Goal: Information Seeking & Learning: Learn about a topic

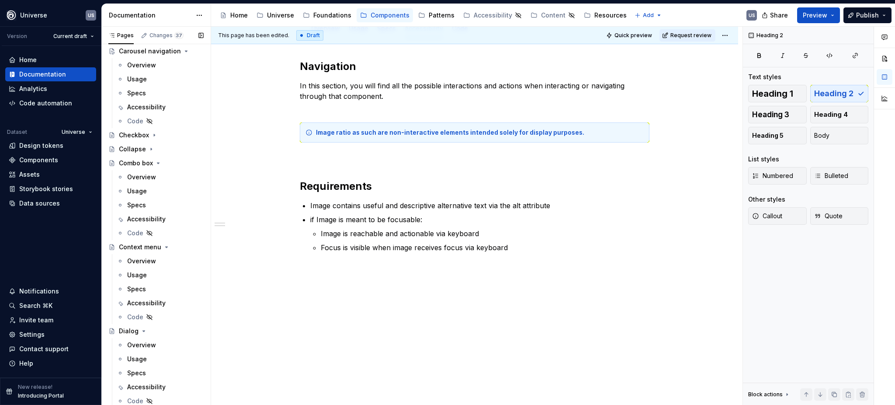
scroll to position [281, 0]
click at [155, 138] on icon "Page tree" at bounding box center [154, 139] width 7 height 7
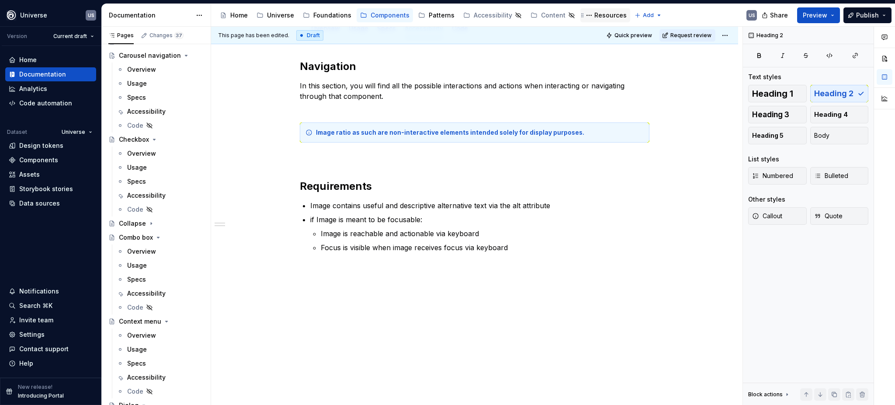
drag, startPoint x: 150, startPoint y: 193, endPoint x: 620, endPoint y: 20, distance: 500.5
click at [150, 193] on div "Accessibility" at bounding box center [146, 195] width 38 height 9
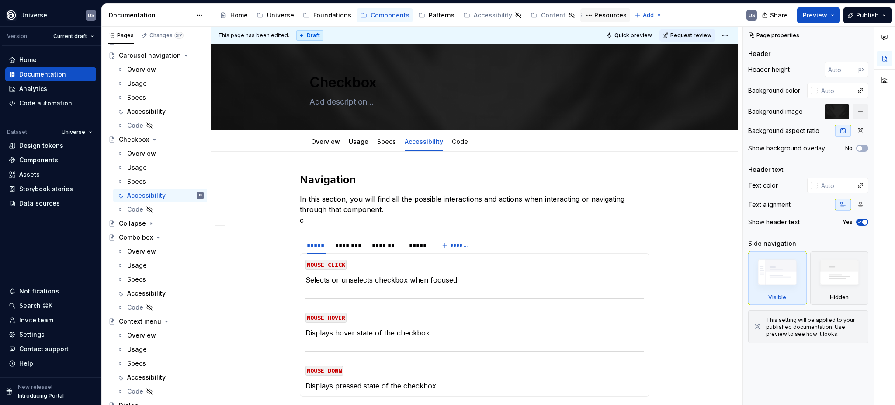
type textarea "*"
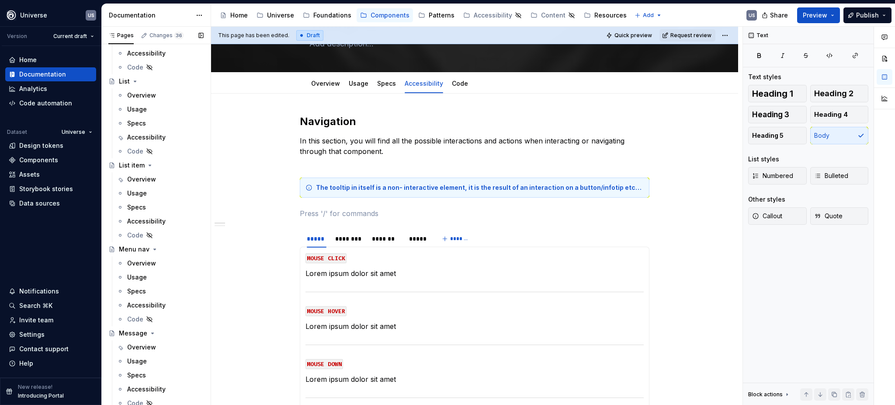
scroll to position [1390, 0]
click at [149, 216] on div "Accessibility" at bounding box center [146, 219] width 38 height 9
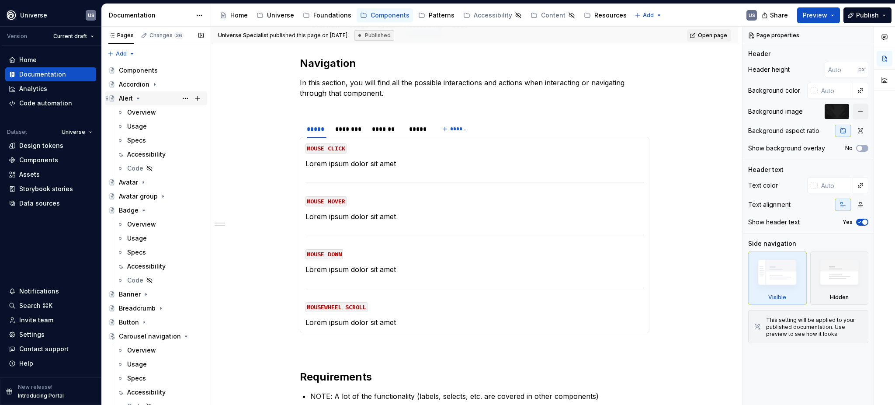
click at [138, 98] on icon "Page tree" at bounding box center [138, 98] width 2 height 1
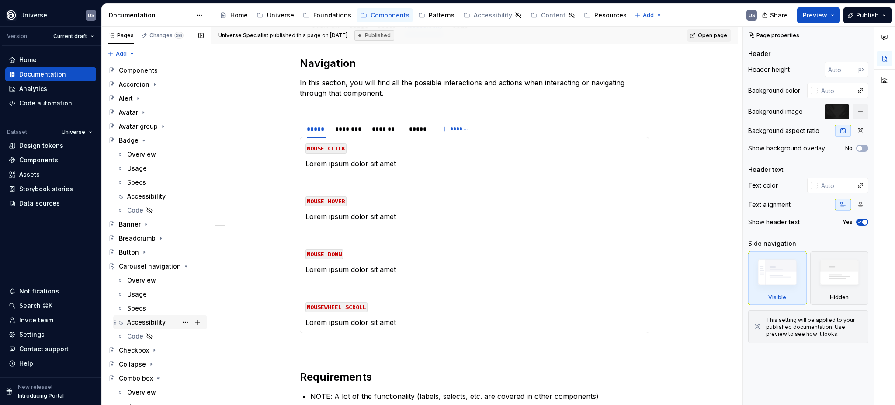
drag, startPoint x: 142, startPoint y: 140, endPoint x: 136, endPoint y: 251, distance: 110.8
click at [143, 140] on icon "Page tree" at bounding box center [144, 140] width 2 height 1
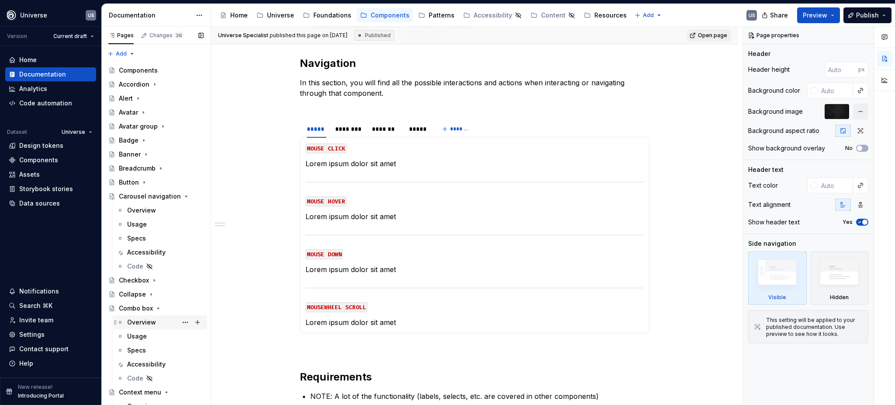
click at [185, 196] on icon "Page tree" at bounding box center [186, 196] width 2 height 1
click at [158, 241] on icon "Page tree" at bounding box center [158, 238] width 7 height 7
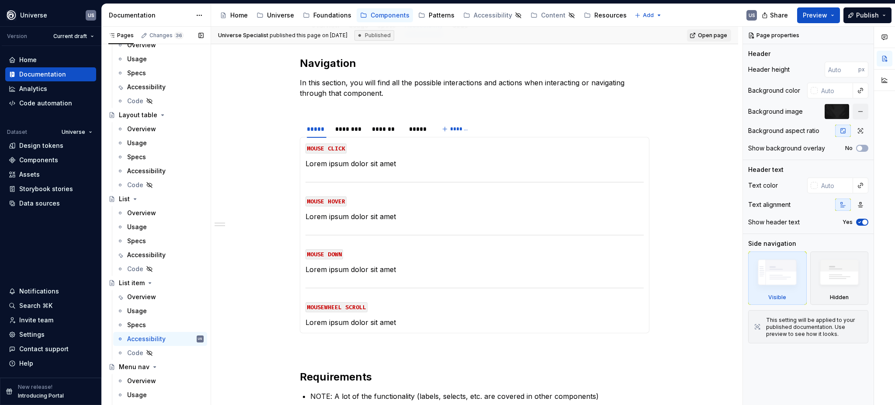
scroll to position [1108, 0]
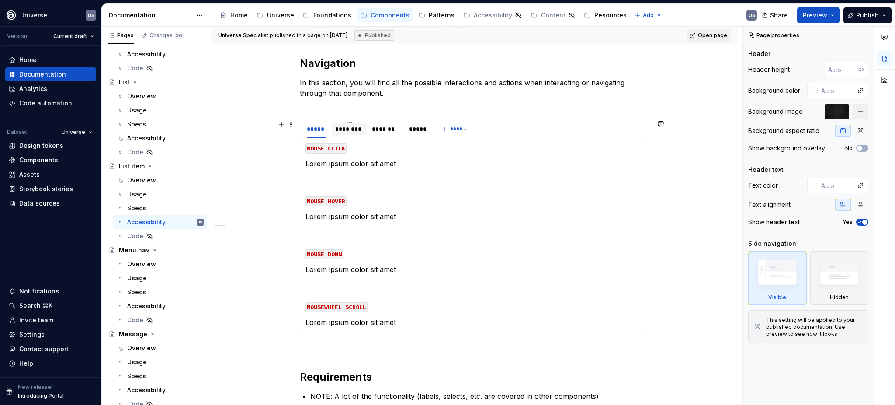
click at [353, 128] on div "********" at bounding box center [349, 129] width 28 height 9
type textarea "*"
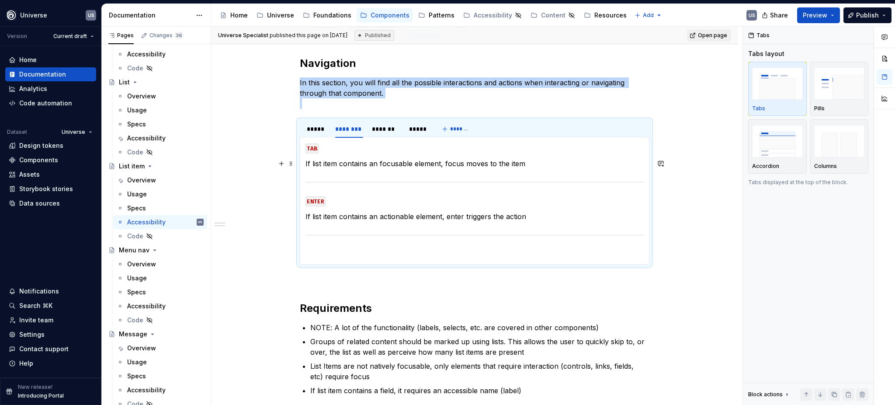
click at [367, 163] on p "If list item contains an focusable element, focus moves to the item" at bounding box center [475, 163] width 338 height 10
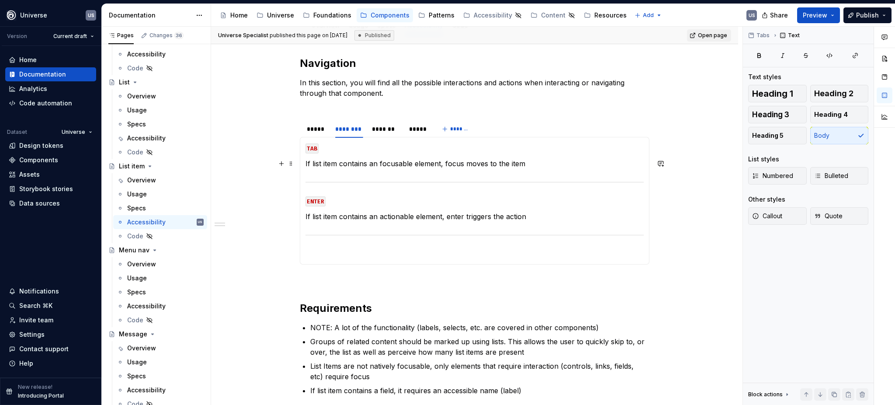
click at [389, 160] on p "If list item contains an focusable element, focus moves to the item" at bounding box center [475, 163] width 338 height 10
click at [516, 165] on p "If list item contains an focusable element, focus moves to the item" at bounding box center [475, 163] width 338 height 10
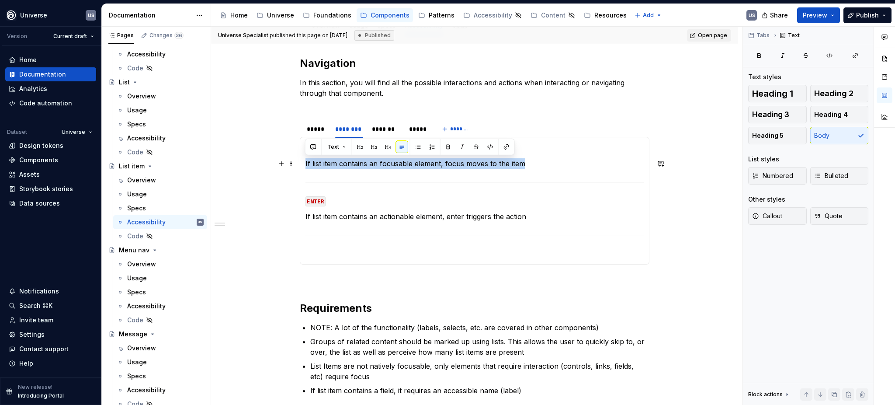
drag, startPoint x: 543, startPoint y: 162, endPoint x: 325, endPoint y: 174, distance: 218.1
click at [304, 164] on div "MOUSE CLICK Lorem ipsum dolor sit amet MOUSE HOVER Lorem ipsum dolor sit amet M…" at bounding box center [475, 201] width 350 height 128
click at [327, 175] on section-item-column "TAB If list item contains an focusable element, focus moves to the item ENTER I…" at bounding box center [475, 201] width 338 height 116
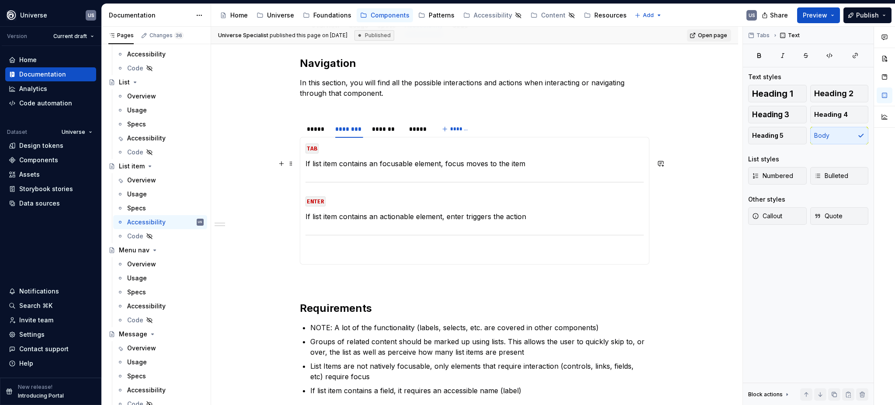
click at [339, 163] on p "If list item contains an focusable element, focus moves to the item" at bounding box center [475, 163] width 338 height 10
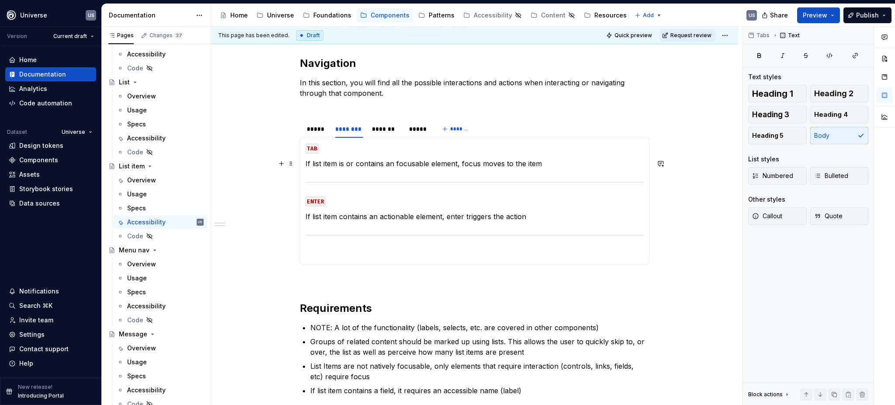
click at [392, 163] on p "If list item is or contains an focusable element, focus moves to the item" at bounding box center [475, 163] width 338 height 10
click at [440, 169] on section-item-column "TAB If list item is or contains a focusable element, focus moves to the item EN…" at bounding box center [475, 201] width 338 height 116
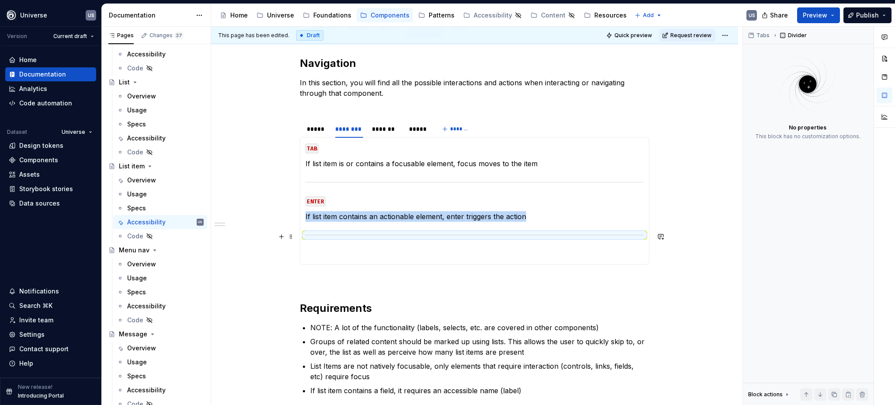
click at [429, 236] on div at bounding box center [475, 235] width 338 height 6
click at [366, 255] on p at bounding box center [475, 253] width 338 height 10
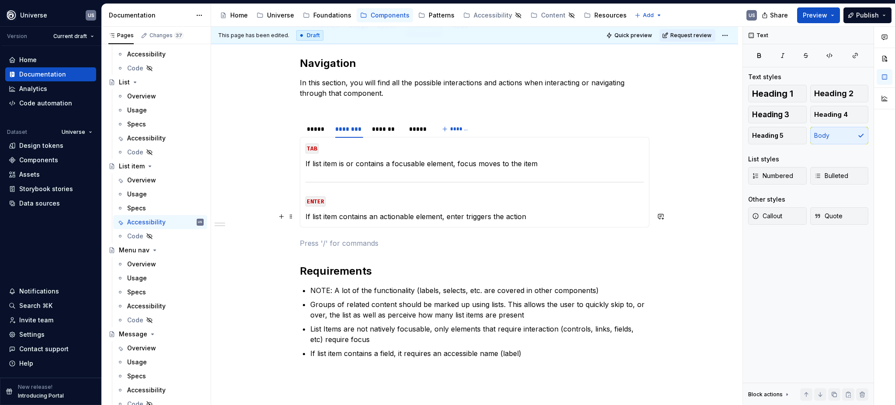
click at [407, 214] on p "If list item contains an actionable element, enter triggers the action" at bounding box center [475, 216] width 338 height 10
click at [338, 216] on p "If list item contains an actionable element, enter triggers the action" at bounding box center [475, 216] width 338 height 10
click at [411, 220] on p "If list item is or contains an actionable element, enter triggers the action" at bounding box center [475, 216] width 338 height 10
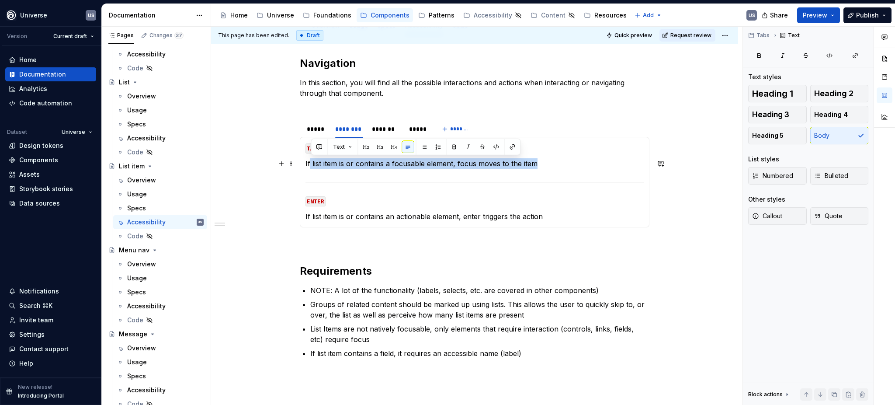
drag, startPoint x: 550, startPoint y: 163, endPoint x: 307, endPoint y: 164, distance: 243.1
click at [307, 165] on p "If list item is or contains a focusable element, focus moves to the item" at bounding box center [475, 163] width 338 height 10
click at [471, 199] on p "ENTER" at bounding box center [475, 200] width 338 height 10
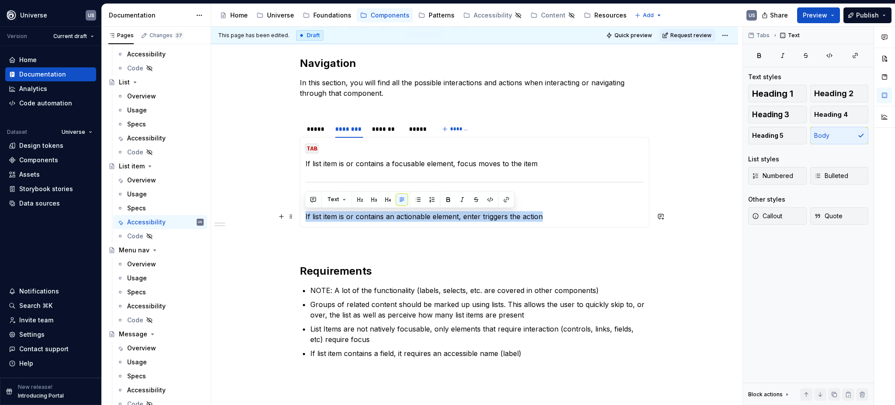
drag, startPoint x: 550, startPoint y: 216, endPoint x: 303, endPoint y: 215, distance: 247.5
click at [303, 215] on div "MOUSE CLICK Lorem ipsum dolor sit amet MOUSE HOVER Lorem ipsum dolor sit amet M…" at bounding box center [475, 182] width 350 height 91
copy p "If list item is or contains an actionable element, enter triggers the action"
click at [393, 128] on div "*******" at bounding box center [386, 129] width 28 height 9
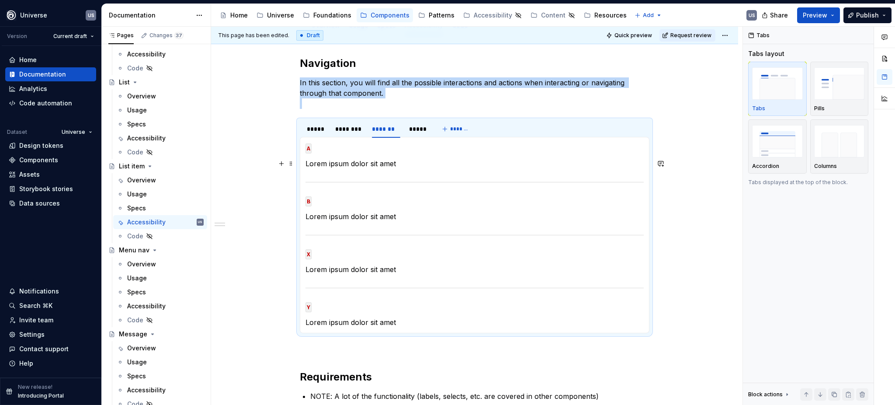
click at [369, 156] on section-item-column "A Lorem ipsum dolor sit amet B Lorem ipsum dolor sit amet X Lorem ipsum dolor s…" at bounding box center [475, 235] width 338 height 185
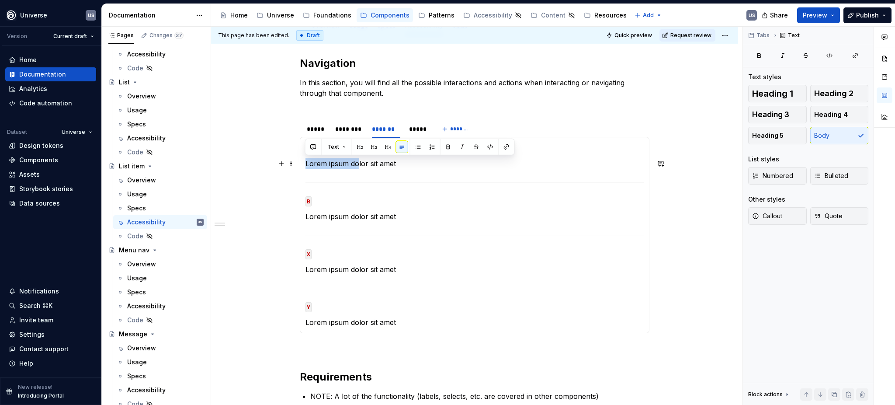
drag, startPoint x: 359, startPoint y: 168, endPoint x: 302, endPoint y: 165, distance: 57.4
click at [302, 165] on div "MOUSE CLICK Lorem ipsum dolor sit amet MOUSE HOVER Lorem ipsum dolor sit amet M…" at bounding box center [475, 235] width 350 height 196
click at [357, 164] on p "Lorem ipsum dolor sit amet" at bounding box center [475, 163] width 338 height 10
drag, startPoint x: 404, startPoint y: 163, endPoint x: 304, endPoint y: 164, distance: 100.1
click at [306, 164] on p "Lorem ipsum dolor sit amet" at bounding box center [475, 163] width 338 height 10
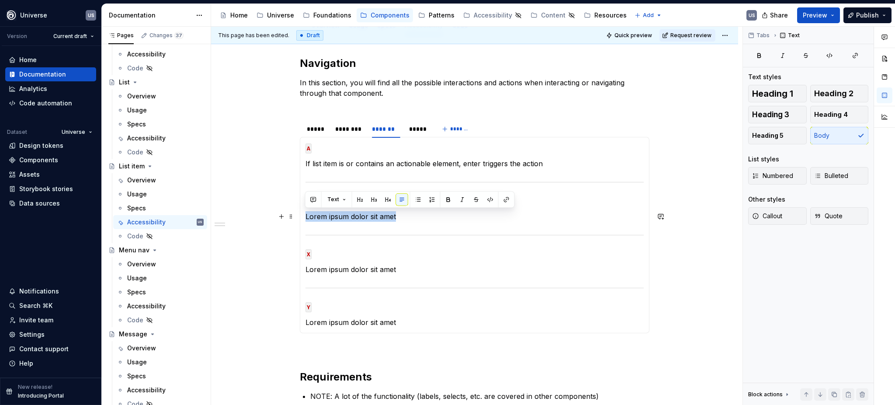
drag, startPoint x: 400, startPoint y: 214, endPoint x: 302, endPoint y: 217, distance: 98.0
click at [302, 217] on div "MOUSE CLICK Lorem ipsum dolor sit amet MOUSE HOVER Lorem ipsum dolor sit amet M…" at bounding box center [475, 235] width 350 height 196
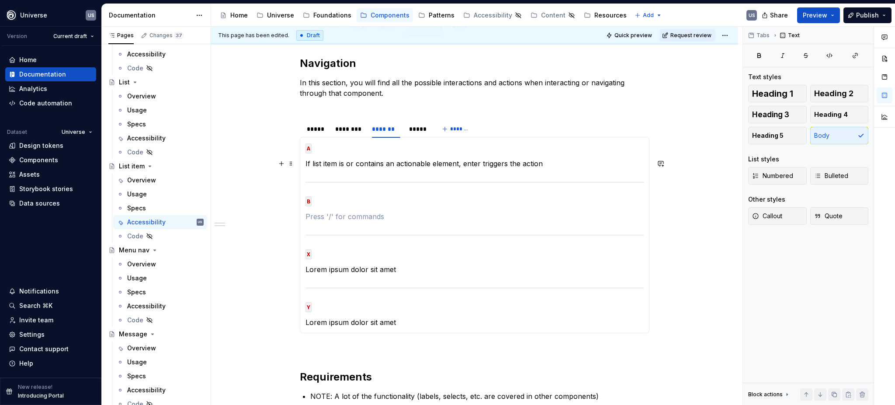
click at [348, 163] on p "If list item is or contains an actionable element, enter triggers the action" at bounding box center [475, 163] width 338 height 10
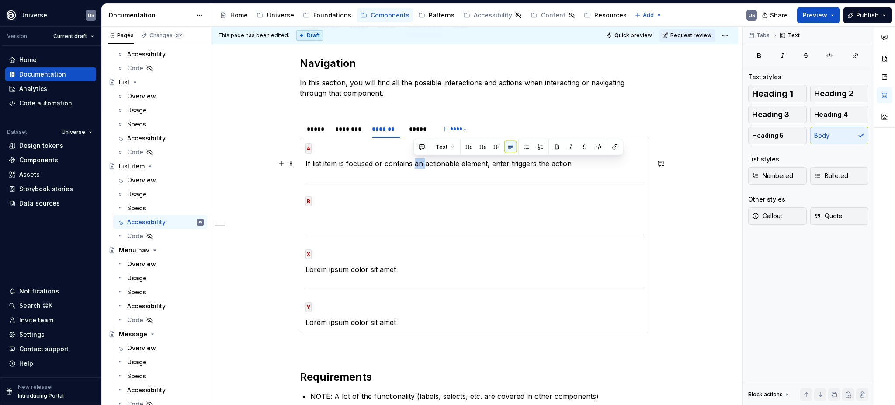
click at [423, 164] on p "If list item is focused or contains an actionable element, enter triggers the a…" at bounding box center [475, 163] width 338 height 10
drag, startPoint x: 483, startPoint y: 163, endPoint x: 449, endPoint y: 166, distance: 34.7
click at [448, 166] on p "If list item is focused or contains a focused actionable element, enter trigger…" at bounding box center [475, 163] width 338 height 10
click at [489, 167] on p "If list item is focused or contains a focused element, enter triggers the action" at bounding box center [475, 163] width 338 height 10
click at [416, 129] on div "*****" at bounding box center [418, 129] width 18 height 9
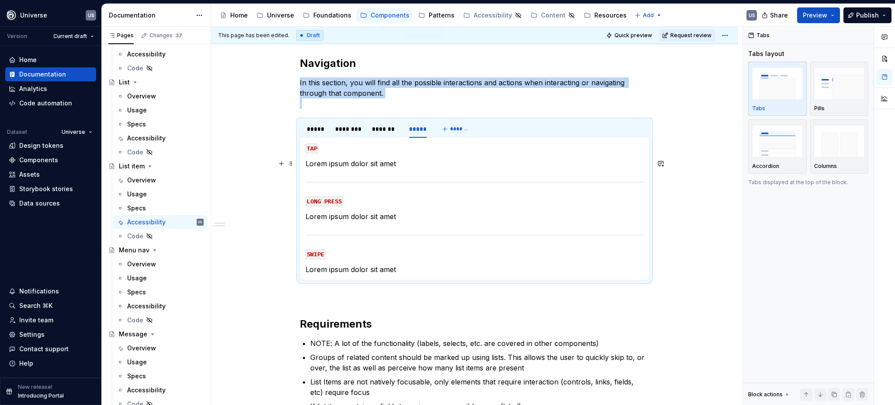
click at [389, 167] on p "Lorem ipsum dolor sit amet" at bounding box center [475, 163] width 338 height 10
click at [333, 160] on p "Lorem ipsum dolor sit amet" at bounding box center [475, 163] width 338 height 10
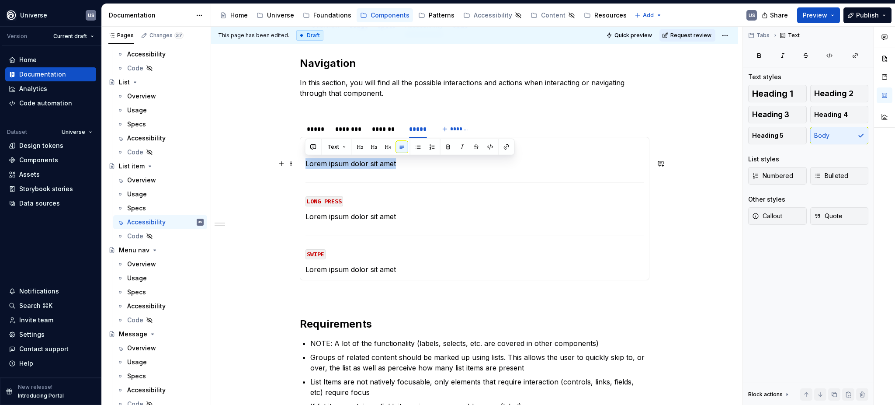
drag, startPoint x: 305, startPoint y: 164, endPoint x: 405, endPoint y: 164, distance: 100.1
click at [405, 164] on p "Lorem ipsum dolor sit amet" at bounding box center [475, 163] width 338 height 10
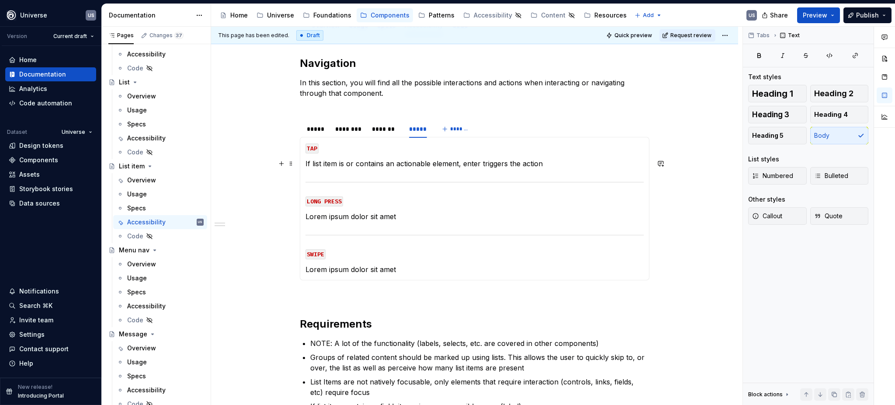
click at [425, 167] on p "If list item is or contains an actionable element, enter triggers the action" at bounding box center [475, 163] width 338 height 10
drag, startPoint x: 461, startPoint y: 163, endPoint x: 479, endPoint y: 164, distance: 18.4
click at [479, 164] on p "If list item is or contains an actionable element, enter triggers the action" at bounding box center [475, 163] width 338 height 10
click at [386, 132] on div "*******" at bounding box center [386, 129] width 28 height 9
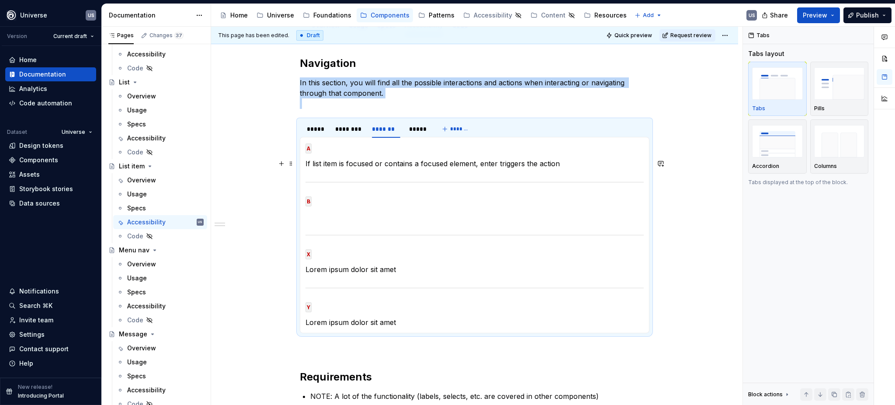
click at [480, 164] on p "If list item is focused or contains a focused element, enter triggers the action" at bounding box center [475, 163] width 338 height 10
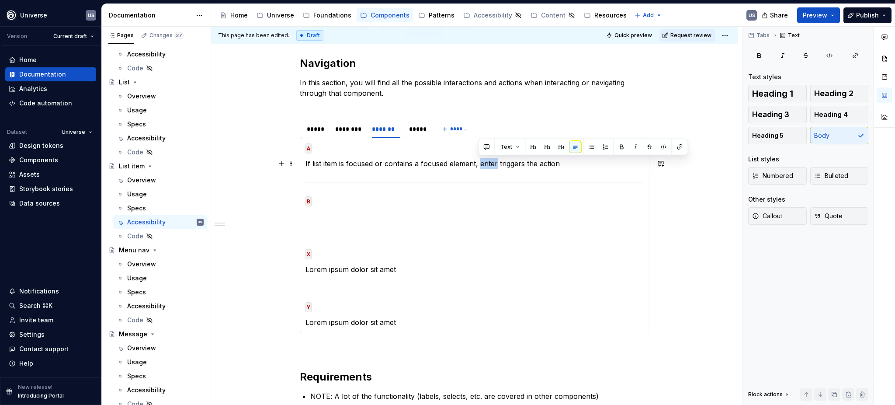
drag, startPoint x: 480, startPoint y: 164, endPoint x: 495, endPoint y: 165, distance: 15.3
click at [495, 165] on p "If list item is focused or contains a focused element, enter triggers the action" at bounding box center [475, 163] width 338 height 10
click at [408, 212] on p at bounding box center [475, 216] width 338 height 10
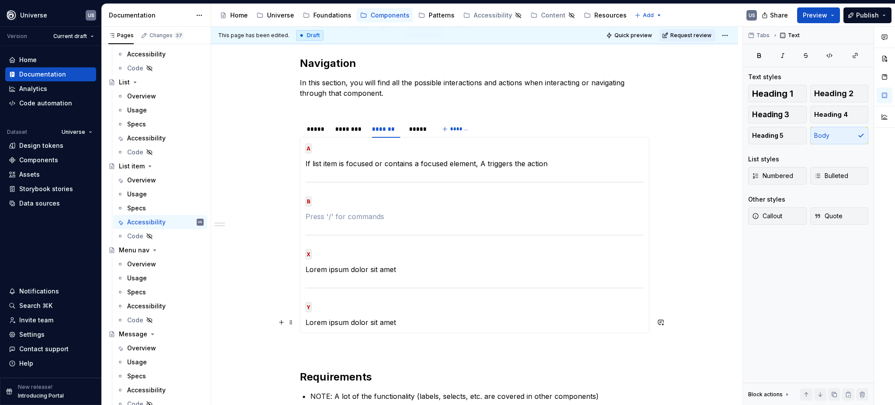
click at [427, 322] on p "Lorem ipsum dolor sit amet" at bounding box center [475, 322] width 338 height 10
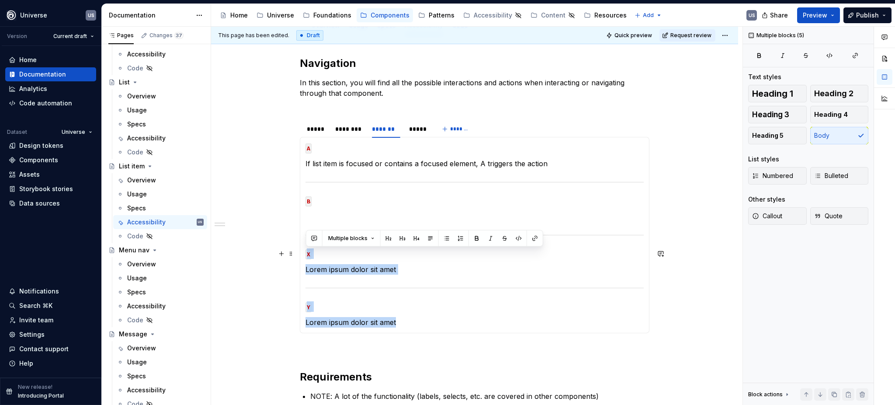
drag, startPoint x: 411, startPoint y: 322, endPoint x: 303, endPoint y: 251, distance: 128.9
click at [303, 251] on div "MOUSE CLICK Lorem ipsum dolor sit amet MOUSE HOVER Lorem ipsum dolor sit amet M…" at bounding box center [475, 235] width 350 height 196
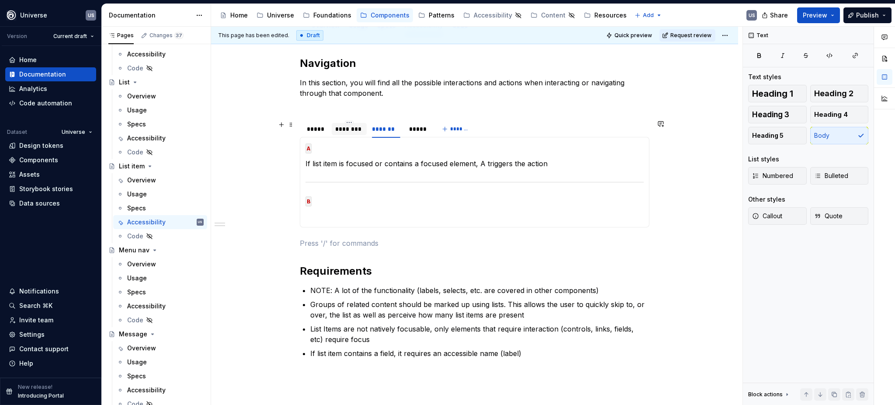
click at [350, 127] on div "********" at bounding box center [349, 129] width 28 height 9
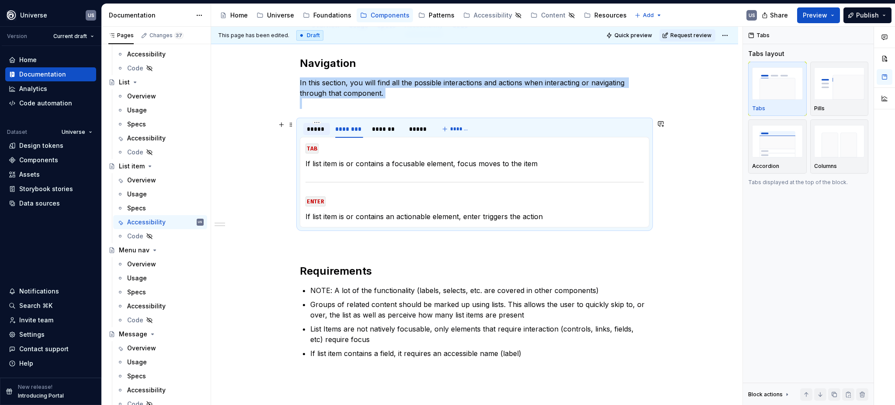
click at [321, 133] on div "*****" at bounding box center [316, 129] width 27 height 12
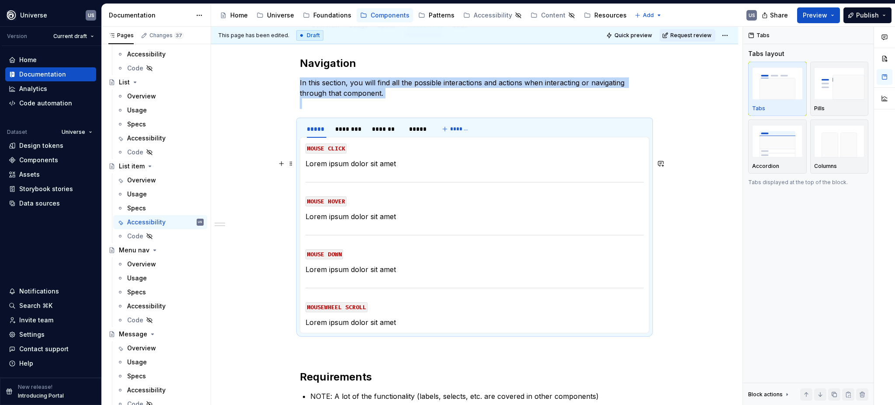
click at [347, 167] on p "Lorem ipsum dolor sit amet" at bounding box center [475, 163] width 338 height 10
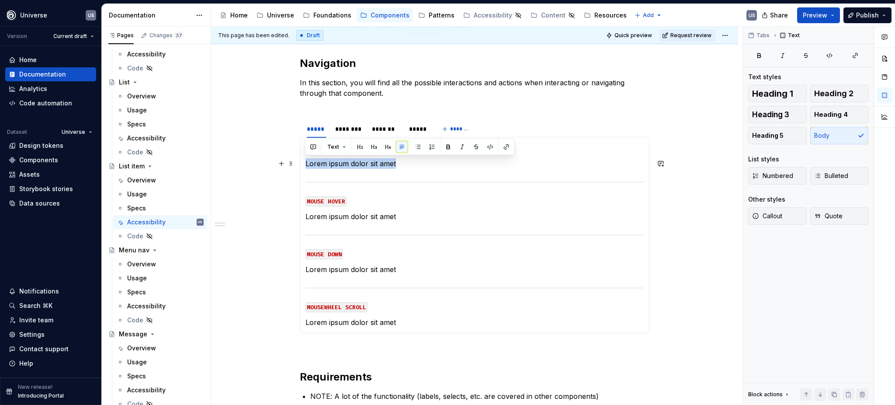
drag, startPoint x: 401, startPoint y: 163, endPoint x: 303, endPoint y: 165, distance: 98.0
click at [303, 165] on div "MOUSE CLICK Lorem ipsum dolor sit amet MOUSE HOVER Lorem ipsum dolor sit amet M…" at bounding box center [475, 235] width 350 height 196
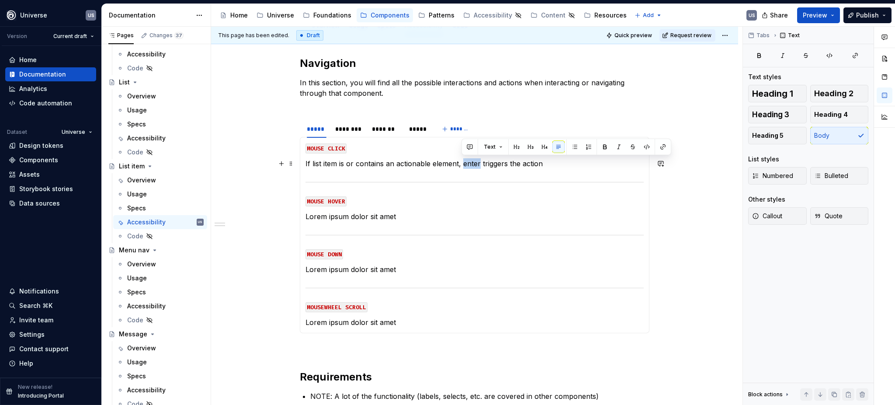
drag, startPoint x: 464, startPoint y: 164, endPoint x: 477, endPoint y: 165, distance: 13.6
click at [477, 165] on p "If list item is or contains an actionable element, enter triggers the action" at bounding box center [475, 163] width 338 height 10
click at [345, 131] on div "********" at bounding box center [349, 129] width 28 height 9
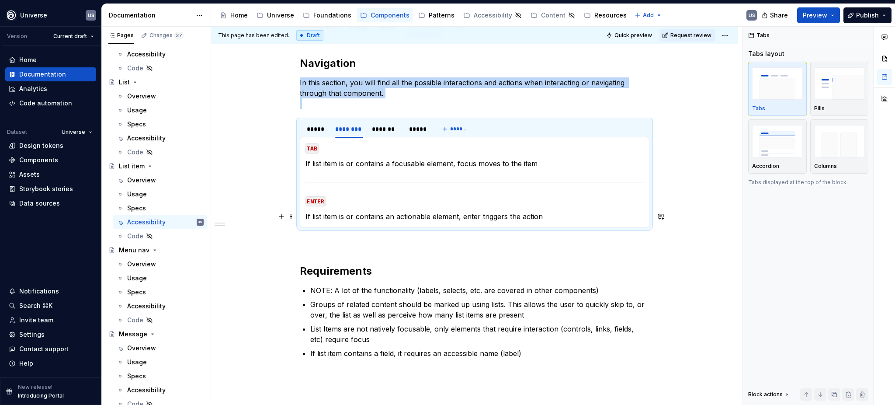
click at [376, 221] on p "If list item is or contains an actionable element, enter triggers the action" at bounding box center [475, 216] width 338 height 10
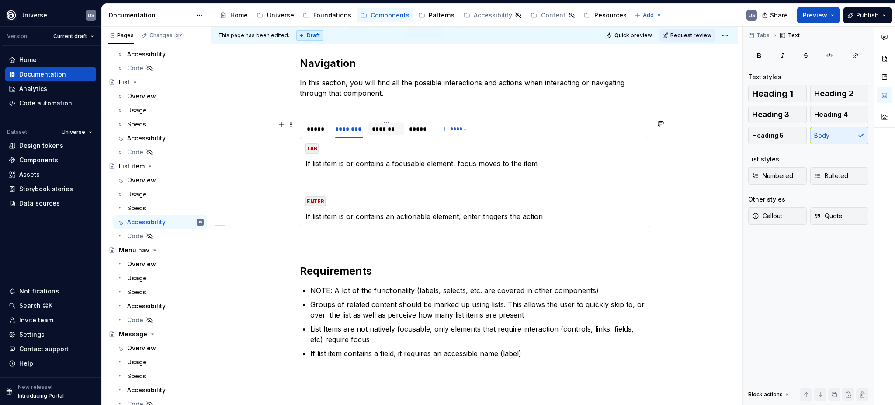
click at [383, 132] on div "*******" at bounding box center [386, 129] width 28 height 9
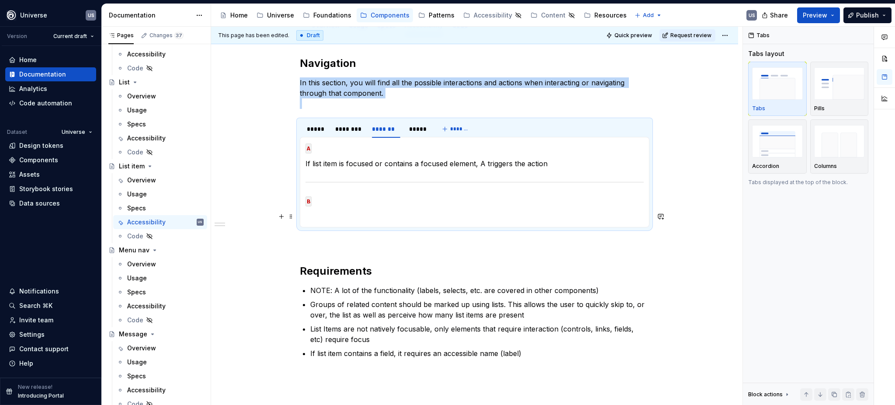
click at [316, 220] on p at bounding box center [475, 216] width 338 height 10
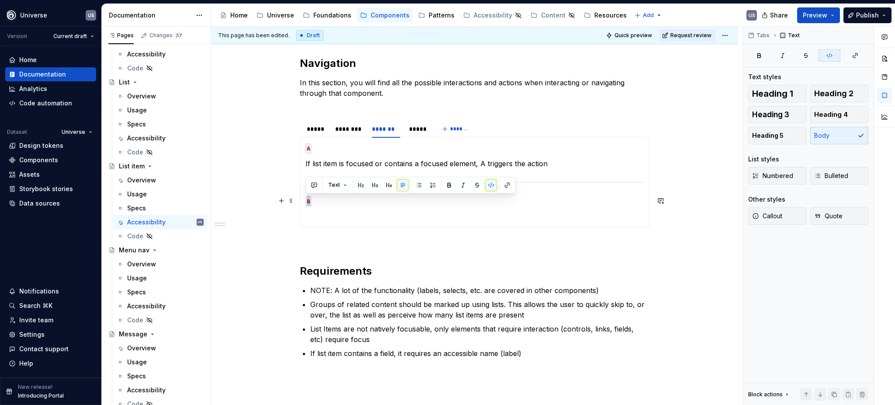
click at [309, 200] on code "B" at bounding box center [309, 201] width 6 height 10
click at [324, 222] on div "MOUSE CLICK If list item is or contains an actionable element, click triggers t…" at bounding box center [475, 182] width 350 height 91
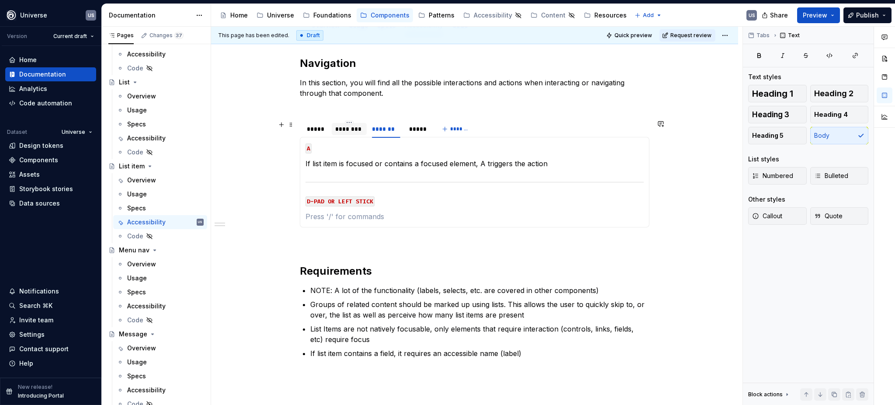
click at [347, 133] on div "********" at bounding box center [349, 129] width 35 height 12
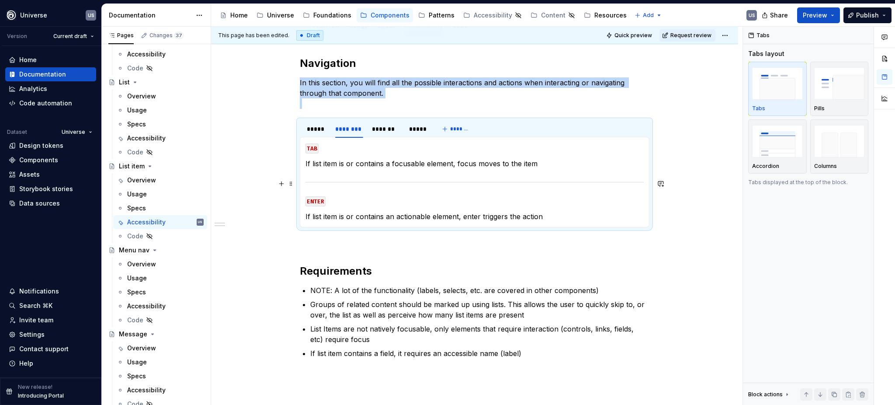
click at [364, 170] on section-item-column "TAB If list item is or contains a focusable element, focus moves to the item EN…" at bounding box center [475, 182] width 338 height 79
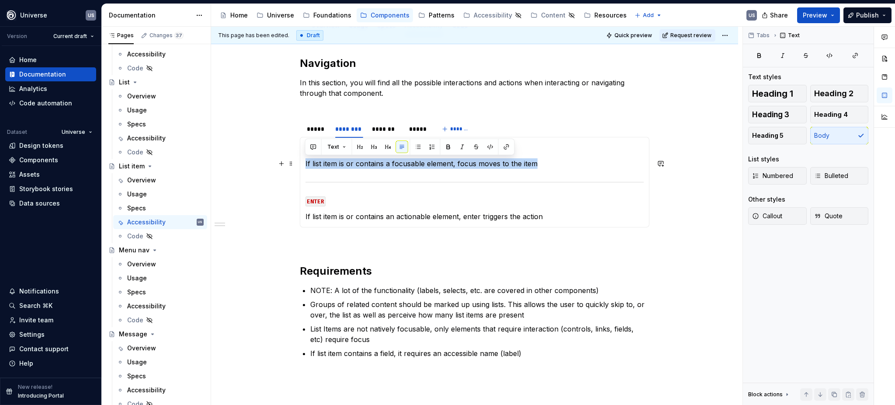
drag, startPoint x: 547, startPoint y: 165, endPoint x: 303, endPoint y: 161, distance: 243.6
click at [303, 161] on div "MOUSE CLICK If list item is or contains an actionable element, click triggers t…" at bounding box center [475, 182] width 350 height 91
copy p "If list item is or contains a focusable element, focus moves to the item"
click at [382, 130] on div "*******" at bounding box center [386, 129] width 28 height 9
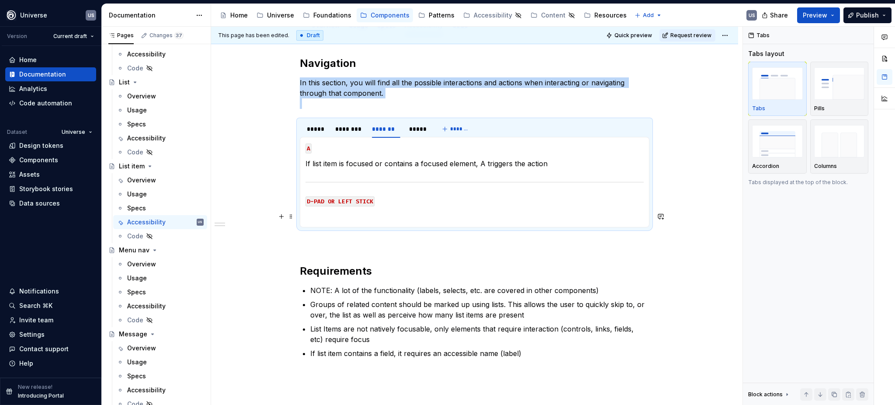
click at [344, 215] on p at bounding box center [475, 216] width 338 height 10
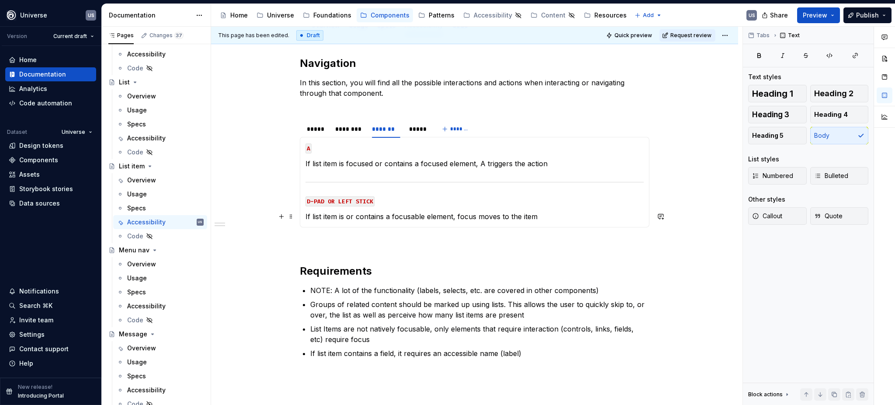
click at [551, 216] on p "If list item is or contains a focusable element, focus moves to the item" at bounding box center [475, 216] width 338 height 10
click at [420, 129] on div "*****" at bounding box center [418, 129] width 18 height 9
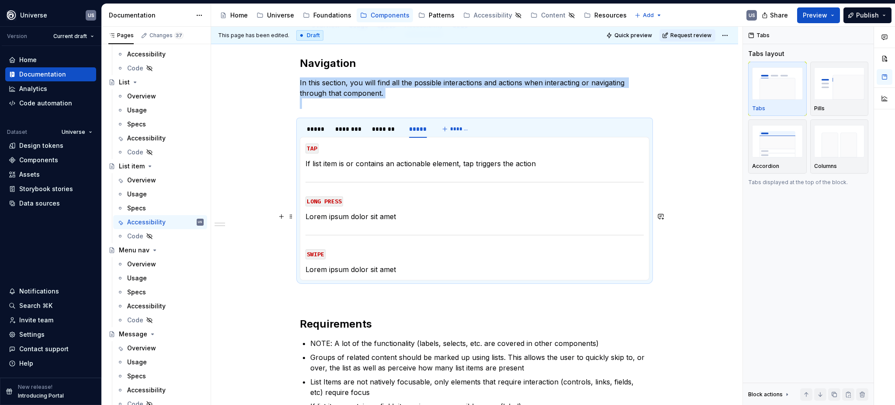
click at [386, 215] on p "Lorem ipsum dolor sit amet" at bounding box center [475, 216] width 338 height 10
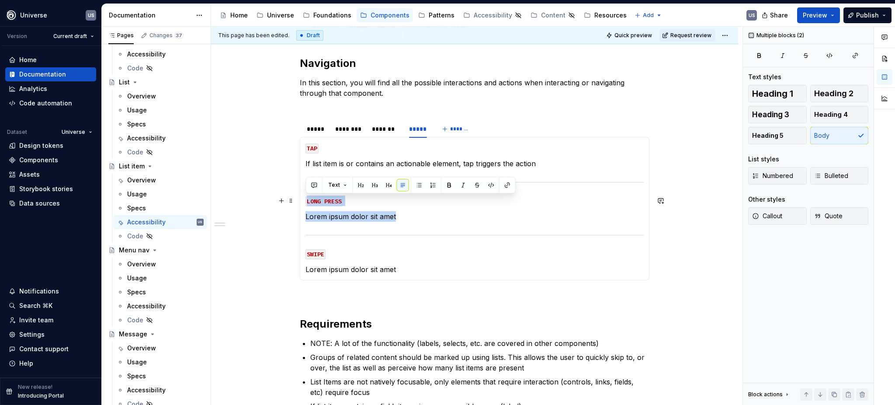
drag, startPoint x: 410, startPoint y: 216, endPoint x: 303, endPoint y: 196, distance: 108.6
click at [303, 196] on div "MOUSE CLICK If list item is or contains an actionable element, click triggers t…" at bounding box center [475, 208] width 350 height 143
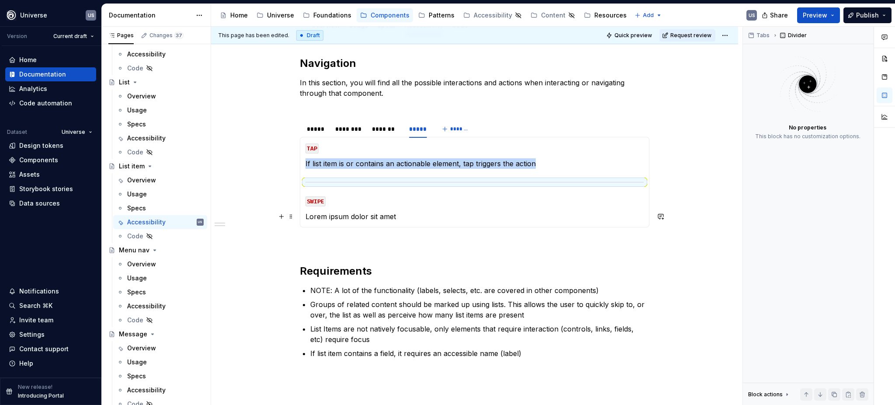
click at [397, 215] on p "Lorem ipsum dolor sit amet" at bounding box center [475, 216] width 338 height 10
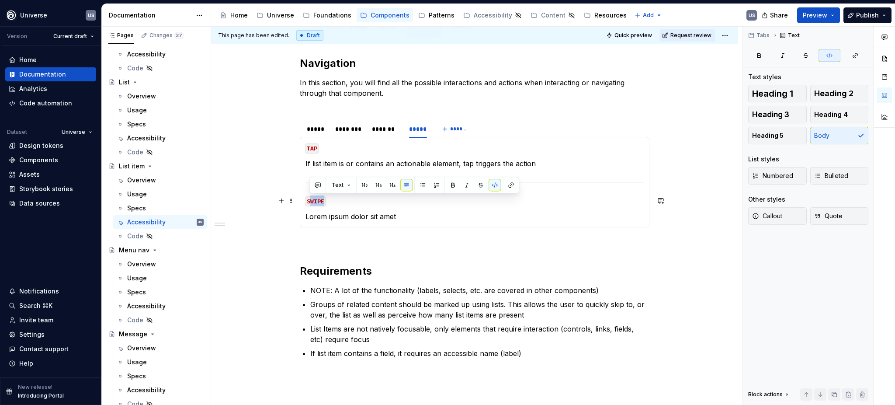
drag, startPoint x: 309, startPoint y: 202, endPoint x: 334, endPoint y: 202, distance: 25.4
click at [334, 202] on p "SWIPE" at bounding box center [475, 200] width 338 height 10
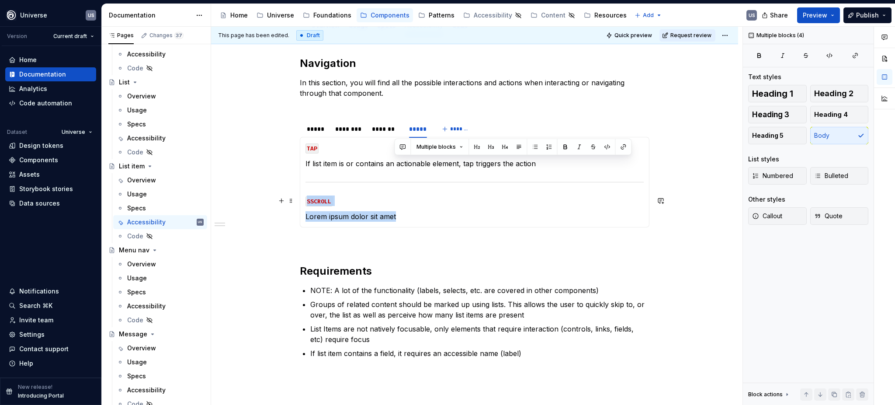
drag, startPoint x: 413, startPoint y: 216, endPoint x: 304, endPoint y: 185, distance: 113.5
click at [304, 185] on div "MOUSE CLICK If list item is or contains an actionable element, click triggers t…" at bounding box center [475, 182] width 350 height 91
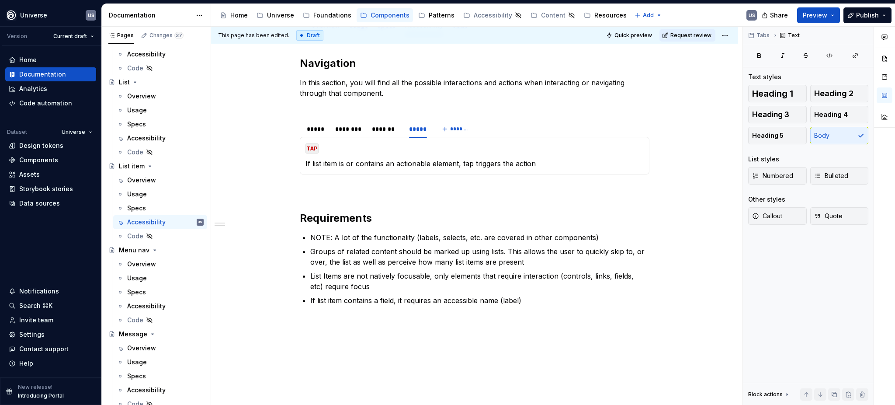
drag, startPoint x: 149, startPoint y: 136, endPoint x: 453, endPoint y: 230, distance: 317.5
click at [149, 136] on div "Accessibility" at bounding box center [146, 138] width 38 height 9
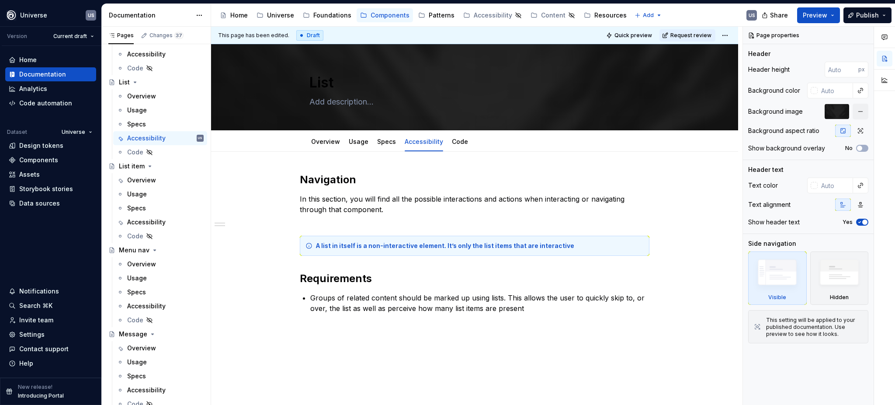
click at [148, 219] on div "Accessibility" at bounding box center [146, 222] width 38 height 9
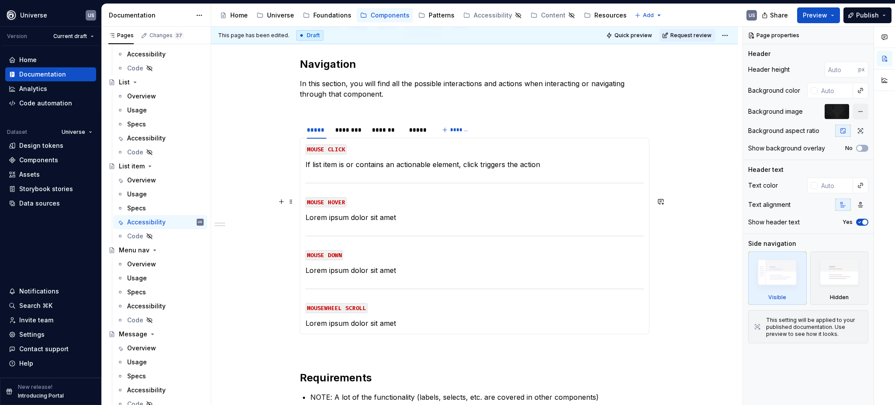
scroll to position [116, 0]
type textarea "*"
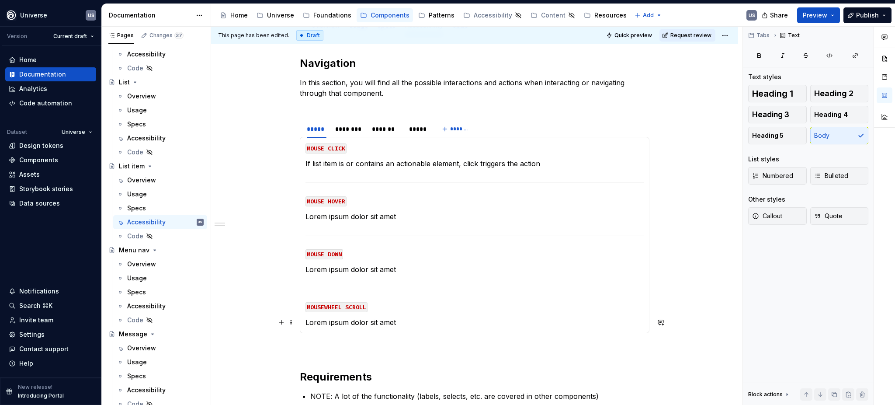
click at [408, 319] on p "Lorem ipsum dolor sit amet" at bounding box center [475, 322] width 338 height 10
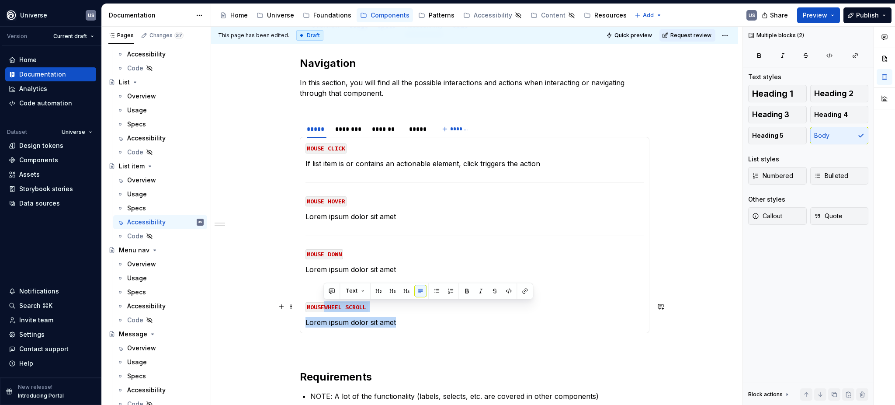
drag, startPoint x: 408, startPoint y: 319, endPoint x: 322, endPoint y: 307, distance: 86.1
click at [322, 307] on section-item-column "MOUSE CLICK If list item is or contains an actionable element, click triggers t…" at bounding box center [475, 235] width 338 height 185
click at [365, 324] on p "Lorem ipsum dolor sit amet" at bounding box center [475, 322] width 338 height 10
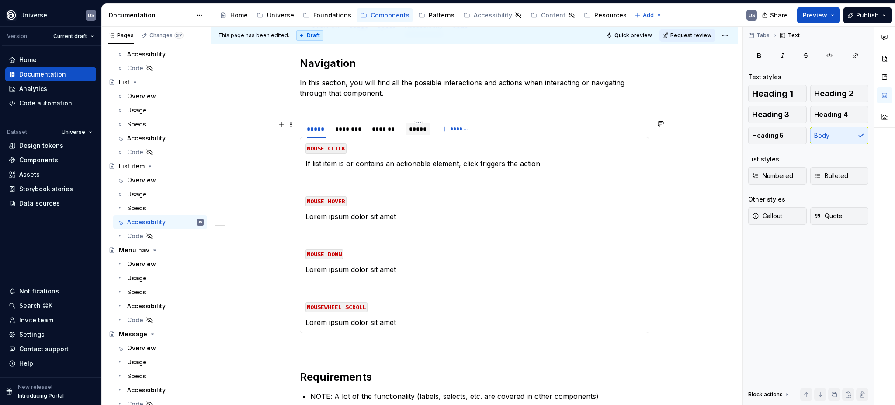
click at [411, 130] on div "*****" at bounding box center [418, 129] width 18 height 9
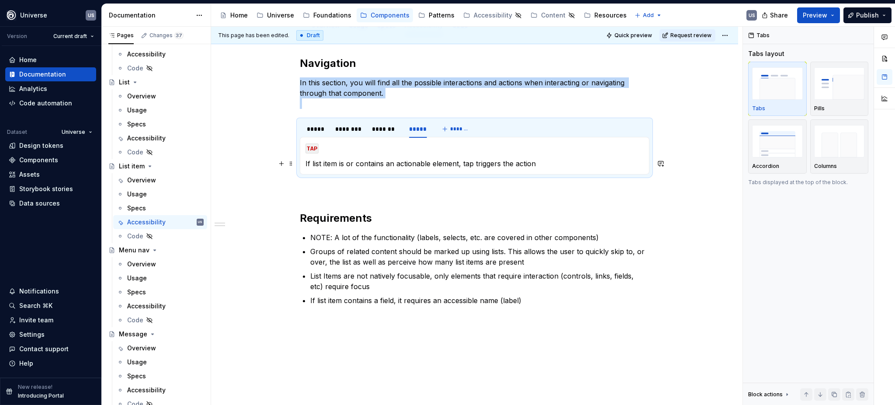
click at [537, 161] on p "If list item is or contains an actionable element, tap triggers the action" at bounding box center [475, 163] width 338 height 10
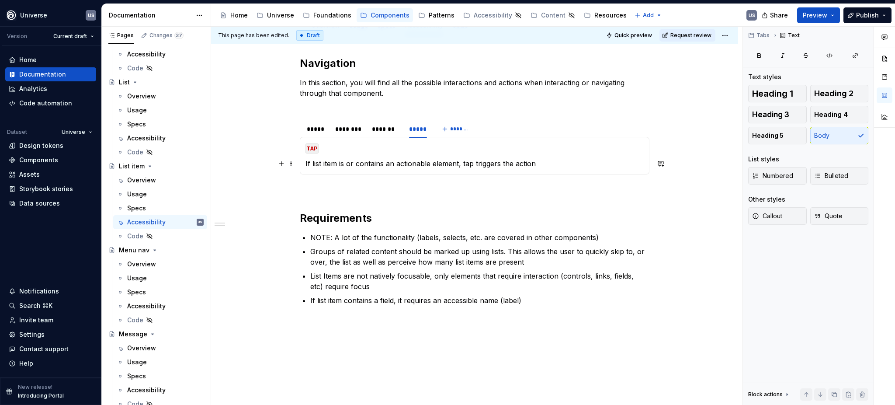
click at [545, 165] on p "If list item is or contains an actionable element, tap triggers the action" at bounding box center [475, 163] width 338 height 10
click at [545, 167] on p "If list item is or contains an actionable element, tap triggers the action" at bounding box center [475, 163] width 338 height 10
click at [348, 131] on div "********" at bounding box center [349, 129] width 28 height 9
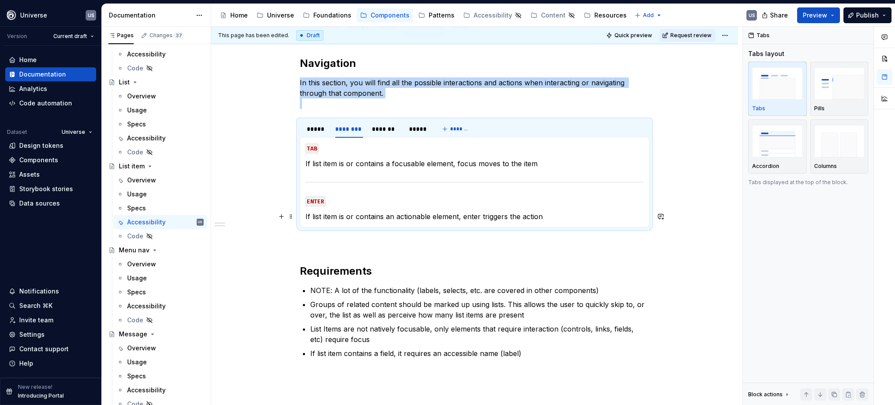
click at [395, 210] on section-item-column "TAB If list item is or contains a focusable element, focus moves to the item EN…" at bounding box center [475, 182] width 338 height 79
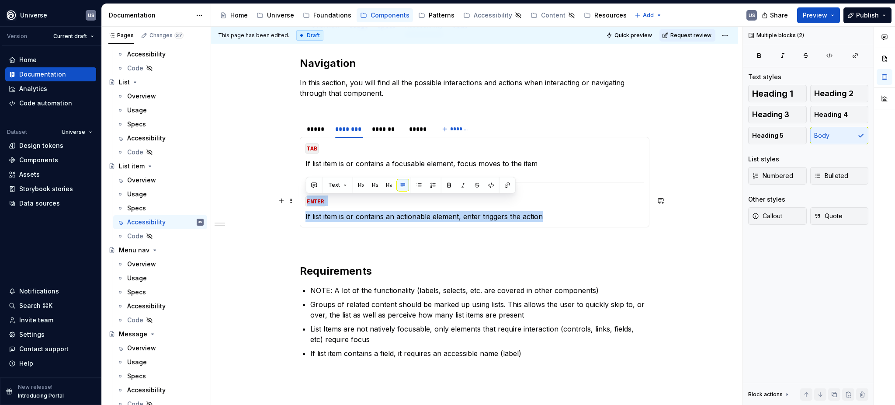
drag, startPoint x: 505, startPoint y: 212, endPoint x: 303, endPoint y: 196, distance: 202.7
click at [303, 196] on div "MOUSE CLICK If list item is or contains an actionable element, click triggers t…" at bounding box center [475, 182] width 350 height 91
copy section-item-column "ENTER If list item is or contains an actionable element, enter triggers the act…"
click at [423, 132] on div "*****" at bounding box center [418, 129] width 18 height 9
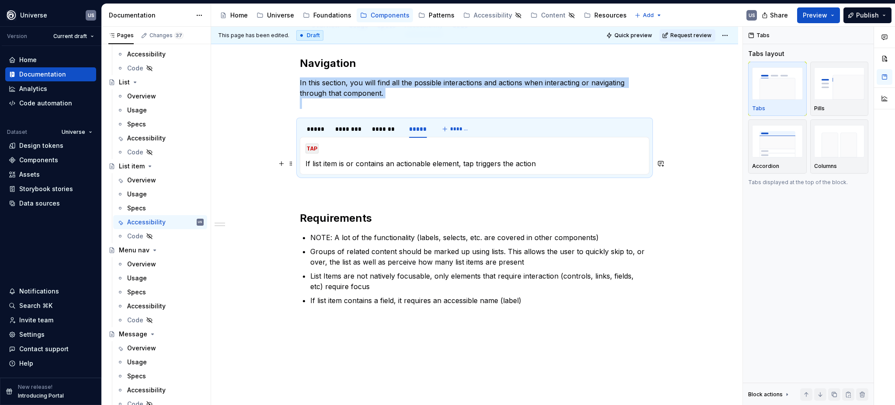
click at [547, 160] on p "If list item is or contains an actionable element, tap triggers the action" at bounding box center [475, 163] width 338 height 10
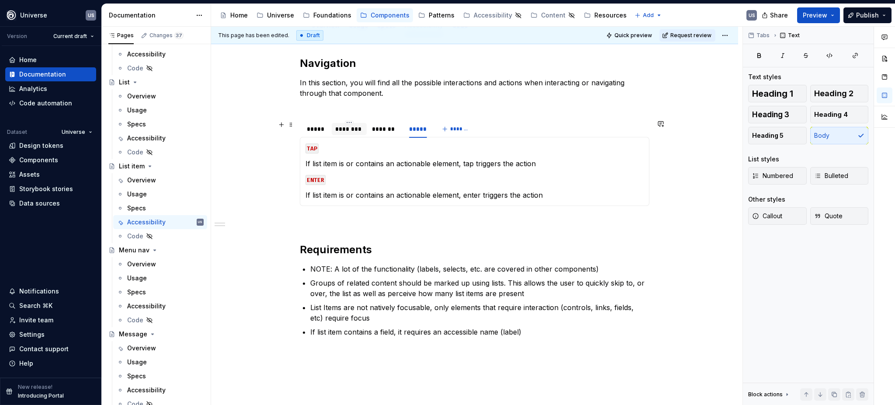
click at [357, 131] on div "********" at bounding box center [349, 129] width 28 height 9
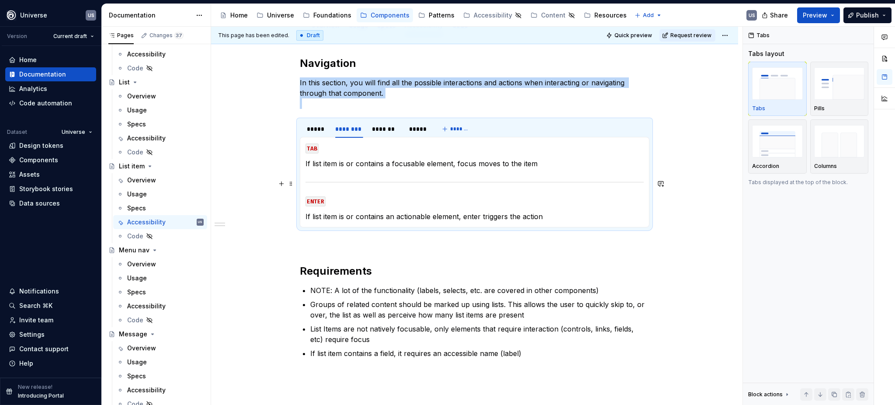
click at [381, 180] on div at bounding box center [475, 182] width 338 height 6
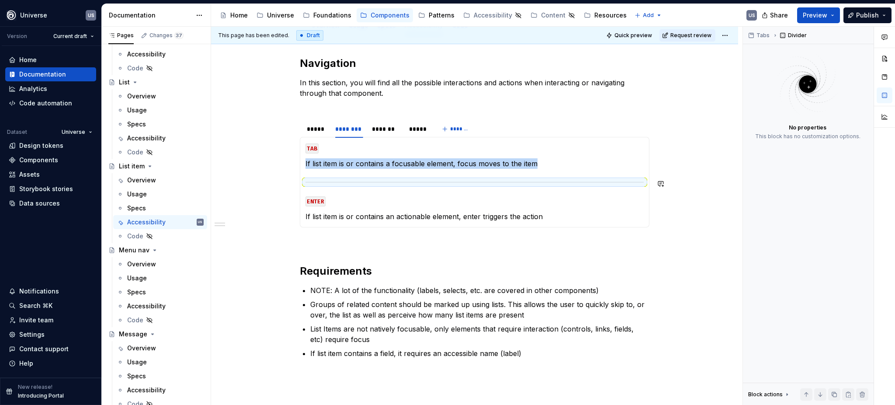
copy p "If list item is or contains a focusable element, focus moves to the item"
click at [418, 131] on div "*****" at bounding box center [418, 129] width 18 height 9
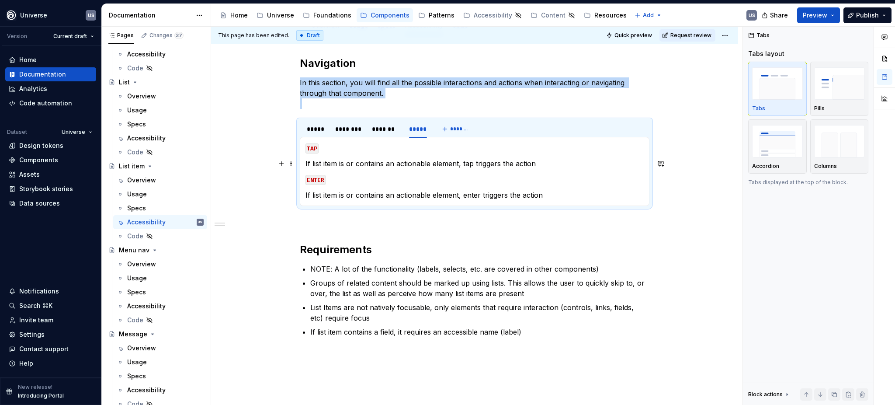
click at [572, 165] on p "If list item is or contains an actionable element, tap triggers the action" at bounding box center [475, 163] width 338 height 10
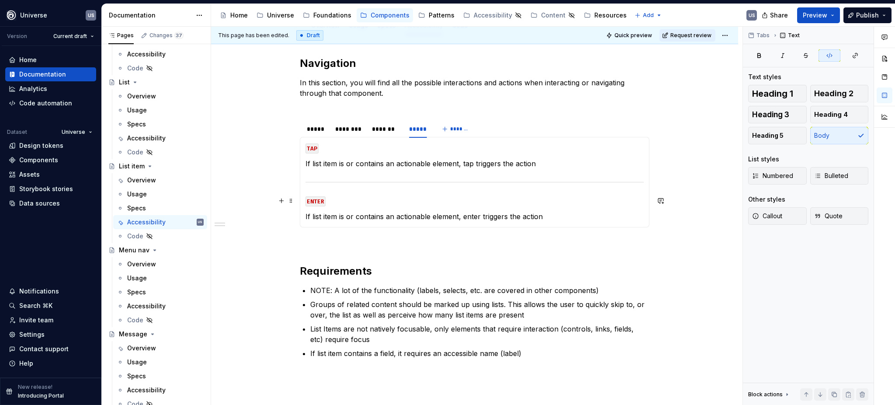
click at [421, 198] on p "ENTER" at bounding box center [475, 200] width 338 height 10
drag, startPoint x: 308, startPoint y: 200, endPoint x: 324, endPoint y: 201, distance: 15.8
click at [324, 201] on code "ENTER" at bounding box center [316, 201] width 20 height 10
click at [388, 213] on p "If list item is or contains an actionable element, enter triggers the action" at bounding box center [475, 216] width 338 height 10
click at [562, 216] on p "If list item is or contains an actionable element, enter triggers the action" at bounding box center [475, 216] width 338 height 10
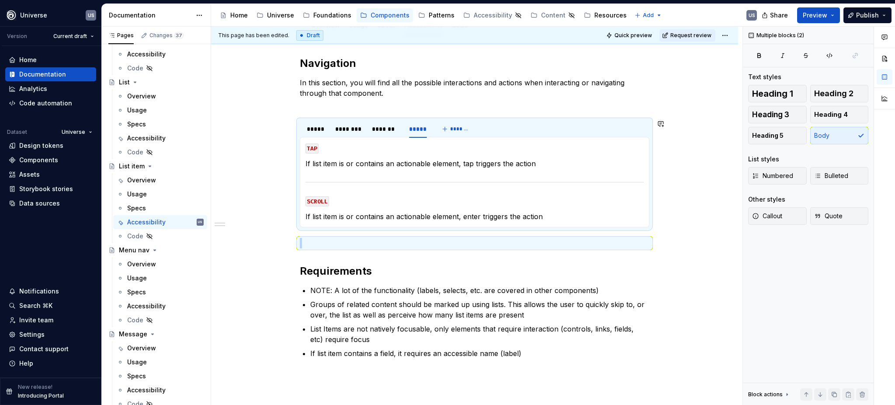
drag, startPoint x: 434, startPoint y: 231, endPoint x: 376, endPoint y: 227, distance: 58.3
click at [375, 227] on section "***** ******** ******* ***** ******* MOUSE CLICK If list item is or contains an…" at bounding box center [475, 173] width 350 height 108
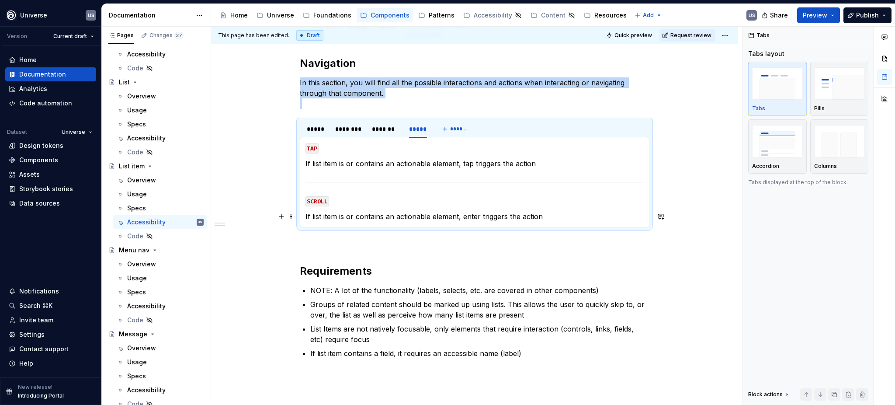
click at [398, 219] on p "If list item is or contains an actionable element, enter triggers the action" at bounding box center [475, 216] width 338 height 10
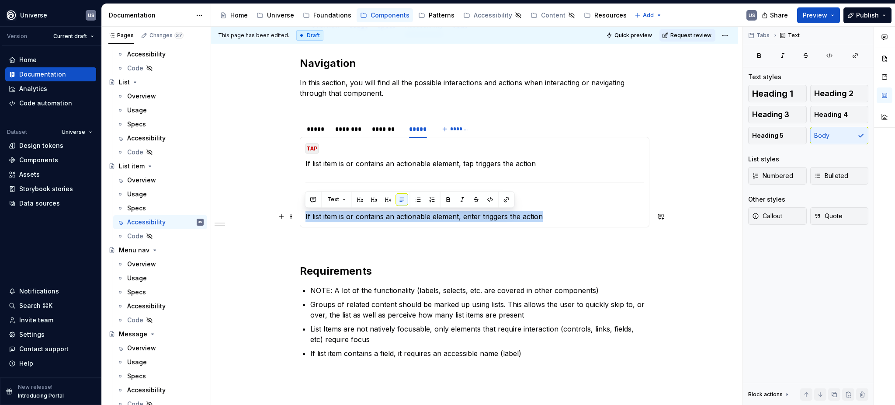
drag, startPoint x: 550, startPoint y: 214, endPoint x: 303, endPoint y: 215, distance: 246.6
click at [303, 215] on div "MOUSE CLICK If list item is or contains an actionable element, click triggers t…" at bounding box center [475, 182] width 350 height 91
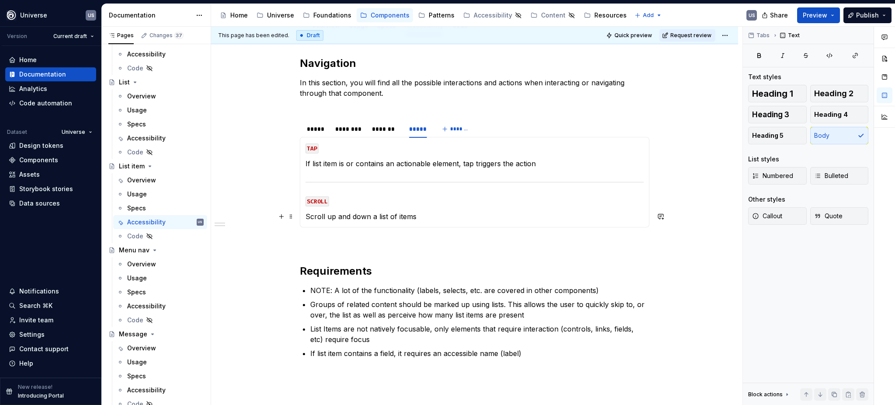
click at [397, 221] on p "Scroll up and down a list of items" at bounding box center [475, 216] width 338 height 10
click at [449, 216] on p "Scroll up and down a list of items" at bounding box center [475, 216] width 338 height 10
click at [437, 216] on p "Scroll up and down a list of items" at bounding box center [475, 216] width 338 height 10
click at [385, 132] on div "*******" at bounding box center [386, 129] width 28 height 9
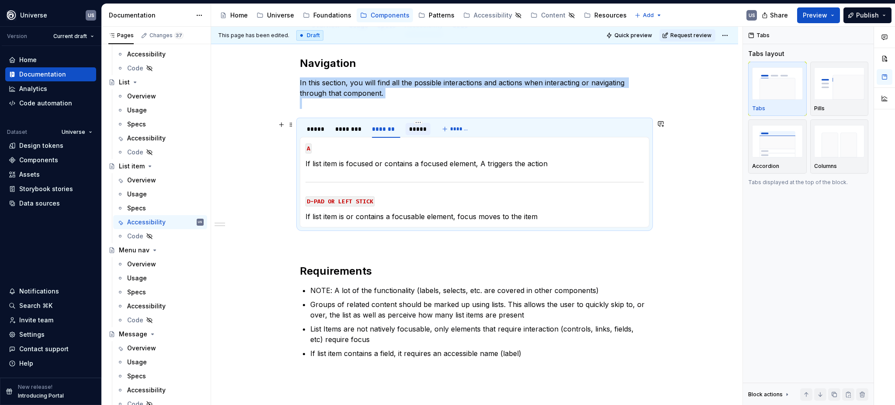
click at [413, 131] on div "*****" at bounding box center [418, 129] width 18 height 9
click at [383, 212] on p "Scroll up and down a list of items" at bounding box center [475, 216] width 338 height 10
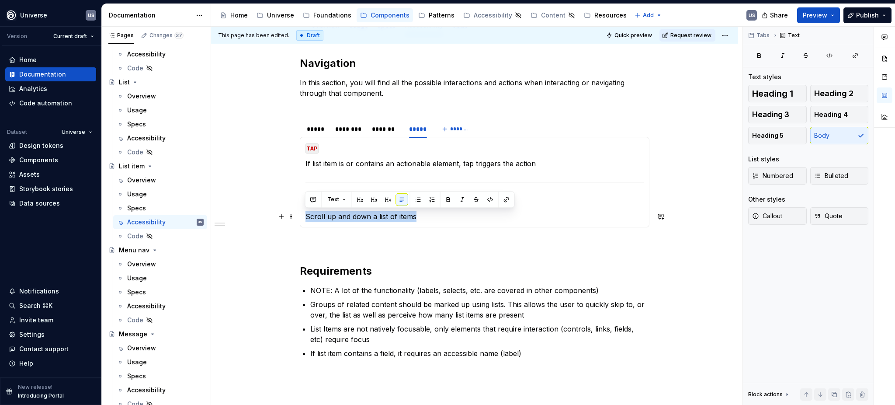
drag, startPoint x: 424, startPoint y: 215, endPoint x: 305, endPoint y: 216, distance: 118.5
click at [306, 216] on p "Scroll up and down a list of items" at bounding box center [475, 216] width 338 height 10
copy p "Scroll up and down a list of items"
click at [314, 129] on div "*****" at bounding box center [317, 129] width 20 height 9
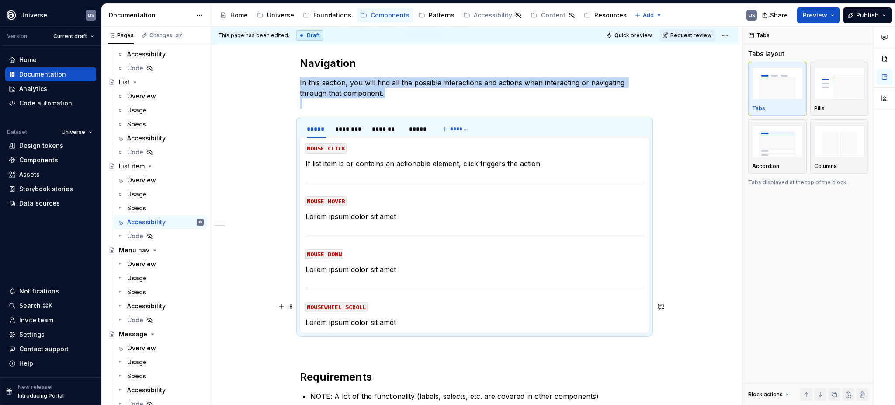
click at [368, 297] on section-item-column "MOUSE CLICK If list item is or contains an actionable element, click triggers t…" at bounding box center [475, 235] width 338 height 185
click at [403, 324] on p "Lorem ipsum dolor sit amet" at bounding box center [475, 322] width 338 height 10
click at [381, 319] on p "Lorem ipsum dolor sit amet" at bounding box center [475, 322] width 338 height 10
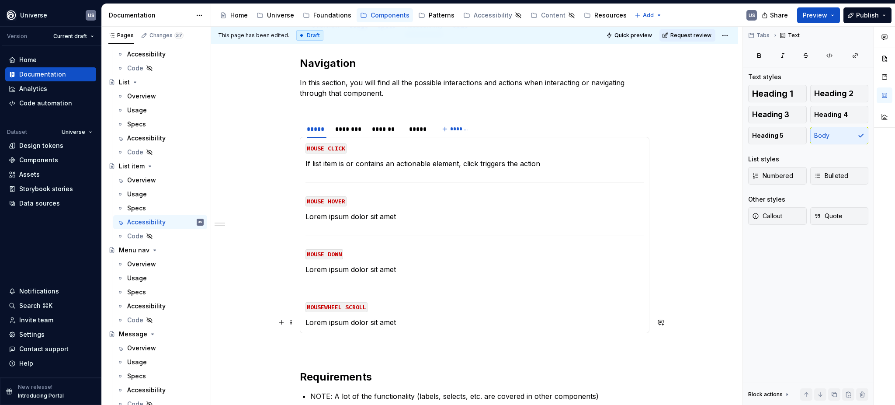
click at [312, 320] on p "Lorem ipsum dolor sit amet" at bounding box center [475, 322] width 338 height 10
drag, startPoint x: 304, startPoint y: 322, endPoint x: 400, endPoint y: 328, distance: 95.5
click at [400, 328] on div "MOUSE CLICK If list item is or contains an actionable element, click triggers t…" at bounding box center [475, 235] width 350 height 196
click at [353, 268] on p "Lorem ipsum dolor sit amet" at bounding box center [475, 269] width 338 height 10
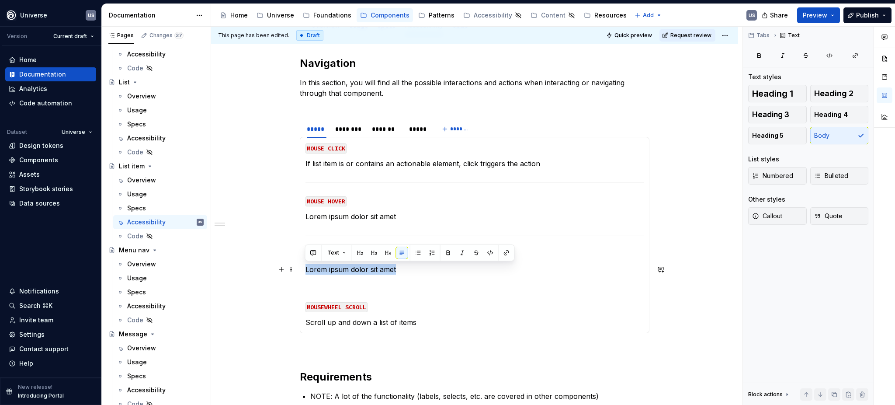
drag, startPoint x: 403, startPoint y: 269, endPoint x: 307, endPoint y: 272, distance: 96.2
click at [302, 271] on div "MOUSE CLICK If list item is or contains an actionable element, click triggers t…" at bounding box center [475, 235] width 350 height 196
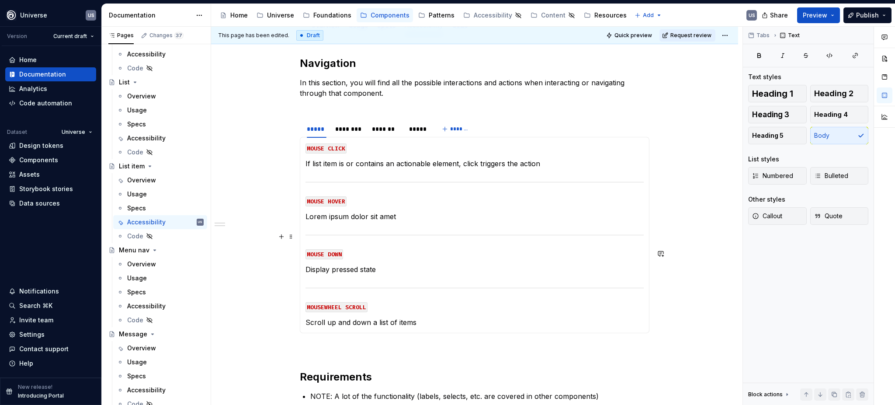
click at [407, 216] on p "Lorem ipsum dolor sit amet" at bounding box center [475, 216] width 338 height 10
click at [389, 273] on p "Display pressed state" at bounding box center [475, 269] width 338 height 10
click at [409, 243] on section-item-column "MOUSE CLICK If list item is or contains an actionable element, click triggers t…" at bounding box center [475, 235] width 338 height 185
click at [415, 265] on p "Display pressed state of the item if acitonable" at bounding box center [475, 269] width 338 height 10
click at [421, 270] on p "Display pressed state of the item if acitonable" at bounding box center [475, 269] width 338 height 10
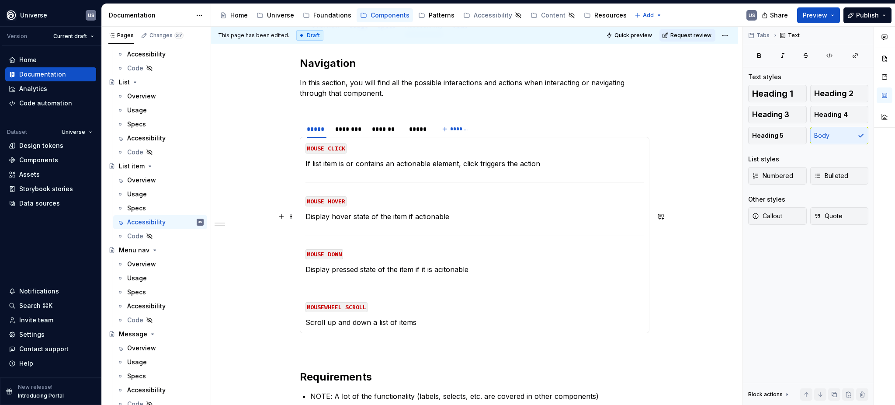
click at [415, 213] on p "Display hover state of the item if actionable" at bounding box center [475, 216] width 338 height 10
click at [399, 220] on p "Display hover state of the item if it is actionable" at bounding box center [475, 216] width 338 height 10
click at [354, 131] on div "********" at bounding box center [349, 129] width 28 height 9
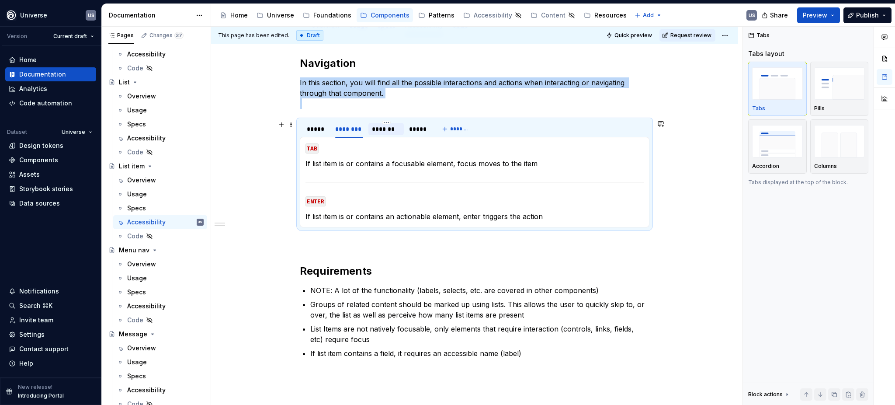
click at [392, 129] on div "*******" at bounding box center [386, 129] width 28 height 9
click at [416, 132] on div "*****" at bounding box center [418, 129] width 18 height 9
click at [353, 130] on div "********" at bounding box center [349, 129] width 28 height 9
click at [386, 133] on div "*******" at bounding box center [386, 129] width 35 height 12
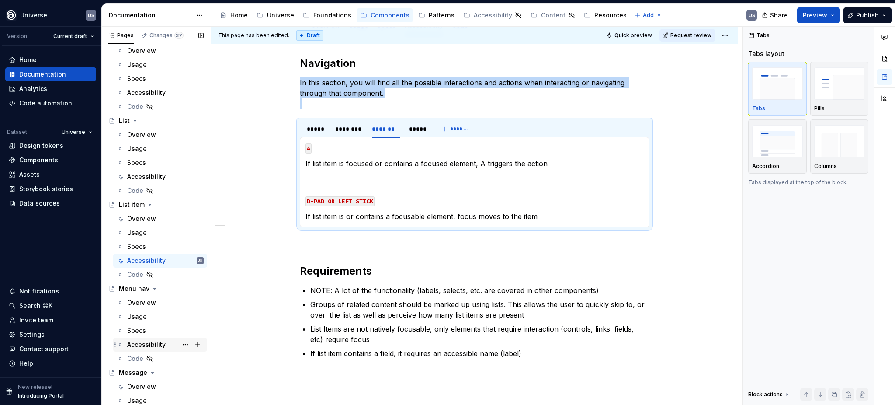
scroll to position [991, 0]
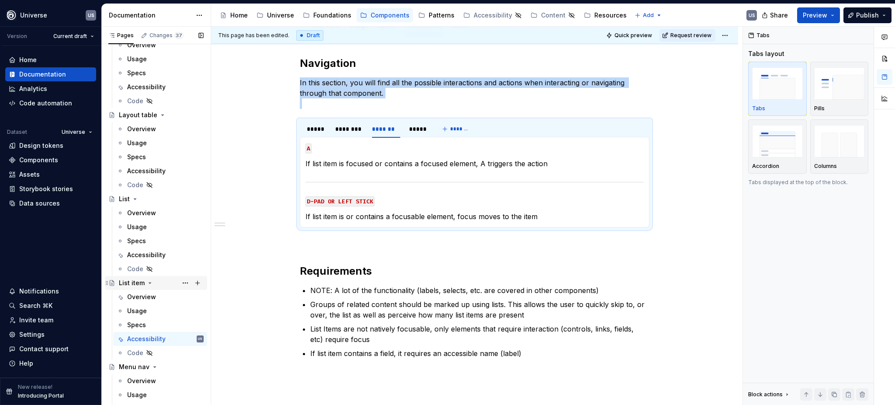
click at [150, 282] on icon "Page tree" at bounding box center [149, 282] width 7 height 7
click at [143, 168] on div "Accessibility" at bounding box center [146, 171] width 38 height 9
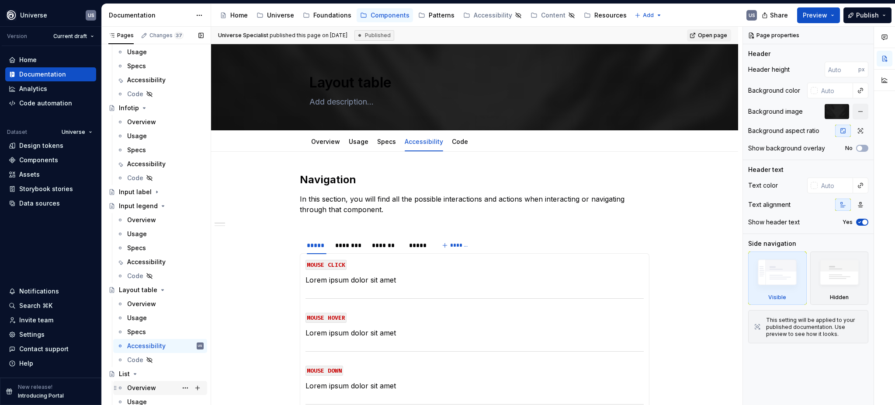
scroll to position [933, 0]
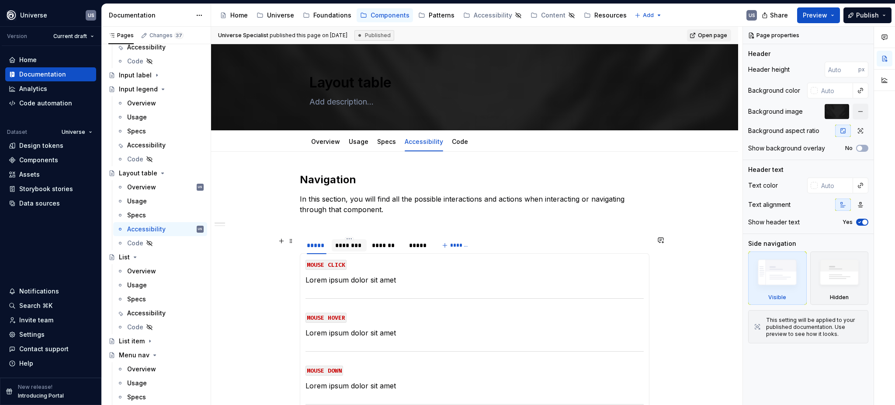
click at [348, 245] on div "********" at bounding box center [349, 245] width 28 height 9
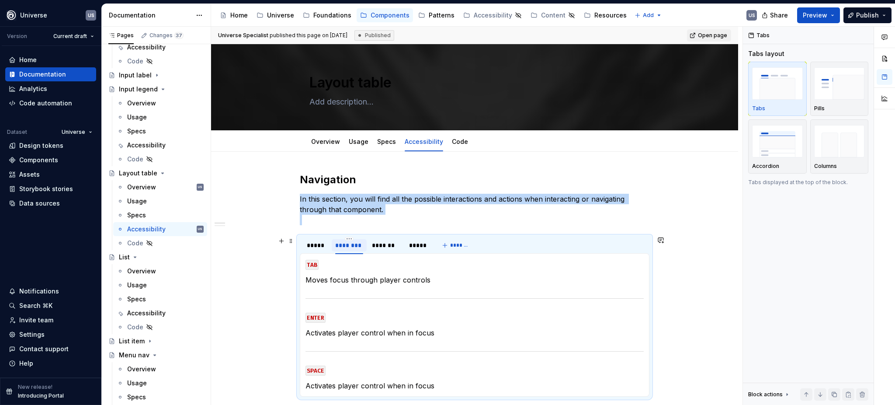
scroll to position [58, 0]
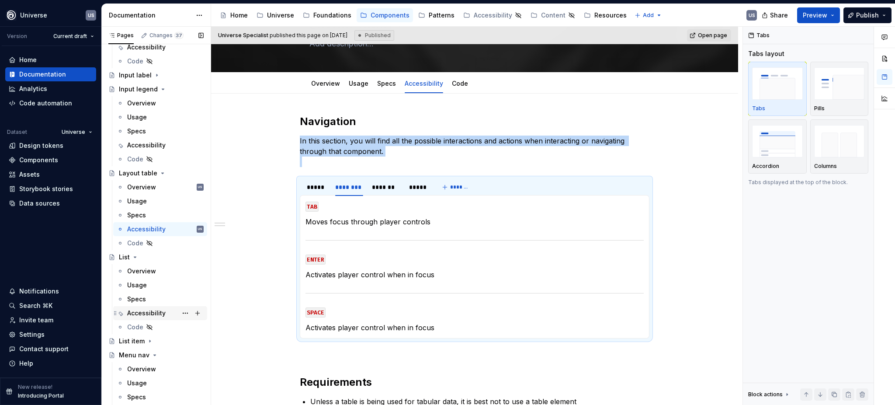
drag, startPoint x: 150, startPoint y: 310, endPoint x: 170, endPoint y: 310, distance: 20.1
click at [291, 182] on span at bounding box center [291, 183] width 7 height 12
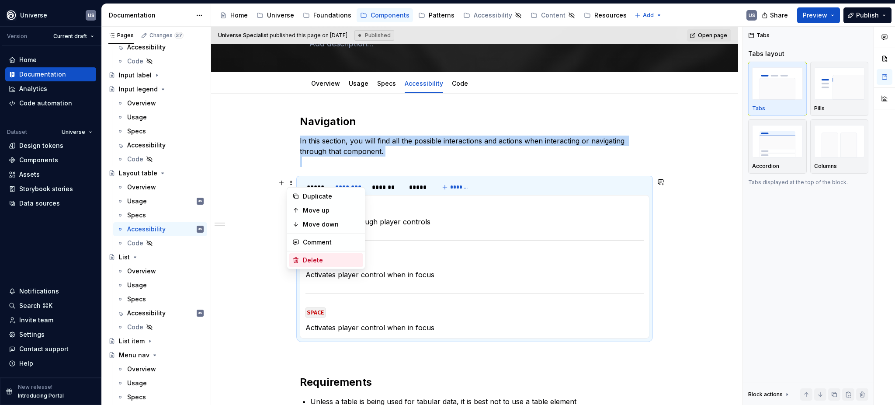
click at [333, 262] on div "Delete" at bounding box center [331, 260] width 57 height 9
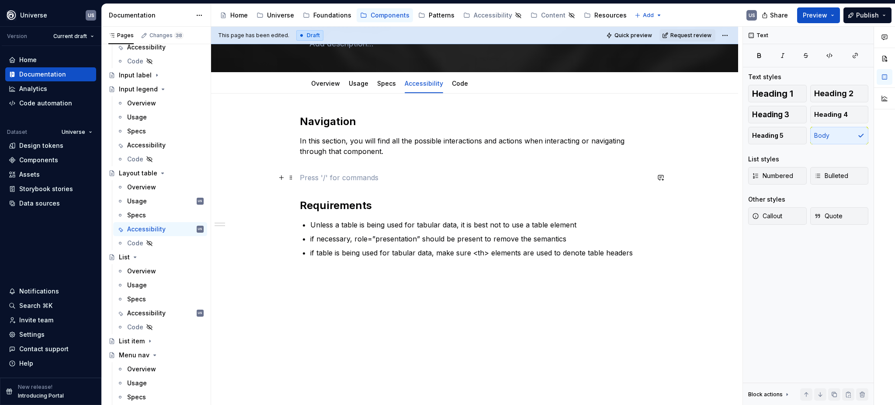
type textarea "*"
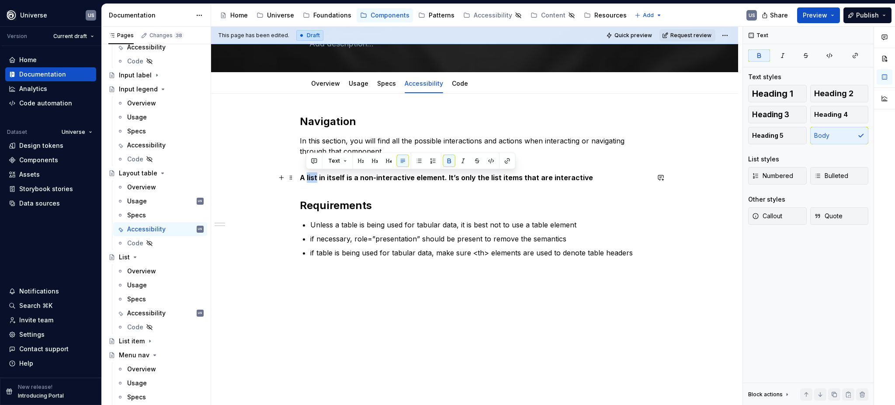
drag, startPoint x: 306, startPoint y: 175, endPoint x: 315, endPoint y: 175, distance: 9.2
click at [315, 175] on strong "A list in itself is a non-interactive element. It’s only the list items that ar…" at bounding box center [446, 177] width 293 height 9
click at [460, 177] on strong "A Layout table in itself is a non-interactive element. It’s only the list items…" at bounding box center [463, 177] width 327 height 9
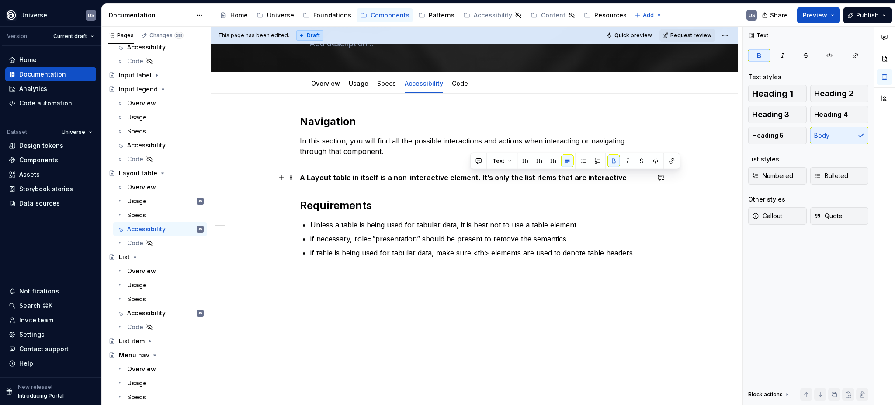
drag, startPoint x: 470, startPoint y: 178, endPoint x: 612, endPoint y: 178, distance: 141.7
click at [612, 178] on strong "A Layout table in itself is a non-interactive element. It’s only the list items…" at bounding box center [463, 177] width 327 height 9
click at [480, 177] on strong "A Layout table in itself is a non-interactive element it’’S only funciton is in…" at bounding box center [447, 177] width 294 height 9
drag, startPoint x: 479, startPoint y: 177, endPoint x: 578, endPoint y: 177, distance: 99.7
click at [578, 177] on strong "A Layout table in itself is a non-interactive element it’S only funciton is inf…" at bounding box center [446, 177] width 292 height 9
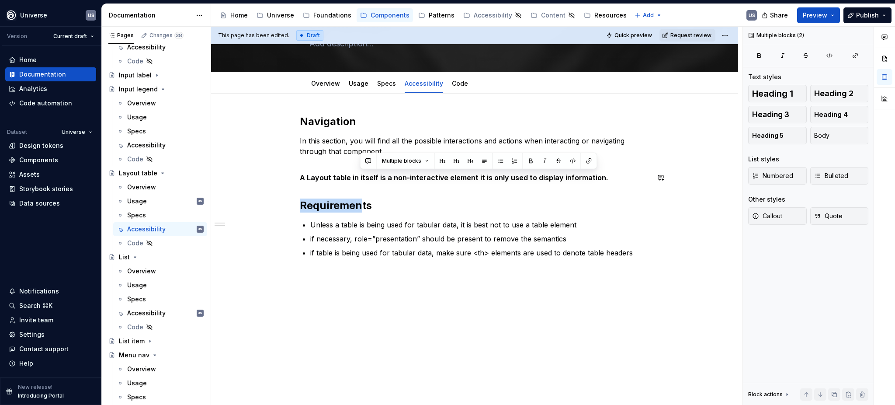
drag, startPoint x: 615, startPoint y: 177, endPoint x: 323, endPoint y: 178, distance: 292.1
click at [358, 185] on div "Navigation In this section, you will find all the possible interactions and act…" at bounding box center [475, 197] width 350 height 164
drag, startPoint x: 322, startPoint y: 178, endPoint x: 303, endPoint y: 180, distance: 19.3
click at [322, 178] on strong "A Layout table in itself is a non-interactive element it is only used to displa…" at bounding box center [454, 177] width 309 height 9
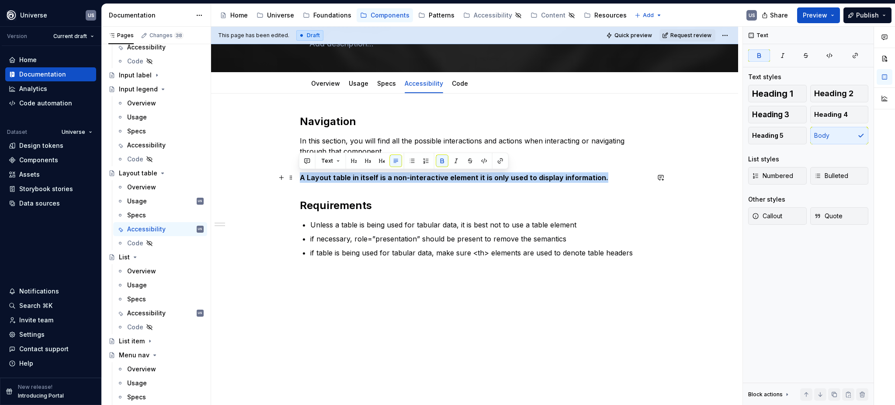
drag, startPoint x: 299, startPoint y: 175, endPoint x: 617, endPoint y: 174, distance: 318.3
click at [617, 174] on p "A Layout table in itself is a non-interactive element it is only used to displa…" at bounding box center [475, 177] width 350 height 10
click at [780, 216] on span "Callout" at bounding box center [767, 216] width 30 height 9
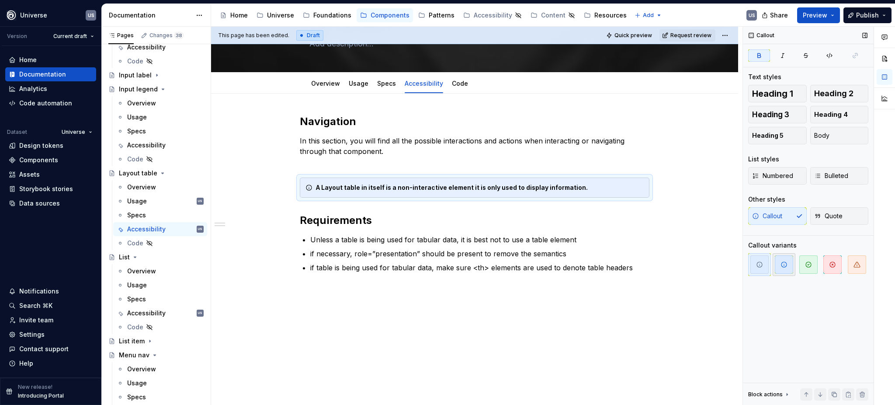
click at [783, 263] on icon "button" at bounding box center [784, 264] width 7 height 7
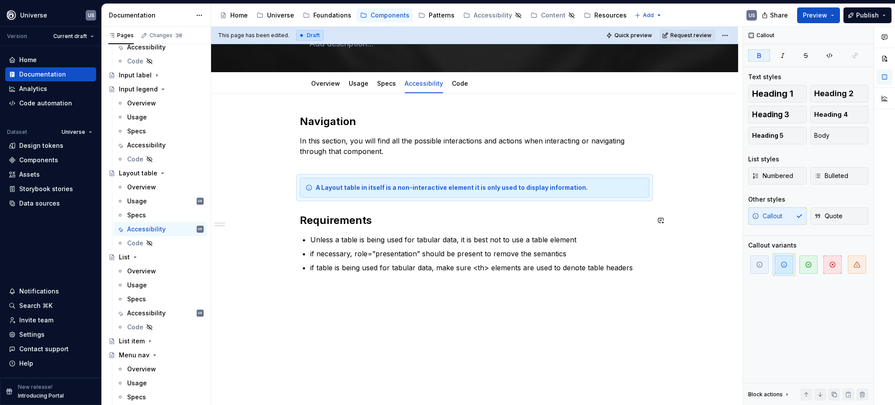
click at [355, 212] on div "Navigation In this section, you will find all the possible interactions and act…" at bounding box center [475, 204] width 350 height 179
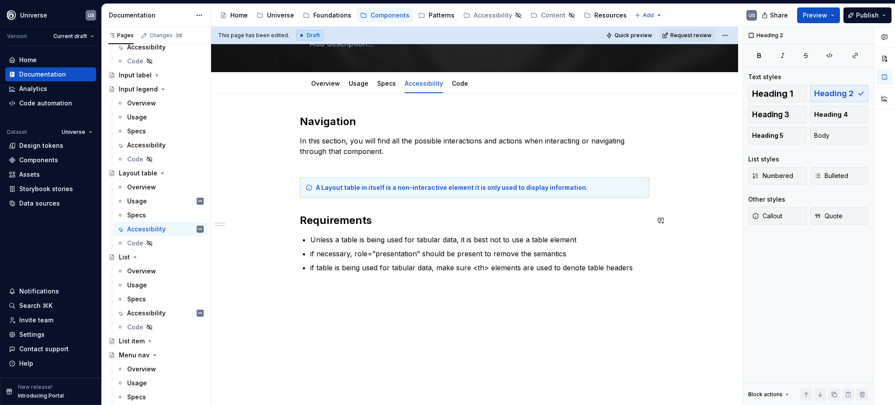
click at [430, 204] on div "Navigation In this section, you will find all the possible interactions and act…" at bounding box center [475, 204] width 350 height 179
click at [409, 247] on ul "Unless a table is being used for tabular data, it is best not to use a table el…" at bounding box center [479, 253] width 339 height 38
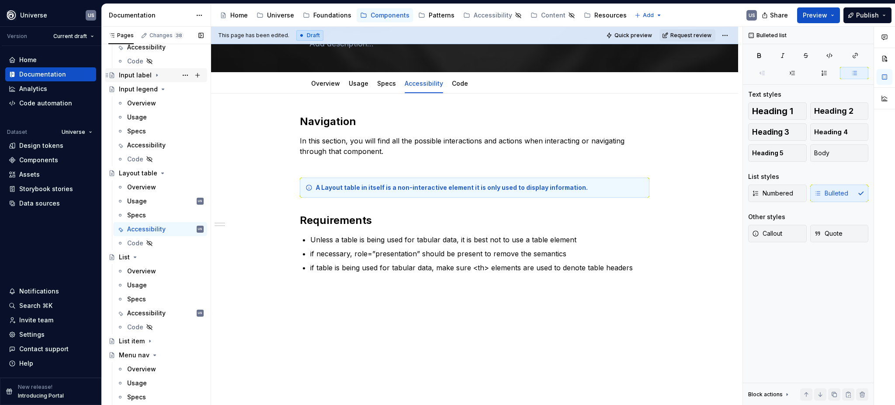
click at [162, 172] on icon "Page tree" at bounding box center [162, 173] width 7 height 7
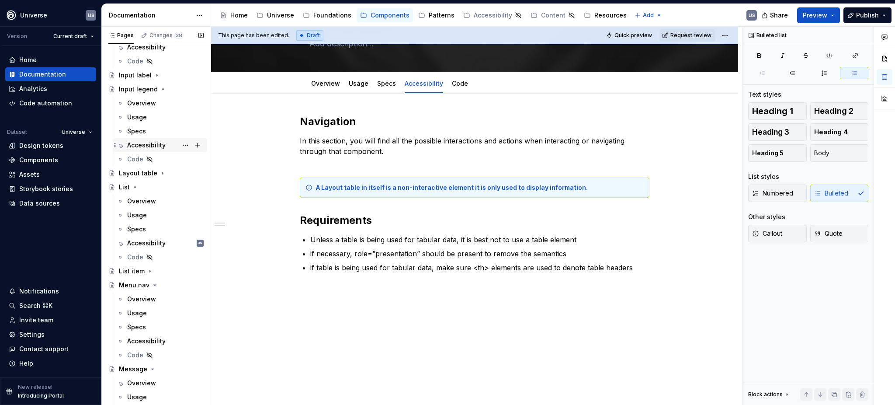
click at [133, 144] on div "Accessibility" at bounding box center [146, 145] width 38 height 9
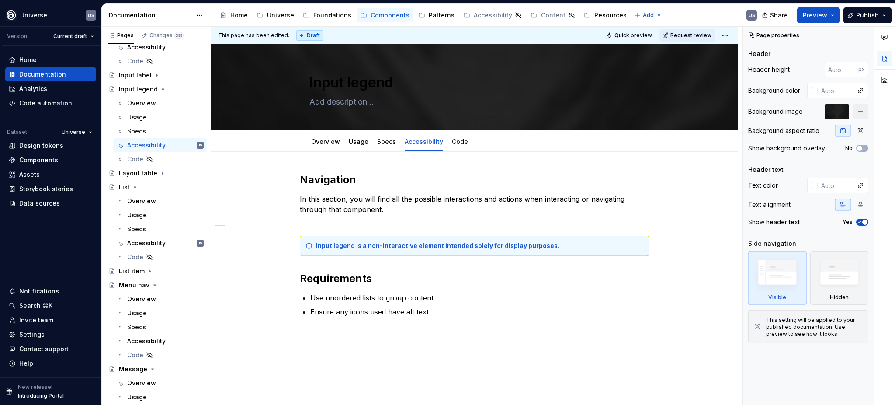
scroll to position [58, 0]
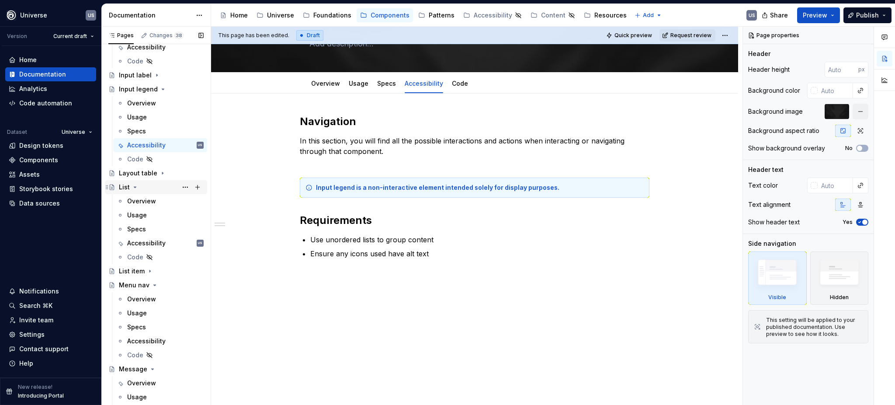
click at [137, 185] on icon "Page tree" at bounding box center [135, 187] width 7 height 7
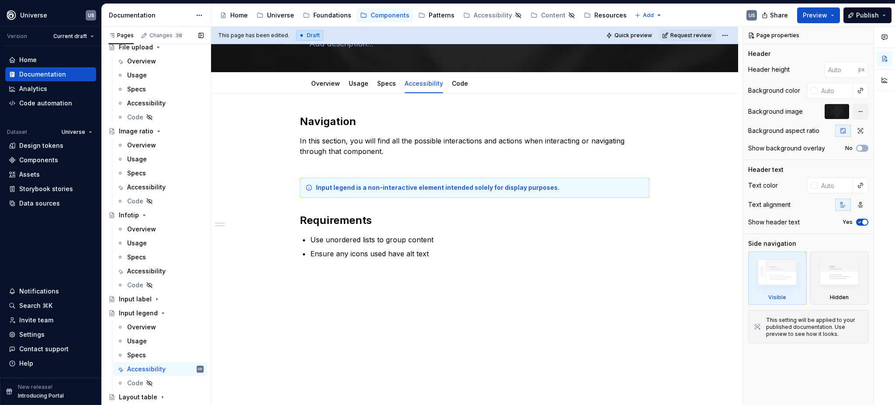
scroll to position [641, 0]
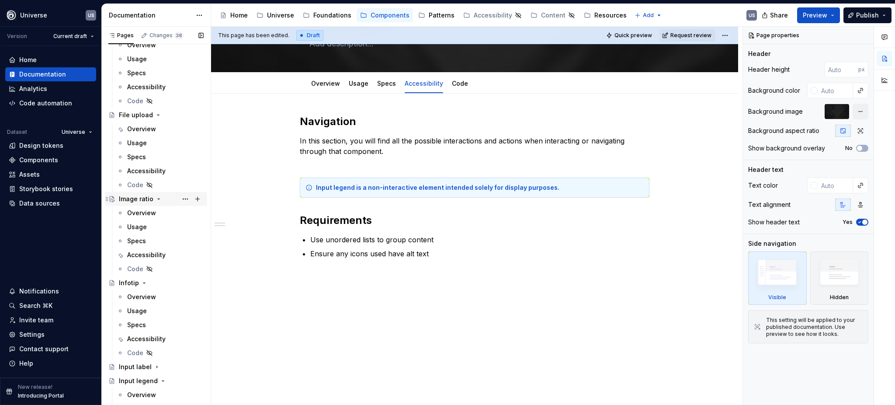
click at [158, 199] on icon "Page tree" at bounding box center [159, 199] width 2 height 1
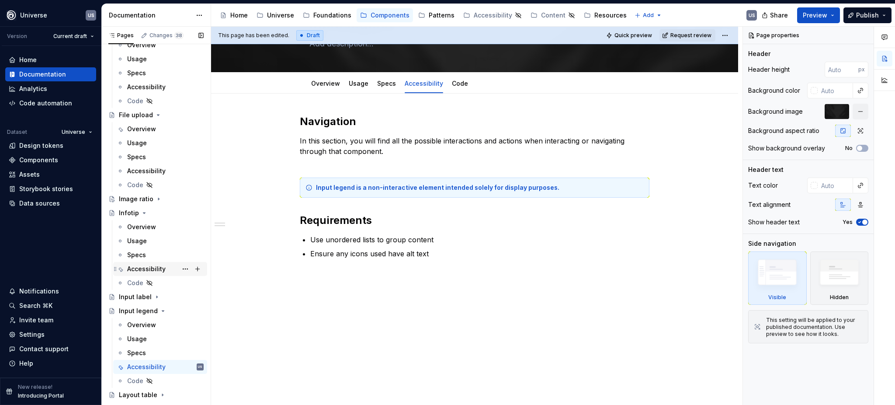
click at [155, 114] on icon "Page tree" at bounding box center [158, 114] width 7 height 7
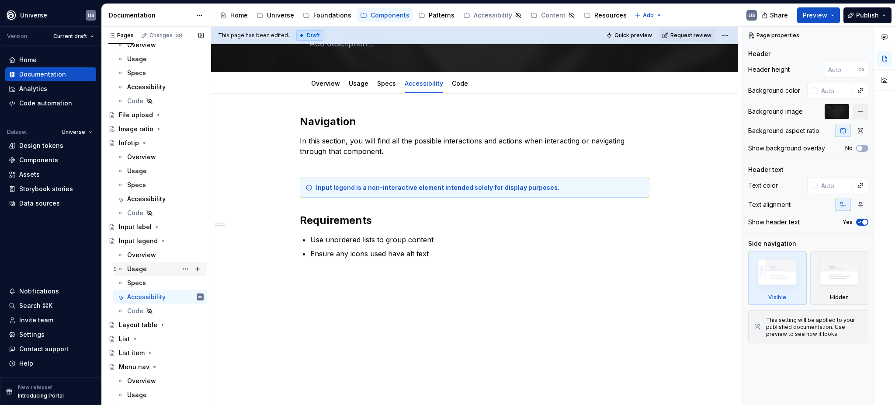
click at [142, 142] on icon "Page tree" at bounding box center [144, 142] width 7 height 7
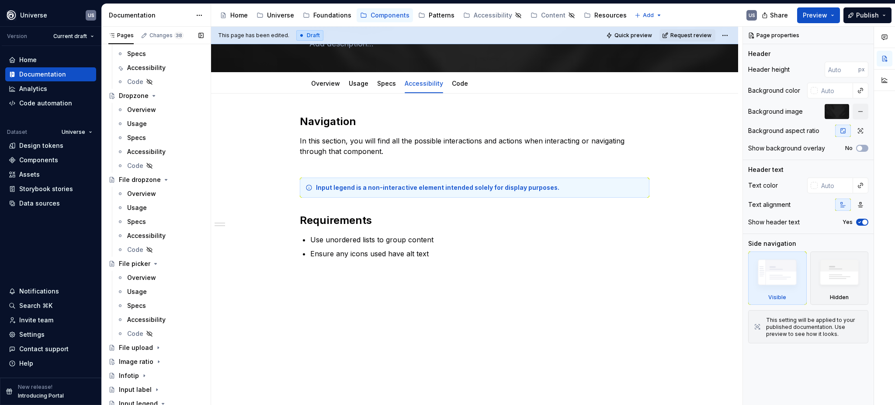
scroll to position [408, 0]
click at [165, 181] on icon "Page tree" at bounding box center [166, 180] width 2 height 1
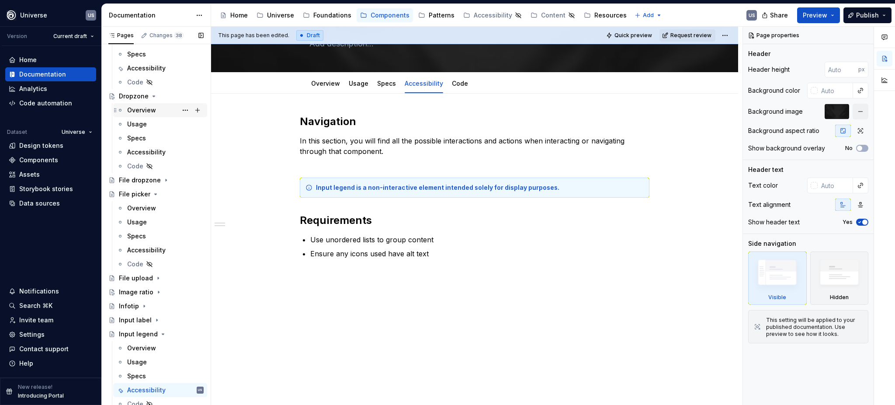
drag, startPoint x: 155, startPoint y: 194, endPoint x: 161, endPoint y: 115, distance: 79.4
click at [155, 194] on icon "Page tree" at bounding box center [155, 194] width 7 height 7
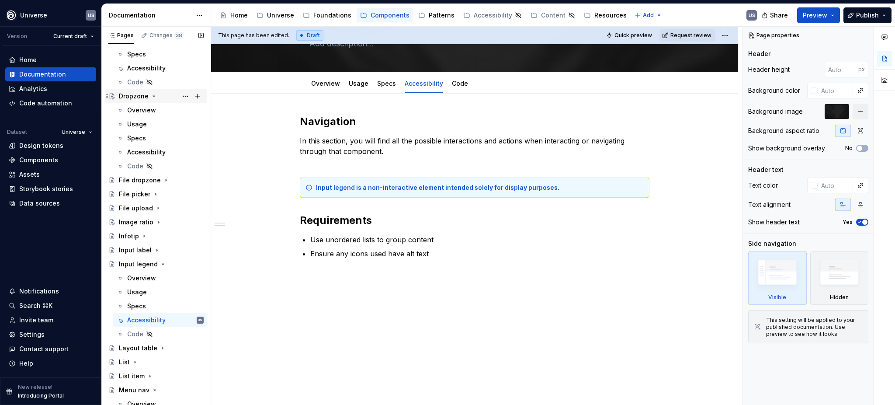
drag, startPoint x: 154, startPoint y: 97, endPoint x: 156, endPoint y: 176, distance: 79.2
click at [153, 96] on icon "Page tree" at bounding box center [153, 96] width 7 height 7
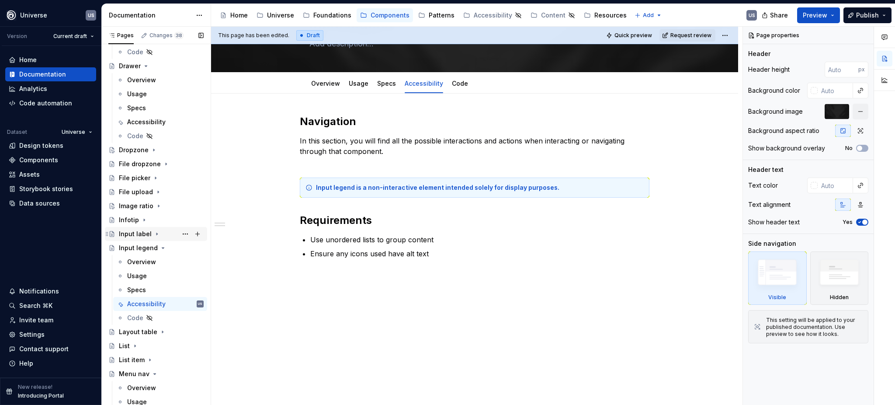
scroll to position [233, 0]
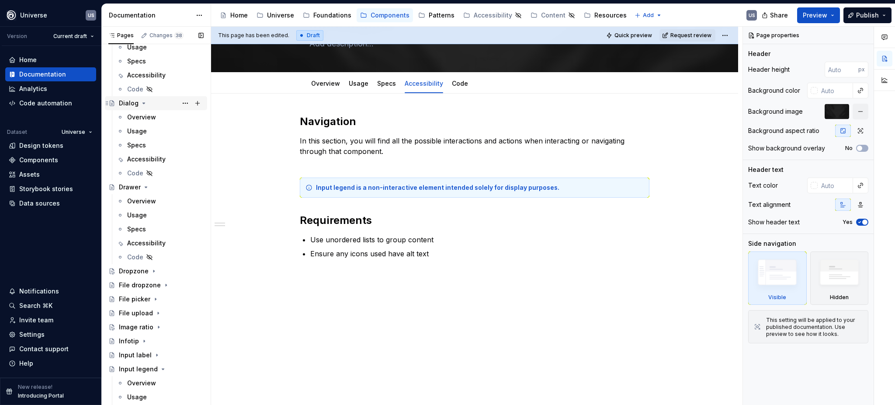
click at [144, 185] on icon "Page tree" at bounding box center [146, 187] width 7 height 7
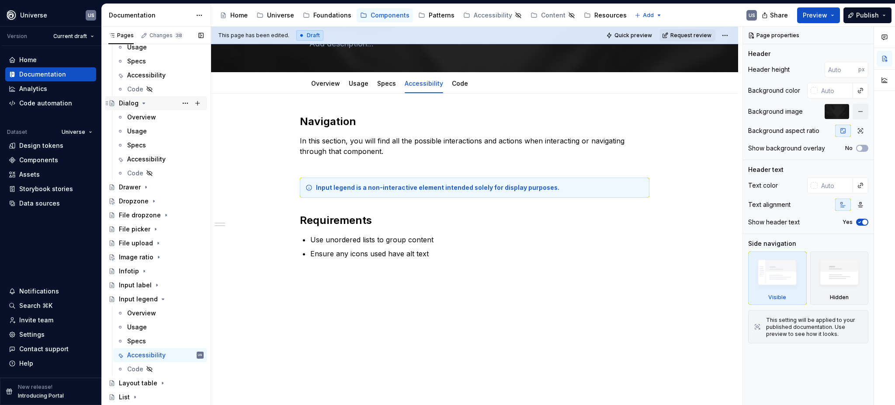
click at [143, 103] on icon "Page tree" at bounding box center [144, 103] width 2 height 1
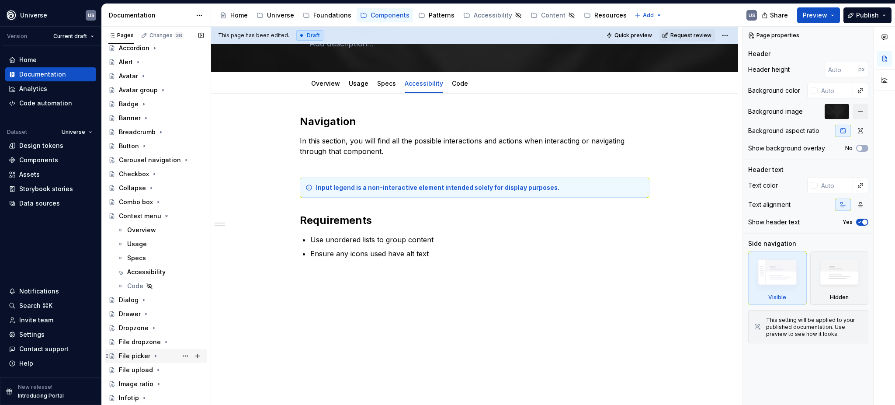
scroll to position [0, 0]
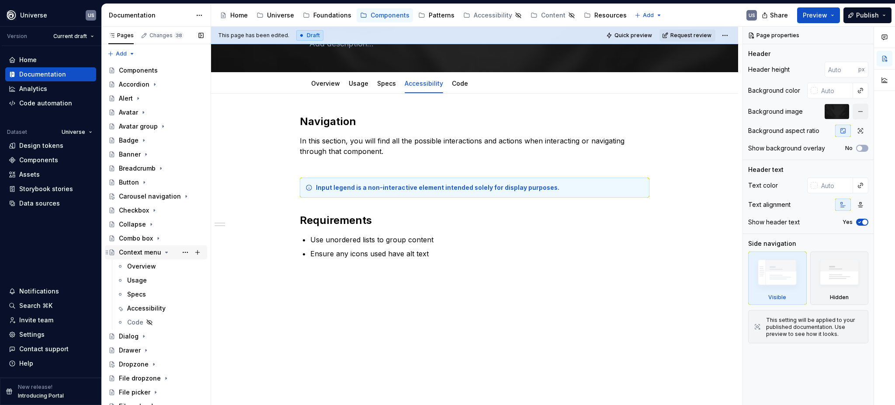
click at [166, 252] on icon "Page tree" at bounding box center [167, 252] width 2 height 1
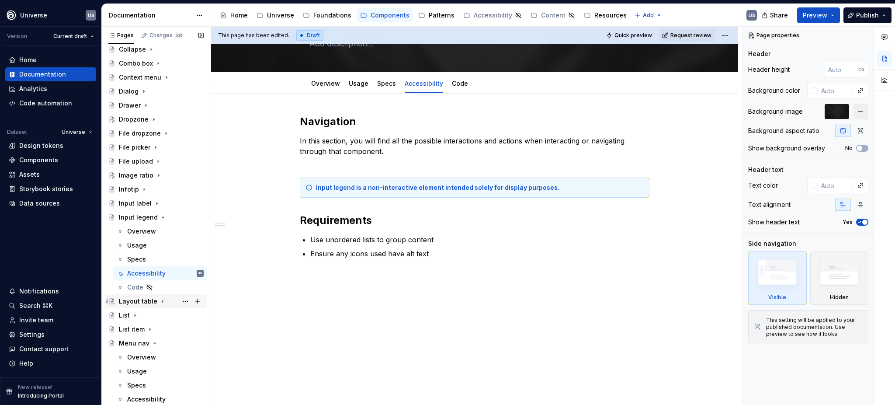
scroll to position [233, 0]
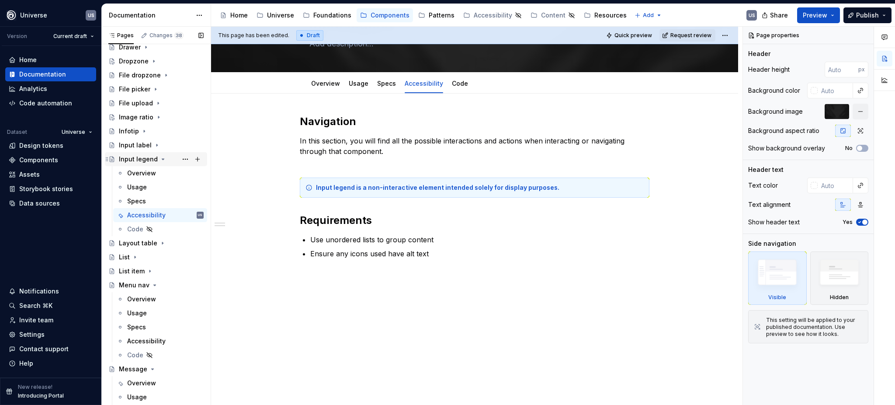
click at [160, 160] on icon "Page tree" at bounding box center [163, 159] width 7 height 7
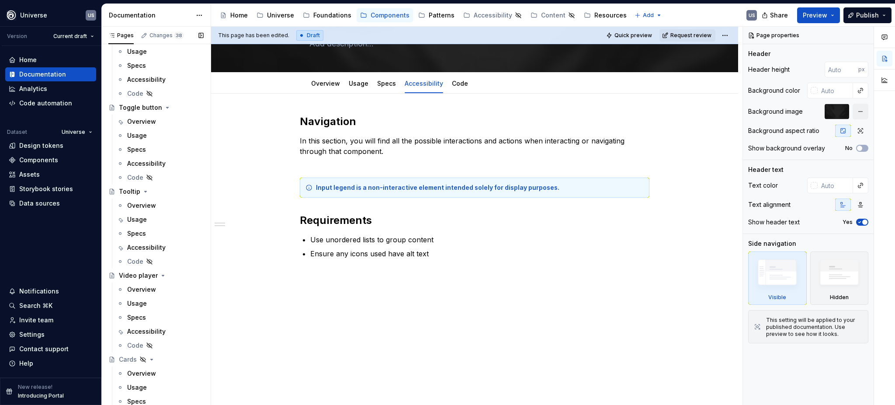
scroll to position [2706, 0]
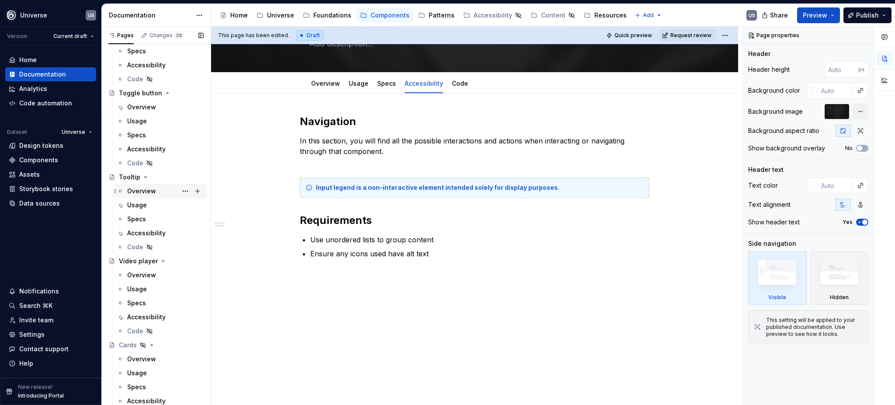
drag, startPoint x: 159, startPoint y: 261, endPoint x: 164, endPoint y: 265, distance: 6.2
click at [160, 261] on icon "Page tree" at bounding box center [163, 261] width 7 height 7
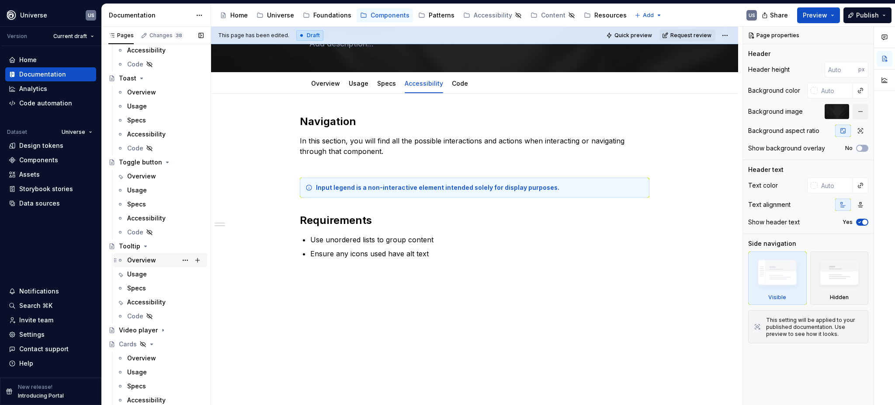
scroll to position [2636, 0]
click at [145, 247] on icon "Page tree" at bounding box center [146, 247] width 2 height 1
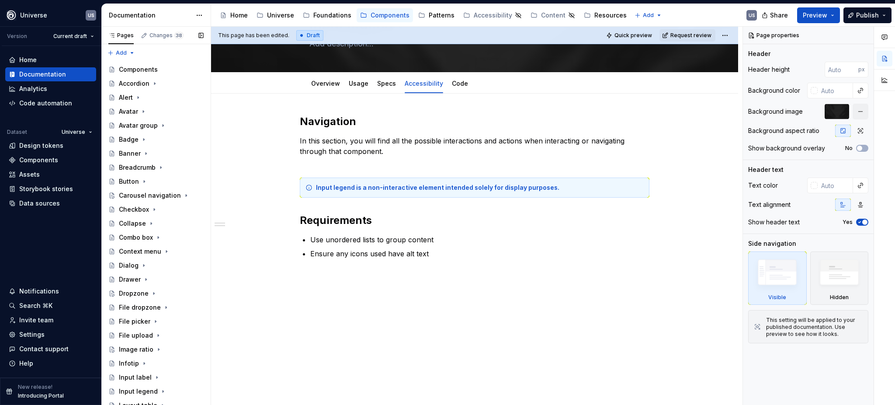
scroll to position [0, 0]
click at [153, 209] on icon "Page tree" at bounding box center [154, 210] width 7 height 7
click at [140, 264] on div "Accessibility" at bounding box center [146, 266] width 38 height 9
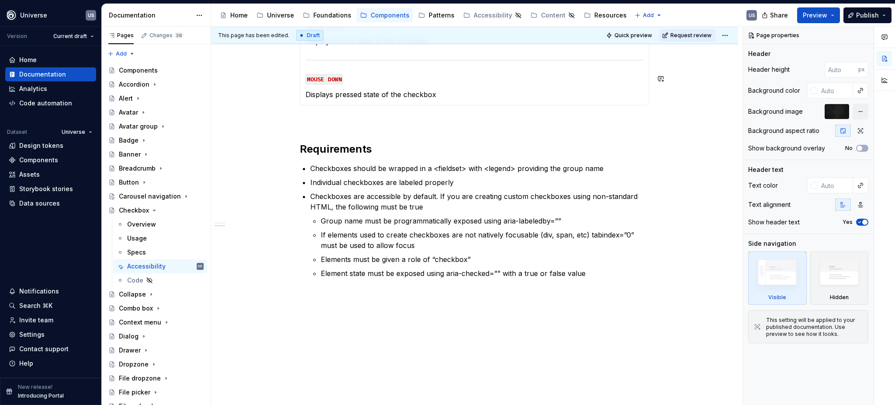
scroll to position [58, 0]
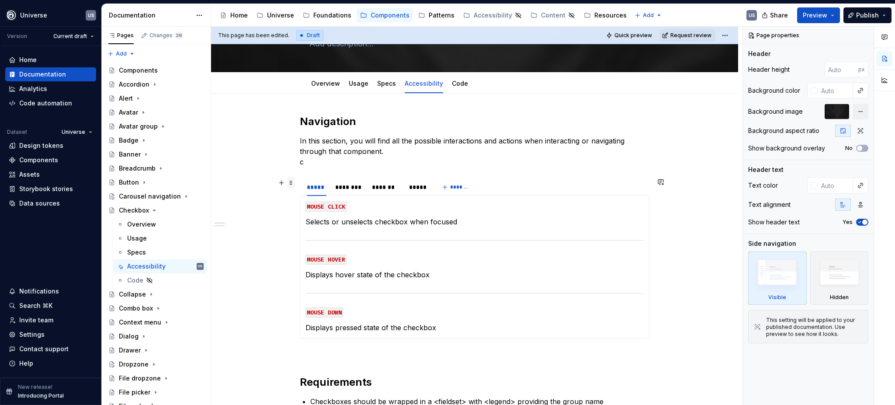
click at [291, 185] on span at bounding box center [291, 183] width 7 height 12
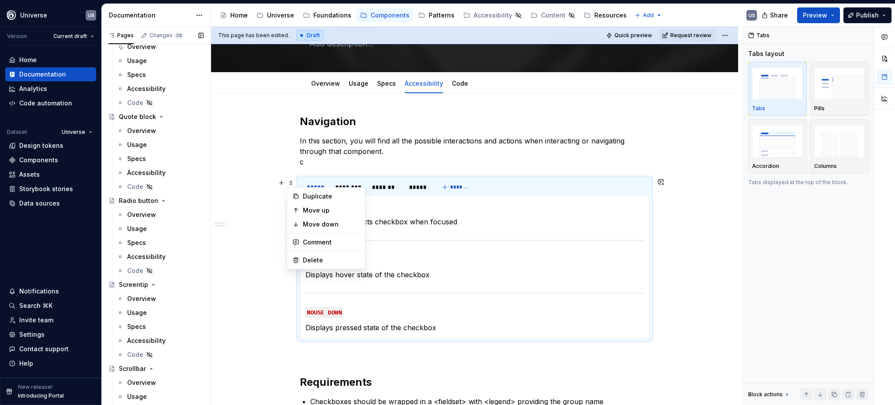
scroll to position [933, 0]
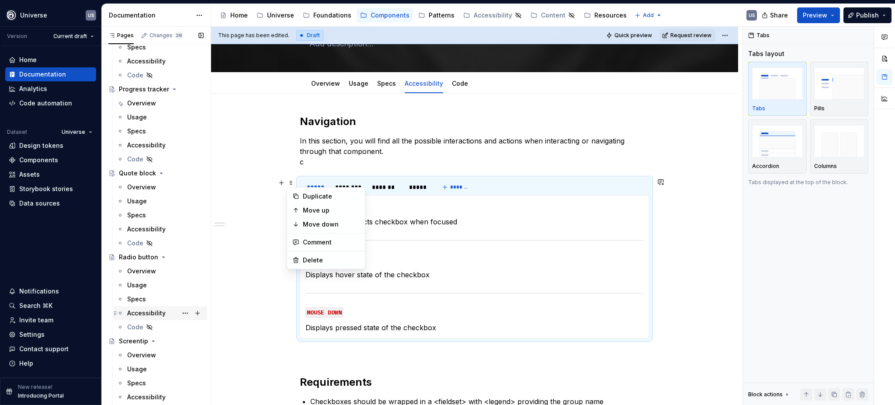
click at [149, 312] on div "Accessibility" at bounding box center [146, 313] width 38 height 9
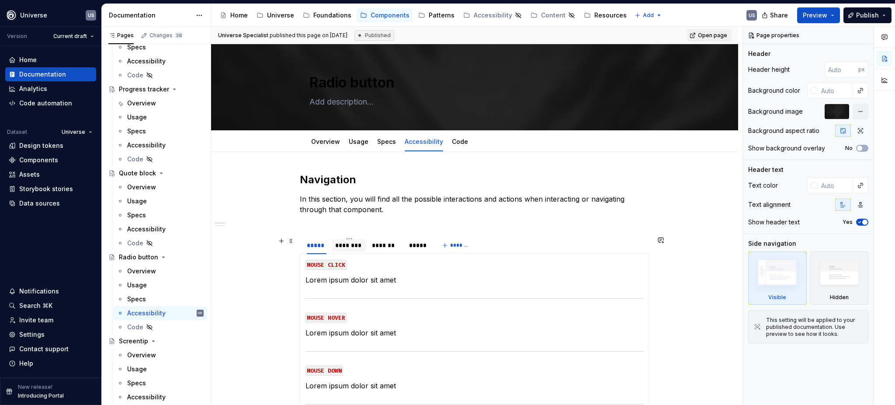
click at [345, 244] on div "********" at bounding box center [349, 245] width 28 height 9
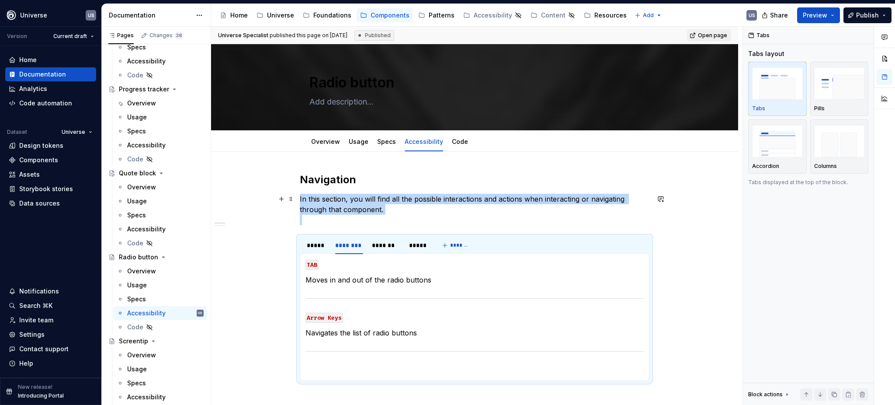
click at [327, 222] on p "In this section, you will find all the possible interactions and actions when i…" at bounding box center [475, 209] width 350 height 31
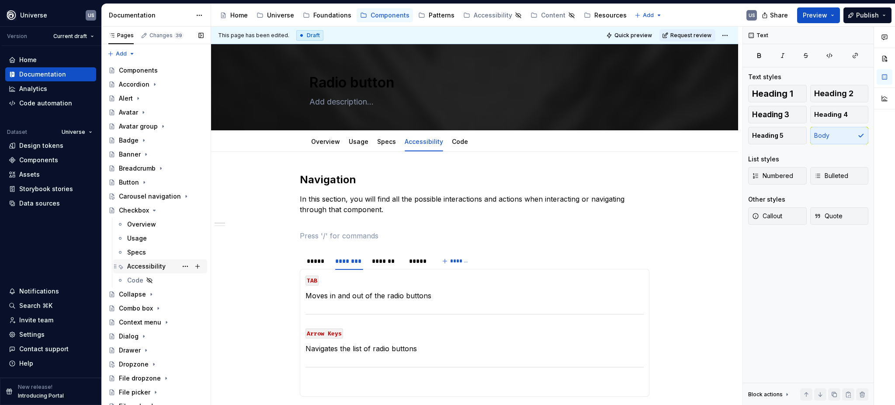
drag, startPoint x: 157, startPoint y: 268, endPoint x: 175, endPoint y: 266, distance: 18.4
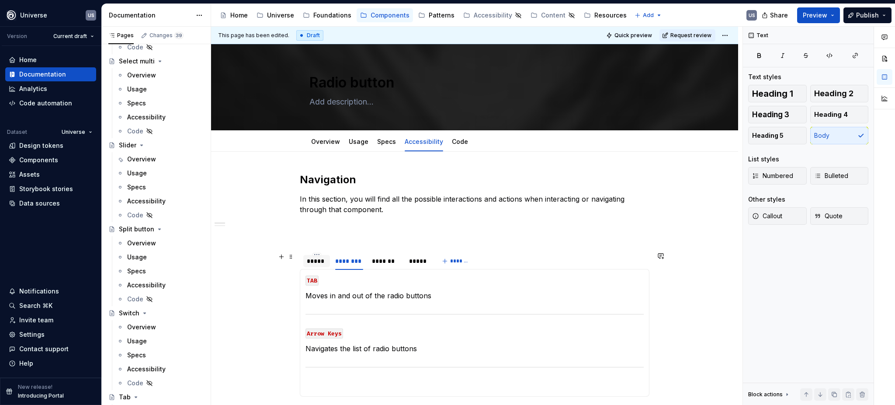
scroll to position [116, 0]
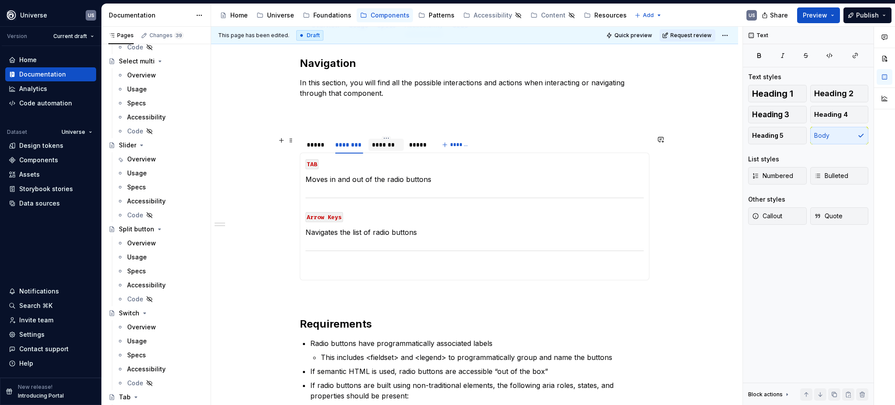
click at [376, 143] on div "*******" at bounding box center [386, 144] width 28 height 9
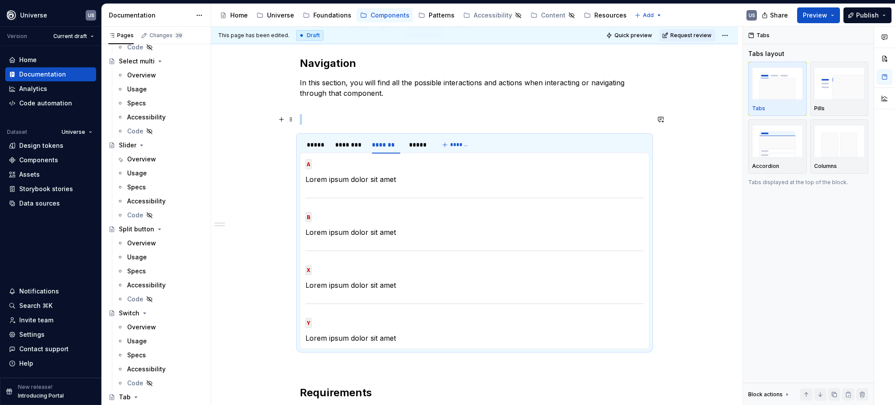
click at [315, 118] on p at bounding box center [475, 119] width 350 height 10
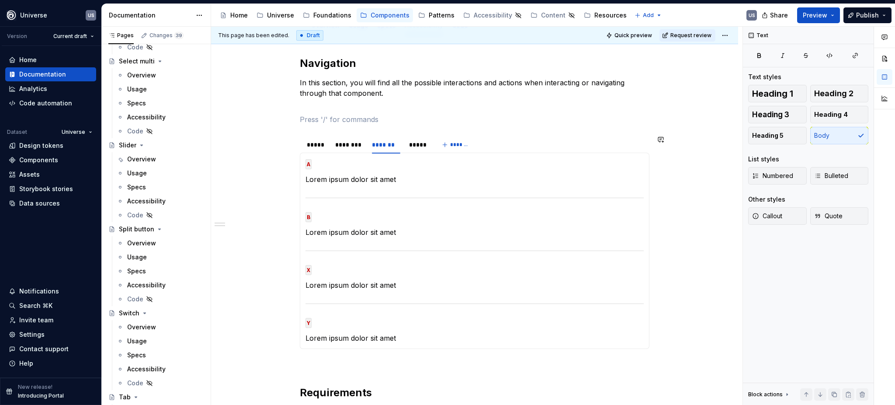
click at [313, 126] on div "Navigation In this section, you will find all the possible interactions and act…" at bounding box center [475, 348] width 350 height 585
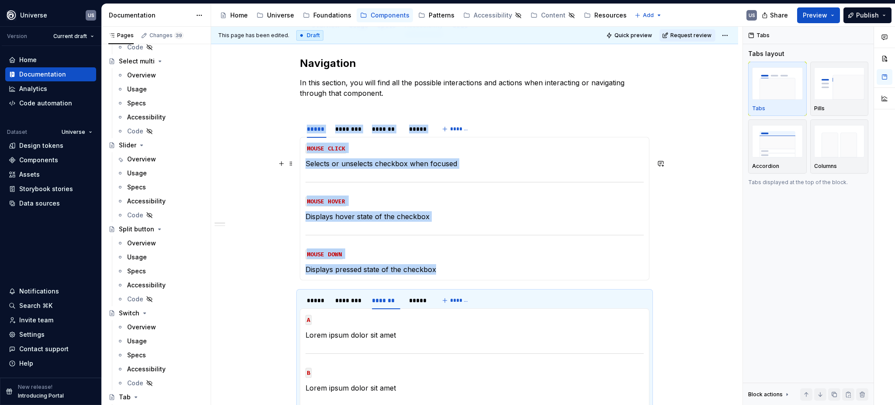
click at [375, 163] on p "Selects or unselects checkbox when focused" at bounding box center [475, 163] width 338 height 10
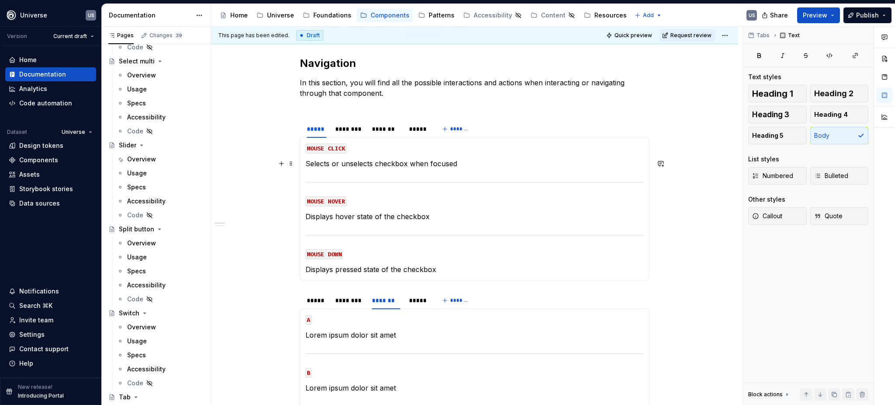
type textarea "*"
drag, startPoint x: 374, startPoint y: 163, endPoint x: 404, endPoint y: 160, distance: 30.3
click at [404, 160] on p "Selects or unselects checkbox when focused" at bounding box center [475, 163] width 338 height 10
click at [389, 164] on p "Selects or unselects radiobutotn when focused" at bounding box center [475, 163] width 338 height 10
drag, startPoint x: 396, startPoint y: 215, endPoint x: 467, endPoint y: 216, distance: 70.8
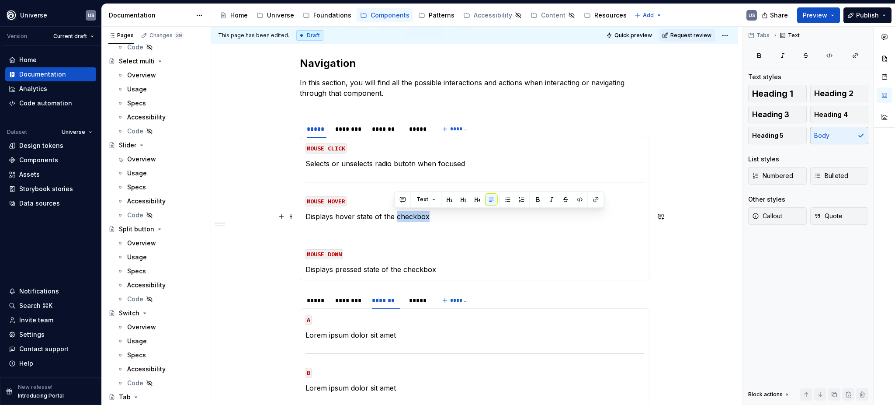
click at [467, 216] on p "Displays hover state of the checkbox" at bounding box center [475, 216] width 338 height 10
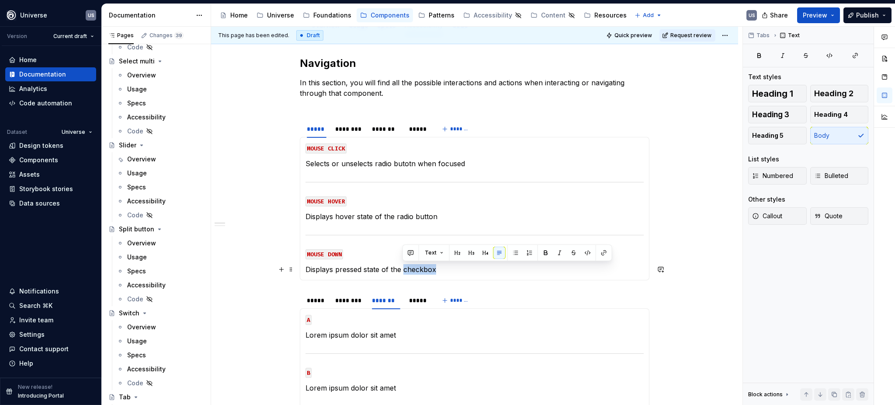
drag, startPoint x: 418, startPoint y: 269, endPoint x: 443, endPoint y: 271, distance: 24.5
click at [443, 271] on p "Displays pressed state of the checkbox" at bounding box center [475, 269] width 338 height 10
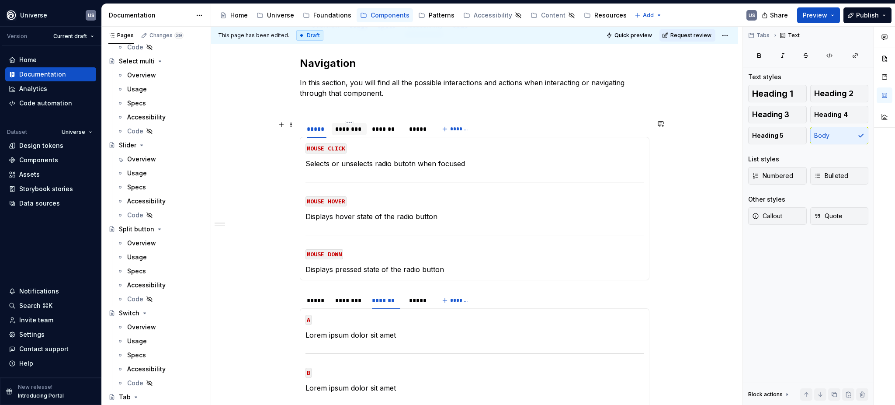
click at [359, 130] on div "********" at bounding box center [349, 129] width 28 height 9
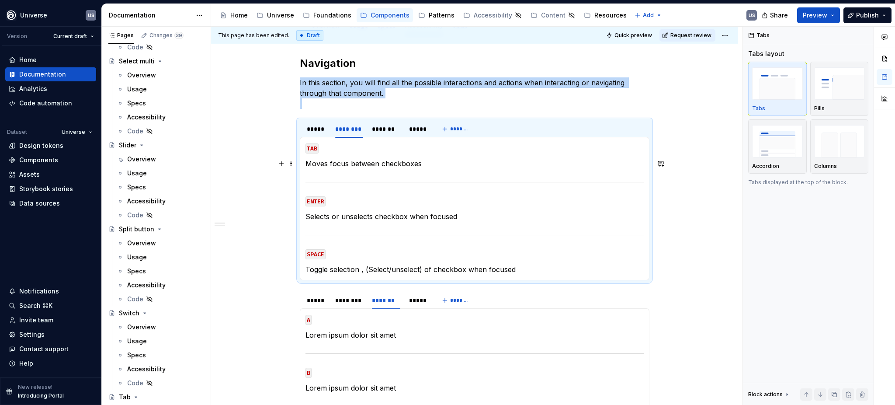
click at [360, 167] on p "Moves focus between checkboxes" at bounding box center [475, 163] width 338 height 10
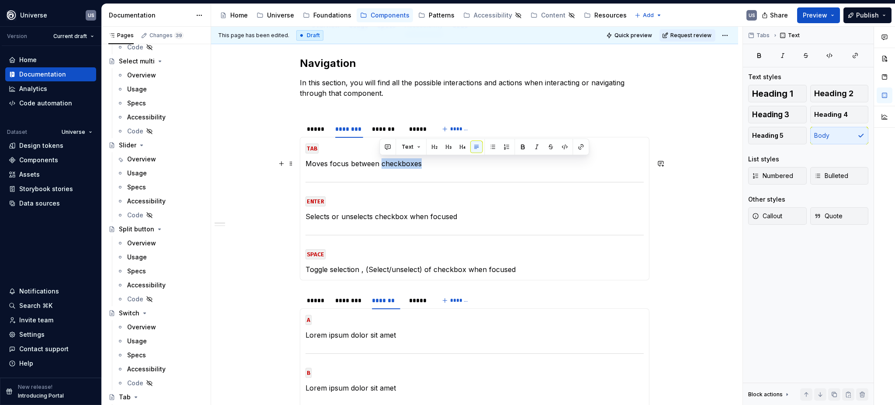
drag, startPoint x: 381, startPoint y: 163, endPoint x: 441, endPoint y: 165, distance: 60.0
click at [441, 165] on p "Moves focus between checkboxes" at bounding box center [475, 163] width 338 height 10
click at [369, 219] on p "Selects or unselects checkbox when focused" at bounding box center [475, 216] width 338 height 10
drag, startPoint x: 380, startPoint y: 162, endPoint x: 427, endPoint y: 167, distance: 47.5
click at [427, 167] on p "Moves focus between radio buttons" at bounding box center [475, 163] width 338 height 10
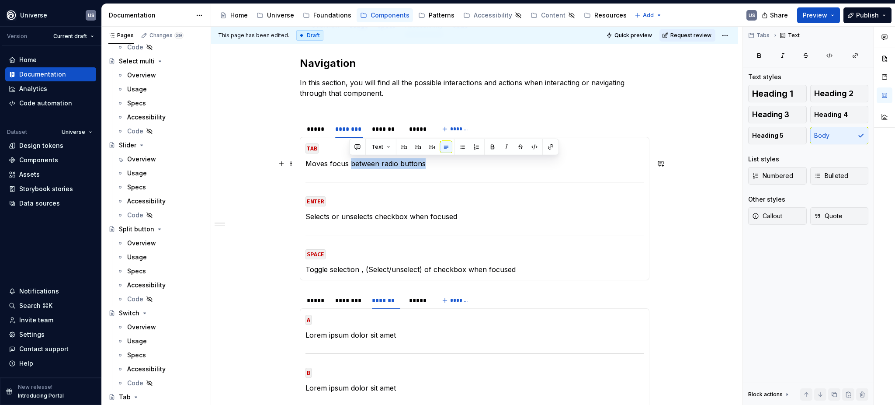
drag, startPoint x: 349, startPoint y: 162, endPoint x: 440, endPoint y: 161, distance: 90.9
click at [440, 161] on p "Moves focus between radio buttons" at bounding box center [475, 163] width 338 height 10
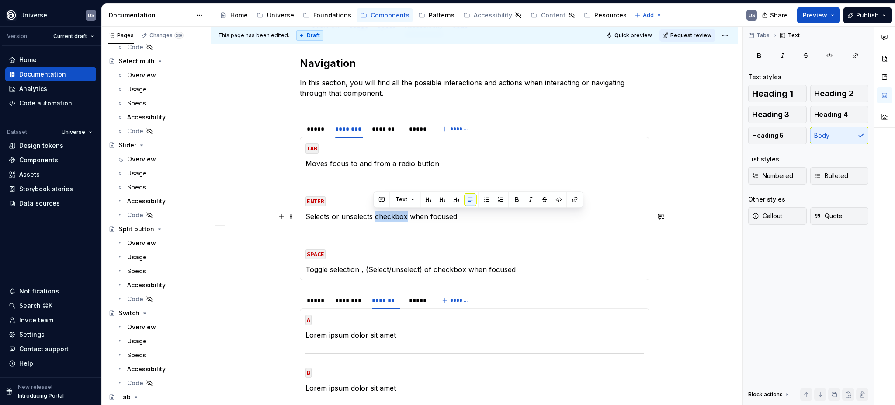
drag, startPoint x: 374, startPoint y: 216, endPoint x: 404, endPoint y: 215, distance: 30.2
click at [404, 215] on p "Selects or unselects checkbox when focused" at bounding box center [475, 216] width 338 height 10
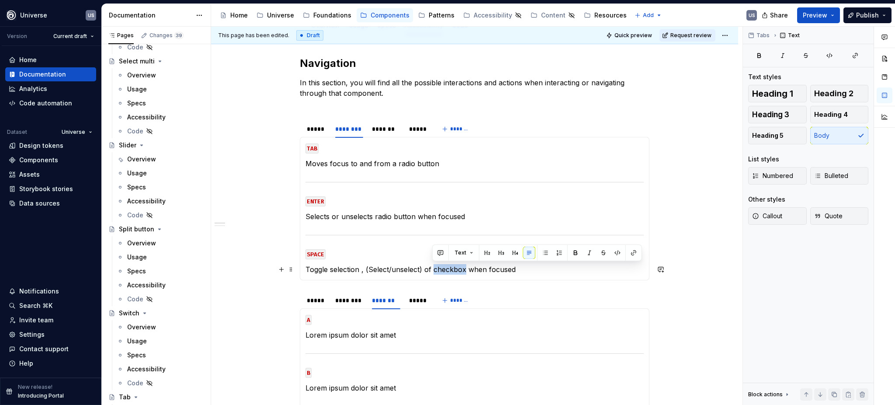
drag, startPoint x: 432, startPoint y: 269, endPoint x: 463, endPoint y: 269, distance: 30.6
click at [463, 269] on p "Toggle selection , (Select/unselect) of checkbox when focused" at bounding box center [475, 269] width 338 height 10
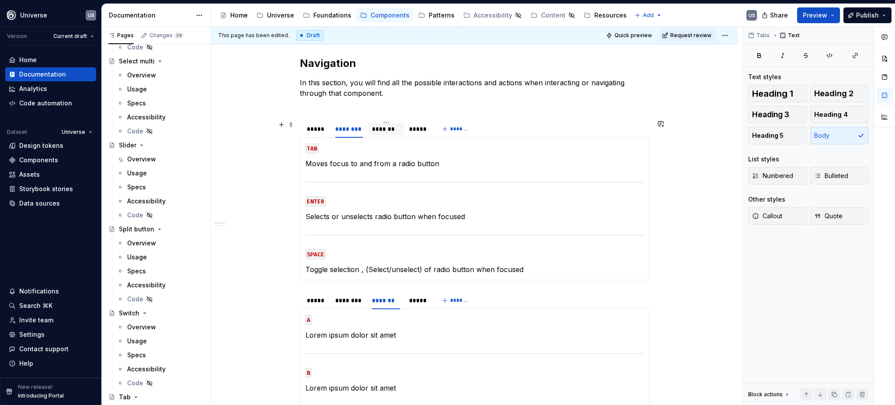
click at [393, 130] on div "*******" at bounding box center [386, 129] width 28 height 9
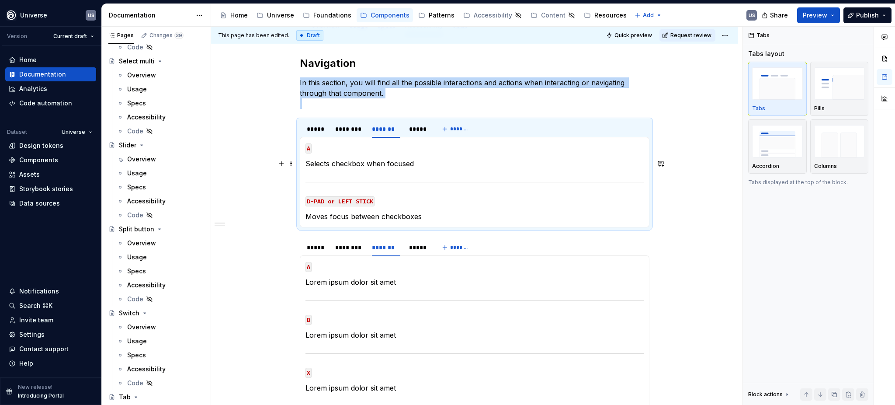
drag, startPoint x: 388, startPoint y: 165, endPoint x: 364, endPoint y: 161, distance: 23.9
click at [387, 164] on p "Selects checkbox when focused" at bounding box center [475, 163] width 338 height 10
click at [356, 162] on p "Selects checkbox when focused" at bounding box center [475, 163] width 338 height 10
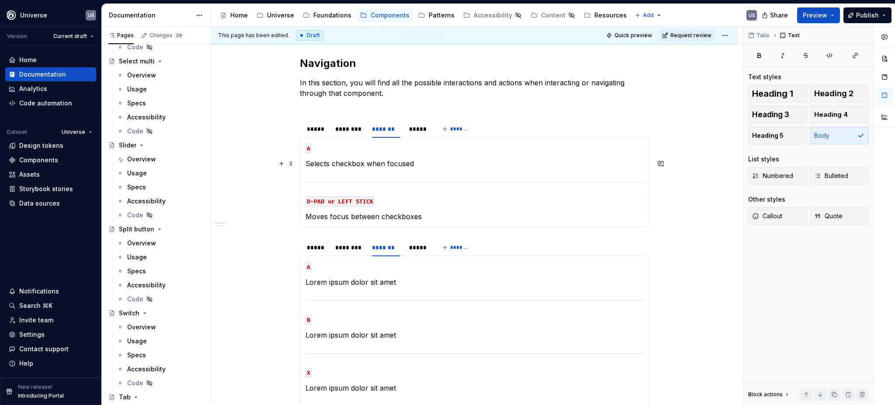
click at [364, 164] on p "Selects checkbox when focused" at bounding box center [475, 163] width 338 height 10
drag, startPoint x: 361, startPoint y: 163, endPoint x: 329, endPoint y: 164, distance: 31.9
click at [329, 164] on p "Selects checkbox when focused" at bounding box center [475, 163] width 338 height 10
click at [380, 215] on p "Moves focus between checkboxes" at bounding box center [475, 216] width 338 height 10
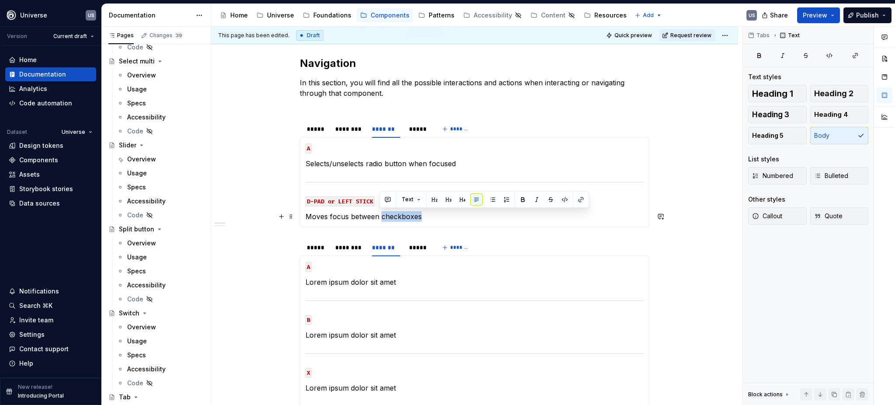
drag, startPoint x: 381, startPoint y: 215, endPoint x: 436, endPoint y: 219, distance: 55.6
click at [436, 219] on p "Moves focus between checkboxes" at bounding box center [475, 216] width 338 height 10
click at [415, 130] on div "*****" at bounding box center [418, 129] width 18 height 9
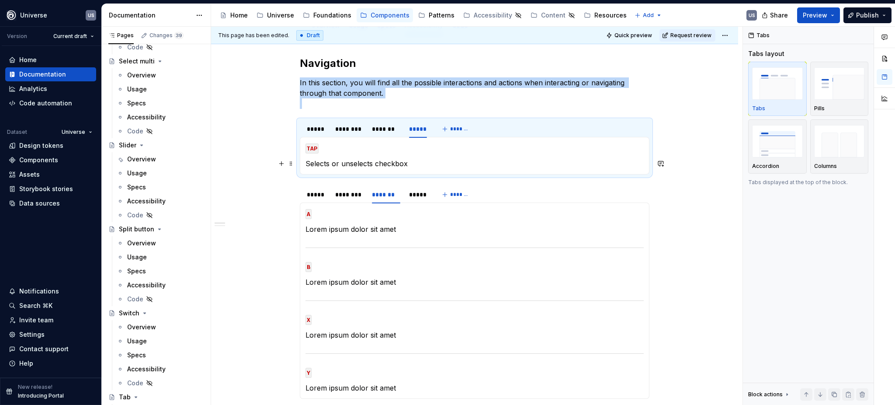
click at [373, 163] on p "Selects or unselects checkbox" at bounding box center [475, 163] width 338 height 10
click at [408, 162] on p "Selects or unselects checkbox" at bounding box center [475, 163] width 338 height 10
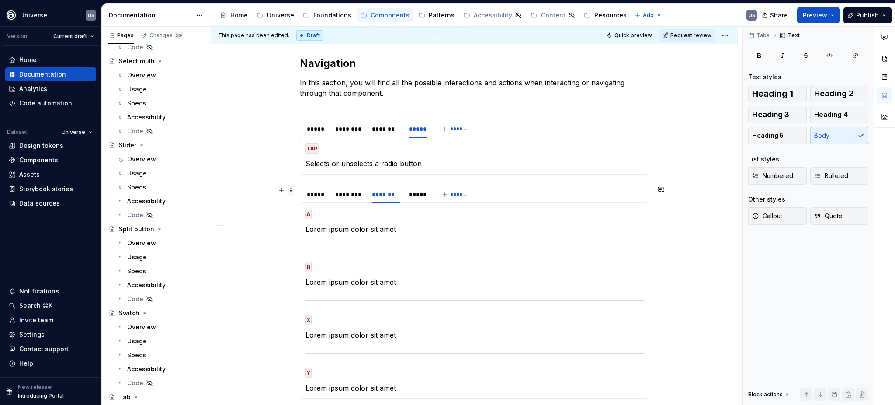
click at [292, 191] on span at bounding box center [291, 190] width 7 height 12
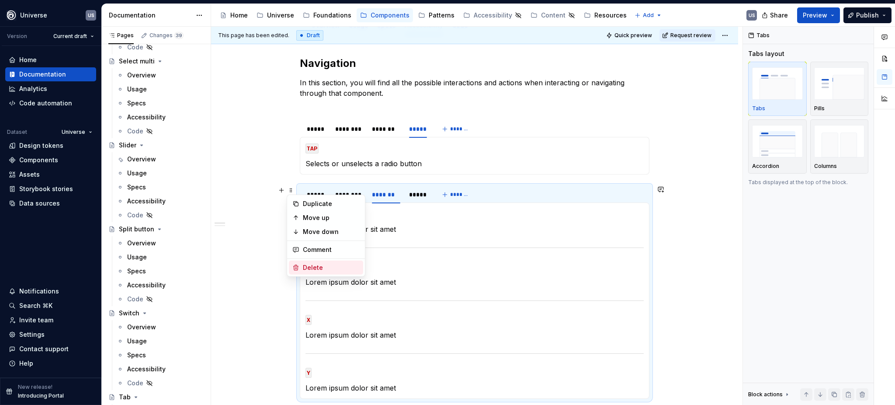
click at [329, 264] on div "Delete" at bounding box center [331, 267] width 57 height 9
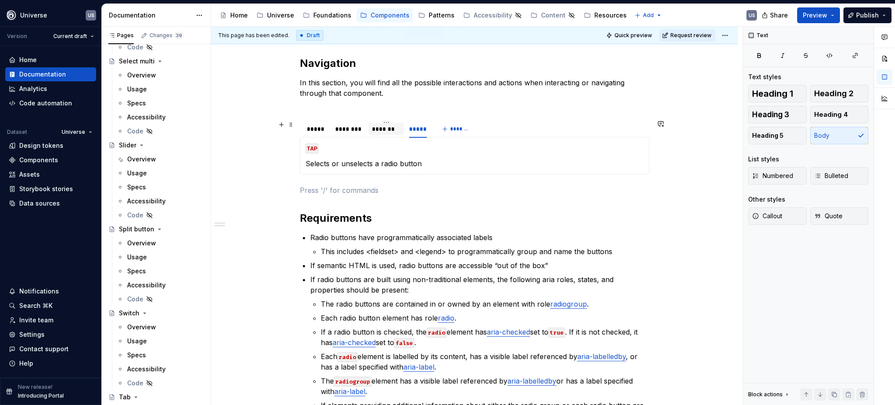
click at [380, 129] on div "*******" at bounding box center [386, 129] width 28 height 9
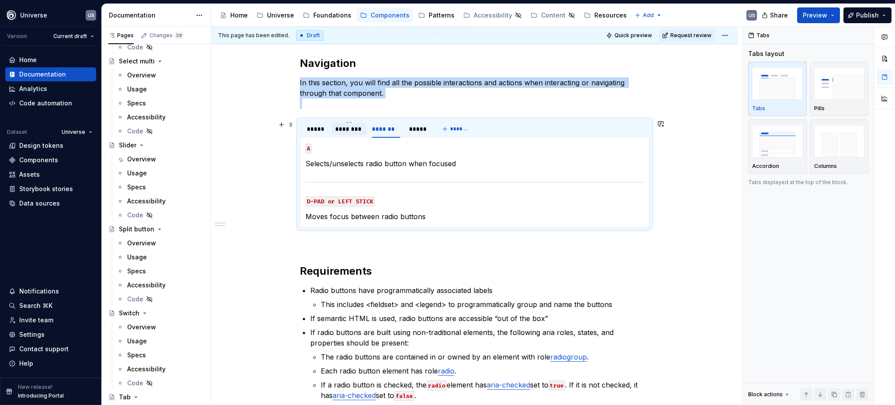
click at [353, 128] on div "********" at bounding box center [349, 129] width 28 height 9
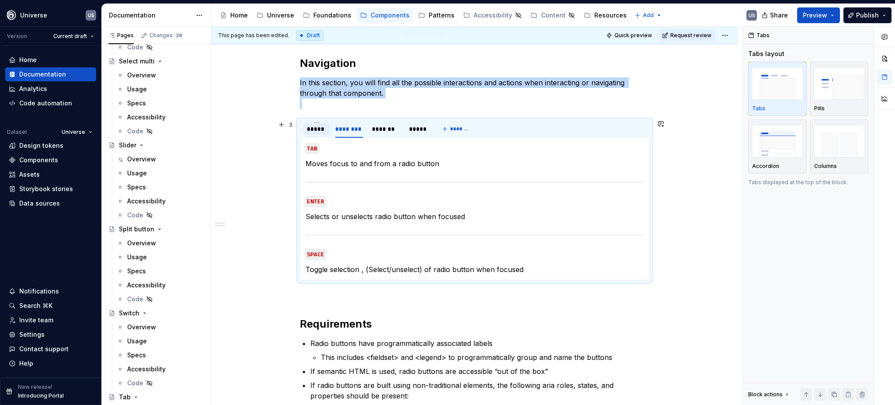
click at [319, 127] on div "*****" at bounding box center [317, 129] width 20 height 9
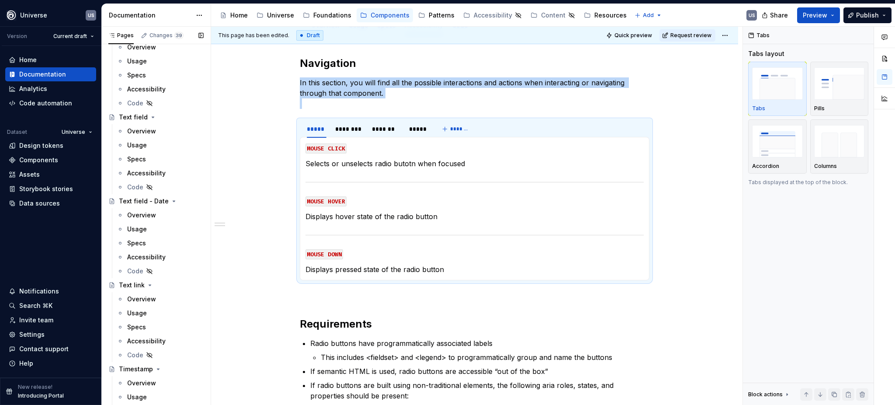
scroll to position [2636, 0]
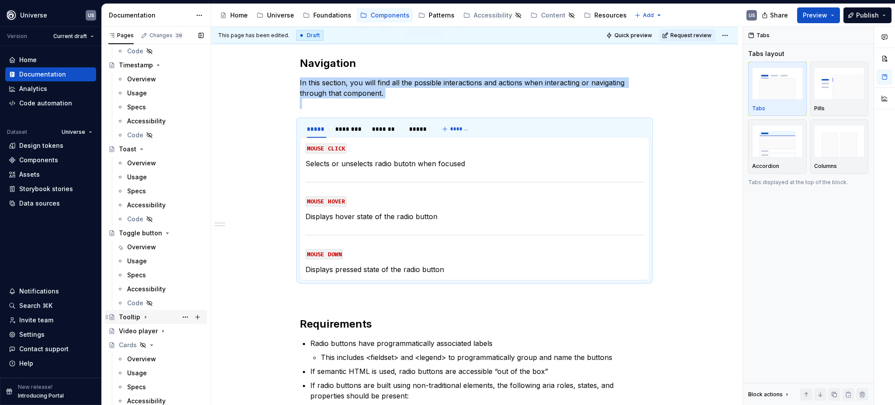
click at [132, 317] on div "Tooltip" at bounding box center [129, 317] width 21 height 9
click at [147, 370] on div "Accessibility" at bounding box center [146, 373] width 38 height 9
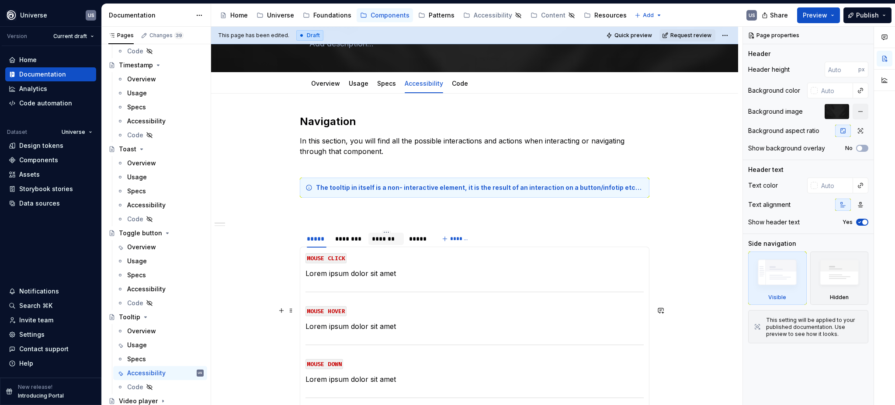
scroll to position [116, 0]
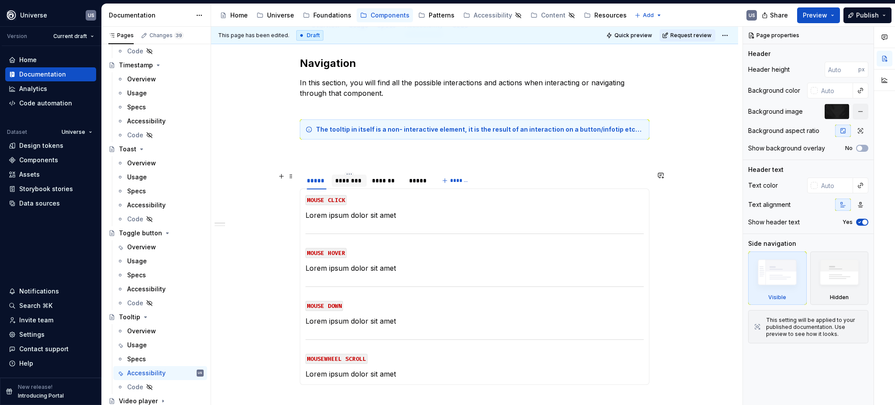
click at [352, 182] on div "********" at bounding box center [349, 180] width 28 height 9
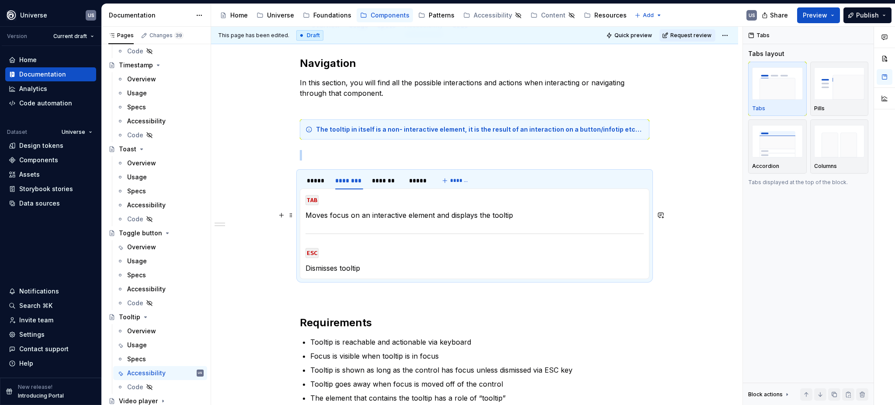
click at [429, 217] on p "Moves focus on an interactive element and displays the tooltip" at bounding box center [475, 215] width 338 height 10
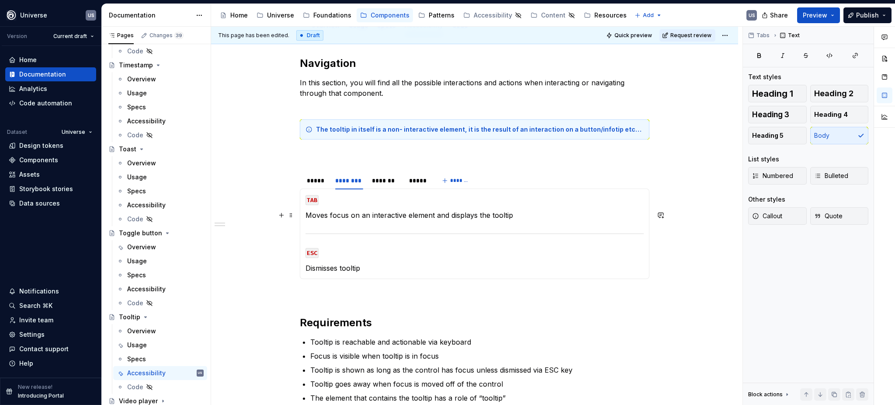
click at [526, 217] on p "Moves focus on an interactive element and displays the tooltip" at bounding box center [475, 215] width 338 height 10
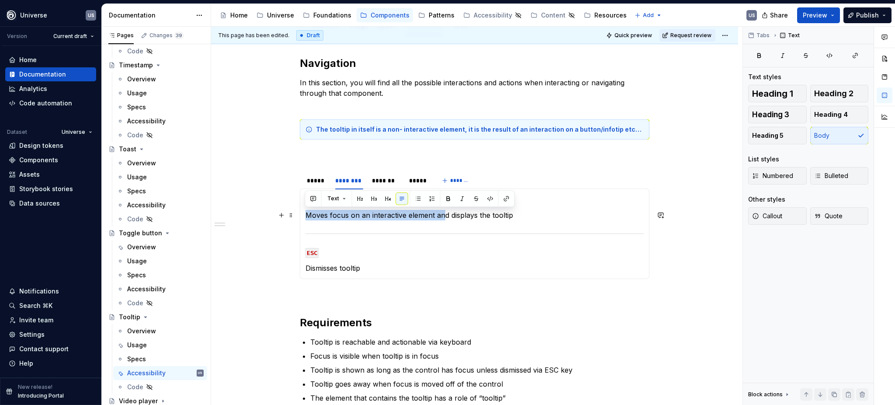
drag, startPoint x: 509, startPoint y: 219, endPoint x: 303, endPoint y: 219, distance: 205.5
click at [303, 219] on div "MOUSE CLICK Lorem ipsum dolor sit amet MOUSE HOVER Lorem ipsum dolor sit amet M…" at bounding box center [475, 233] width 350 height 91
copy p "Moves focus on an interactive element an"
click at [385, 180] on div "*******" at bounding box center [386, 180] width 28 height 9
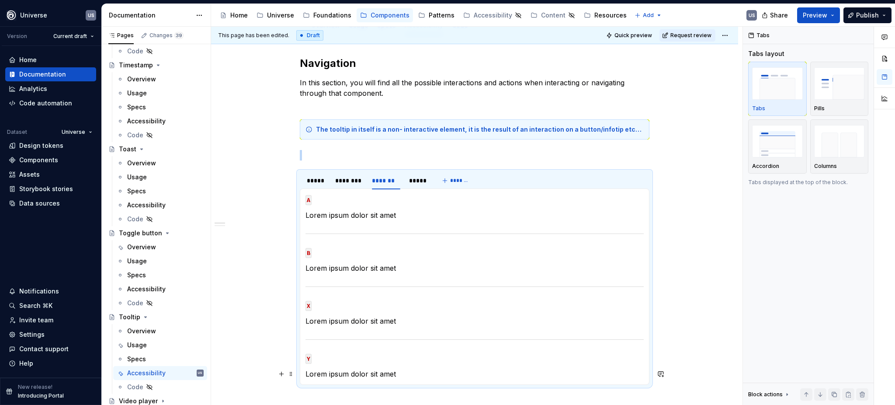
click at [398, 374] on p "Lorem ipsum dolor sit amet" at bounding box center [475, 374] width 338 height 10
type textarea "*"
click at [395, 374] on p "Lorem ipsum dolor sit amet" at bounding box center [475, 374] width 338 height 10
click at [395, 373] on p "Lorem ipsum dolor sit amet" at bounding box center [475, 374] width 338 height 10
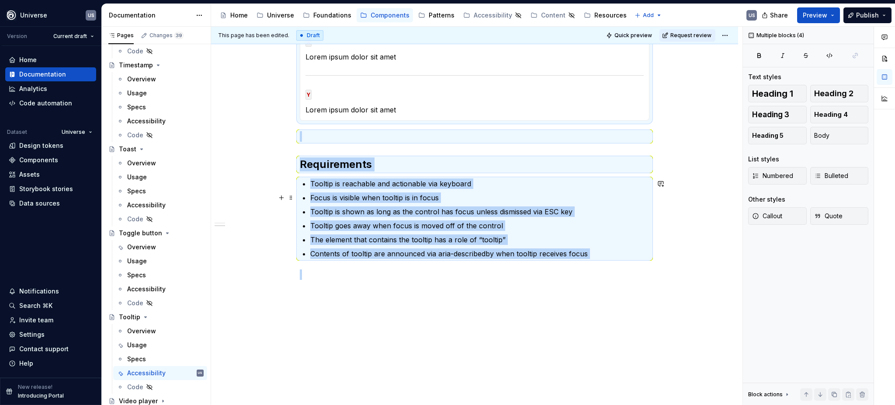
drag, startPoint x: 395, startPoint y: 373, endPoint x: 359, endPoint y: 361, distance: 37.3
click at [360, 366] on div "Navigation In this section, you will find all the possible interactions and act…" at bounding box center [474, 91] width 527 height 641
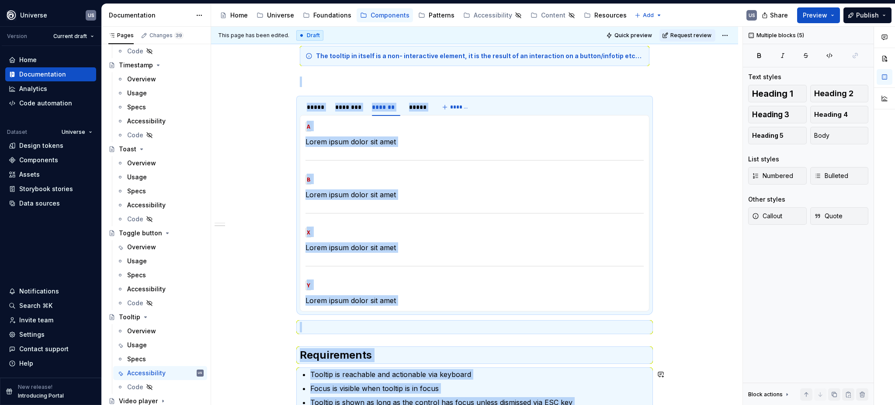
scroll to position [153, 0]
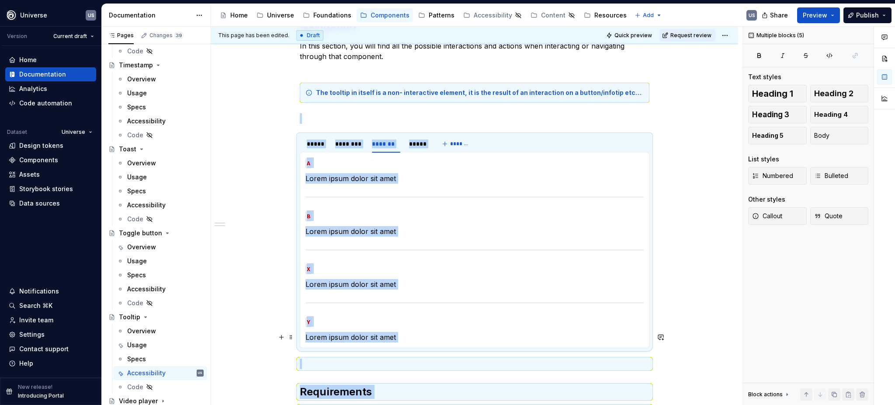
click at [399, 336] on p "Lorem ipsum dolor sit amet" at bounding box center [475, 337] width 338 height 10
click at [392, 333] on p "Lorem ipsum dolor sit amet" at bounding box center [475, 337] width 338 height 10
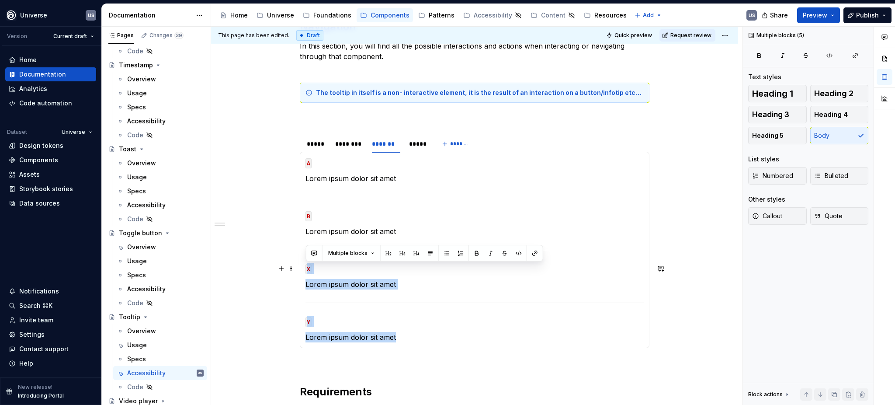
drag, startPoint x: 397, startPoint y: 338, endPoint x: 306, endPoint y: 269, distance: 114.9
click at [306, 269] on section-item-column "A Lorem ipsum dolor sit amet B Lorem ipsum dolor sit amet X Lorem ipsum dolor s…" at bounding box center [475, 249] width 338 height 185
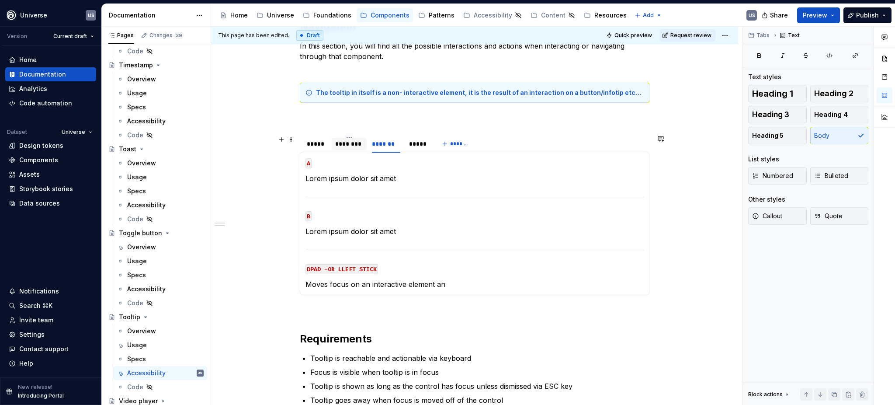
click at [359, 144] on div "********" at bounding box center [349, 143] width 28 height 9
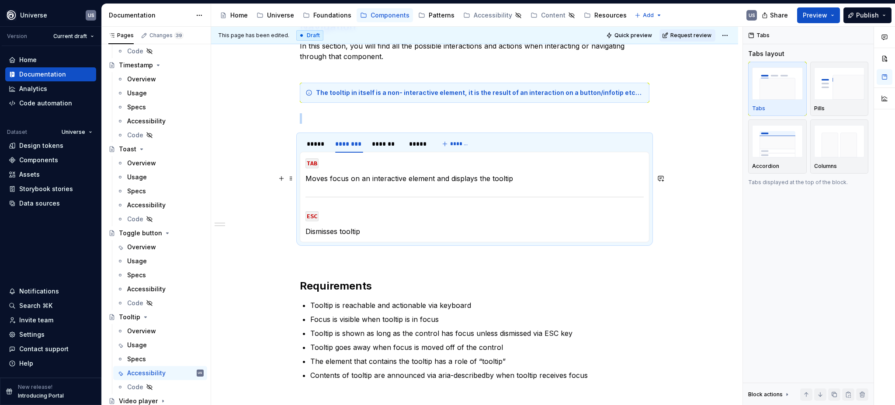
click at [492, 179] on p "Moves focus on an interactive element and displays the tooltip" at bounding box center [475, 178] width 338 height 10
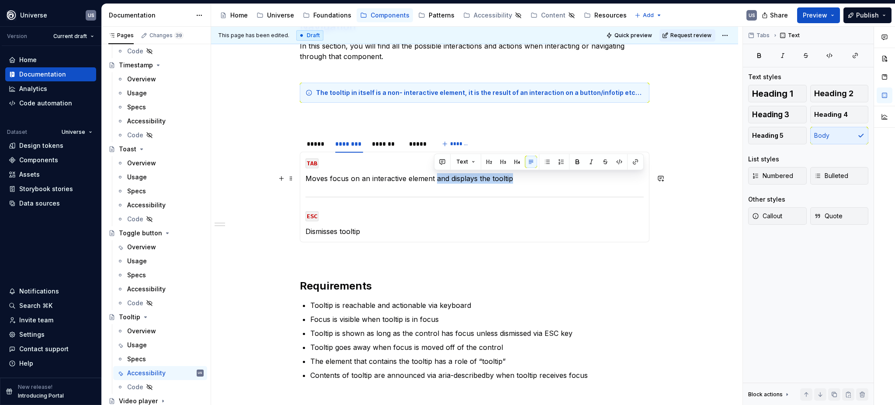
drag, startPoint x: 518, startPoint y: 179, endPoint x: 436, endPoint y: 178, distance: 81.8
click at [436, 178] on p "Moves focus on an interactive element and displays the tooltip" at bounding box center [475, 178] width 338 height 10
copy p "and displays the tooltip"
click at [388, 148] on div "*******" at bounding box center [386, 144] width 35 height 12
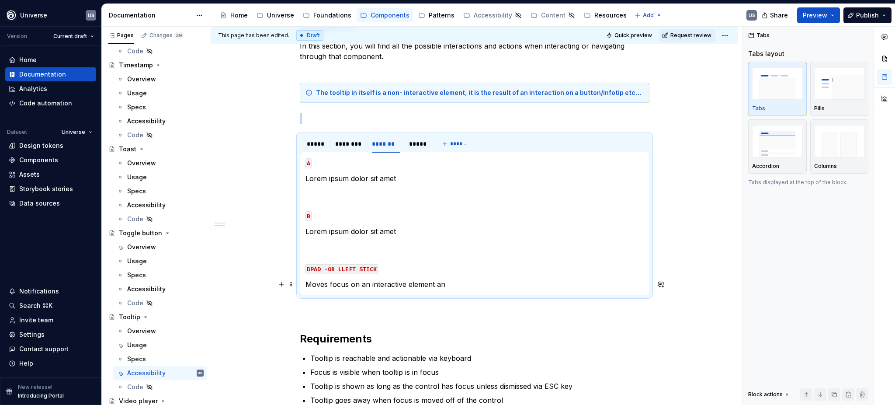
click at [429, 283] on p "Moves focus on an interactive element an" at bounding box center [475, 284] width 338 height 10
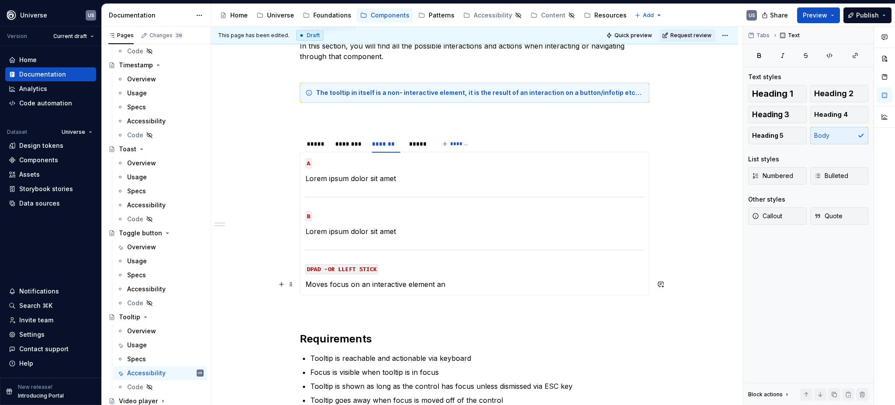
click at [436, 283] on p "Moves focus on an interactive element an" at bounding box center [475, 284] width 338 height 10
drag, startPoint x: 434, startPoint y: 283, endPoint x: 442, endPoint y: 283, distance: 7.4
click at [442, 283] on p "Moves focus on an interactive element an" at bounding box center [475, 284] width 338 height 10
click at [351, 145] on div "********" at bounding box center [349, 143] width 28 height 9
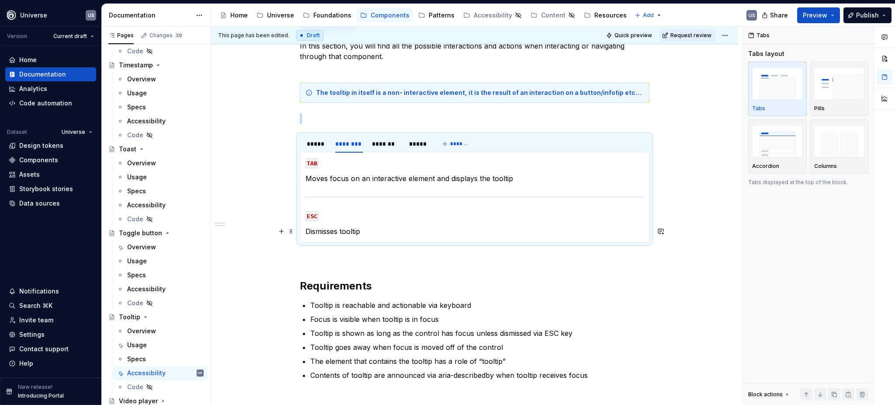
click at [369, 234] on p "Dismisses tooltip" at bounding box center [475, 231] width 338 height 10
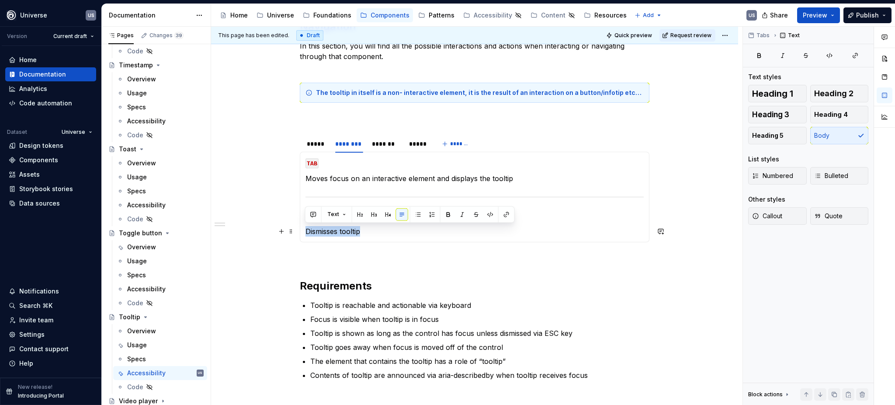
drag, startPoint x: 364, startPoint y: 232, endPoint x: 303, endPoint y: 231, distance: 61.2
click at [303, 232] on div "MOUSE CLICK Lorem ipsum dolor sit amet MOUSE HOVER Lorem ipsum dolor sit amet M…" at bounding box center [475, 197] width 350 height 91
copy p "Dismisses tooltip"
click at [382, 145] on div "*******" at bounding box center [386, 143] width 28 height 9
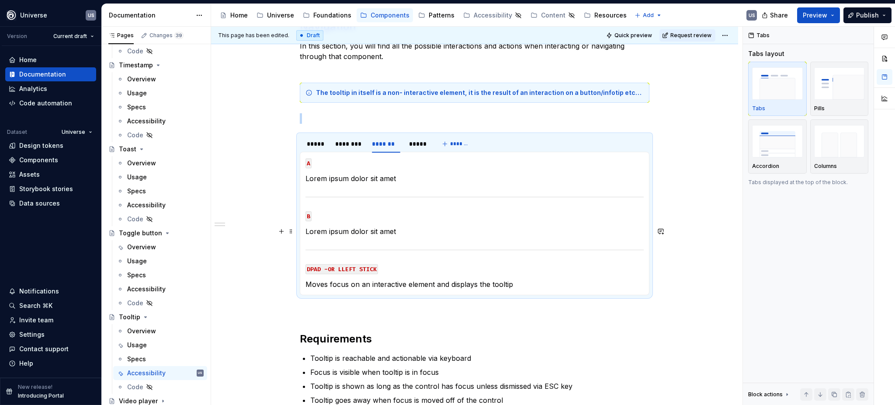
click at [379, 230] on p "Lorem ipsum dolor sit amet" at bounding box center [475, 231] width 338 height 10
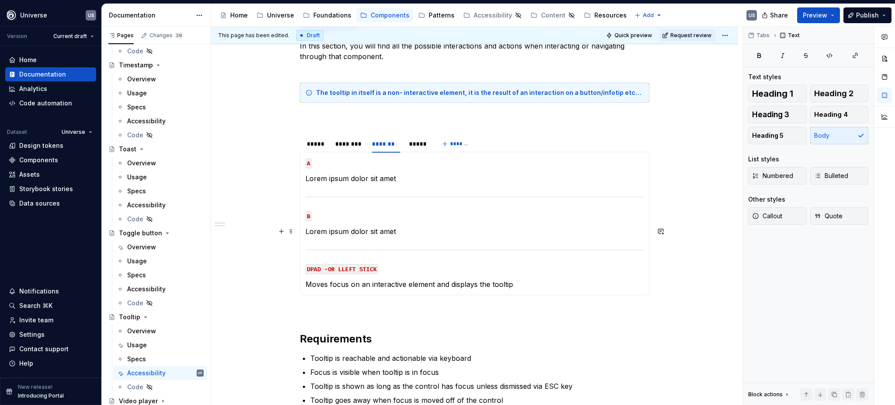
click at [303, 230] on div "MOUSE CLICK Lorem ipsum dolor sit amet MOUSE HOVER Lorem ipsum dolor sit amet M…" at bounding box center [475, 223] width 350 height 143
drag, startPoint x: 305, startPoint y: 231, endPoint x: 402, endPoint y: 228, distance: 96.7
click at [403, 230] on p "Lorem ipsum dolor sit amet" at bounding box center [475, 231] width 338 height 10
click at [310, 145] on div "*****" at bounding box center [317, 143] width 20 height 9
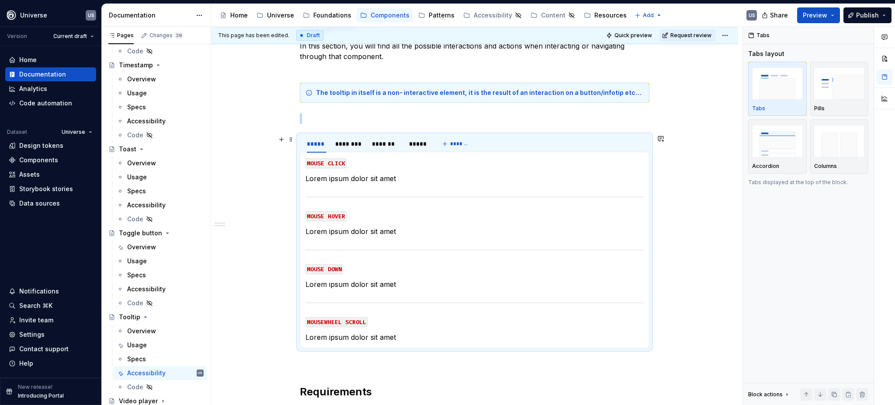
click at [352, 151] on div at bounding box center [349, 151] width 35 height 1
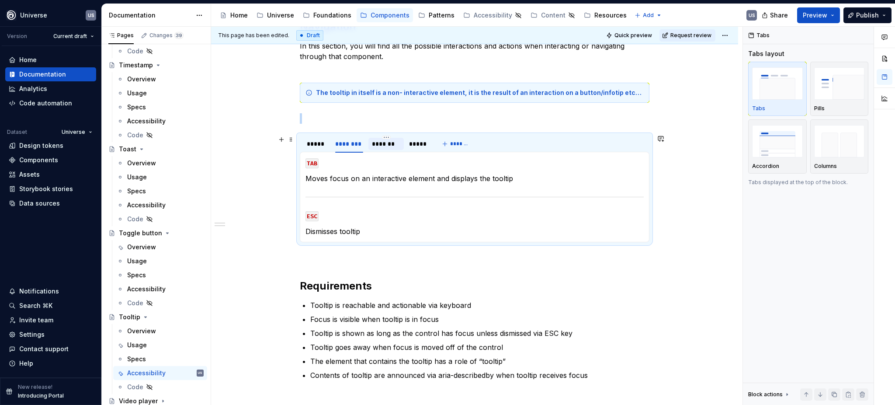
click at [379, 146] on div "*******" at bounding box center [386, 143] width 28 height 9
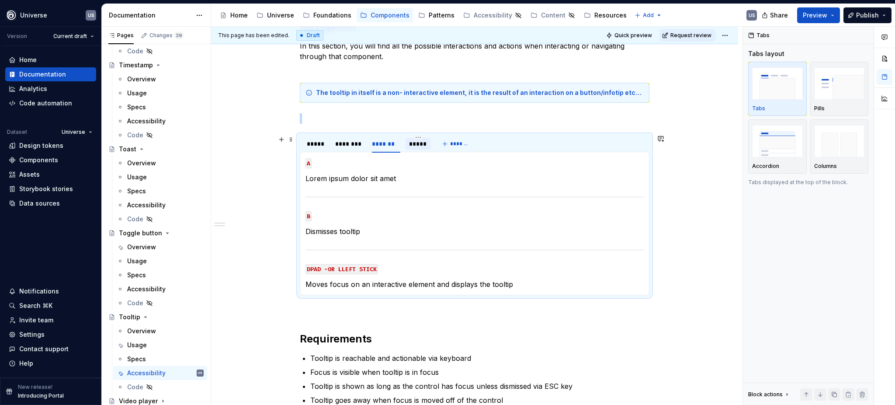
click at [428, 146] on div "*****" at bounding box center [418, 144] width 25 height 12
click at [399, 143] on div "*******" at bounding box center [386, 143] width 28 height 9
click at [371, 181] on p "Lorem ipsum dolor sit amet" at bounding box center [475, 178] width 338 height 10
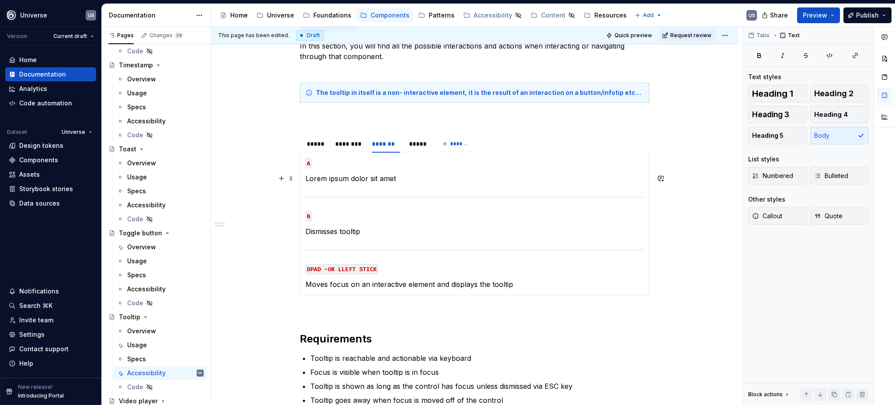
click at [404, 181] on p "Lorem ipsum dolor sit amet" at bounding box center [475, 178] width 338 height 10
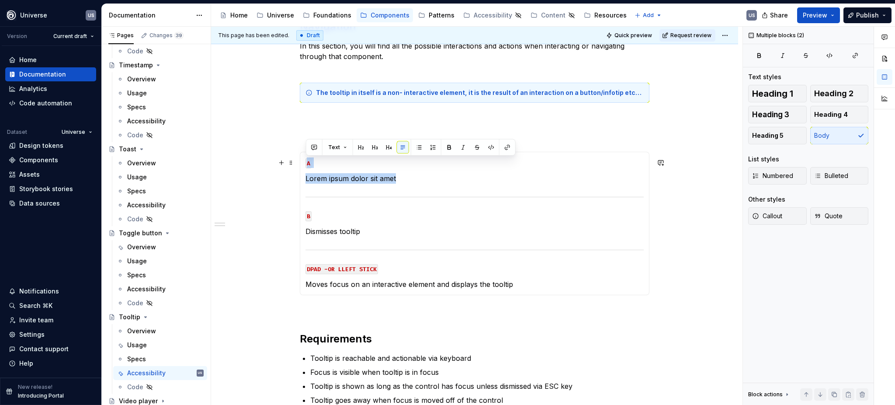
drag, startPoint x: 400, startPoint y: 177, endPoint x: 305, endPoint y: 159, distance: 96.6
click at [306, 159] on section-item-column "A Lorem ipsum dolor sit amet B Dismisses tooltip DPAD -OR LLEFT STICK Moves foc…" at bounding box center [475, 223] width 338 height 132
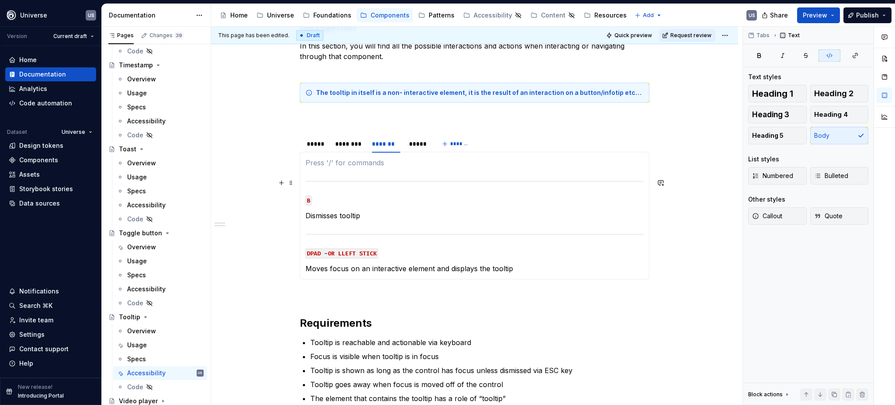
click at [350, 179] on div at bounding box center [475, 181] width 338 height 6
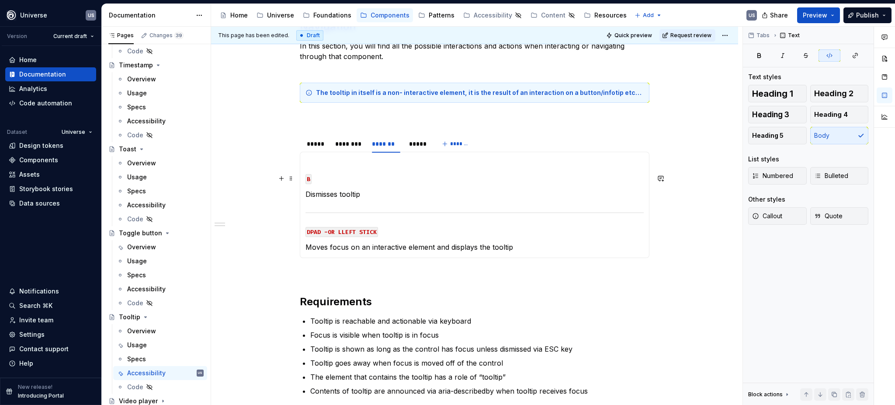
click at [316, 168] on section-item-column "B Dismisses tooltip DPAD -OR LLEFT STICK Moves focus on an interactive element …" at bounding box center [475, 204] width 338 height 95
click at [306, 171] on section-item-column "B Dismisses tooltip DPAD -OR LLEFT STICK Moves focus on an interactive element …" at bounding box center [475, 204] width 338 height 95
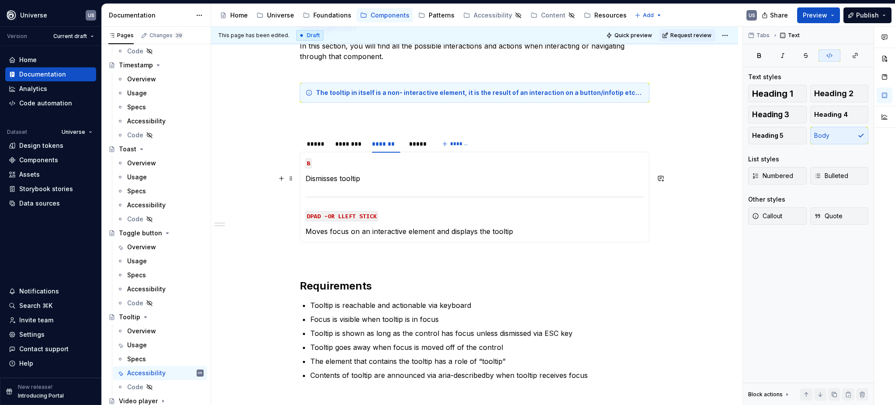
click at [362, 182] on p "Dismisses tooltip" at bounding box center [475, 178] width 338 height 10
click at [415, 145] on div "*****" at bounding box center [418, 143] width 18 height 9
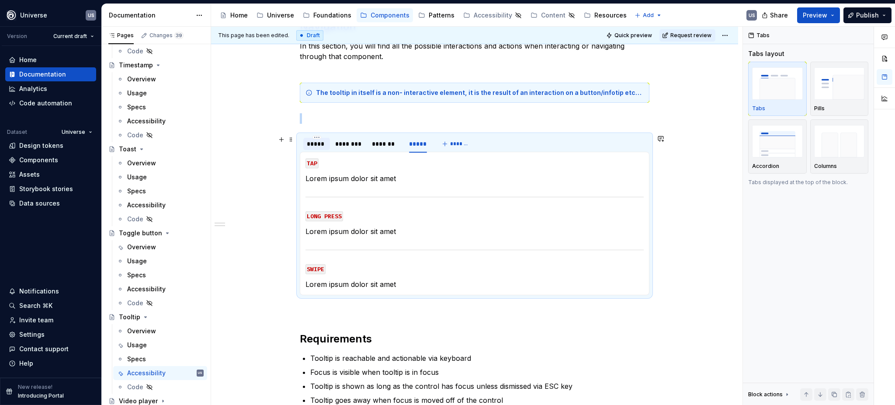
click at [323, 143] on div "*****" at bounding box center [317, 143] width 20 height 9
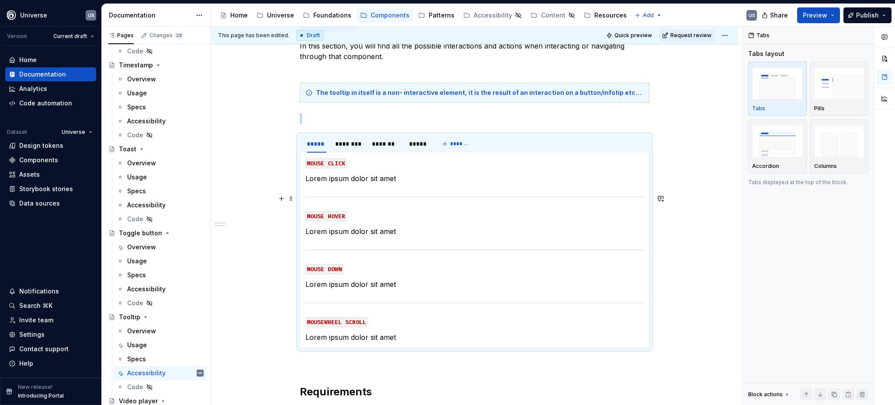
click at [345, 185] on section-item-column "MOUSE CLICK Lorem ipsum dolor sit amet MOUSE HOVER Lorem ipsum dolor sit amet M…" at bounding box center [475, 249] width 338 height 185
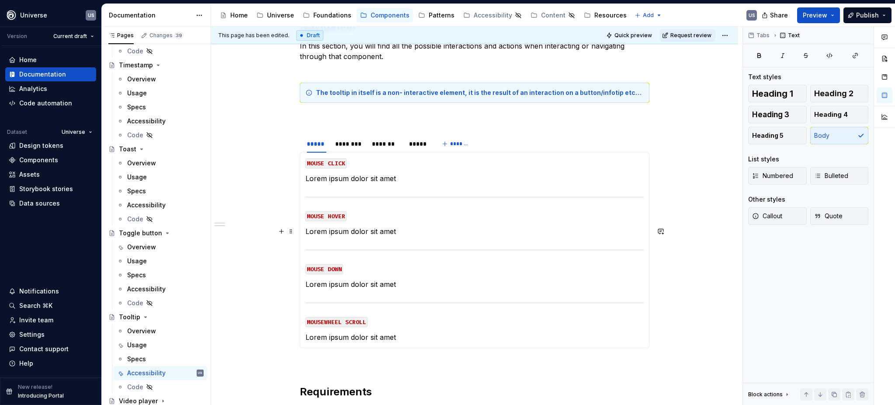
click at [355, 232] on p "Lorem ipsum dolor sit amet" at bounding box center [475, 231] width 338 height 10
click at [306, 231] on p "Lorem ipsum dolor sit amet" at bounding box center [475, 231] width 338 height 10
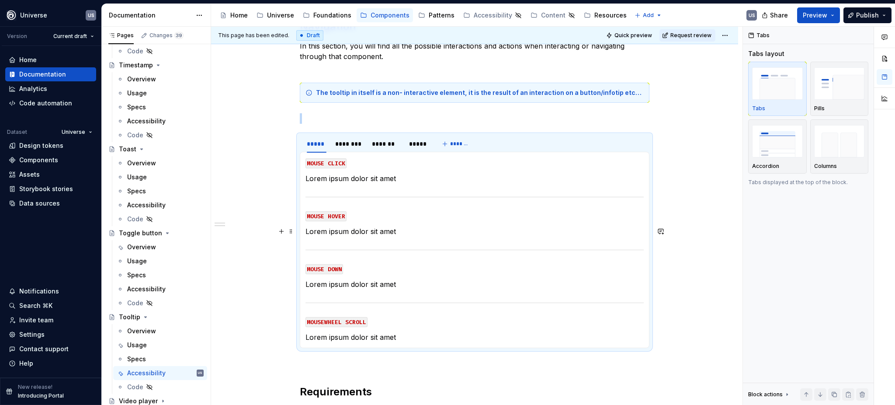
click at [306, 232] on p "Lorem ipsum dolor sit amet" at bounding box center [475, 231] width 338 height 10
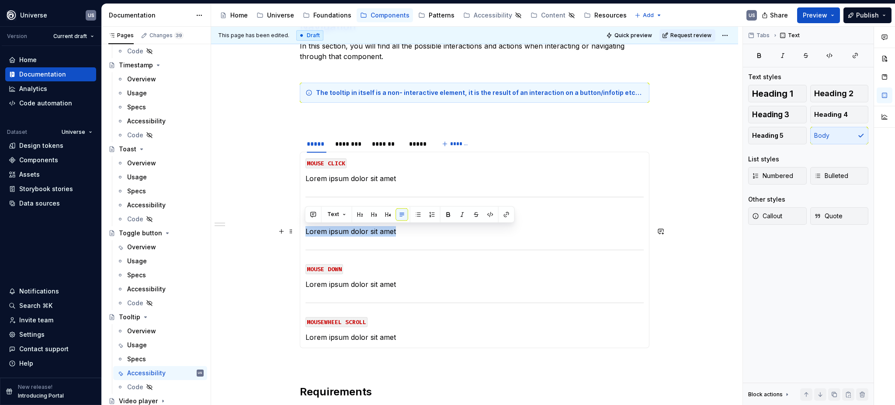
drag, startPoint x: 305, startPoint y: 232, endPoint x: 414, endPoint y: 231, distance: 108.4
click at [414, 231] on p "Lorem ipsum dolor sit amet" at bounding box center [475, 231] width 338 height 10
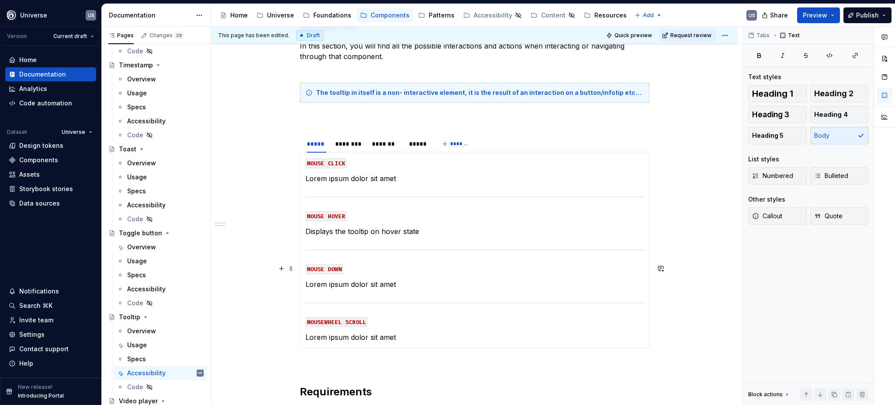
click at [368, 280] on p "Lorem ipsum dolor sit amet" at bounding box center [475, 284] width 338 height 10
click at [408, 285] on p "Lorem ipsum dolor sit amet" at bounding box center [475, 284] width 338 height 10
drag, startPoint x: 752, startPoint y: 14, endPoint x: 730, endPoint y: 85, distance: 73.7
click at [730, 85] on div "Documentation Accessibility guide for tree Page tree. Navigate the tree with th…" at bounding box center [499, 204] width 794 height 401
click at [702, 124] on div "Navigation In this section, you will find all the possible interactions and act…" at bounding box center [474, 319] width 527 height 641
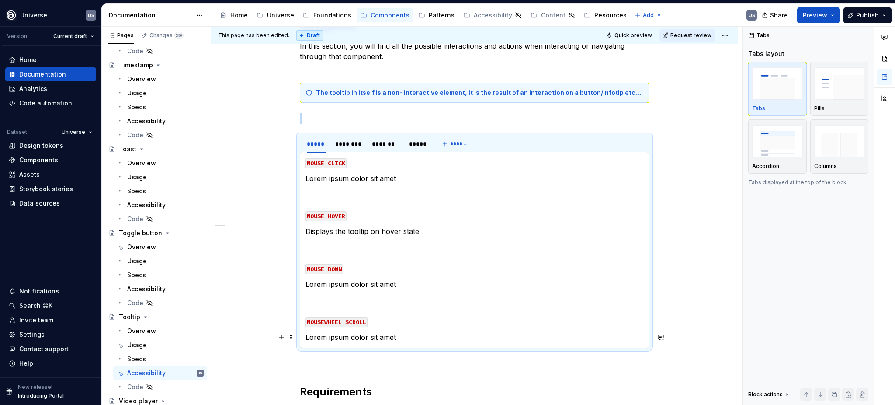
click at [377, 336] on p "Lorem ipsum dolor sit amet" at bounding box center [475, 337] width 338 height 10
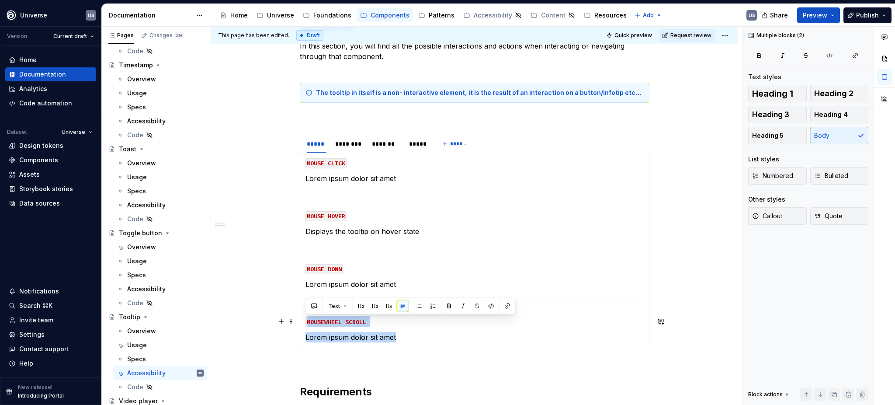
drag, startPoint x: 405, startPoint y: 335, endPoint x: 303, endPoint y: 317, distance: 102.9
click at [303, 317] on div "MOUSE CLICK Lorem ipsum dolor sit amet MOUSE HOVER Displays the tooltip on hove…" at bounding box center [475, 250] width 350 height 196
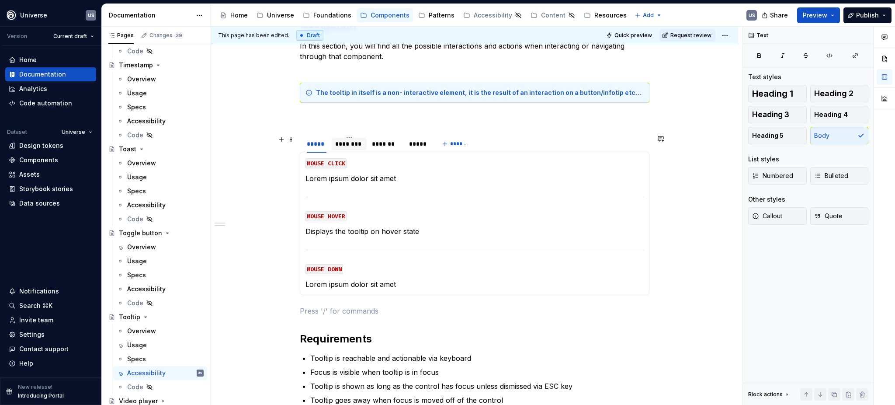
click at [358, 145] on div "********" at bounding box center [349, 143] width 28 height 9
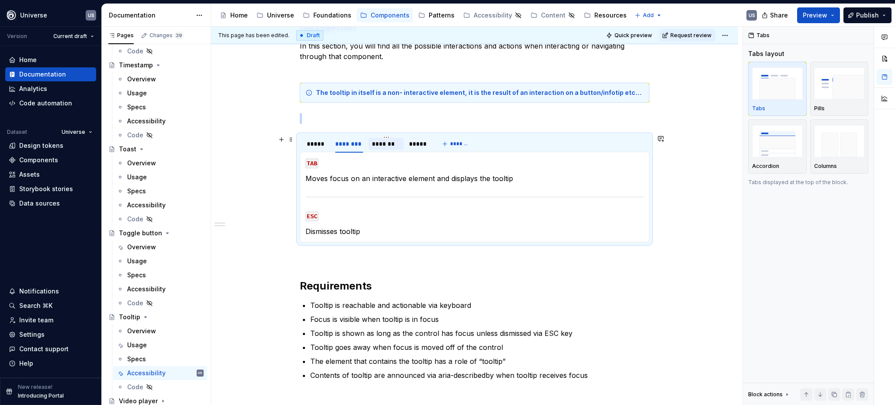
click at [383, 146] on div "*******" at bounding box center [386, 143] width 28 height 9
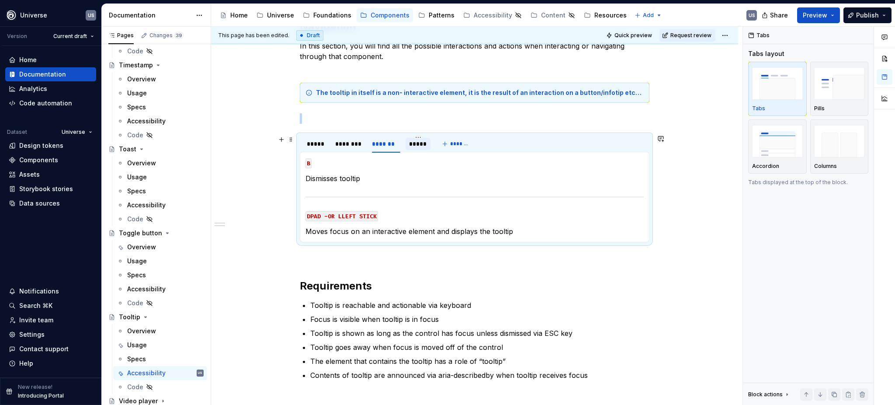
click at [413, 145] on div "*****" at bounding box center [418, 143] width 18 height 9
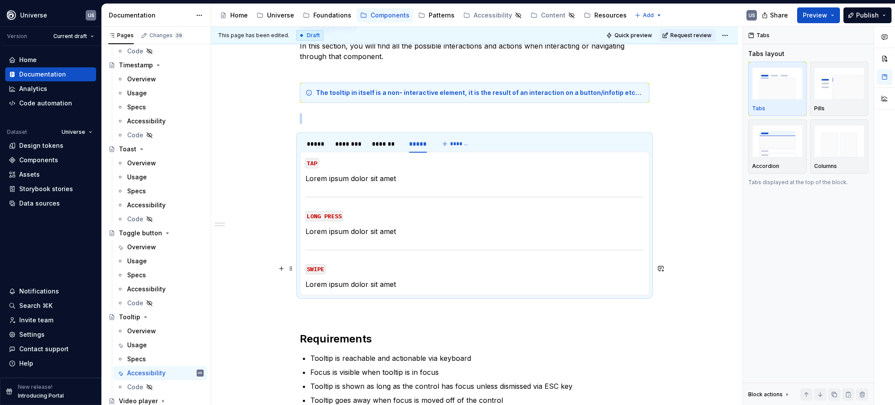
click at [380, 286] on p "Lorem ipsum dolor sit amet" at bounding box center [475, 284] width 338 height 10
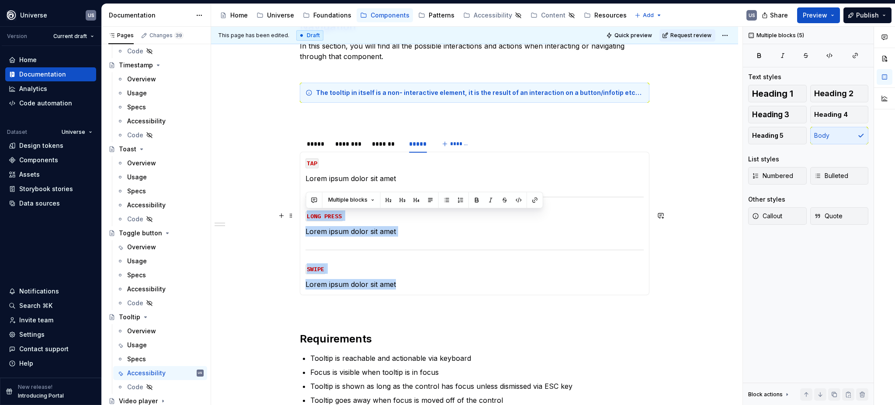
drag, startPoint x: 408, startPoint y: 284, endPoint x: 306, endPoint y: 212, distance: 125.2
click at [306, 212] on section-item-column "TAP Lorem ipsum dolor sit amet LONG PRESS Lorem ipsum dolor sit amet SWIPE Lore…" at bounding box center [475, 223] width 338 height 132
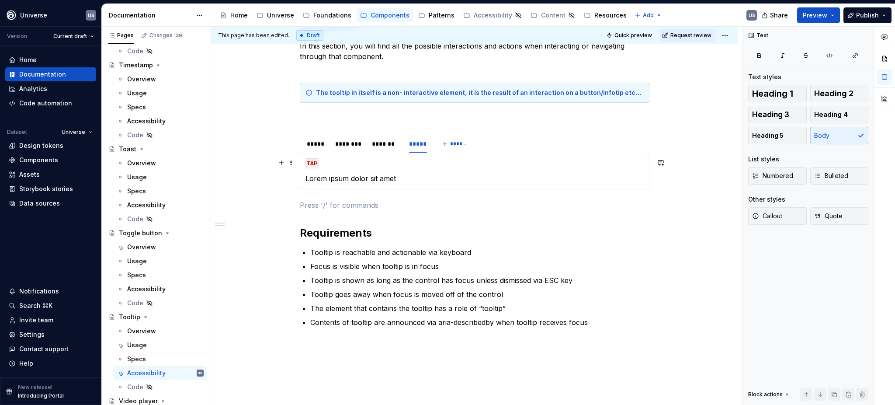
click at [310, 163] on code "TAP" at bounding box center [312, 163] width 13 height 10
click at [316, 164] on code "TAP" at bounding box center [312, 163] width 13 height 10
click at [357, 184] on div "MOUSE CLICK Lorem ipsum dolor sit amet MOUSE HOVER Displays the tooltip on hove…" at bounding box center [475, 171] width 350 height 38
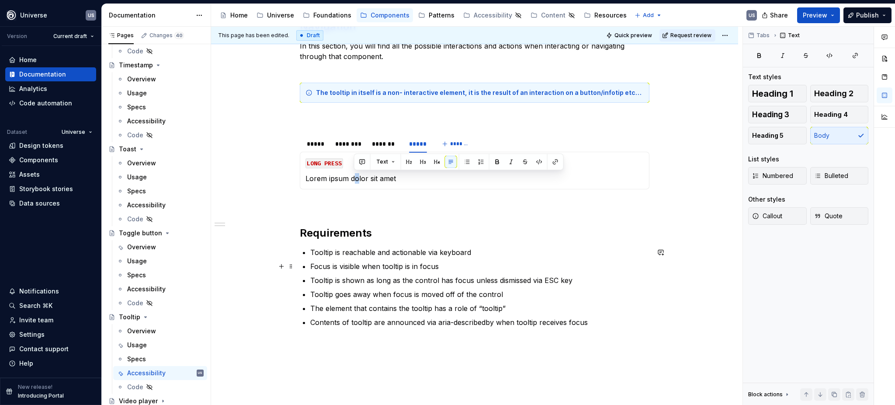
click at [429, 264] on p "Focus is visible when tooltip is in focus" at bounding box center [479, 266] width 339 height 10
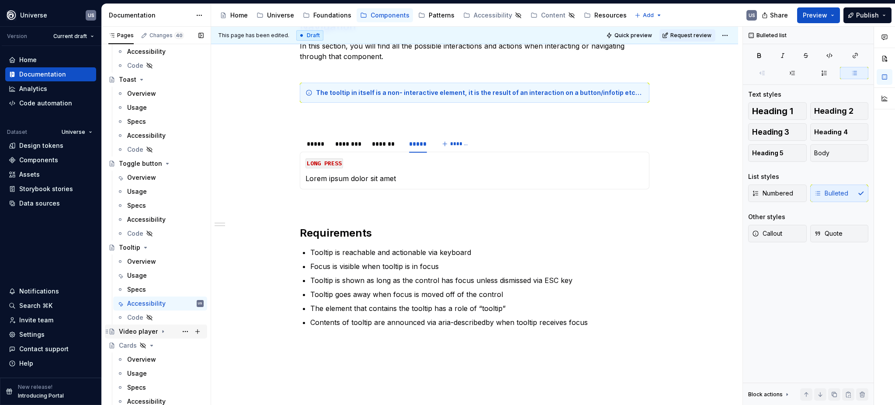
scroll to position [2706, 0]
click at [316, 144] on div "*****" at bounding box center [317, 143] width 20 height 9
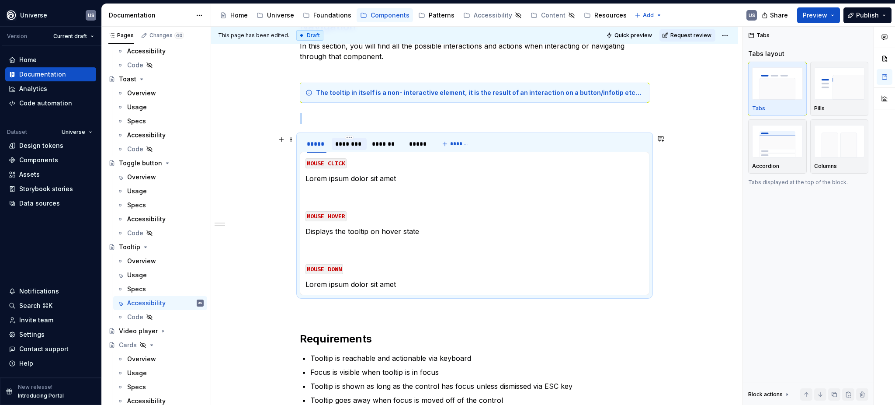
click at [352, 149] on div "********" at bounding box center [349, 144] width 35 height 12
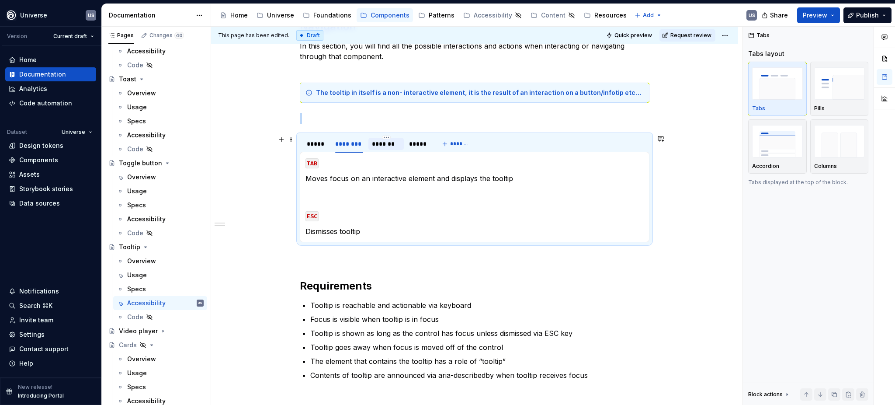
click at [376, 145] on div "*******" at bounding box center [386, 143] width 28 height 9
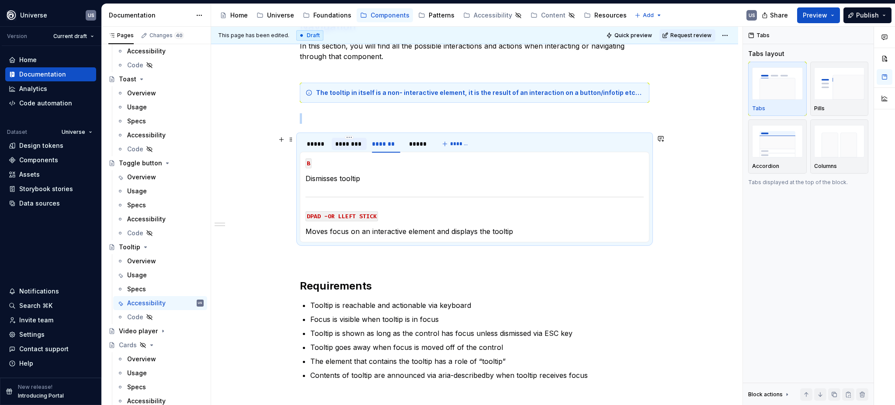
click at [355, 148] on div "********" at bounding box center [349, 144] width 35 height 12
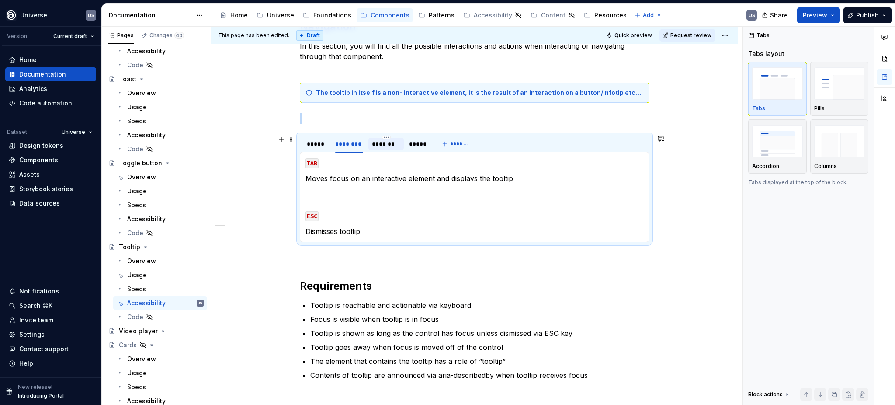
click at [382, 147] on div "*******" at bounding box center [386, 143] width 28 height 9
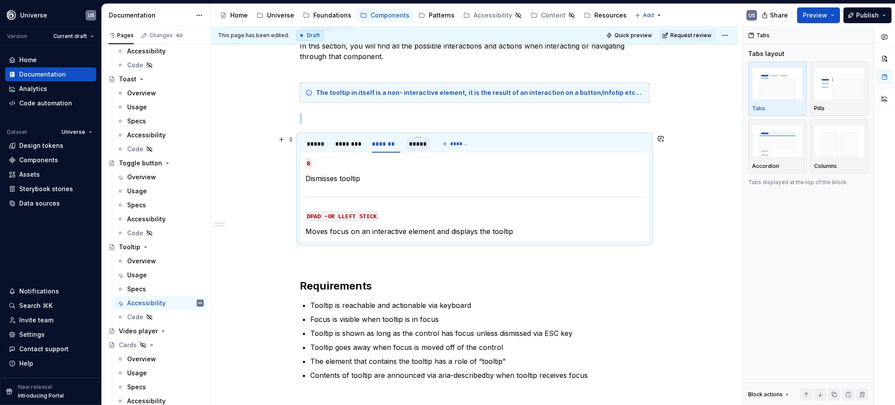
click at [420, 147] on div "*****" at bounding box center [418, 143] width 18 height 9
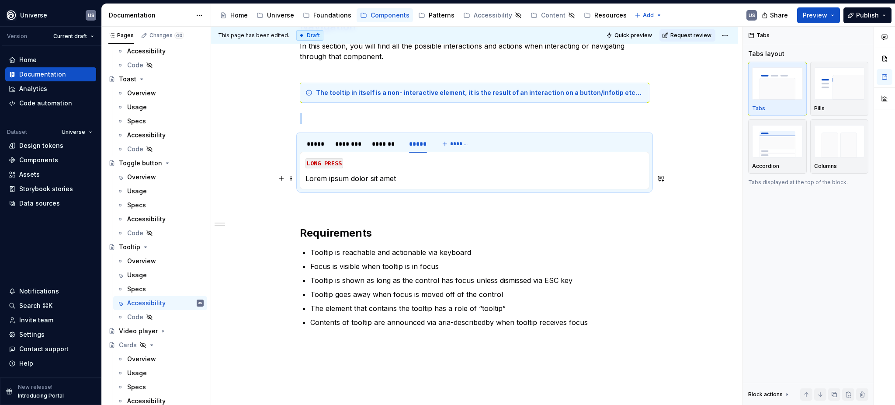
click at [380, 179] on p "Lorem ipsum dolor sit amet" at bounding box center [475, 178] width 338 height 10
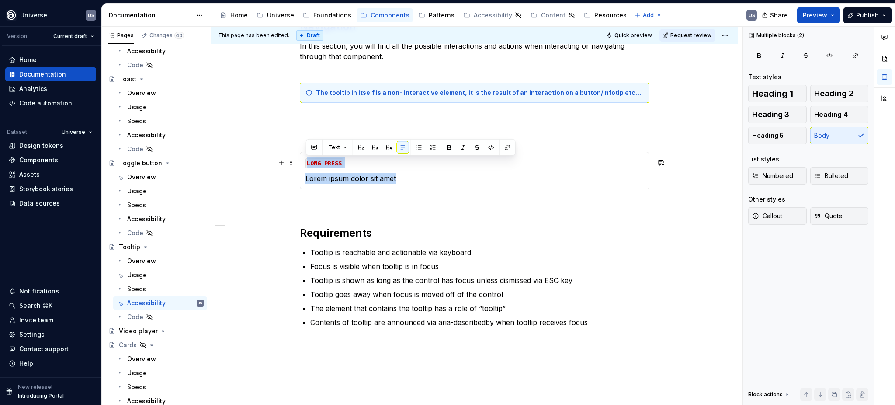
drag, startPoint x: 417, startPoint y: 178, endPoint x: 306, endPoint y: 163, distance: 112.1
click at [306, 163] on section-item-column "LONG PRESS Lorem ipsum dolor sit amet" at bounding box center [475, 170] width 338 height 26
click at [396, 181] on p "Lorem ipsum dolor sit amet" at bounding box center [475, 178] width 338 height 10
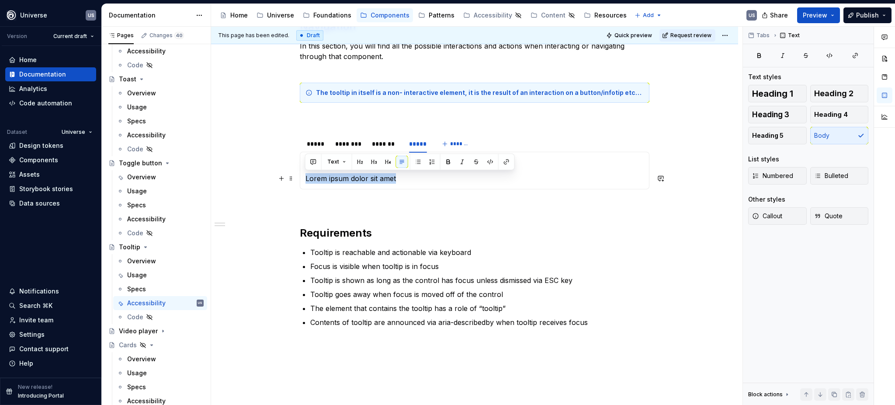
drag, startPoint x: 400, startPoint y: 179, endPoint x: 304, endPoint y: 179, distance: 95.8
click at [304, 179] on div "MOUSE CLICK Lorem ipsum dolor sit amet MOUSE HOVER Displays the tooltip on hove…" at bounding box center [475, 171] width 350 height 38
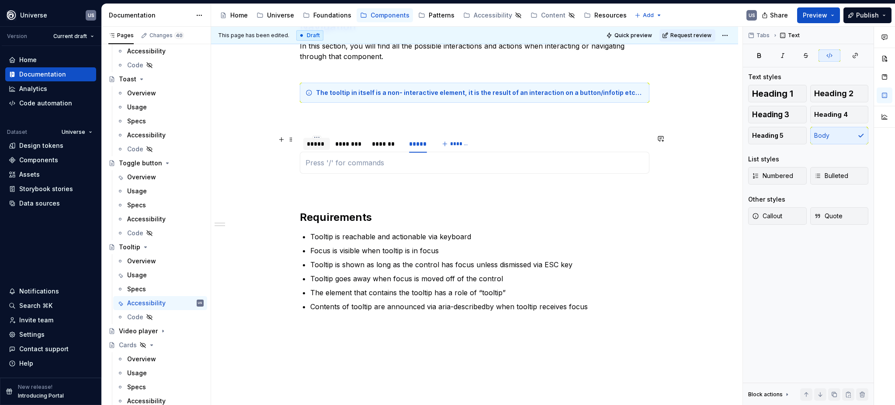
click at [320, 144] on div "*****" at bounding box center [317, 143] width 20 height 9
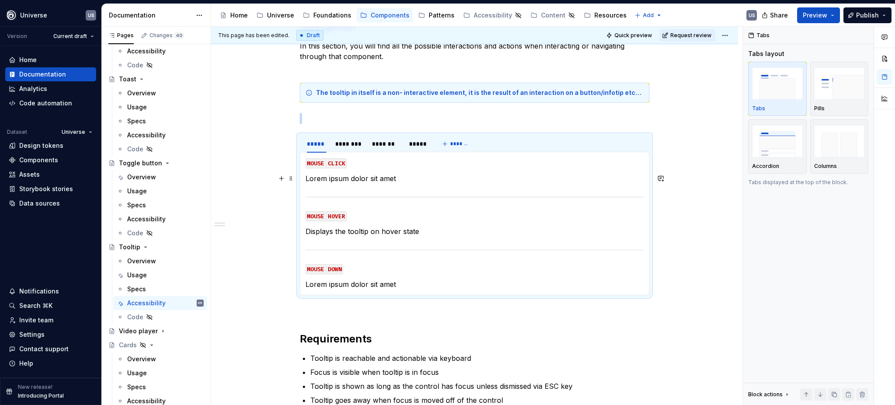
click at [405, 176] on p "Lorem ipsum dolor sit amet" at bounding box center [475, 178] width 338 height 10
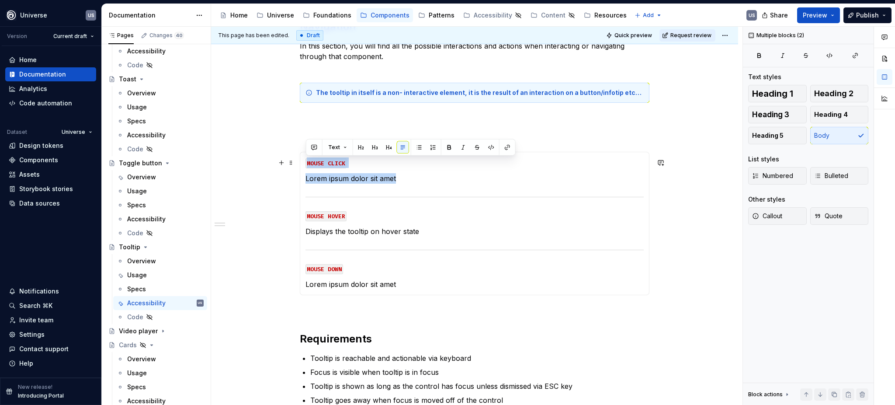
drag, startPoint x: 372, startPoint y: 178, endPoint x: 307, endPoint y: 160, distance: 67.3
click at [307, 160] on section-item-column "MOUSE CLICK Lorem ipsum dolor sit amet MOUSE HOVER Displays the tooltip on hove…" at bounding box center [475, 223] width 338 height 132
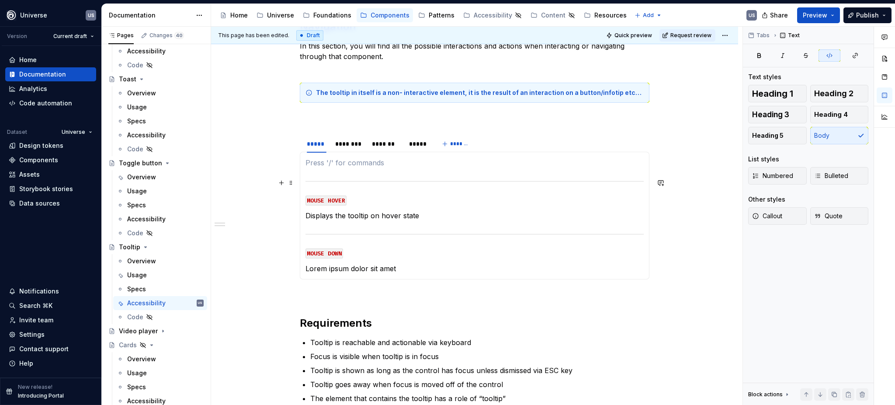
click at [317, 181] on div at bounding box center [475, 181] width 338 height 6
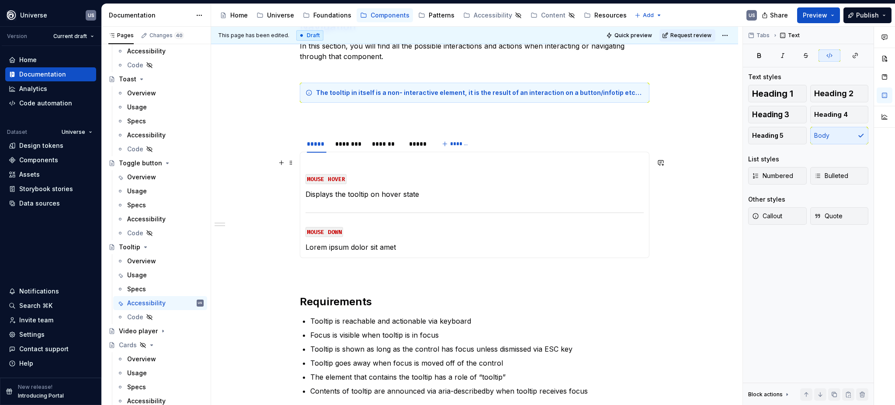
click at [315, 167] on p at bounding box center [475, 162] width 338 height 10
click at [304, 171] on div "MOUSE HOVER Displays the tooltip on hover state MOUSE DOWN Lorem ipsum dolor si…" at bounding box center [475, 205] width 350 height 106
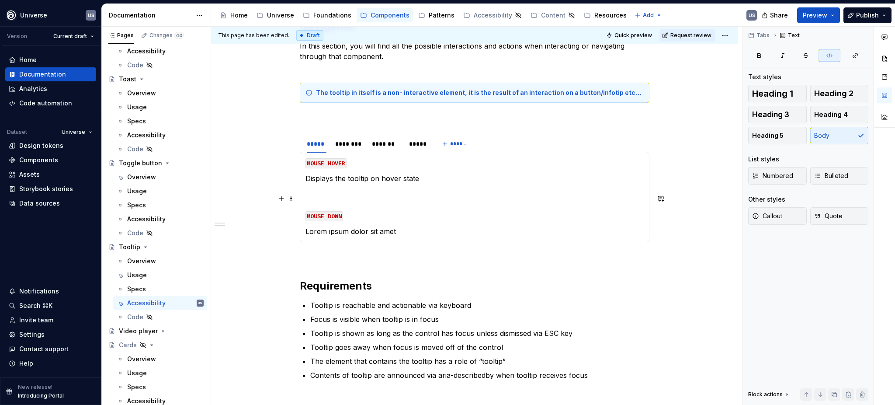
click at [386, 186] on section-item-column "MOUSE HOVER Displays the tooltip on hover state MOUSE DOWN Lorem ipsum dolor si…" at bounding box center [475, 196] width 338 height 79
click at [379, 230] on p "Lorem ipsum dolor sit amet" at bounding box center [475, 231] width 338 height 10
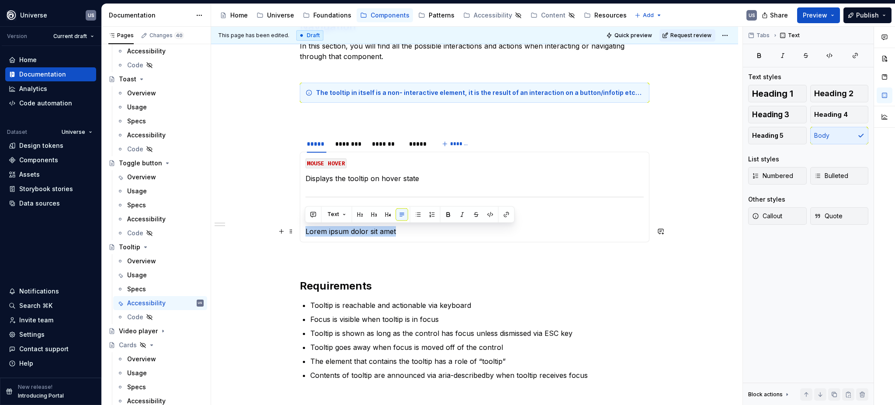
drag, startPoint x: 403, startPoint y: 229, endPoint x: 303, endPoint y: 226, distance: 100.2
click at [303, 226] on div "MOUSE HOVER Displays the tooltip on hover state MOUSE DOWN Lorem ipsum dolor si…" at bounding box center [475, 197] width 350 height 91
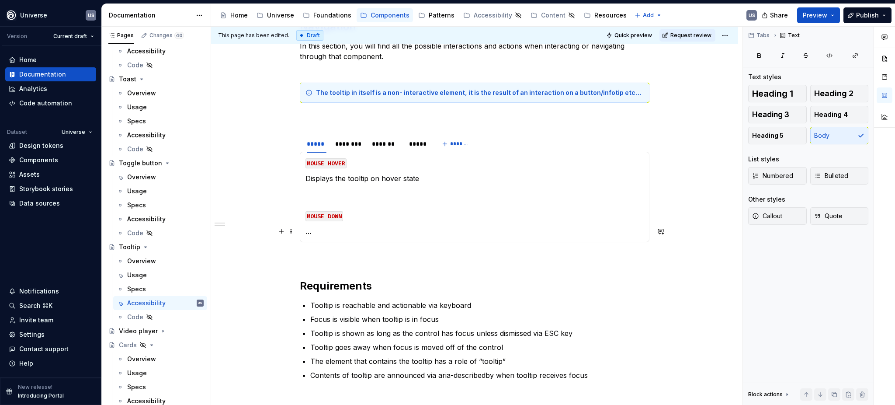
click at [362, 229] on p "…" at bounding box center [475, 231] width 338 height 10
click at [352, 149] on div "********" at bounding box center [349, 144] width 35 height 12
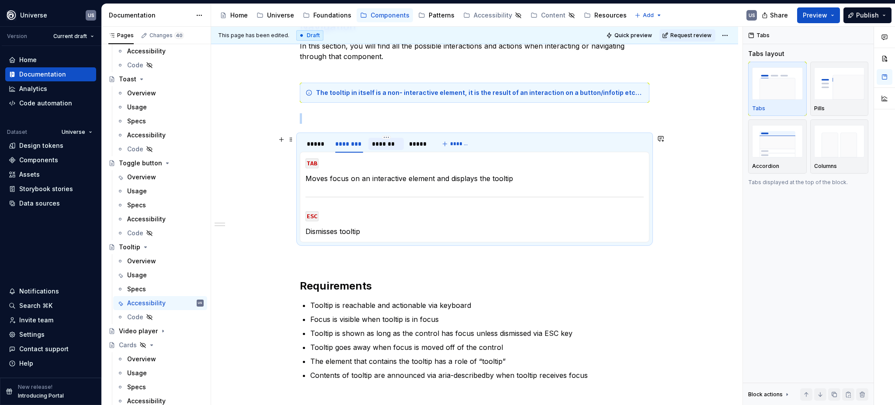
click at [380, 146] on div "*******" at bounding box center [386, 143] width 28 height 9
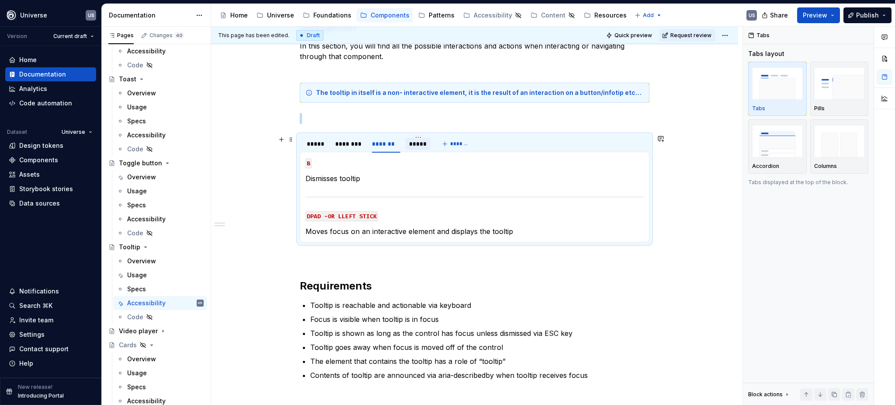
click at [412, 142] on div "*****" at bounding box center [418, 143] width 18 height 9
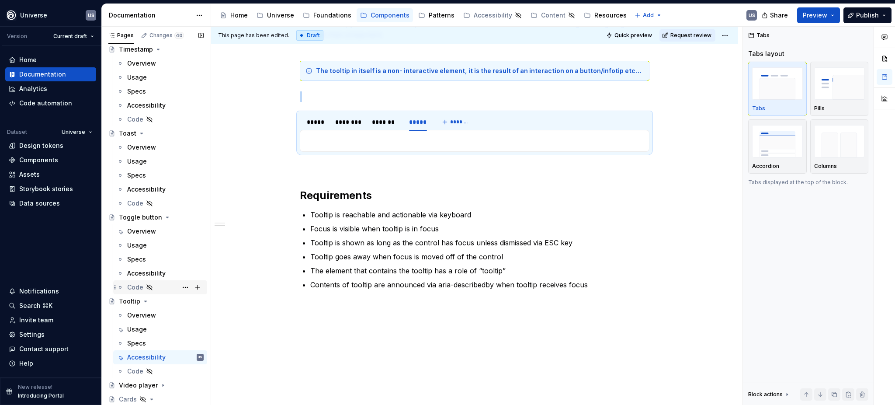
scroll to position [2647, 0]
drag, startPoint x: 160, startPoint y: 275, endPoint x: 256, endPoint y: 259, distance: 97.1
click at [160, 275] on div "Accessibility" at bounding box center [146, 277] width 38 height 9
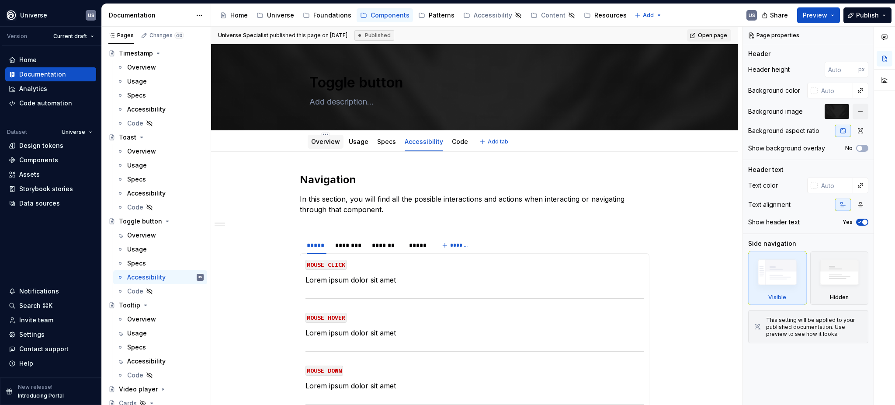
drag, startPoint x: 322, startPoint y: 150, endPoint x: 324, endPoint y: 143, distance: 8.1
click at [323, 150] on div "Overview Usage Specs Accessibility Code" at bounding box center [389, 144] width 171 height 24
click at [326, 140] on link "Overview" at bounding box center [325, 141] width 29 height 7
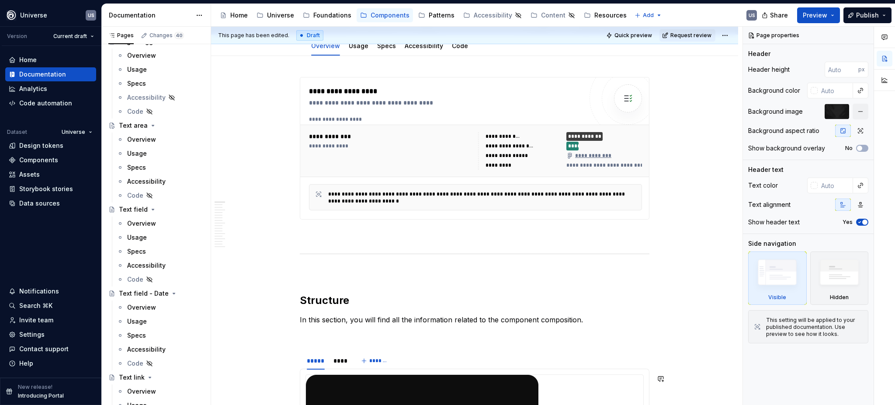
scroll to position [58, 0]
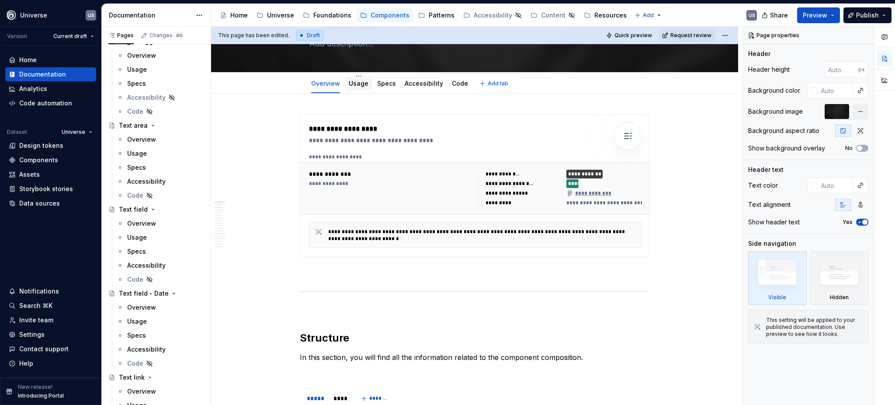
click at [360, 86] on link "Usage" at bounding box center [359, 83] width 20 height 7
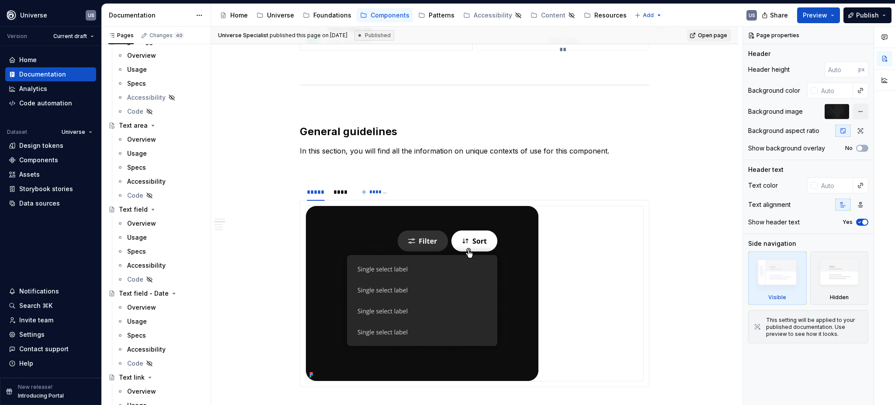
scroll to position [58, 0]
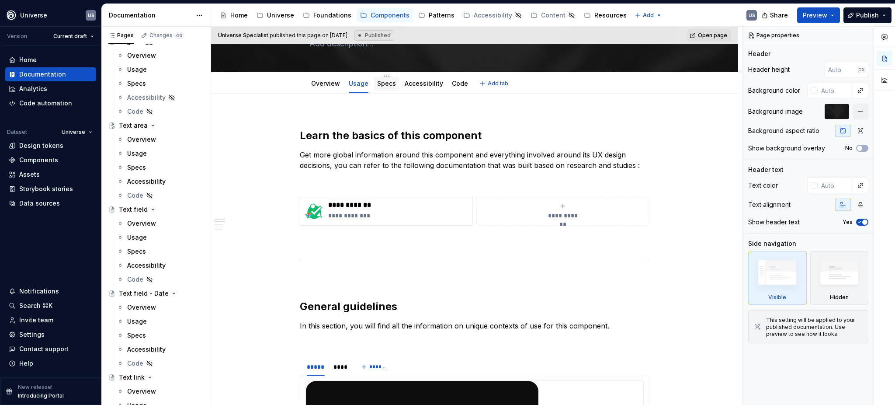
click at [385, 91] on div "Specs" at bounding box center [387, 84] width 26 height 16
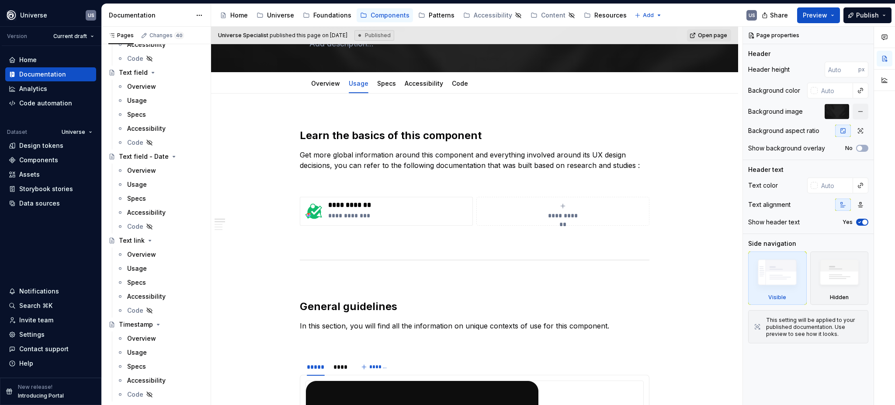
scroll to position [2414, 0]
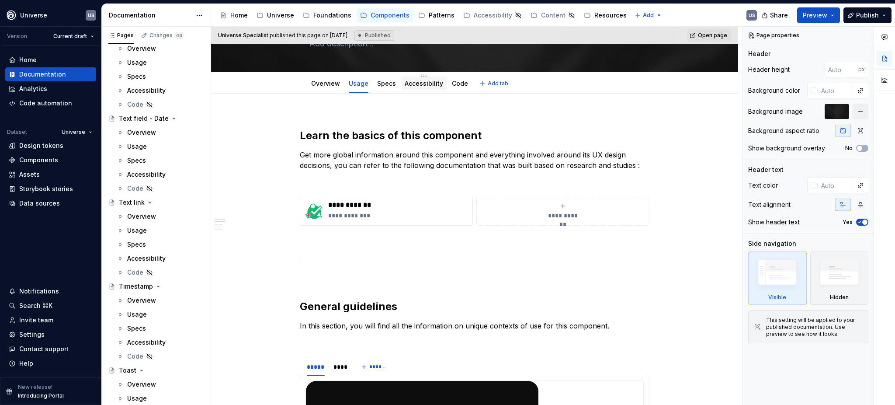
click at [418, 84] on link "Accessibility" at bounding box center [424, 83] width 38 height 7
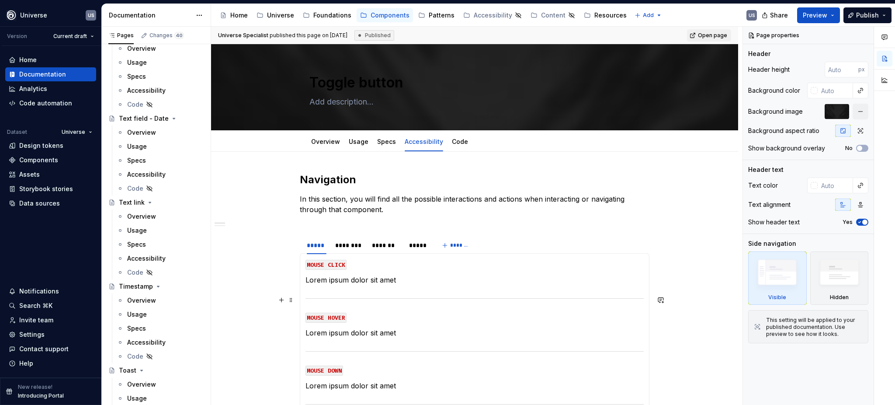
type textarea "*"
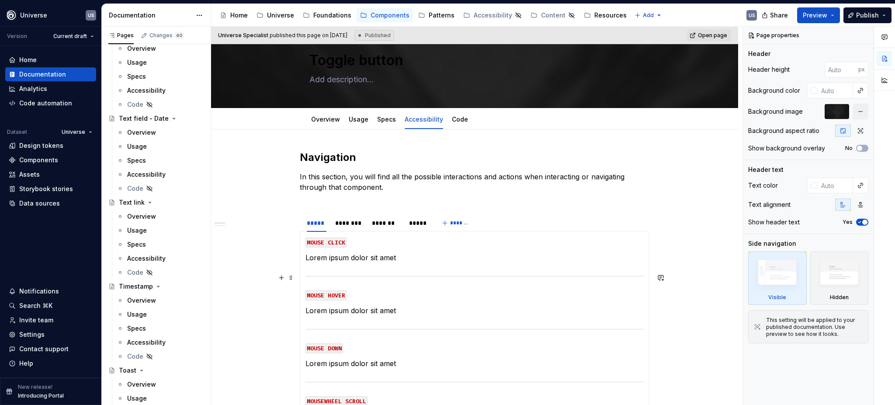
scroll to position [58, 0]
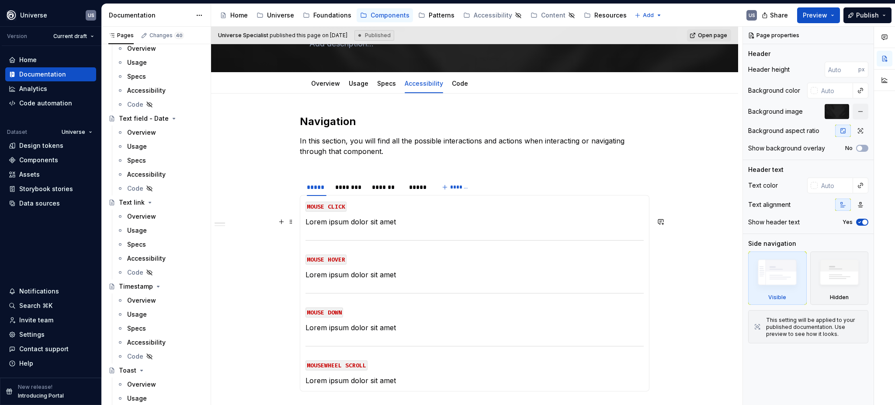
click at [351, 226] on p "Lorem ipsum dolor sit amet" at bounding box center [475, 221] width 338 height 10
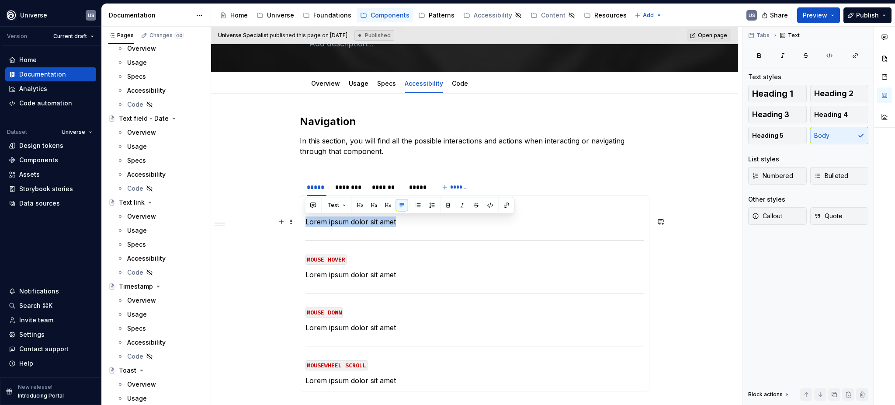
drag, startPoint x: 402, startPoint y: 220, endPoint x: 304, endPoint y: 221, distance: 97.9
click at [304, 221] on div "MOUSE CLICK Lorem ipsum dolor sit amet MOUSE HOVER Lorem ipsum dolor sit amet M…" at bounding box center [475, 293] width 350 height 196
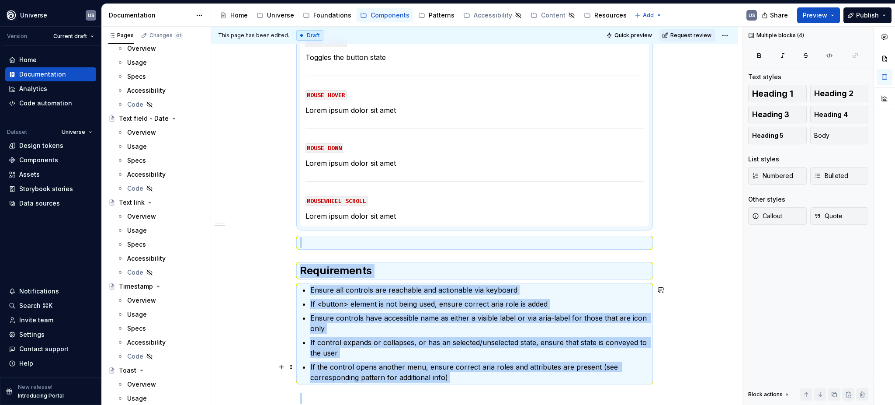
scroll to position [352, 0]
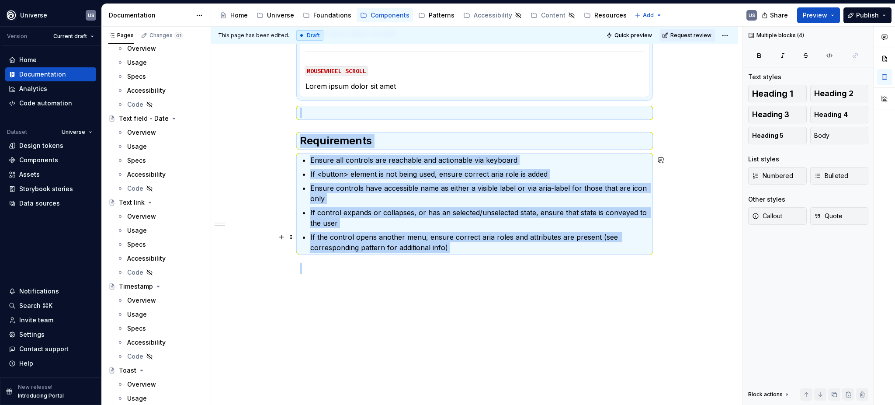
drag, startPoint x: 398, startPoint y: 380, endPoint x: 352, endPoint y: 369, distance: 46.7
click at [352, 370] on div "Navigation In this section, you will find all the possible interactions and act…" at bounding box center [474, 102] width 527 height 606
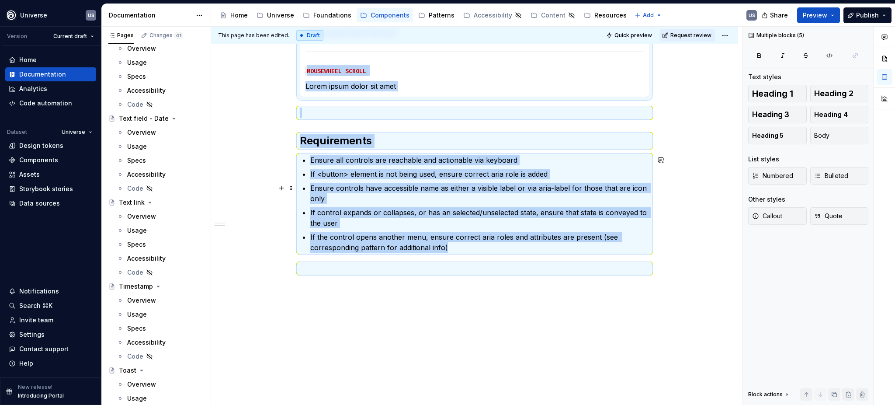
click at [348, 196] on p "Ensure controls have accessible name as either a visible label or via aria-labe…" at bounding box center [479, 193] width 339 height 21
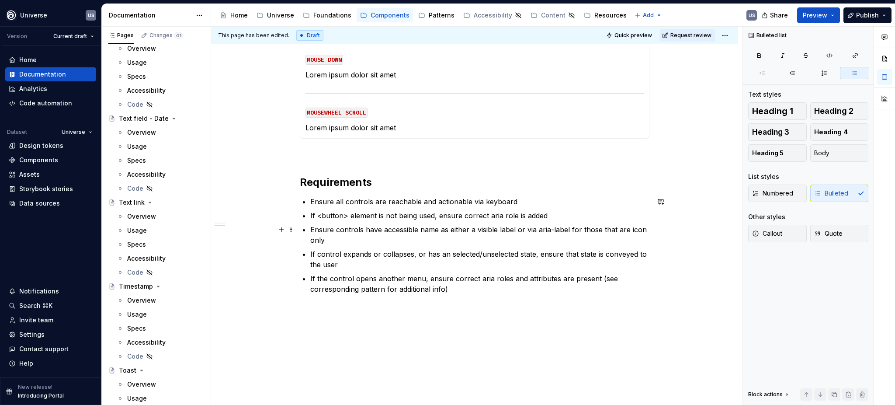
scroll to position [178, 0]
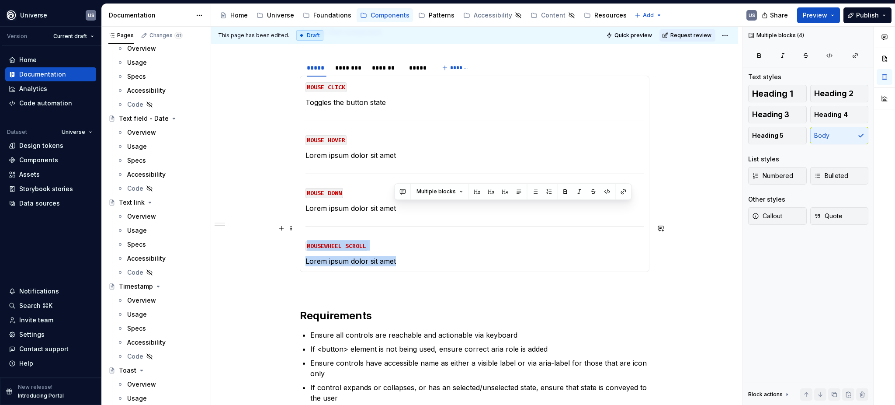
drag, startPoint x: 394, startPoint y: 259, endPoint x: 306, endPoint y: 221, distance: 96.3
click at [306, 221] on section-item-column "MOUSE CLICK Toggles the button state MOUSE HOVER Lorem ipsum dolor sit amet MOU…" at bounding box center [475, 173] width 338 height 185
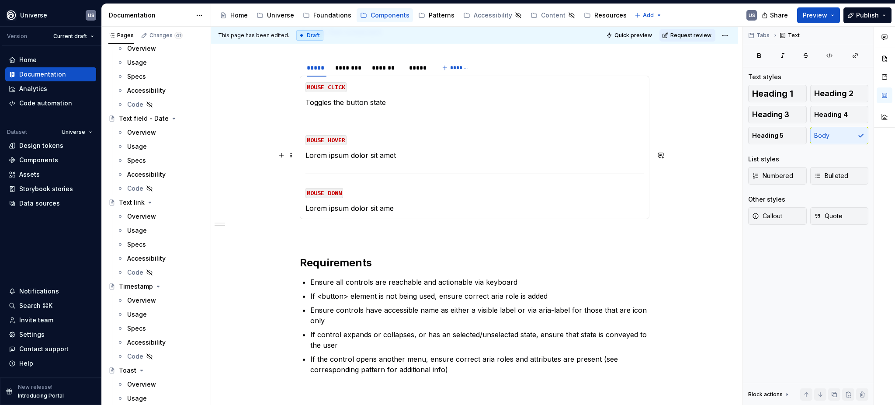
click at [397, 154] on p "Lorem ipsum dolor sit amet" at bounding box center [475, 155] width 338 height 10
drag, startPoint x: 397, startPoint y: 154, endPoint x: 304, endPoint y: 154, distance: 92.7
click at [304, 154] on div "MOUSE CLICK Toggles the button state MOUSE HOVER Lorem ipsum dolor sit amet MOU…" at bounding box center [475, 147] width 350 height 143
click at [365, 208] on p "Lorem ipsum dolor sit ame" at bounding box center [475, 208] width 338 height 10
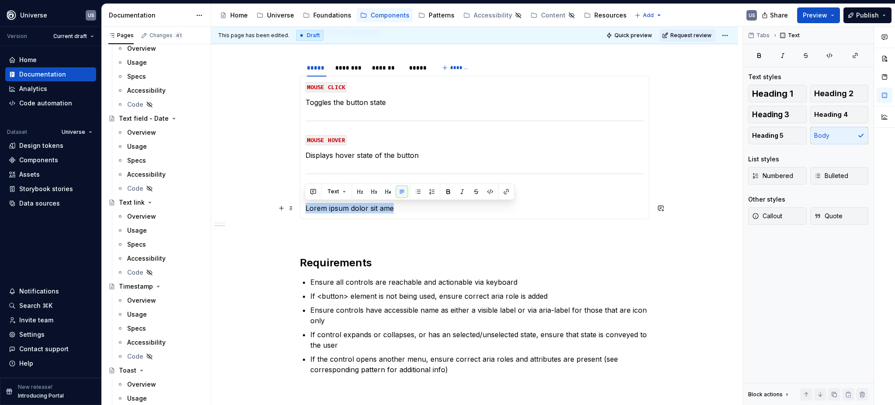
drag, startPoint x: 407, startPoint y: 207, endPoint x: 303, endPoint y: 207, distance: 103.6
click at [303, 207] on div "MOUSE CLICK Toggles the button state MOUSE HOVER Displays hover state of the bu…" at bounding box center [475, 147] width 350 height 143
click at [343, 65] on div "********" at bounding box center [349, 67] width 28 height 9
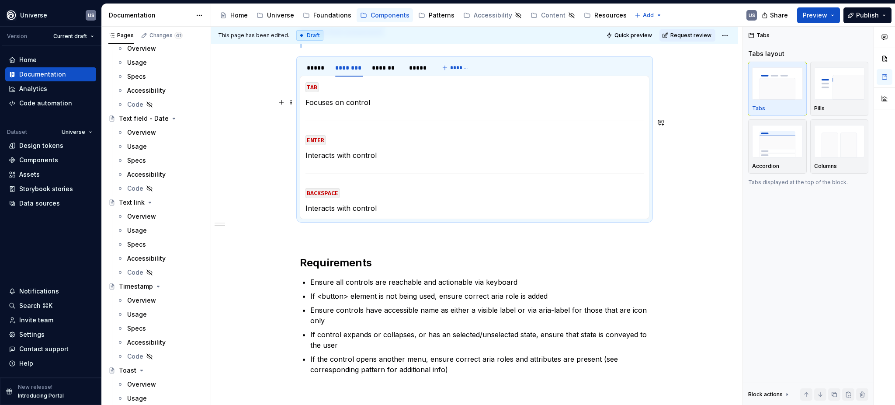
click at [366, 101] on p "Focuses on control" at bounding box center [475, 102] width 338 height 10
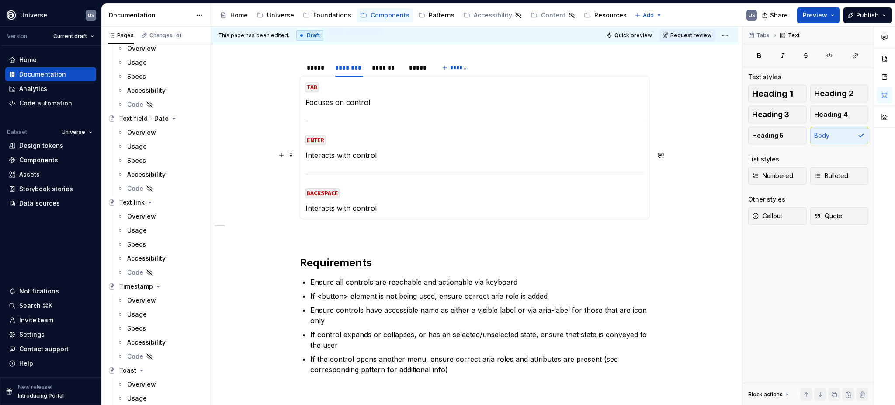
click at [380, 153] on p "Interacts with control" at bounding box center [475, 155] width 338 height 10
drag, startPoint x: 380, startPoint y: 153, endPoint x: 304, endPoint y: 154, distance: 75.6
click at [304, 154] on div "MOUSE CLICK Toggles the button state MOUSE HOVER Displays hover state of the bu…" at bounding box center [475, 147] width 350 height 143
click at [362, 167] on section-item-column "TAB Focuses on control ENTER Toggles the button state BACKSPACE Interacts with …" at bounding box center [475, 147] width 338 height 132
click at [373, 208] on p "Interacts with control" at bounding box center [475, 208] width 338 height 10
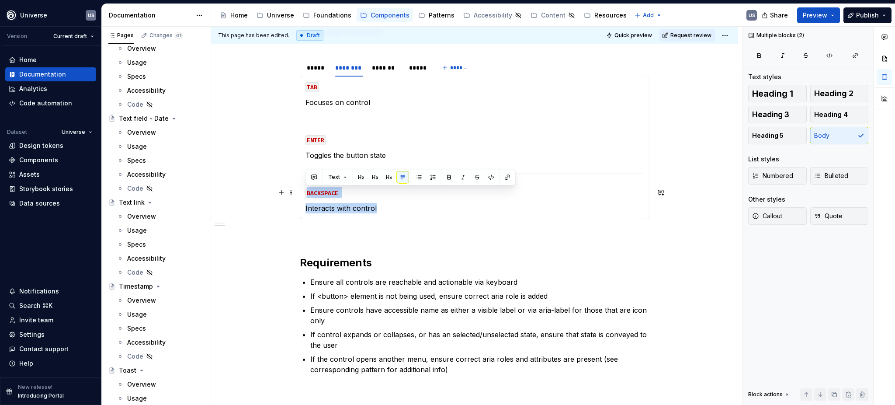
drag, startPoint x: 380, startPoint y: 209, endPoint x: 303, endPoint y: 188, distance: 79.8
click at [303, 188] on div "MOUSE CLICK Toggles the button state MOUSE HOVER Displays hover state of the bu…" at bounding box center [475, 147] width 350 height 143
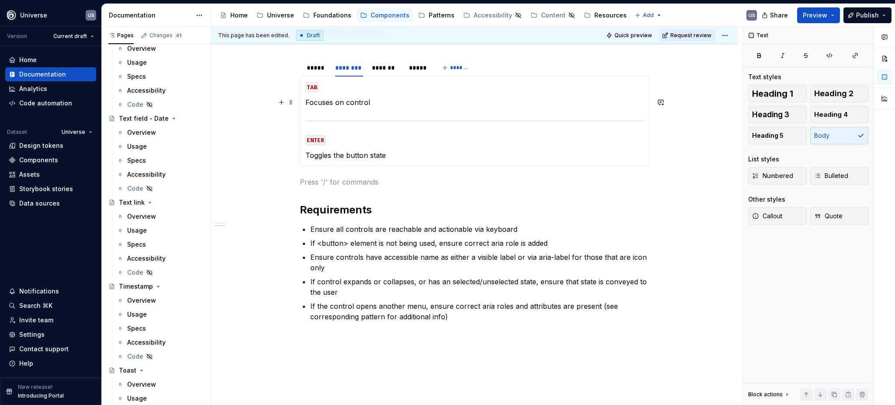
click at [366, 101] on p "Focuses on control" at bounding box center [475, 102] width 338 height 10
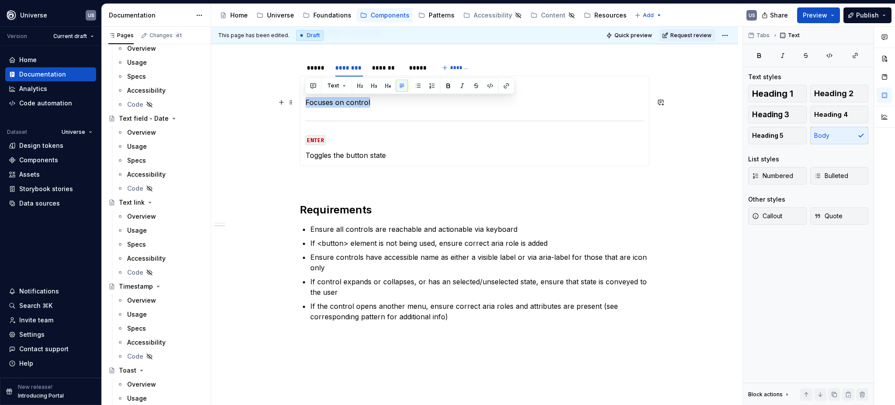
drag, startPoint x: 380, startPoint y: 103, endPoint x: 304, endPoint y: 107, distance: 75.7
click at [306, 105] on p "Focuses on control" at bounding box center [475, 102] width 338 height 10
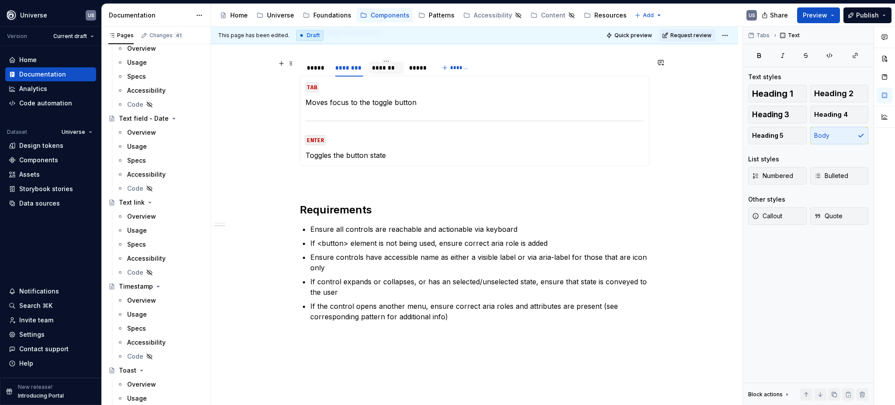
click at [389, 69] on div "*******" at bounding box center [386, 67] width 28 height 9
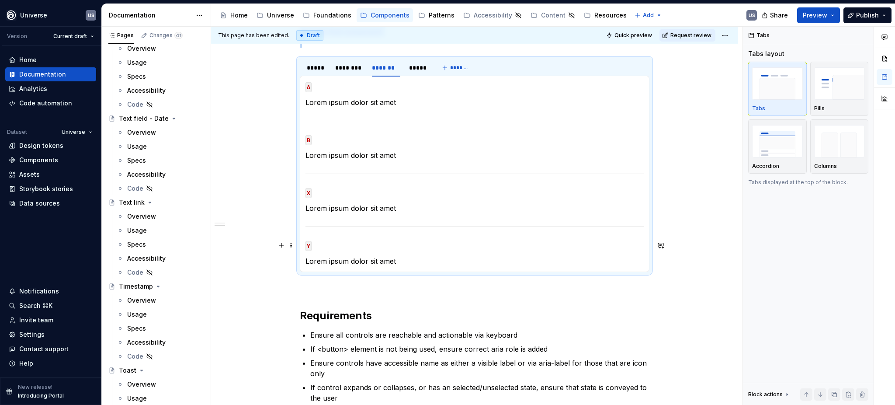
click at [308, 245] on code "Y" at bounding box center [309, 246] width 6 height 10
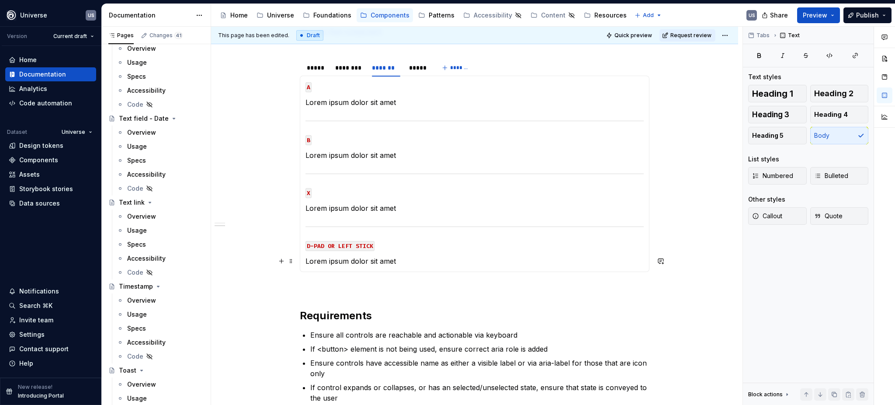
click at [315, 265] on p "Lorem ipsum dolor sit amet" at bounding box center [475, 261] width 338 height 10
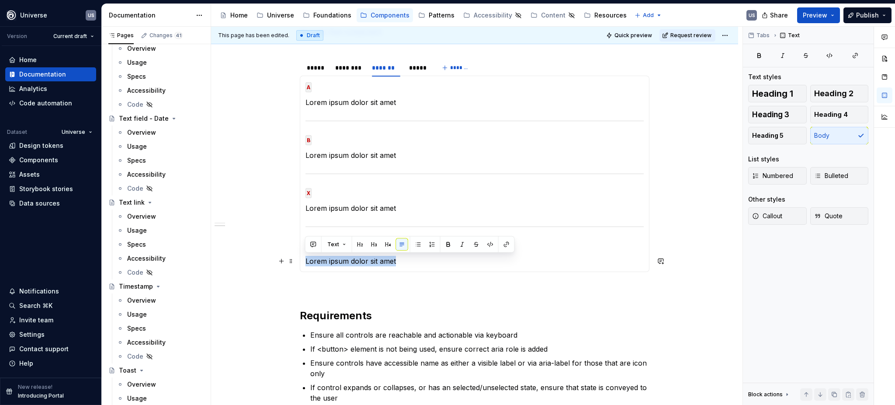
drag, startPoint x: 305, startPoint y: 261, endPoint x: 429, endPoint y: 264, distance: 123.8
click at [429, 264] on p "Lorem ipsum dolor sit amet" at bounding box center [475, 261] width 338 height 10
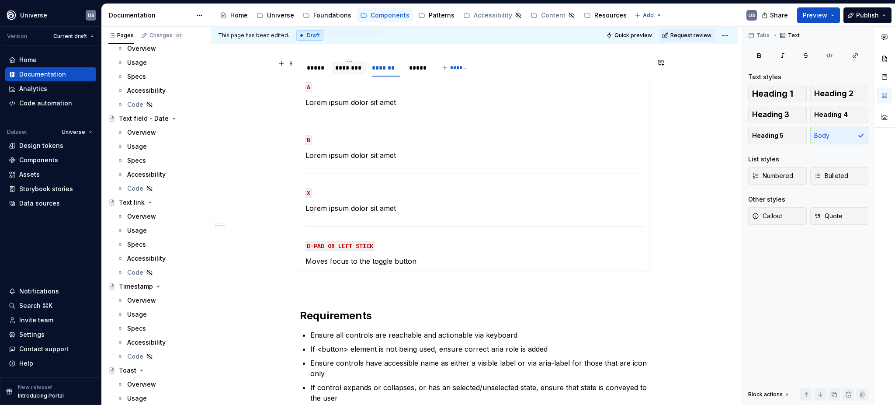
click at [352, 70] on div "********" at bounding box center [349, 67] width 28 height 9
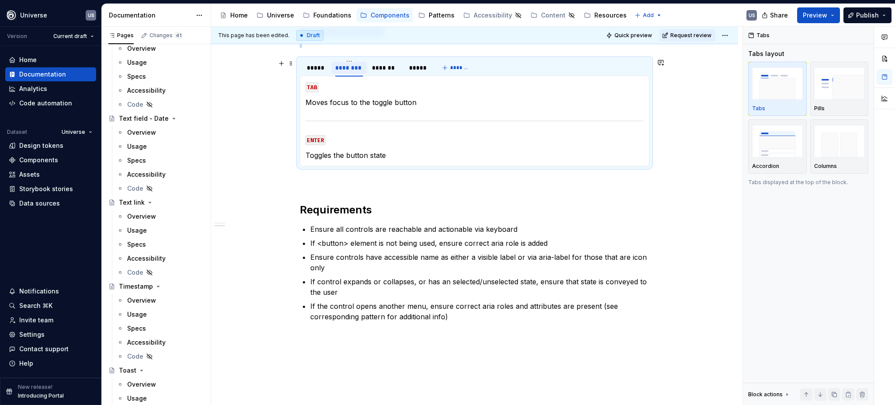
click at [353, 67] on div "********" at bounding box center [349, 67] width 28 height 9
click at [260, 90] on div "Navigation In this section, you will find all the possible interactions and act…" at bounding box center [474, 224] width 527 height 501
click at [526, 58] on section "***** ******** ******* ***** ******* MOUSE CLICK Toggles the button state MOUSE…" at bounding box center [475, 112] width 350 height 108
click at [359, 96] on section-item-column "TAB Moves focus to the toggle button ENTER Toggles the button state" at bounding box center [475, 120] width 338 height 79
click at [373, 103] on p "Moves focus to the toggle button" at bounding box center [475, 102] width 338 height 10
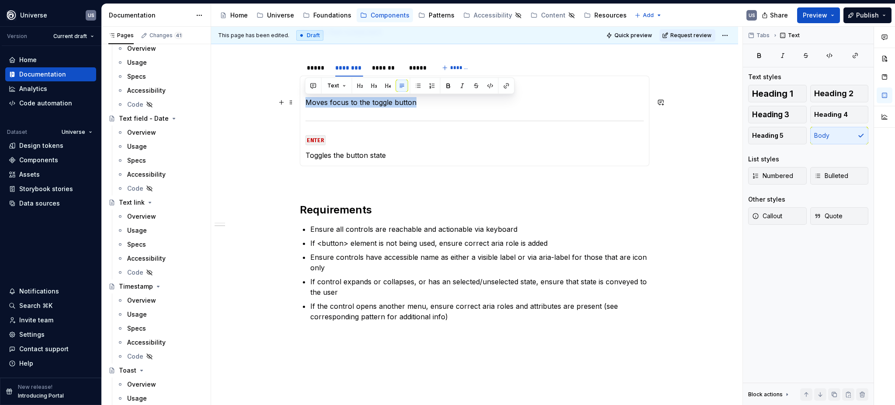
drag, startPoint x: 432, startPoint y: 104, endPoint x: 304, endPoint y: 103, distance: 128.6
click at [304, 103] on div "MOUSE CLICK Toggles the button state MOUSE HOVER Displays hover state of the bu…" at bounding box center [475, 121] width 350 height 91
copy p "Moves focus to the toggle button"
click at [386, 66] on div "*******" at bounding box center [386, 67] width 28 height 9
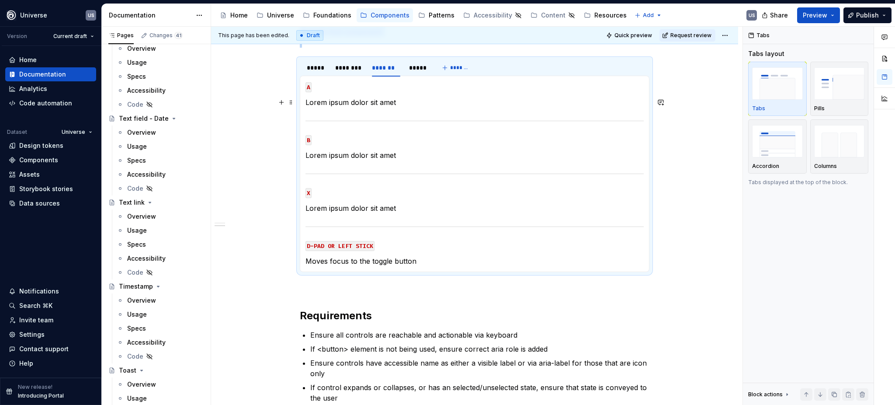
click at [362, 105] on p "Lorem ipsum dolor sit amet" at bounding box center [475, 102] width 338 height 10
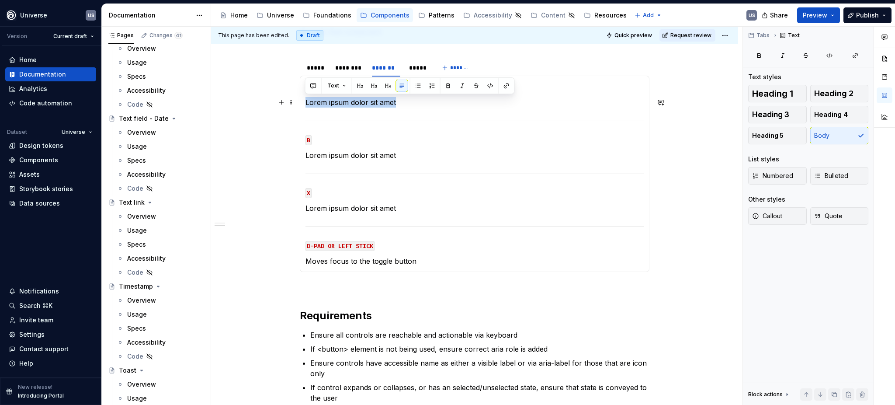
drag, startPoint x: 414, startPoint y: 100, endPoint x: 303, endPoint y: 101, distance: 111.5
click at [303, 101] on div "MOUSE CLICK Toggles the button state MOUSE HOVER Displays hover state of the bu…" at bounding box center [475, 174] width 350 height 196
click at [348, 66] on div "********" at bounding box center [349, 67] width 28 height 9
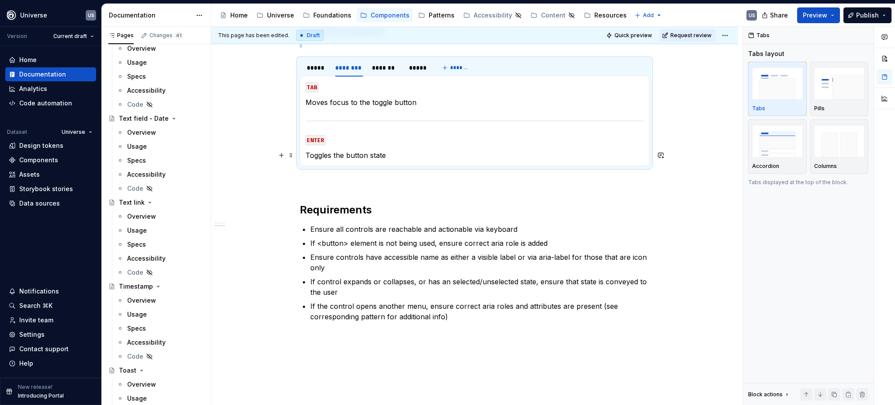
click at [388, 150] on p "Toggles the button state" at bounding box center [475, 155] width 338 height 10
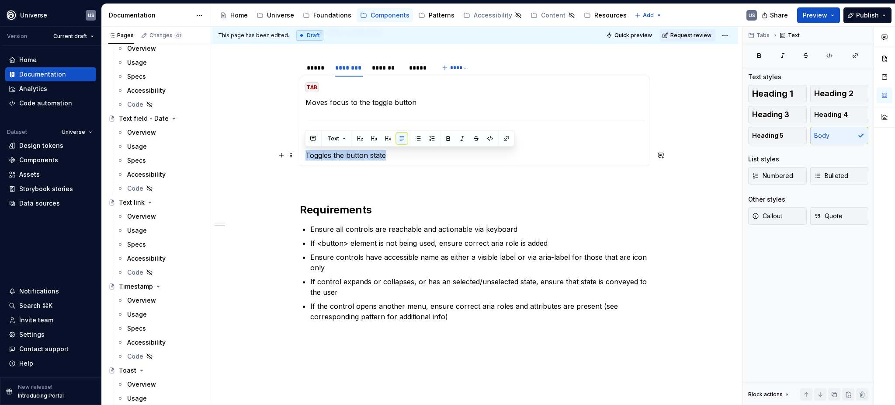
drag, startPoint x: 389, startPoint y: 153, endPoint x: 304, endPoint y: 153, distance: 85.3
click at [304, 153] on div "MOUSE CLICK Toggles the button state MOUSE HOVER Displays hover state of the bu…" at bounding box center [475, 121] width 350 height 91
copy p "Toggles the button state"
click at [389, 66] on div "*******" at bounding box center [386, 67] width 28 height 9
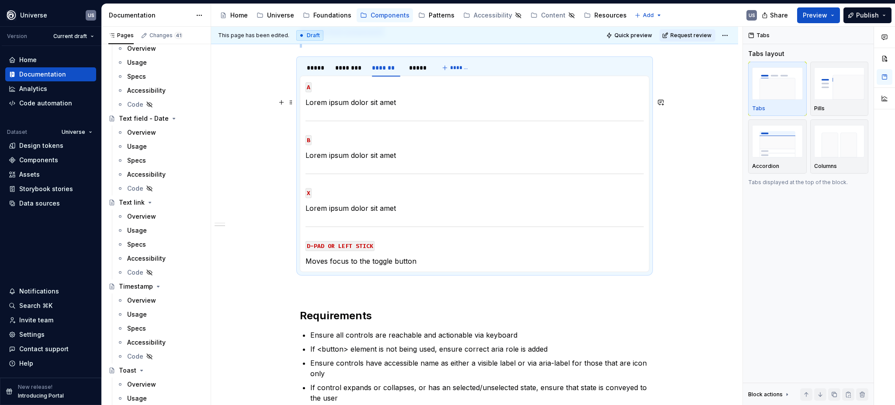
click at [410, 93] on section-item-column "A Lorem ipsum dolor sit amet B Lorem ipsum dolor sit amet X Lorem ipsum dolor s…" at bounding box center [475, 173] width 338 height 185
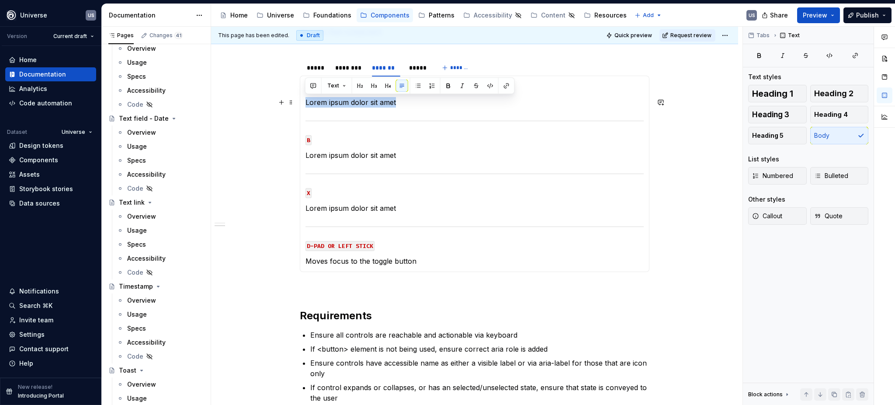
drag, startPoint x: 405, startPoint y: 102, endPoint x: 303, endPoint y: 104, distance: 101.4
click at [304, 104] on div "MOUSE CLICK Toggles the button state MOUSE HOVER Displays hover state of the bu…" at bounding box center [475, 174] width 350 height 196
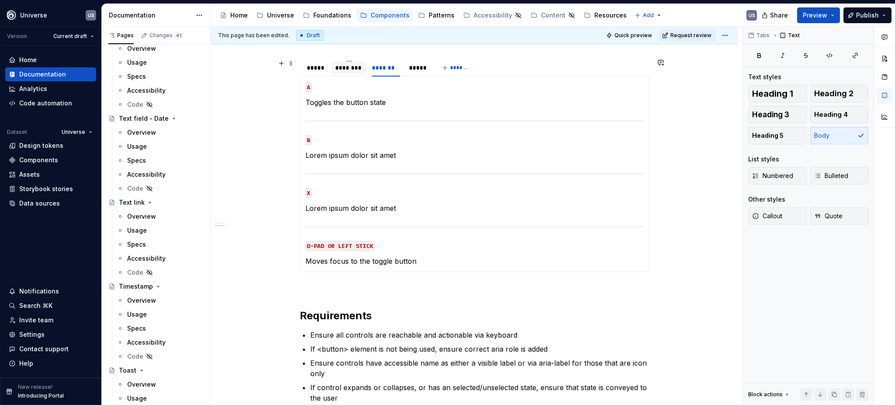
click at [350, 70] on div "********" at bounding box center [349, 67] width 28 height 9
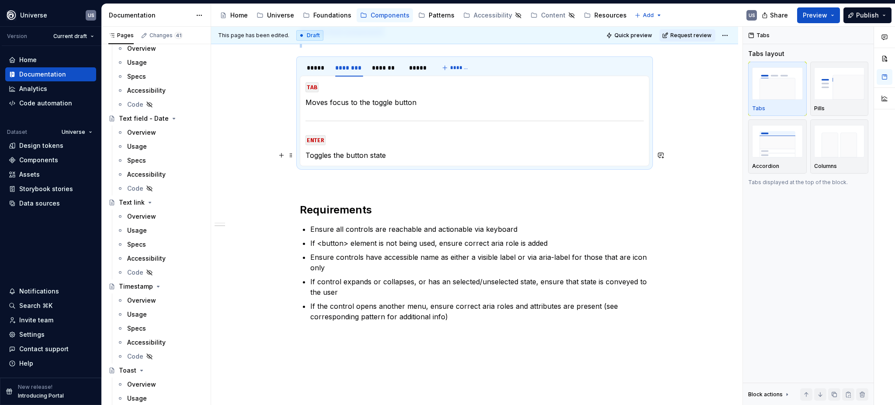
click at [399, 157] on p "Toggles the button state" at bounding box center [475, 155] width 338 height 10
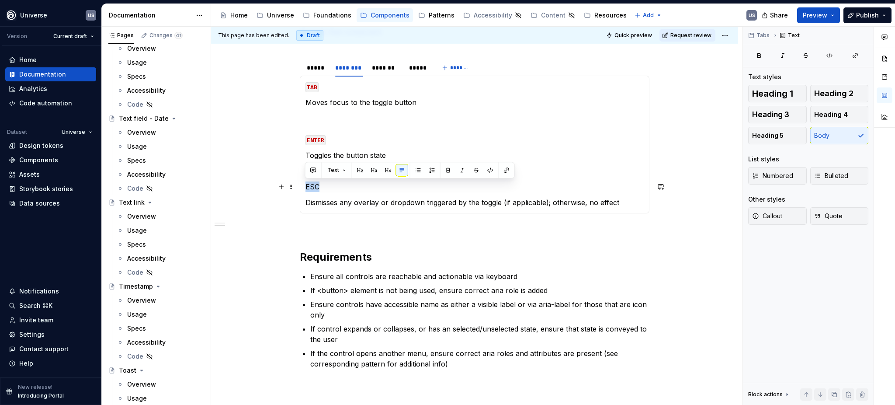
drag, startPoint x: 319, startPoint y: 186, endPoint x: 359, endPoint y: 180, distance: 40.3
click at [301, 185] on div "MOUSE CLICK Toggles the button state MOUSE HOVER Displays hover state of the bu…" at bounding box center [475, 145] width 350 height 138
click at [490, 167] on button "button" at bounding box center [490, 170] width 12 height 12
click at [386, 116] on section-item-column "TAB Moves focus to the toggle button ENTER Toggles the button state ESC Dismiss…" at bounding box center [475, 144] width 338 height 126
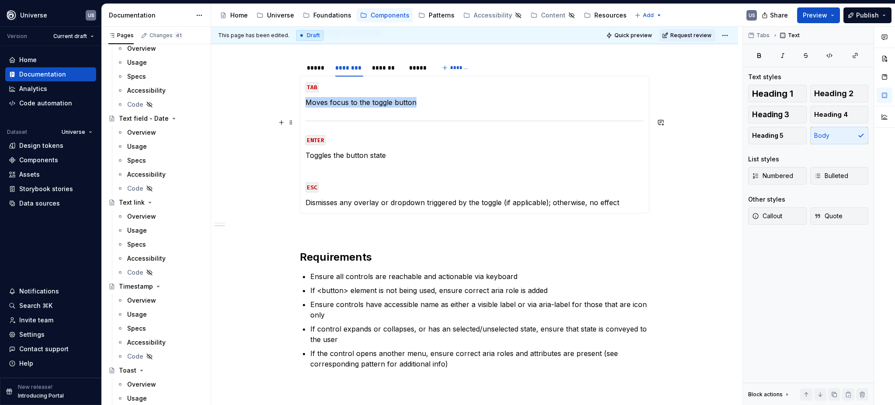
click at [386, 118] on div at bounding box center [475, 121] width 338 height 6
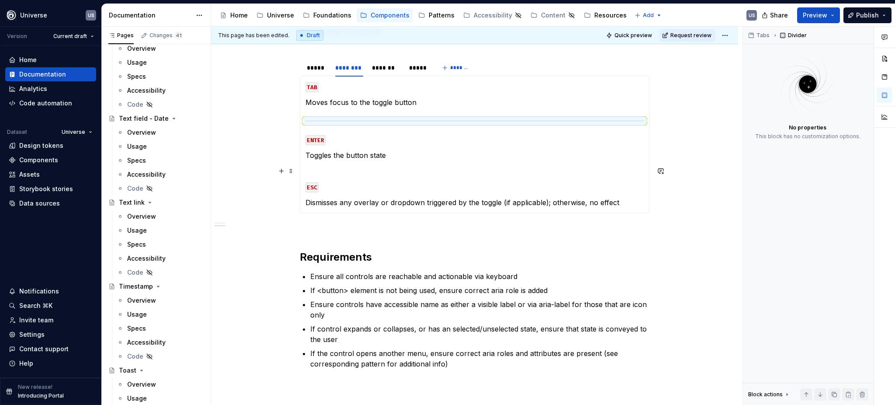
click at [320, 172] on p at bounding box center [475, 171] width 338 height 10
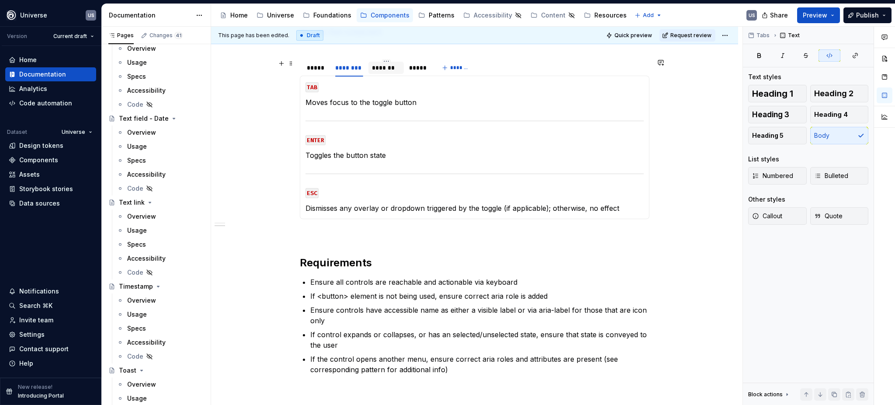
click at [381, 69] on div "*******" at bounding box center [386, 67] width 28 height 9
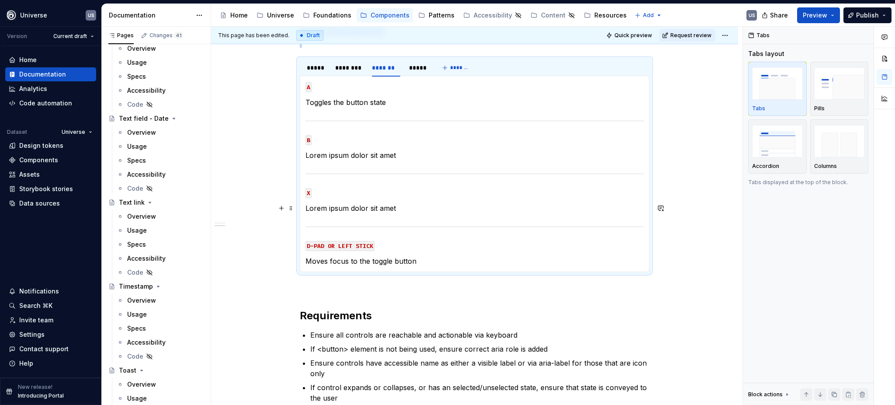
click at [348, 207] on p "Lorem ipsum dolor sit amet" at bounding box center [475, 208] width 338 height 10
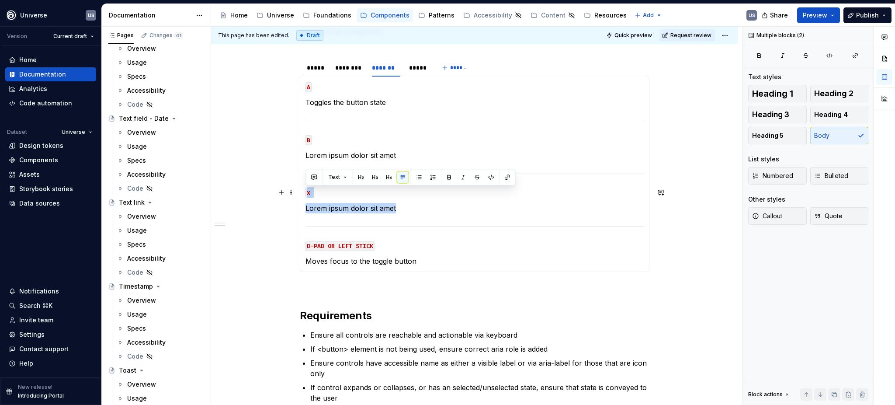
drag, startPoint x: 407, startPoint y: 208, endPoint x: 304, endPoint y: 177, distance: 107.3
click at [306, 177] on section-item-column "A Toggles the button state B Lorem ipsum dolor sit amet X Lorem ipsum dolor sit…" at bounding box center [475, 173] width 338 height 185
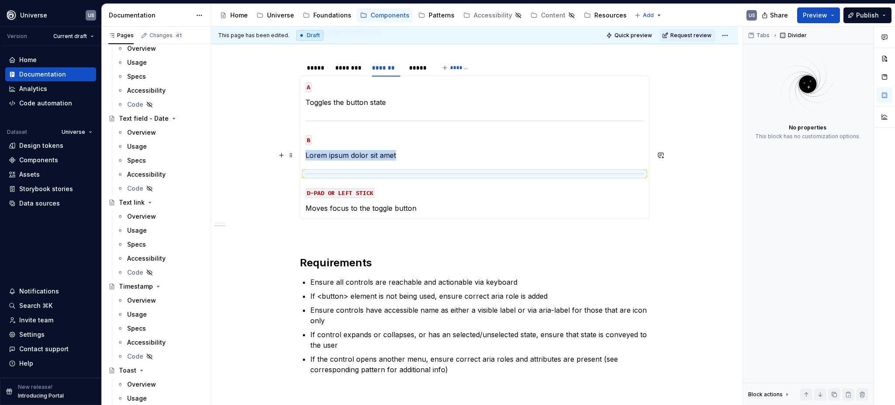
click at [425, 158] on p "Lorem ipsum dolor sit amet" at bounding box center [475, 155] width 338 height 10
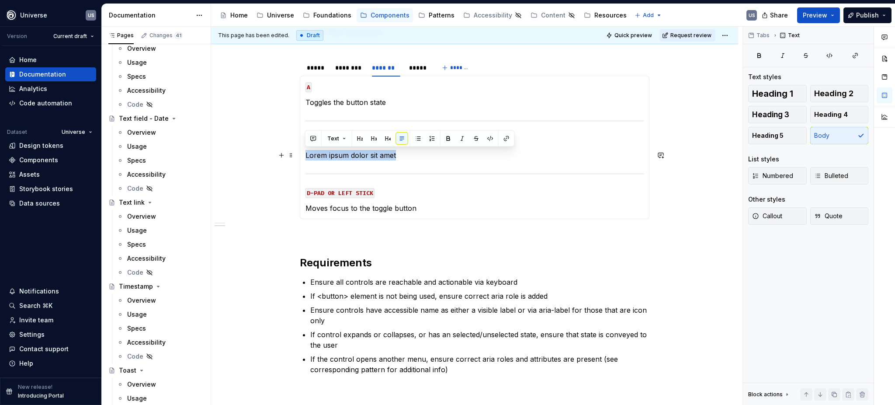
drag, startPoint x: 400, startPoint y: 157, endPoint x: 305, endPoint y: 157, distance: 95.3
click at [306, 157] on p "Lorem ipsum dolor sit amet" at bounding box center [475, 155] width 338 height 10
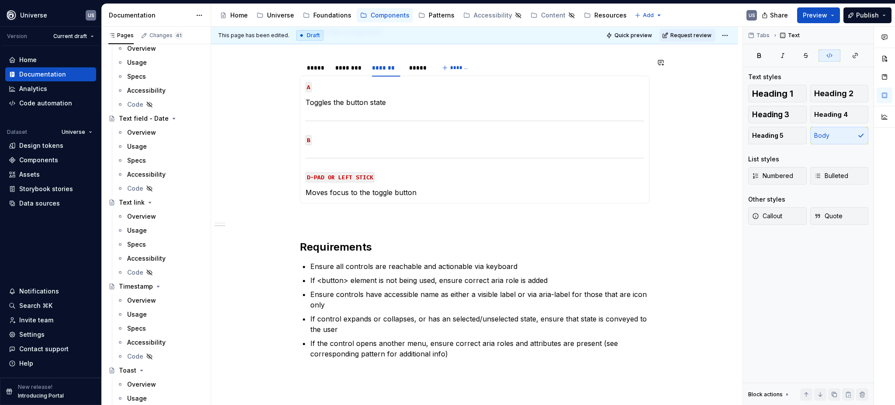
click at [363, 80] on div "MOUSE CLICK Toggles the button state MOUSE HOVER Displays hover state of the bu…" at bounding box center [475, 140] width 350 height 128
click at [358, 71] on div "********" at bounding box center [349, 67] width 28 height 9
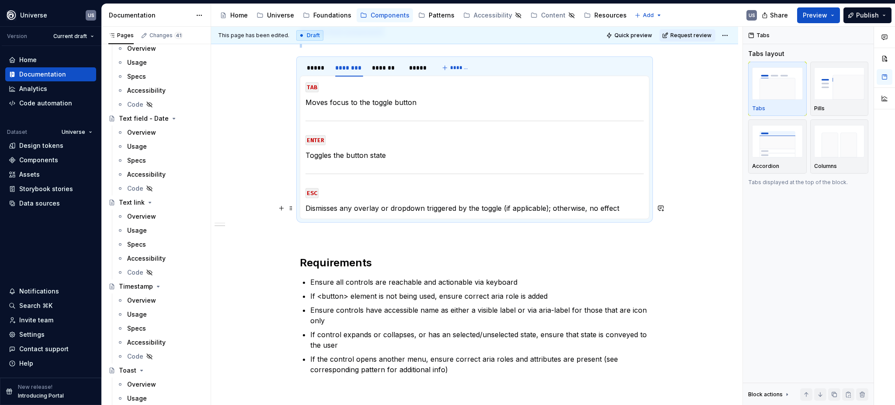
drag, startPoint x: 356, startPoint y: 209, endPoint x: 350, endPoint y: 208, distance: 5.8
click at [355, 209] on p "Dismisses any overlay or dropdown triggered by the toggle (if applicable); othe…" at bounding box center [475, 208] width 338 height 10
click at [415, 209] on p "Dismisses any overlay or dropdown triggered by the toggle (if applicable); othe…" at bounding box center [475, 208] width 338 height 10
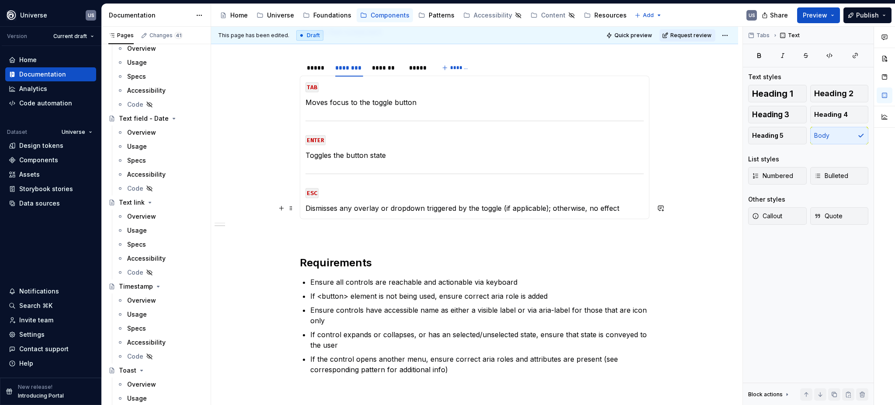
click at [625, 208] on p "Dismisses any overlay or dropdown triggered by the toggle (if applicable); othe…" at bounding box center [475, 208] width 338 height 10
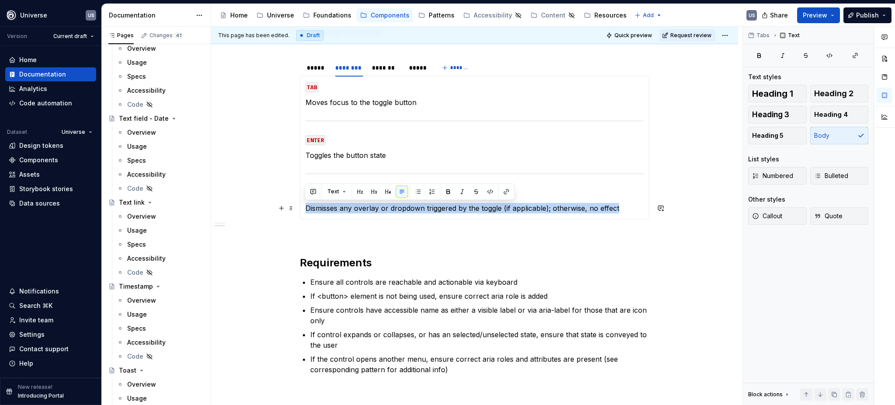
drag, startPoint x: 617, startPoint y: 207, endPoint x: 306, endPoint y: 208, distance: 310.9
click at [306, 208] on p "Dismisses any overlay or dropdown triggered by the toggle (if applicable); othe…" at bounding box center [475, 208] width 338 height 10
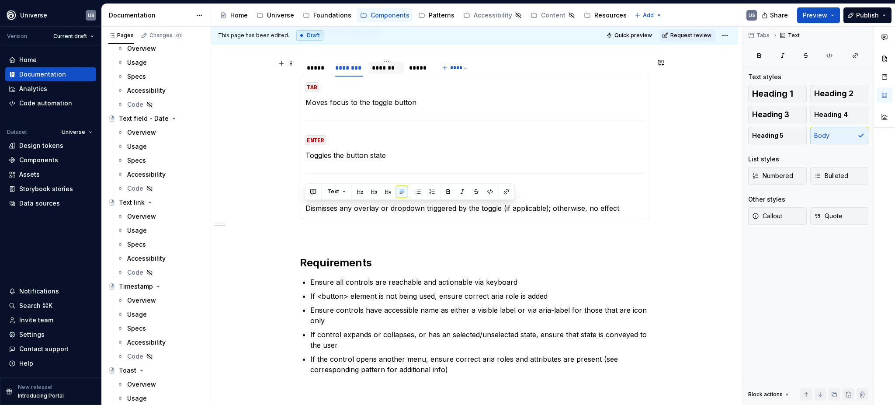
click at [392, 69] on div "*******" at bounding box center [386, 67] width 28 height 9
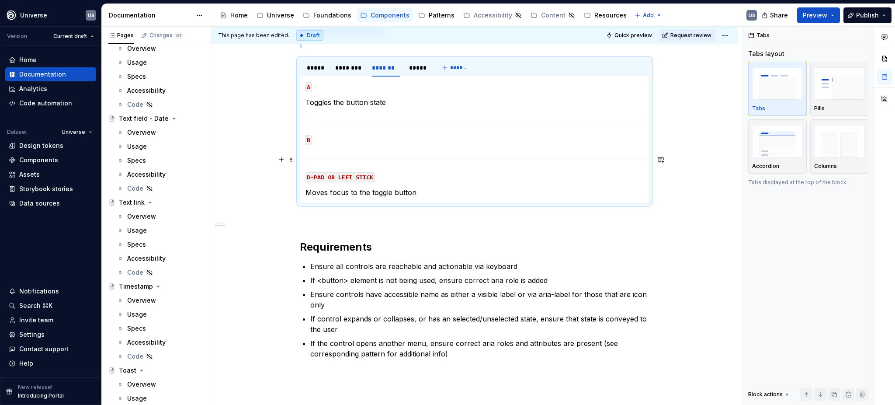
click at [327, 151] on section-item-column "A Toggles the button state B D-PAD OR LEFT STICK Moves focus to the toggle butt…" at bounding box center [475, 139] width 338 height 116
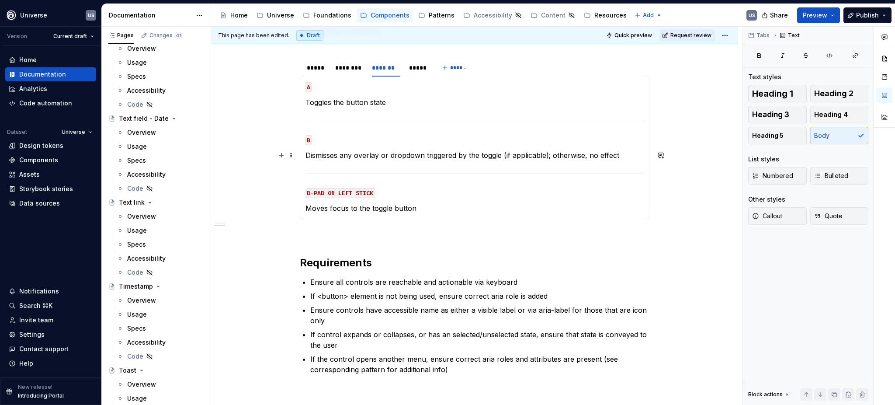
click at [339, 158] on p "Dismisses any overlay or dropdown triggered by the toggle (if applicable); othe…" at bounding box center [475, 155] width 338 height 10
click at [306, 154] on p "Dismisses any overlay or dropdown triggered by the toggle (if applicable); othe…" at bounding box center [475, 155] width 338 height 10
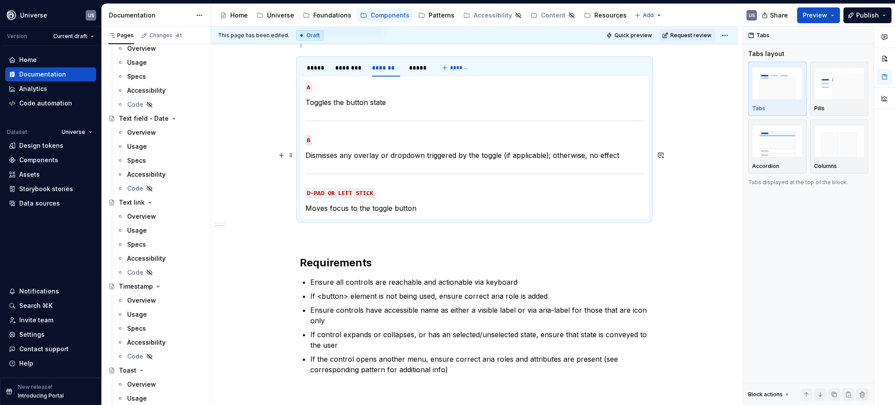
click at [306, 156] on p "Dismisses any overlay or dropdown triggered by the toggle (if applicable); othe…" at bounding box center [475, 155] width 338 height 10
click at [364, 155] on p "Dismisses any overlay or dropdown triggered by the toggle (if applicable); othe…" at bounding box center [475, 155] width 338 height 10
click at [616, 154] on p "Dismisses any overlay or dropdown triggered by the toggle (if applicable); othe…" at bounding box center [475, 155] width 338 height 10
click at [617, 154] on p "Dismisses any overlay or dropdown triggered by the toggle (if applicable); othe…" at bounding box center [475, 155] width 338 height 10
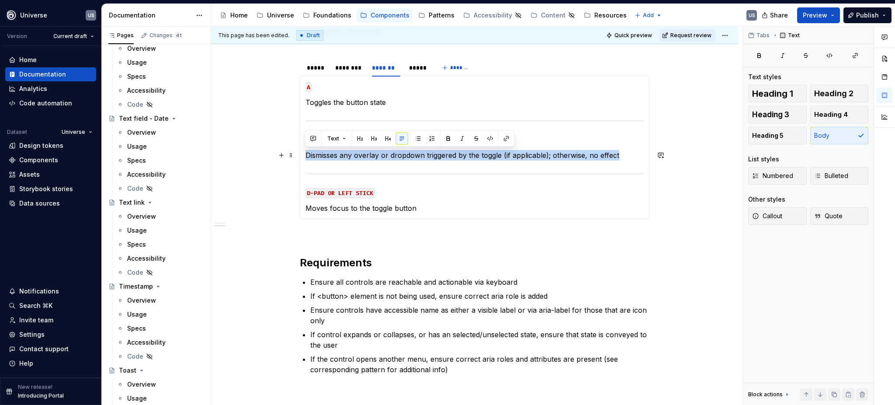
drag, startPoint x: 618, startPoint y: 155, endPoint x: 305, endPoint y: 156, distance: 313.1
click at [306, 156] on p "Dismisses any overlay or dropdown triggered by the toggle (if applicable); othe…" at bounding box center [475, 155] width 338 height 10
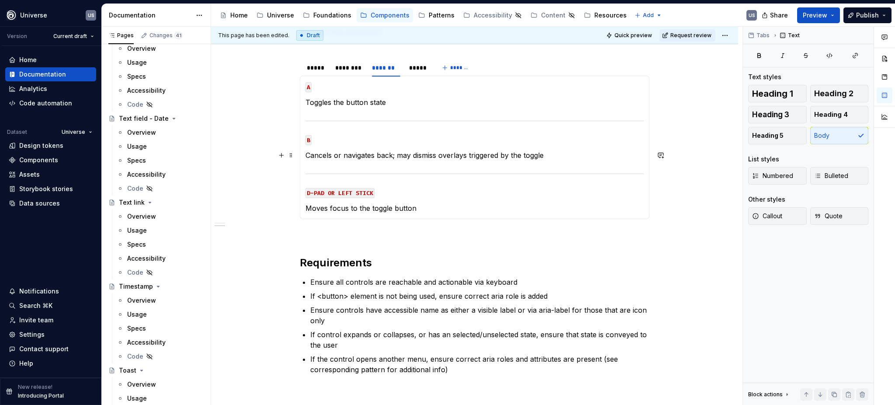
click at [400, 157] on p "Cancels or navigates back; may dismiss overlays triggered by the toggle" at bounding box center [475, 155] width 338 height 10
drag, startPoint x: 348, startPoint y: 161, endPoint x: 352, endPoint y: 160, distance: 4.7
click at [352, 160] on section-item-column "A Toggles the button state B Cancels or navigates back; may dismiss overlays tr…" at bounding box center [475, 147] width 338 height 132
click at [349, 69] on div "********" at bounding box center [349, 67] width 28 height 9
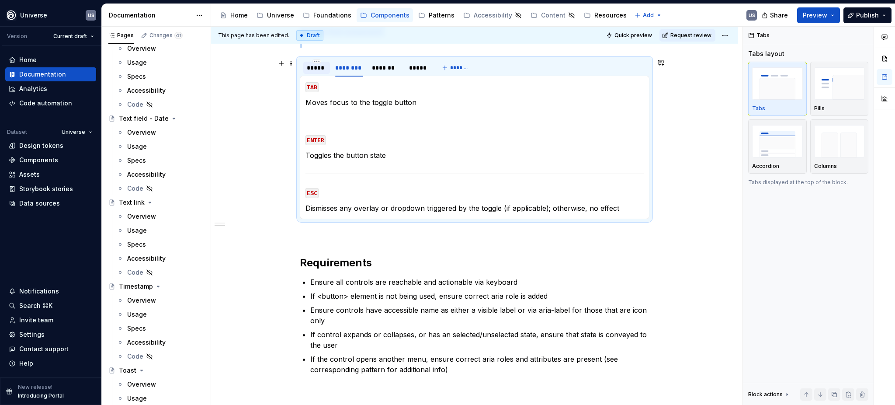
click at [319, 70] on div "*****" at bounding box center [317, 67] width 20 height 9
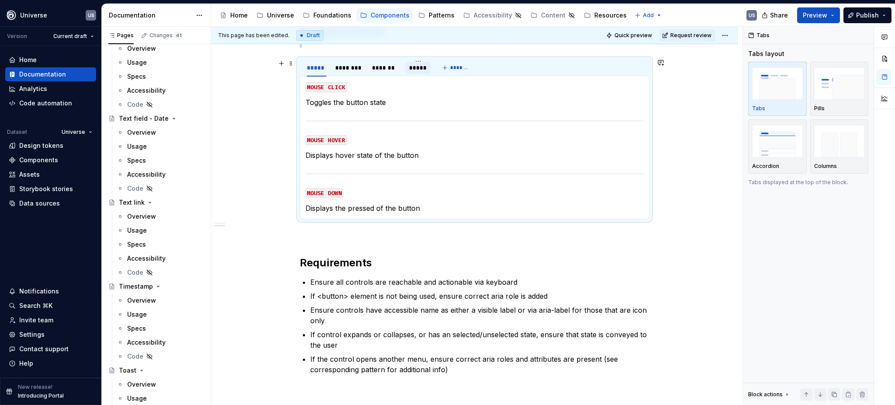
click at [417, 68] on div "*****" at bounding box center [418, 67] width 18 height 9
click at [376, 102] on p "Lorem ipsum dolor sit amet" at bounding box center [475, 102] width 338 height 10
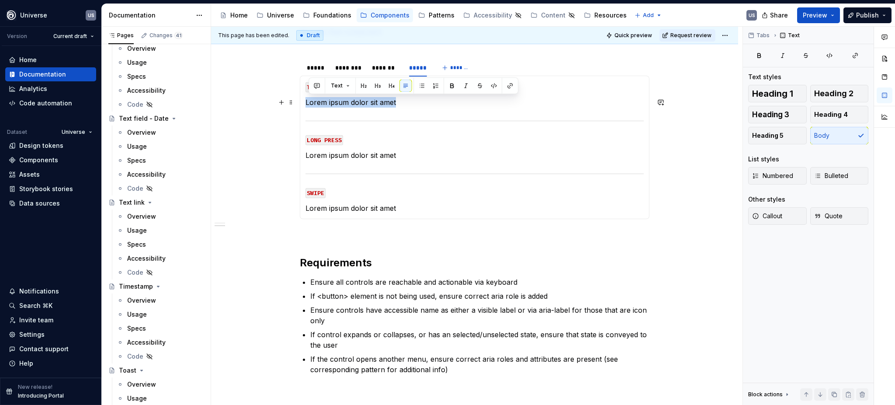
drag, startPoint x: 311, startPoint y: 103, endPoint x: 304, endPoint y: 103, distance: 6.6
click at [306, 103] on p "Lorem ipsum dolor sit amet" at bounding box center [475, 102] width 338 height 10
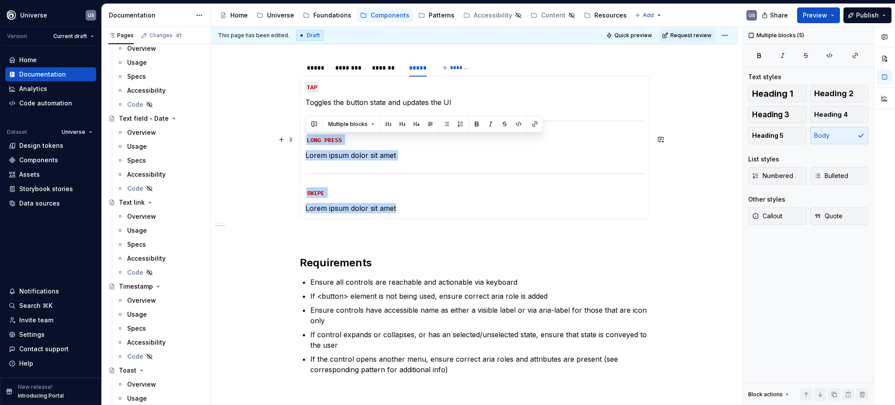
drag, startPoint x: 400, startPoint y: 207, endPoint x: 305, endPoint y: 139, distance: 116.3
click at [306, 139] on section-item-column "TAP Toggles the button state and updates the UI LONG PRESS Lorem ipsum dolor si…" at bounding box center [475, 147] width 338 height 132
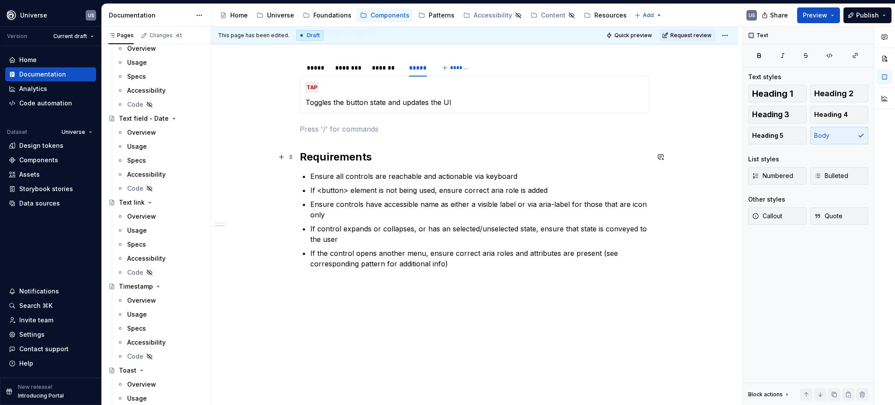
click at [420, 163] on h2 "Requirements" at bounding box center [475, 157] width 350 height 14
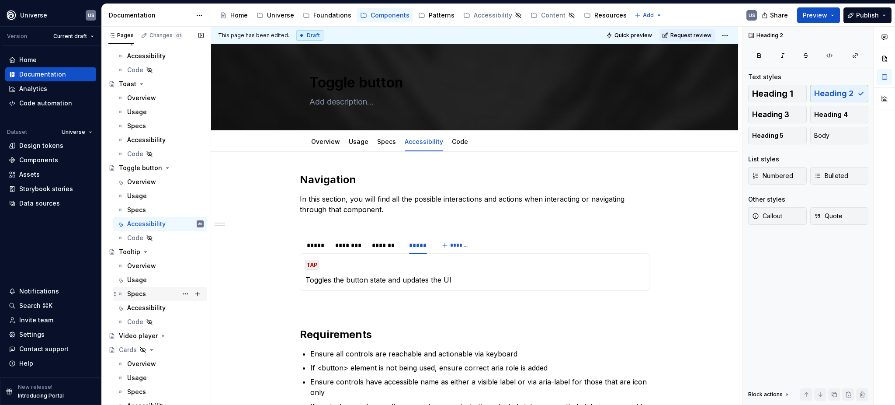
scroll to position [2706, 0]
click at [143, 244] on icon "Page tree" at bounding box center [145, 247] width 7 height 7
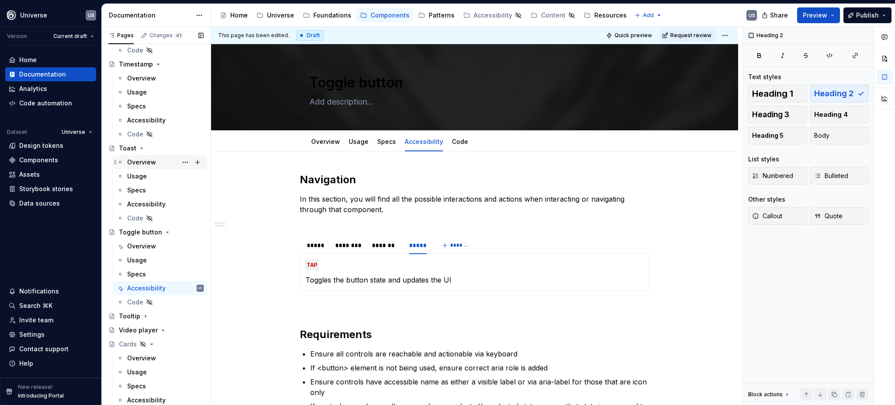
scroll to position [2636, 0]
click at [167, 233] on icon "Page tree" at bounding box center [168, 233] width 2 height 1
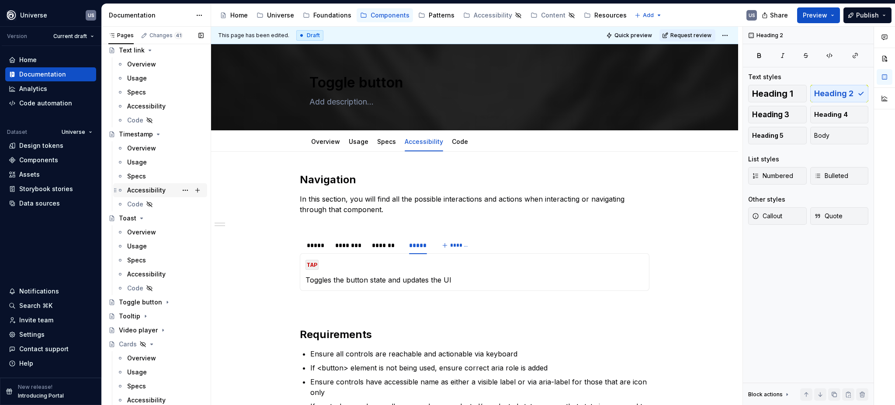
scroll to position [2566, 0]
click at [148, 274] on div "Accessibility" at bounding box center [146, 275] width 38 height 9
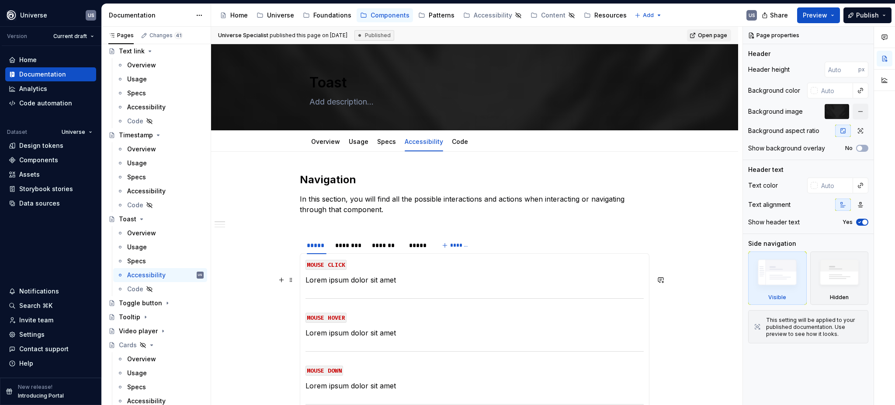
click at [329, 280] on p "Lorem ipsum dolor sit amet" at bounding box center [475, 280] width 338 height 10
type textarea "*"
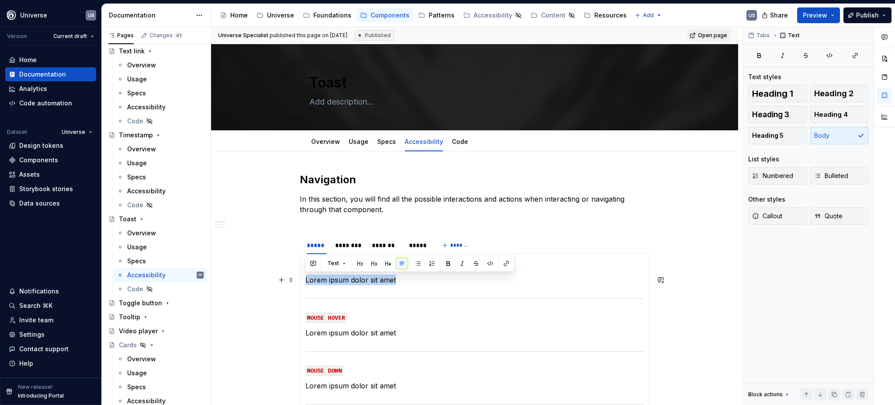
drag, startPoint x: 407, startPoint y: 282, endPoint x: 306, endPoint y: 280, distance: 101.0
click at [306, 280] on p "Lorem ipsum dolor sit amet" at bounding box center [475, 280] width 338 height 10
paste div
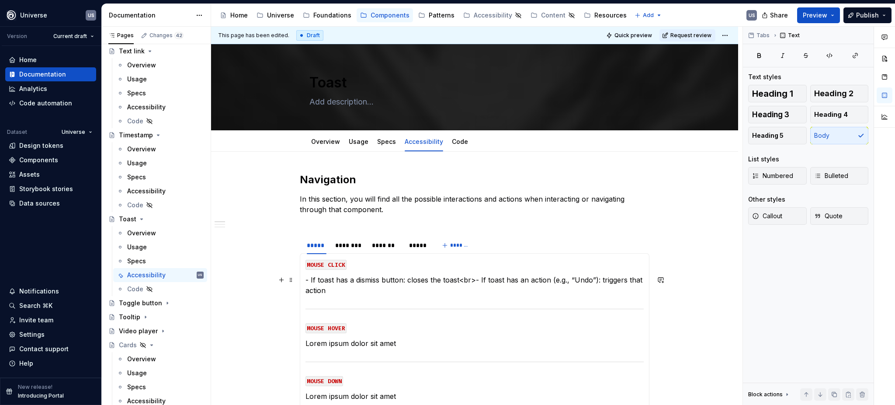
click at [309, 278] on p "- If toast has a dismiss button: closes the toast<br>- If toast has an action (…" at bounding box center [475, 285] width 338 height 21
drag, startPoint x: 454, startPoint y: 280, endPoint x: 474, endPoint y: 282, distance: 19.8
click at [474, 282] on p "If toast has a dismiss button: closes the toast<br>- If toast has an action (e.…" at bounding box center [475, 285] width 338 height 21
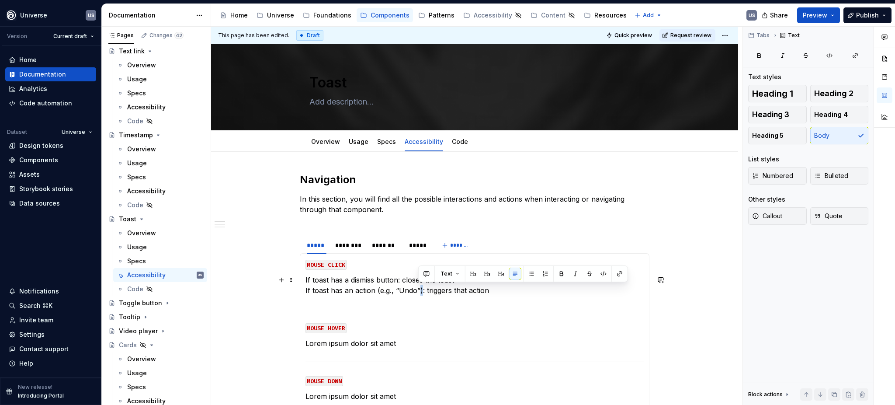
click at [419, 289] on p "If toast has a dismiss button: closes the toast If toast has an action (e.g., “…" at bounding box center [475, 285] width 338 height 21
click at [406, 300] on section-item-column "MOUSE CLICK If toast has a dismiss button: closes the toast If toast has an act…" at bounding box center [475, 356] width 338 height 195
click at [438, 286] on p "If toast has a dismiss button: closes the toast If toast has an action (e.g., “…" at bounding box center [475, 285] width 338 height 21
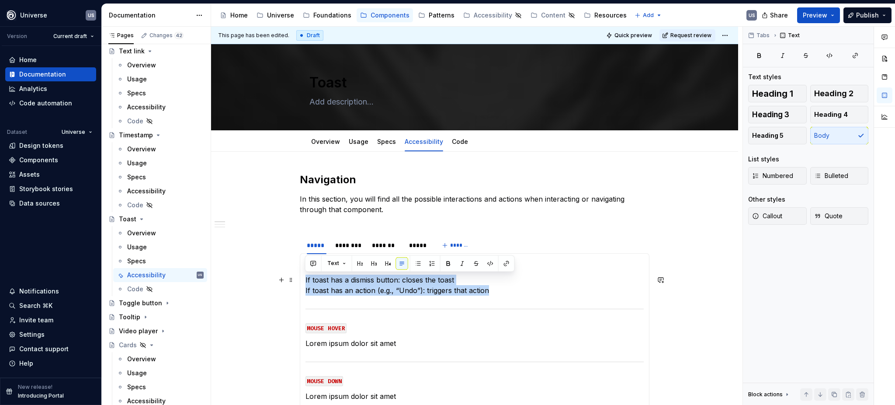
drag, startPoint x: 494, startPoint y: 291, endPoint x: 304, endPoint y: 280, distance: 190.5
click at [304, 280] on div "MOUSE CLICK If toast has a dismiss button: closes the toast If toast has an act…" at bounding box center [475, 356] width 350 height 207
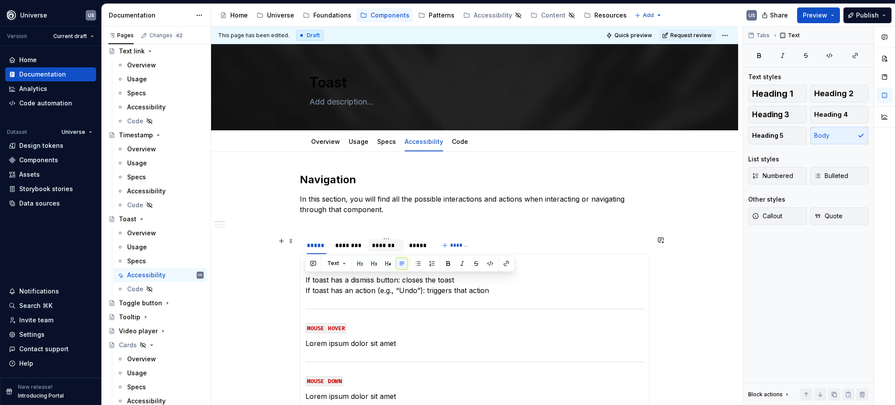
click at [395, 245] on div "*******" at bounding box center [386, 245] width 28 height 9
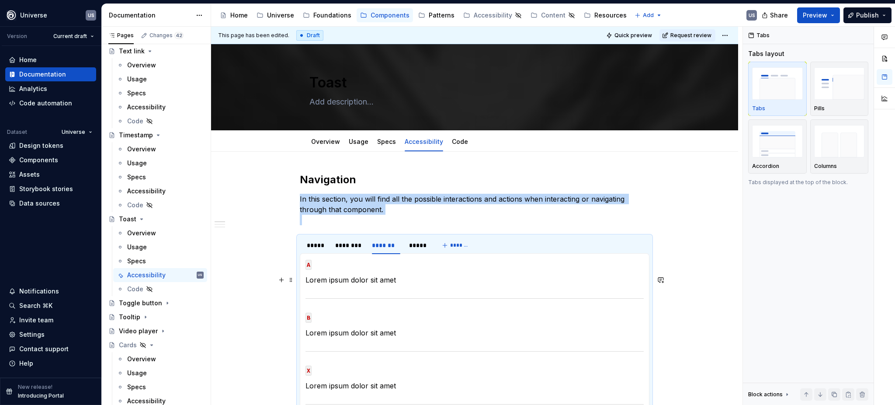
click at [366, 280] on p "Lorem ipsum dolor sit amet" at bounding box center [475, 280] width 338 height 10
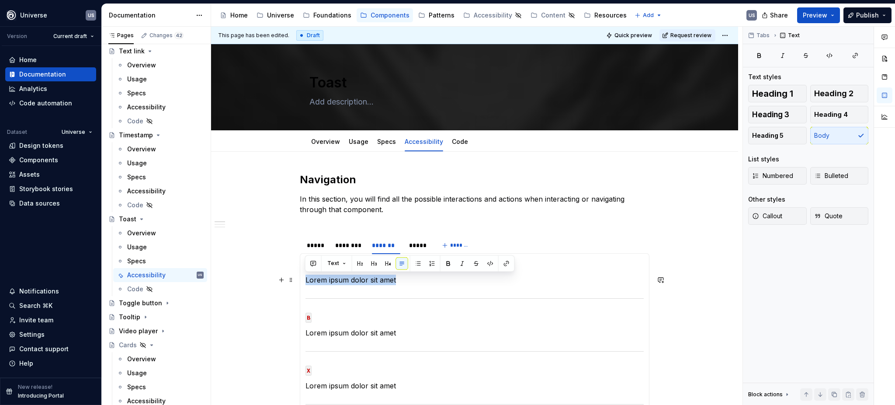
drag, startPoint x: 400, startPoint y: 279, endPoint x: 305, endPoint y: 279, distance: 94.9
click at [306, 279] on p "Lorem ipsum dolor sit amet" at bounding box center [475, 280] width 338 height 10
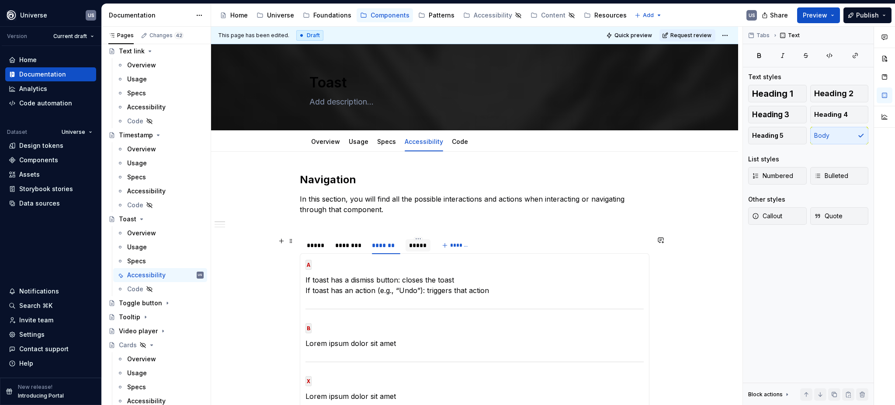
click at [419, 247] on div "*****" at bounding box center [418, 245] width 18 height 9
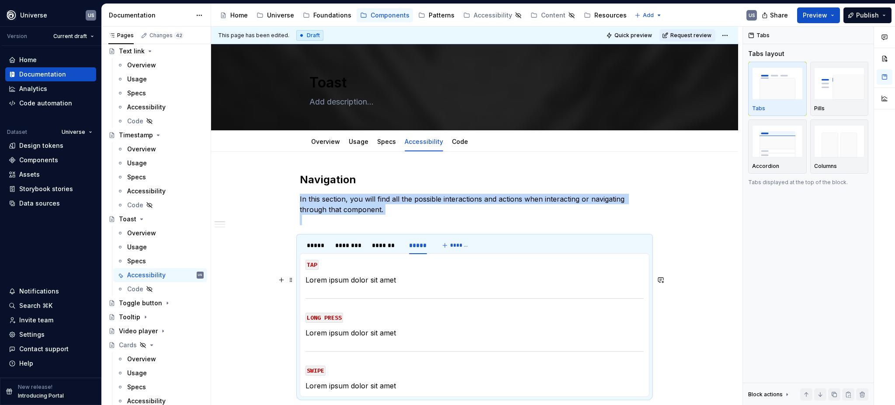
click at [373, 284] on p "Lorem ipsum dolor sit amet" at bounding box center [475, 280] width 338 height 10
click at [385, 278] on p "Lorem ipsum dolor sit amet" at bounding box center [475, 280] width 338 height 10
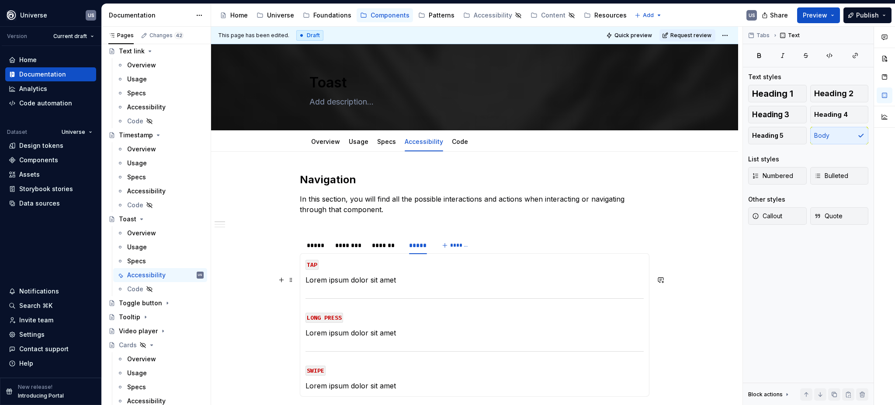
click at [306, 280] on p "Lorem ipsum dolor sit amet" at bounding box center [475, 280] width 338 height 10
click at [308, 280] on p "Lorem ipsum dolor sit amet" at bounding box center [475, 280] width 338 height 10
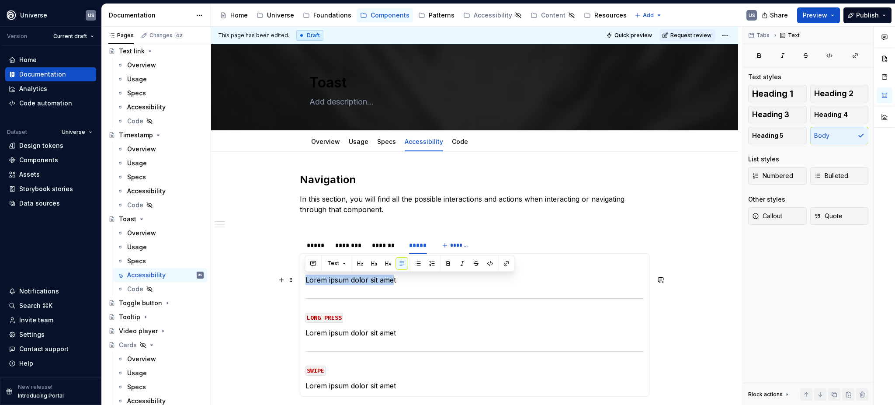
drag, startPoint x: 304, startPoint y: 282, endPoint x: 393, endPoint y: 282, distance: 88.8
click at [393, 282] on p "Lorem ipsum dolor sit amet" at bounding box center [475, 280] width 338 height 10
click at [397, 282] on p "Lorem ipsum dolor sit amet" at bounding box center [475, 280] width 338 height 10
drag, startPoint x: 399, startPoint y: 280, endPoint x: 302, endPoint y: 280, distance: 97.1
click at [302, 280] on div "MOUSE CLICK If toast has a dismiss button: closes the toast If toast has an act…" at bounding box center [475, 324] width 350 height 143
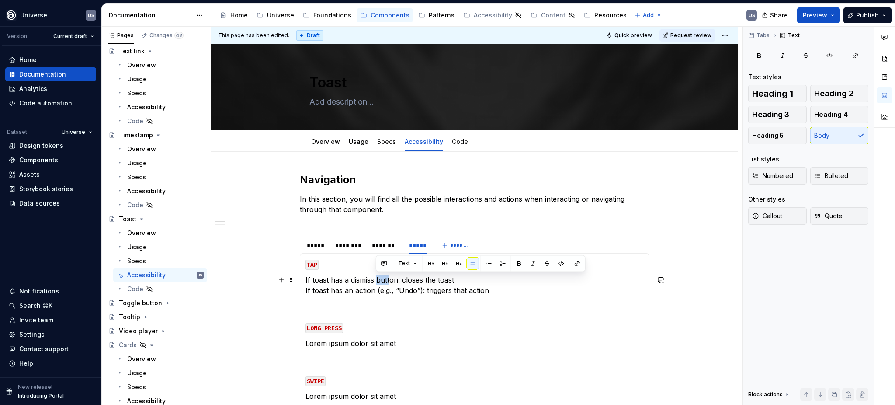
click at [389, 284] on p "If toast has a dismiss button: closes the toast If toast has an action (e.g., “…" at bounding box center [475, 285] width 338 height 21
click at [426, 282] on p "If toast has a dismiss button: closes the toast If toast has an action (e.g., “…" at bounding box center [475, 285] width 338 height 21
click at [427, 292] on p "If toast has a dismiss button: closes the toast If toast has an action (e.g., “…" at bounding box center [475, 285] width 338 height 21
click at [422, 293] on p "If toast has a dismiss button: closes the toast If toast has an action (e.g., “…" at bounding box center [475, 285] width 338 height 21
click at [320, 248] on div "*****" at bounding box center [317, 245] width 20 height 9
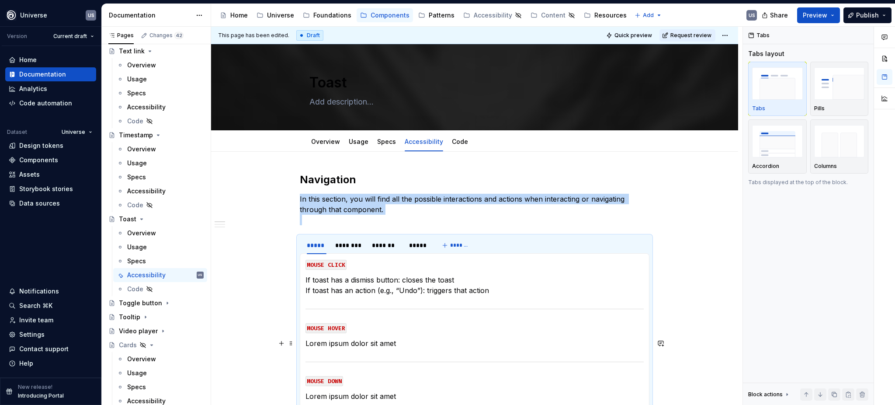
click at [366, 341] on p "Lorem ipsum dolor sit amet" at bounding box center [475, 343] width 338 height 10
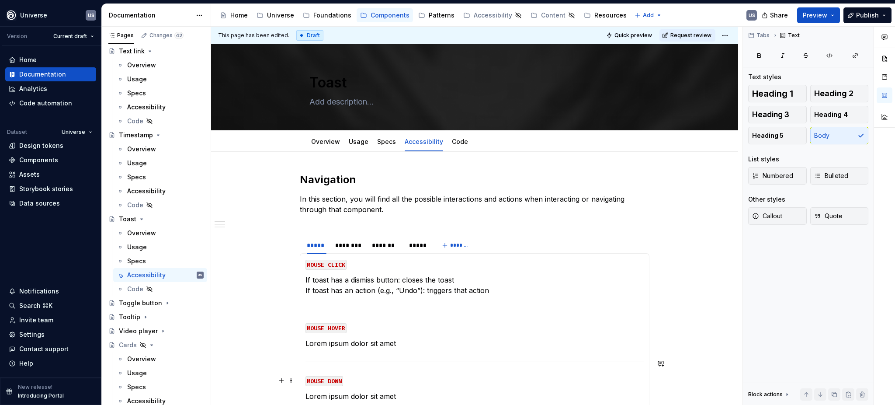
scroll to position [116, 0]
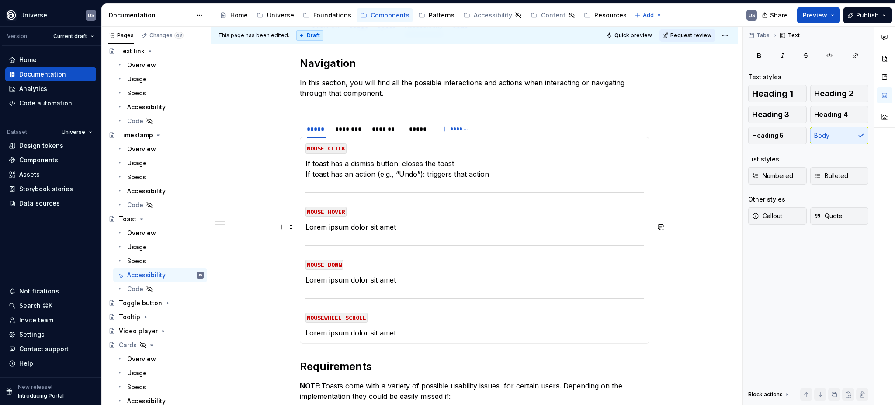
click at [400, 231] on p "Lorem ipsum dolor sit amet" at bounding box center [475, 227] width 338 height 10
drag, startPoint x: 398, startPoint y: 227, endPoint x: 303, endPoint y: 228, distance: 94.4
click at [303, 228] on div "MOUSE CLICK If toast has a dismiss button: closes the toast If toast has an act…" at bounding box center [475, 240] width 350 height 207
click at [404, 279] on p "Lorem ipsum dolor sit amet" at bounding box center [475, 280] width 338 height 10
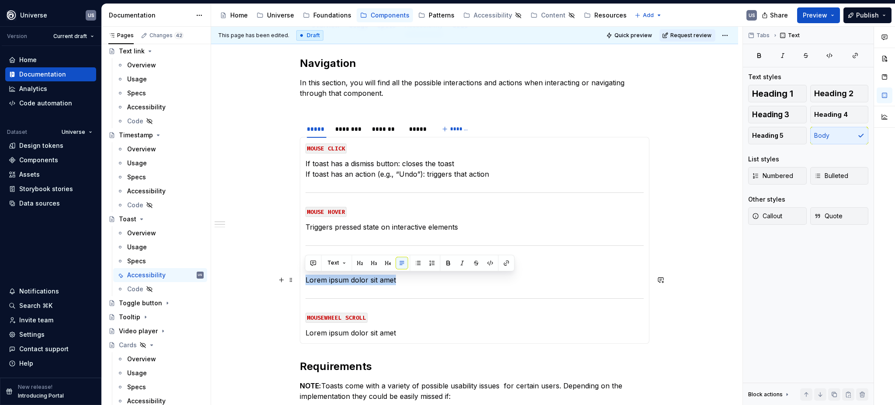
drag, startPoint x: 399, startPoint y: 279, endPoint x: 303, endPoint y: 282, distance: 96.7
click at [303, 282] on div "MOUSE CLICK If toast has a dismiss button: closes the toast If toast has an act…" at bounding box center [475, 240] width 350 height 207
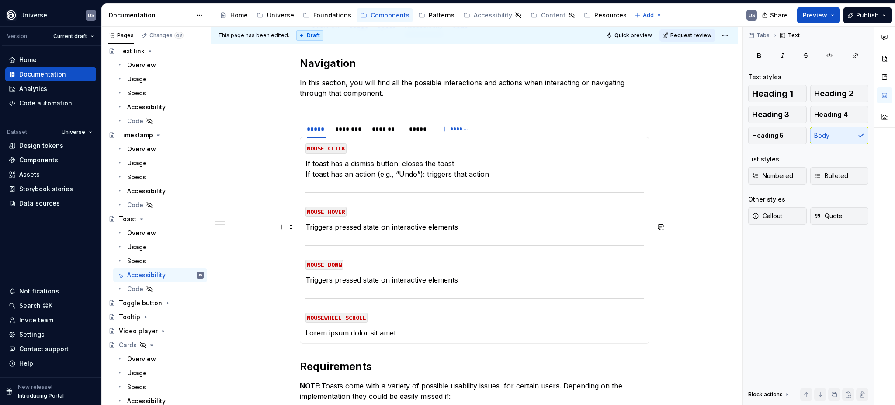
click at [330, 229] on p "Triggers pressed state on interactive elements" at bounding box center [475, 227] width 338 height 10
drag, startPoint x: 361, startPoint y: 227, endPoint x: 305, endPoint y: 229, distance: 55.6
click at [306, 229] on p "Triggers pressed state on interactive elements" at bounding box center [475, 227] width 338 height 10
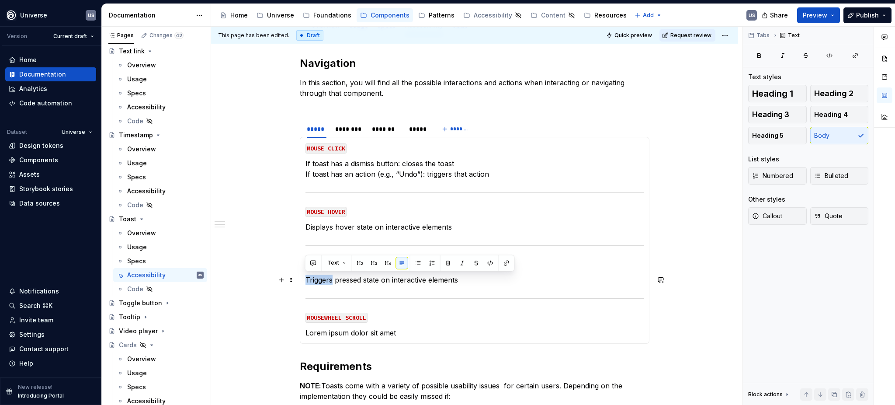
drag, startPoint x: 331, startPoint y: 279, endPoint x: 304, endPoint y: 279, distance: 27.1
click at [306, 279] on p "Triggers pressed state on interactive elements" at bounding box center [475, 280] width 338 height 10
click at [418, 339] on div "MOUSE CLICK If toast has a dismiss button: closes the toast If toast has an act…" at bounding box center [475, 240] width 350 height 207
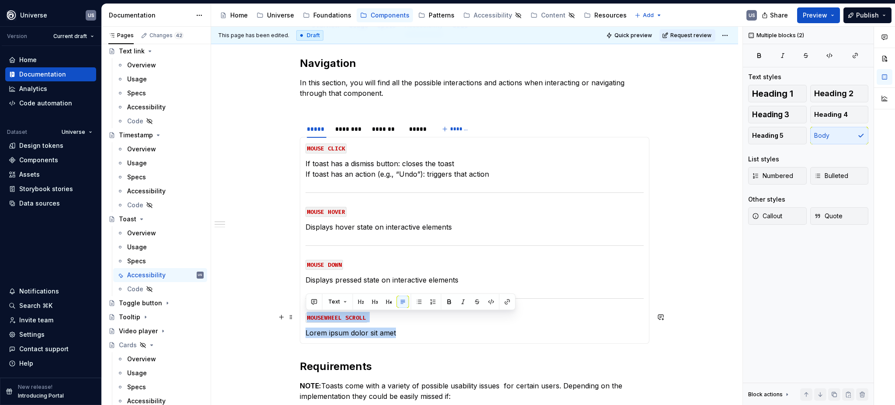
drag, startPoint x: 412, startPoint y: 335, endPoint x: 300, endPoint y: 316, distance: 113.6
click at [300, 316] on div "MOUSE CLICK If toast has a dismiss button: closes the toast If toast has an act…" at bounding box center [475, 240] width 350 height 207
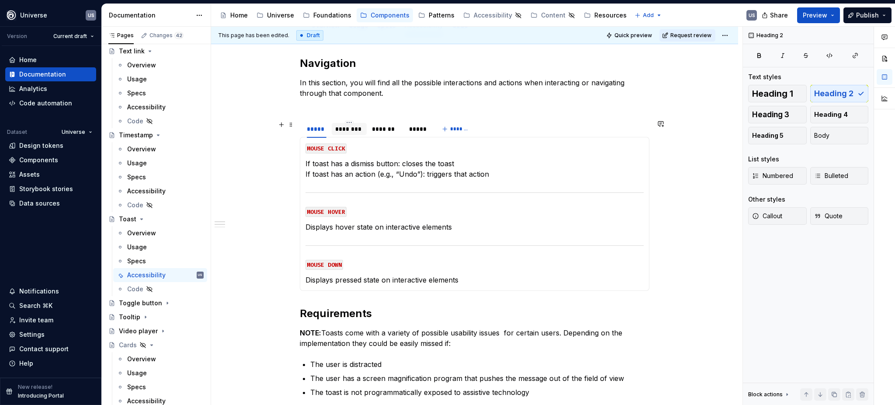
click at [359, 128] on div "********" at bounding box center [349, 129] width 28 height 9
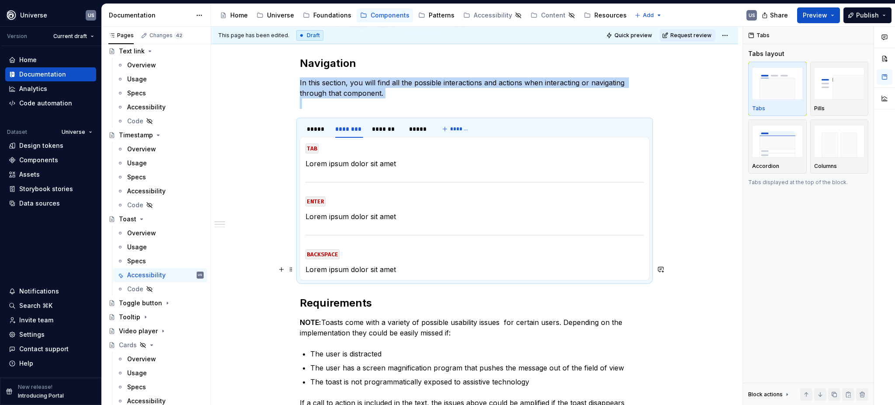
click at [371, 268] on p "Lorem ipsum dolor sit amet" at bounding box center [475, 269] width 338 height 10
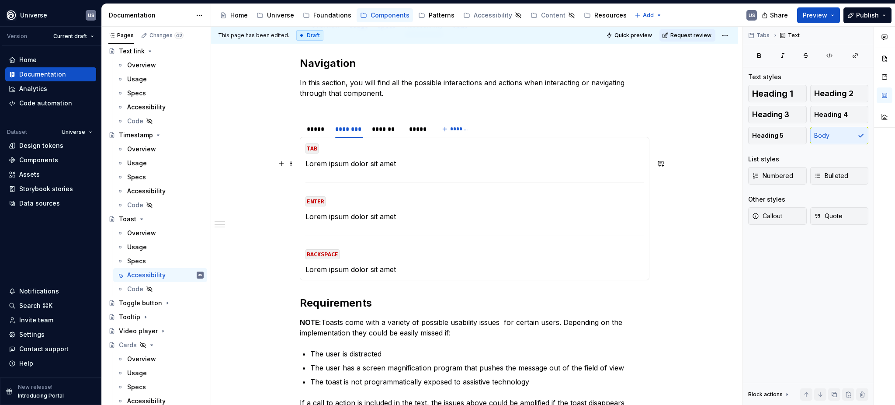
click at [341, 163] on p "Lorem ipsum dolor sit amet" at bounding box center [475, 163] width 338 height 10
drag, startPoint x: 411, startPoint y: 168, endPoint x: 304, endPoint y: 163, distance: 107.3
click at [306, 163] on p "Lorem ipsum dolor sit amet" at bounding box center [475, 163] width 338 height 10
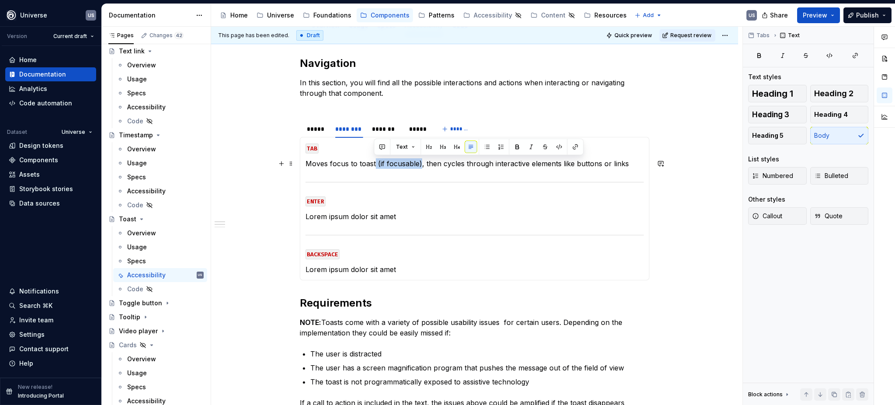
drag, startPoint x: 420, startPoint y: 164, endPoint x: 374, endPoint y: 164, distance: 45.9
click at [374, 164] on p "Moves focus to toast (if focusable), then cycles through interactive elements l…" at bounding box center [475, 163] width 338 height 10
click at [332, 254] on code "BACKSPACE" at bounding box center [323, 254] width 34 height 10
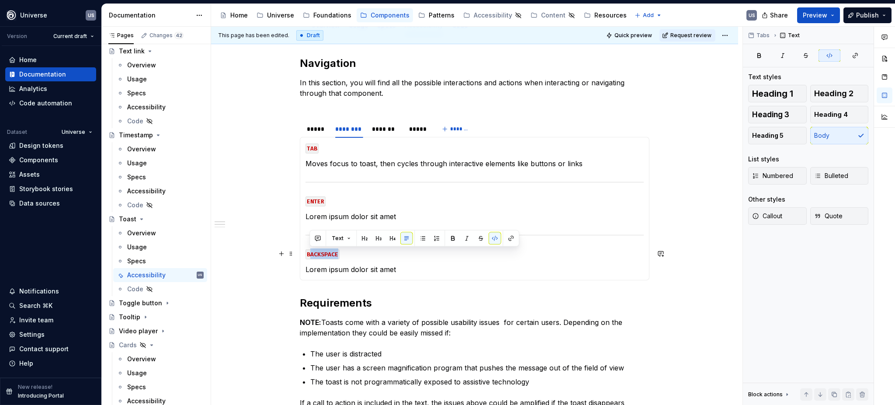
drag, startPoint x: 308, startPoint y: 253, endPoint x: 341, endPoint y: 253, distance: 32.8
click at [341, 253] on p "BACKSPACE" at bounding box center [475, 253] width 338 height 10
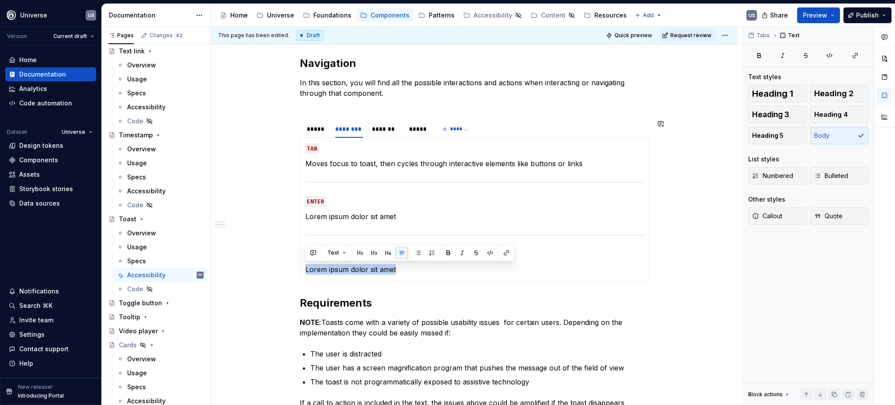
drag, startPoint x: 306, startPoint y: 269, endPoint x: 441, endPoint y: 277, distance: 135.3
click at [441, 277] on div "MOUSE CLICK If toast has a dismiss button: closes the toast If toast has an act…" at bounding box center [475, 208] width 350 height 143
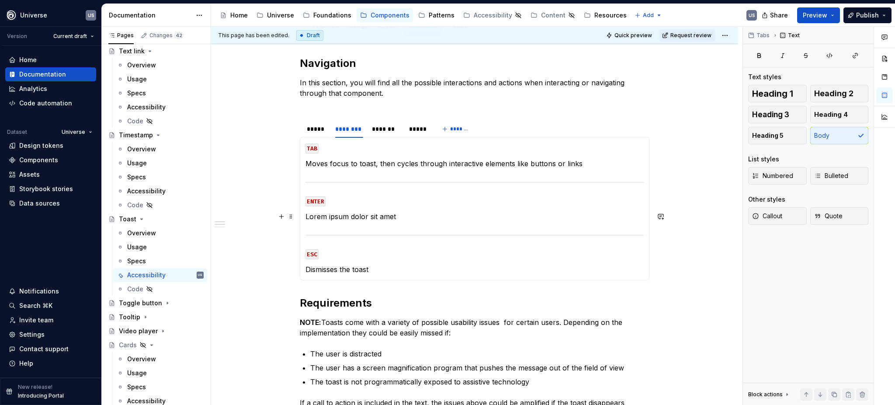
click at [352, 211] on p "Lorem ipsum dolor sit amet" at bounding box center [475, 216] width 338 height 10
drag, startPoint x: 400, startPoint y: 217, endPoint x: 304, endPoint y: 216, distance: 95.8
click at [304, 216] on div "MOUSE CLICK If toast has a dismiss button: closes the toast If toast has an act…" at bounding box center [475, 208] width 350 height 143
click at [385, 128] on div "*******" at bounding box center [386, 129] width 28 height 9
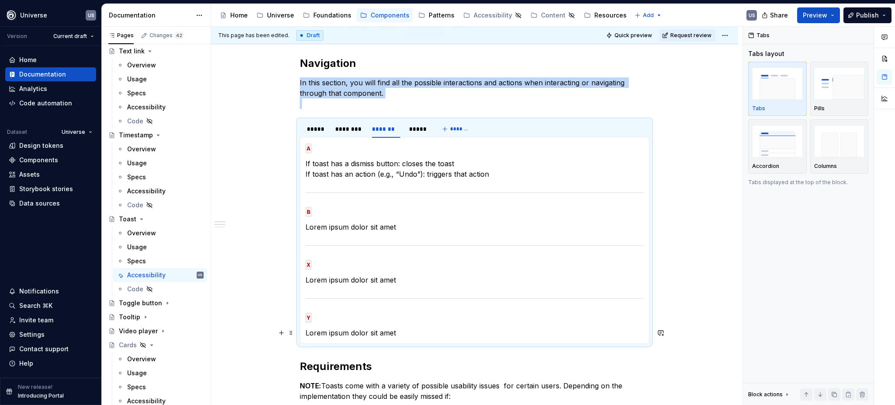
click at [413, 333] on p "Lorem ipsum dolor sit amet" at bounding box center [475, 332] width 338 height 10
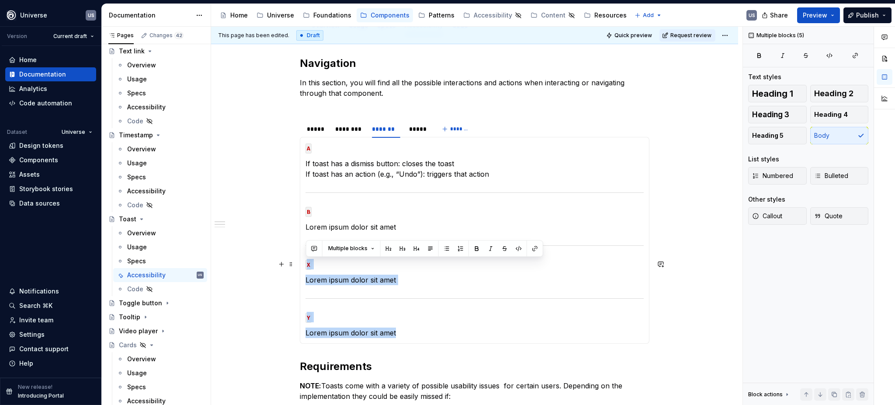
drag, startPoint x: 396, startPoint y: 333, endPoint x: 304, endPoint y: 264, distance: 114.6
click at [306, 264] on section-item-column "A If toast has a dismiss button: closes the toast If toast has an action (e.g.,…" at bounding box center [475, 240] width 338 height 195
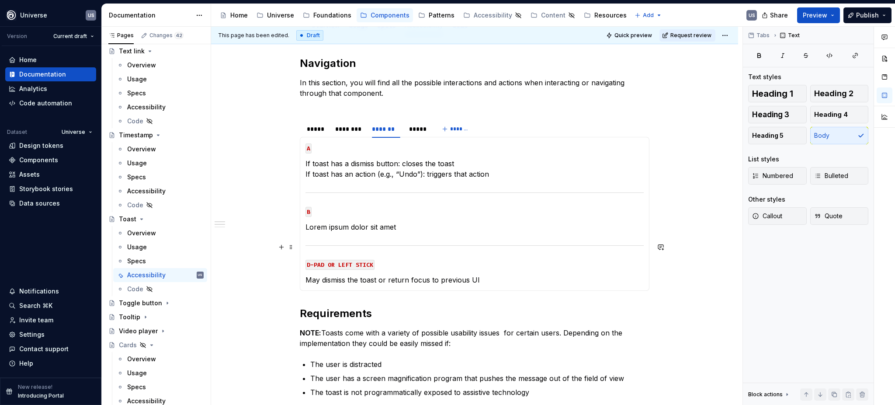
click at [394, 232] on section-item-column "A If toast has a dismiss button: closes the toast If toast has an action (e.g.,…" at bounding box center [475, 214] width 338 height 143
drag, startPoint x: 396, startPoint y: 228, endPoint x: 304, endPoint y: 230, distance: 92.3
click at [304, 230] on div "MOUSE CLICK If toast has a dismiss button: closes the toast If toast has an act…" at bounding box center [475, 214] width 350 height 154
click at [329, 275] on p "May dismiss the toast or return focus to previous UI" at bounding box center [475, 280] width 338 height 10
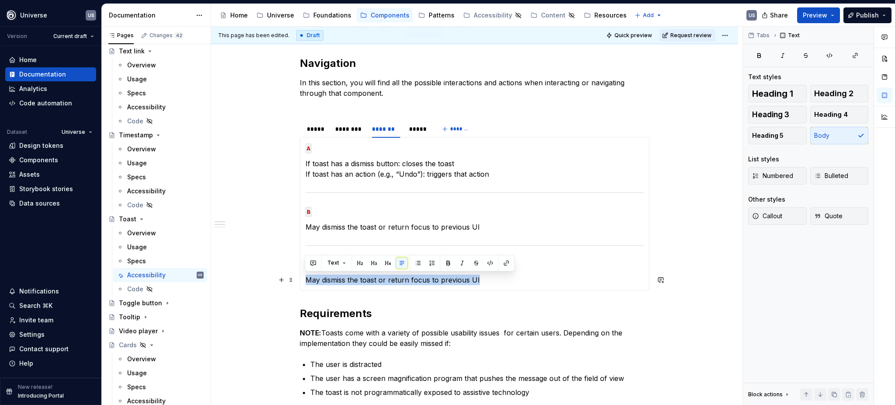
drag, startPoint x: 306, startPoint y: 278, endPoint x: 523, endPoint y: 283, distance: 217.4
click at [523, 283] on p "May dismiss the toast or return focus to previous UI" at bounding box center [475, 280] width 338 height 10
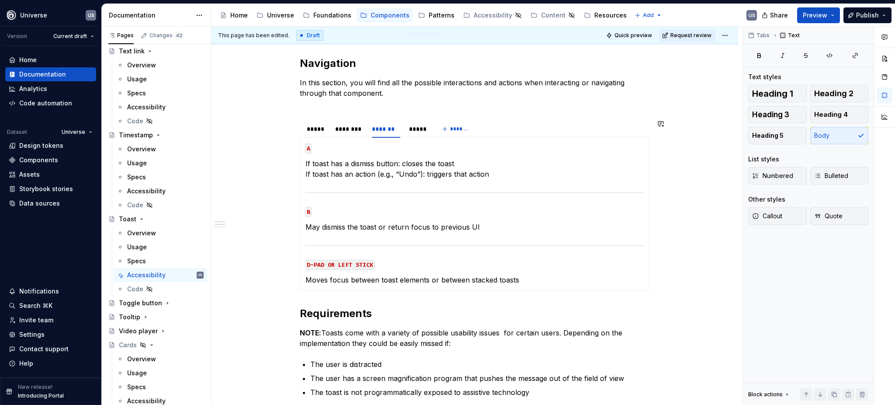
click at [470, 289] on div "MOUSE CLICK If toast has a dismiss button: closes the toast If toast has an act…" at bounding box center [475, 214] width 350 height 154
click at [417, 132] on div "*****" at bounding box center [418, 129] width 18 height 9
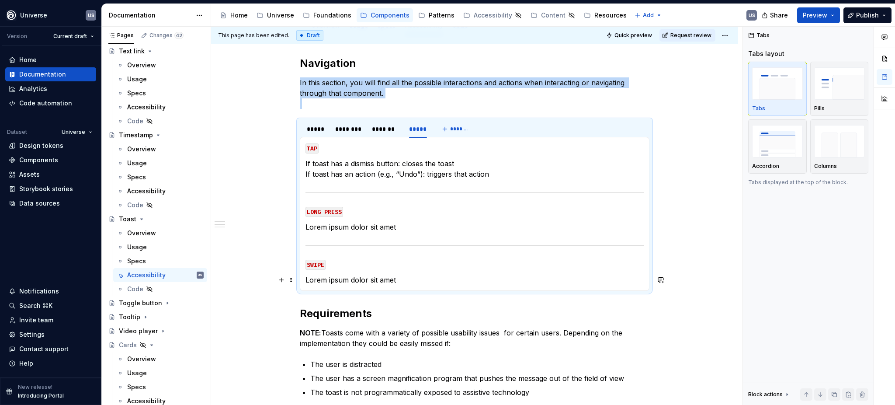
click at [394, 272] on section-item-column "TAP If toast has a dismiss button: closes the toast If toast has an action (e.g…" at bounding box center [475, 214] width 338 height 143
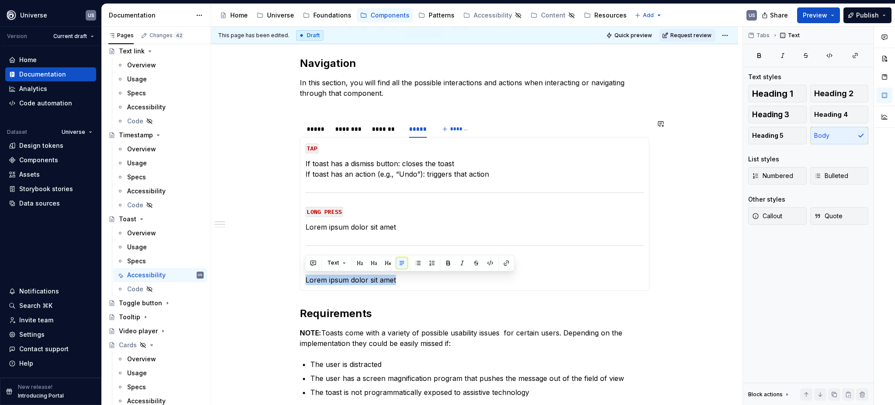
drag, startPoint x: 306, startPoint y: 279, endPoint x: 407, endPoint y: 289, distance: 101.5
click at [407, 289] on div "MOUSE CLICK If toast has a dismiss button: closes the toast If toast has an act…" at bounding box center [475, 214] width 350 height 154
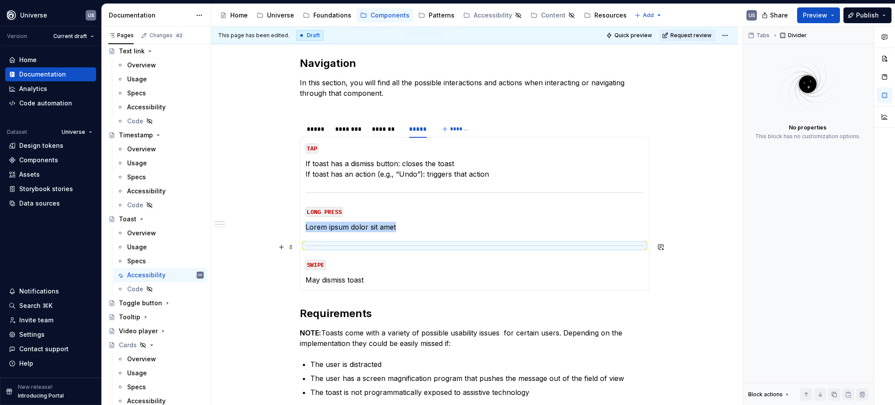
click at [324, 245] on hr at bounding box center [475, 245] width 338 height 0
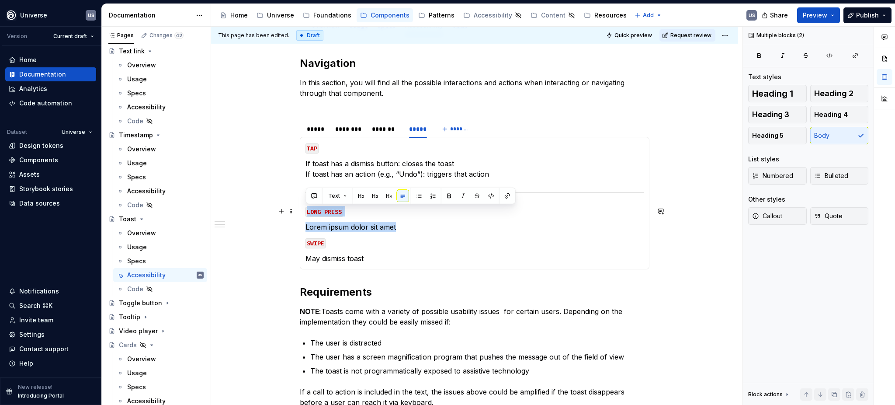
drag, startPoint x: 401, startPoint y: 226, endPoint x: 304, endPoint y: 217, distance: 96.6
click at [302, 209] on div "MOUSE CLICK If toast has a dismiss button: closes the toast If toast has an act…" at bounding box center [475, 203] width 350 height 132
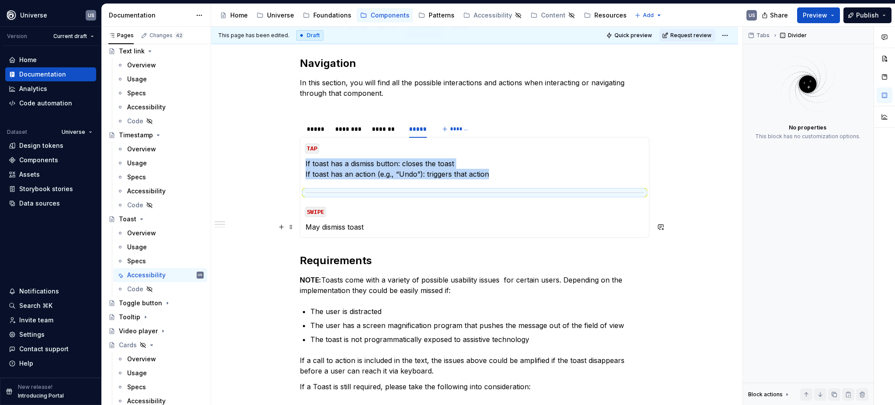
click at [362, 208] on p "SWIPE" at bounding box center [475, 211] width 338 height 10
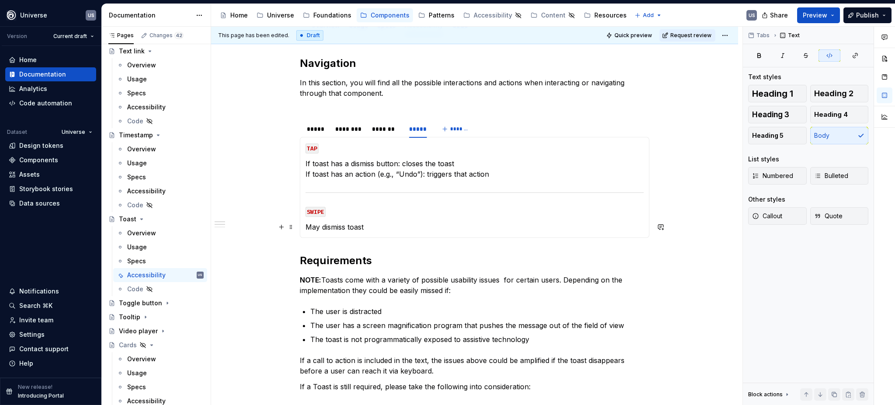
click at [385, 222] on p "May dismiss toast" at bounding box center [475, 227] width 338 height 10
click at [322, 130] on div "*****" at bounding box center [317, 129] width 20 height 9
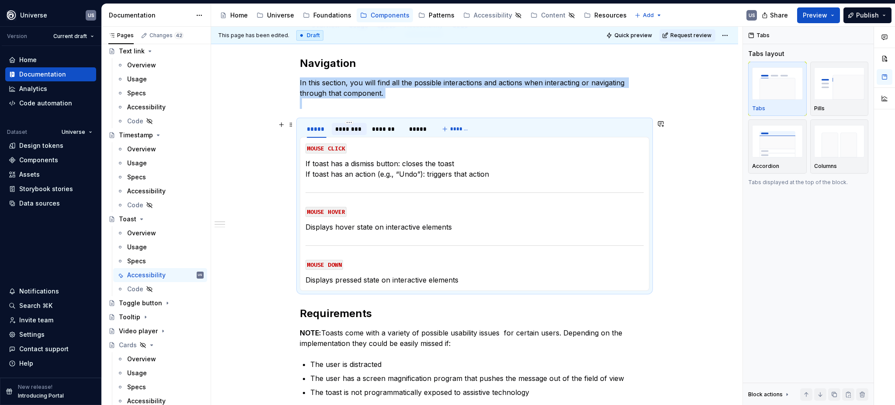
click at [350, 125] on div "********" at bounding box center [349, 129] width 28 height 9
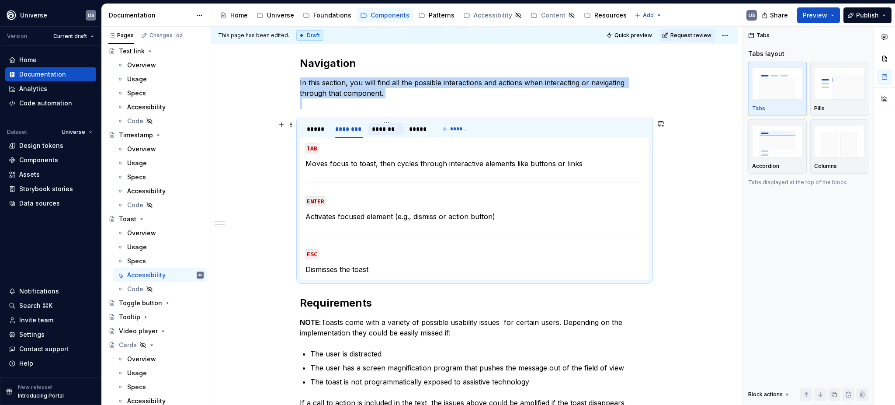
click at [380, 129] on div "*******" at bounding box center [386, 129] width 28 height 9
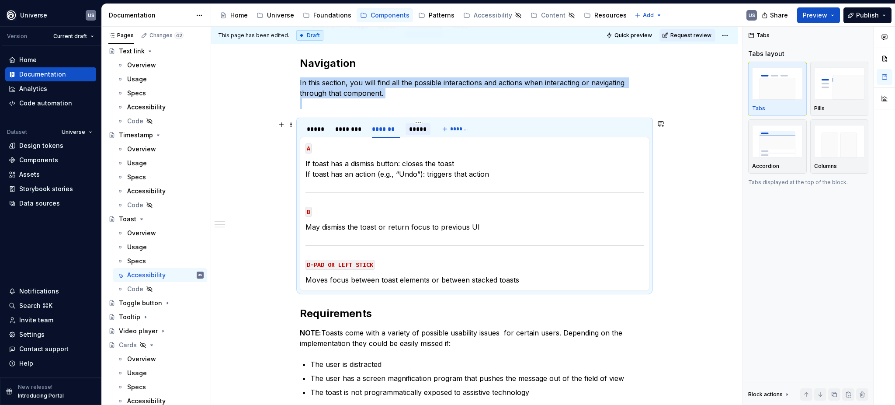
click at [421, 129] on div "*****" at bounding box center [418, 129] width 18 height 9
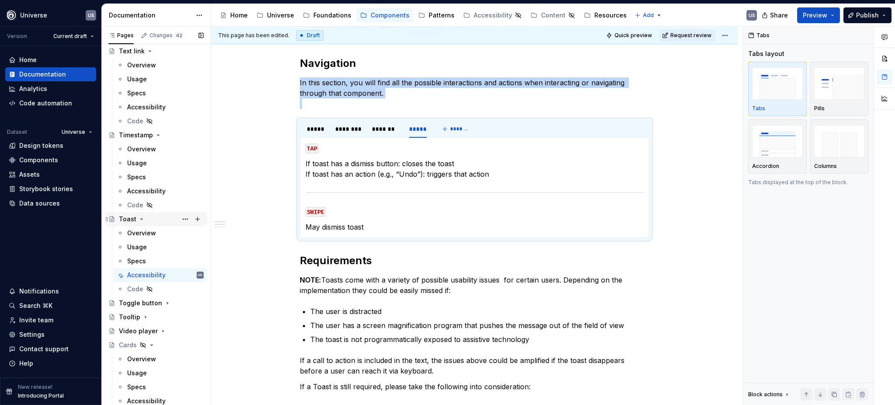
click at [139, 217] on icon "Page tree" at bounding box center [141, 219] width 7 height 7
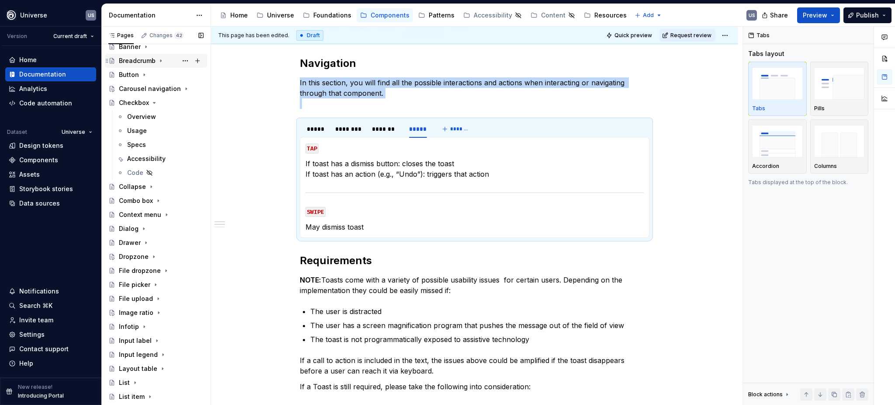
scroll to position [49, 0]
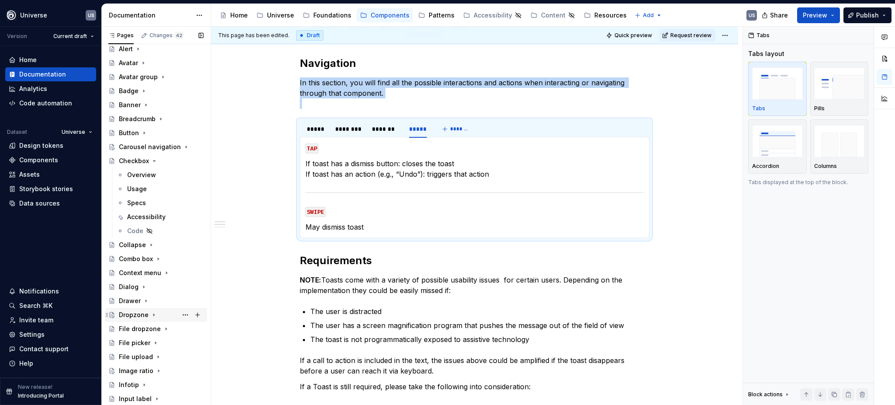
click at [153, 160] on icon "Page tree" at bounding box center [154, 160] width 7 height 7
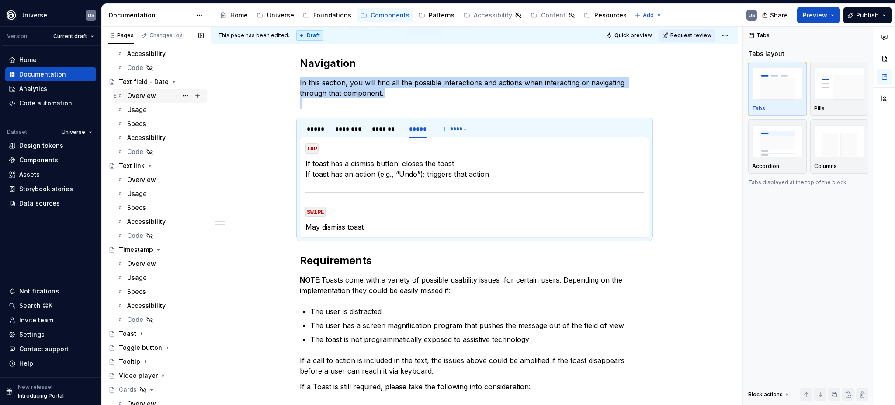
scroll to position [2426, 0]
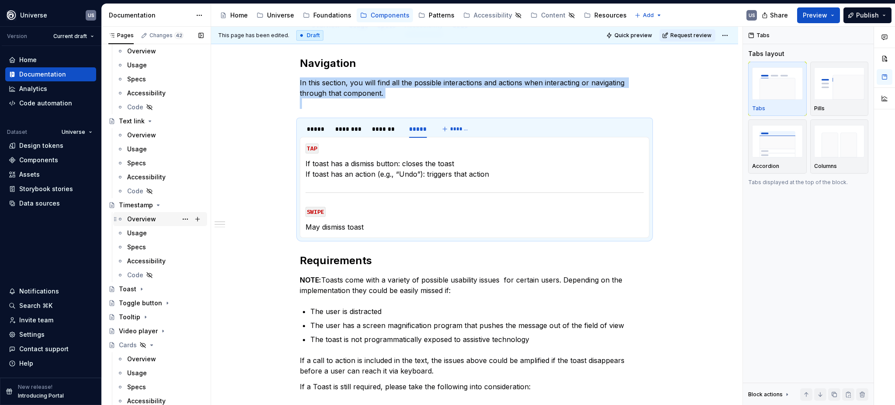
click at [147, 177] on div "Accessibility" at bounding box center [146, 177] width 38 height 9
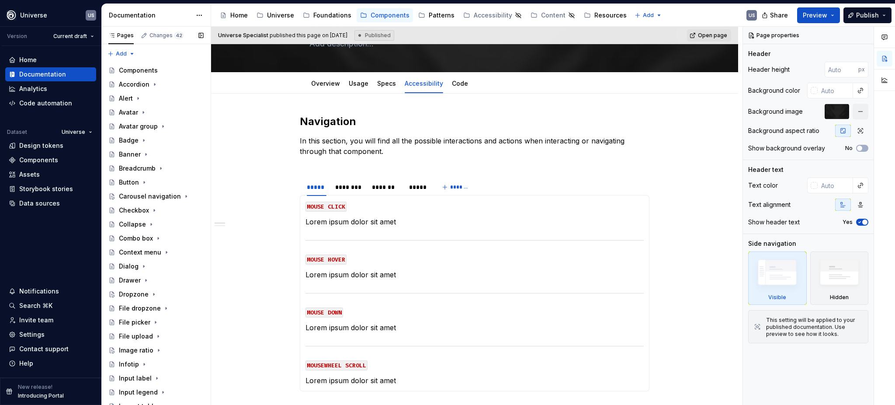
scroll to position [58, 0]
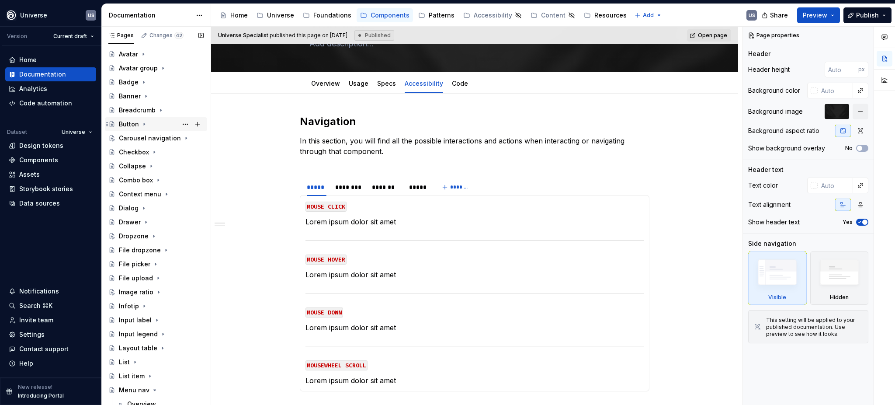
click at [142, 123] on icon "Page tree" at bounding box center [144, 124] width 7 height 7
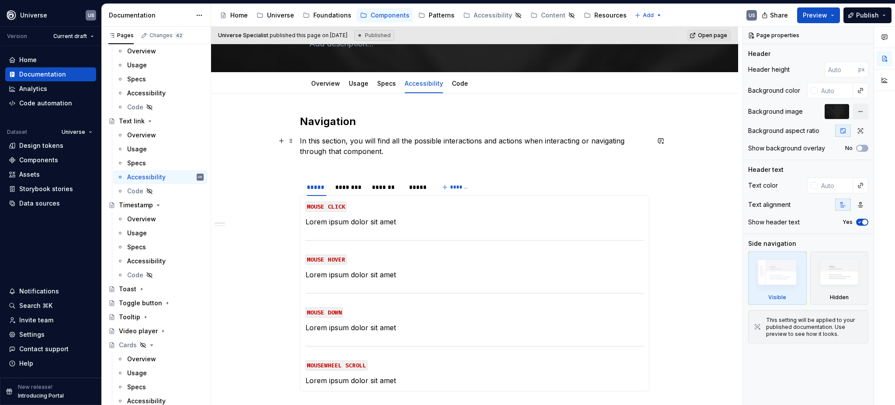
click at [308, 167] on div "Navigation In this section, you will find all the possible interactions and act…" at bounding box center [475, 359] width 350 height 488
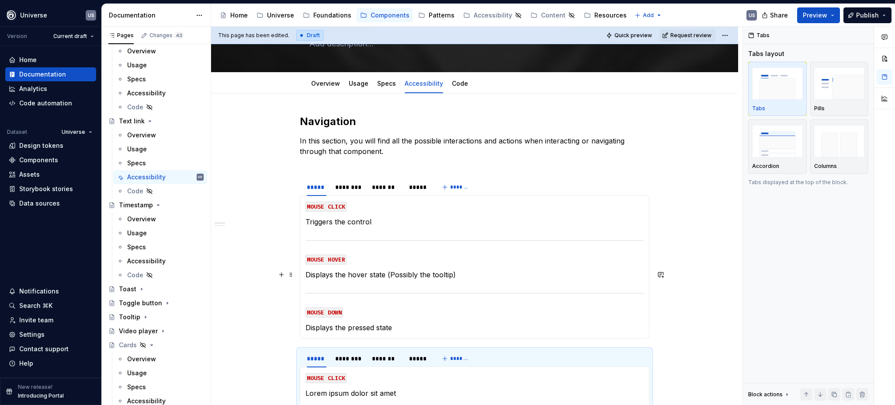
type textarea "*"
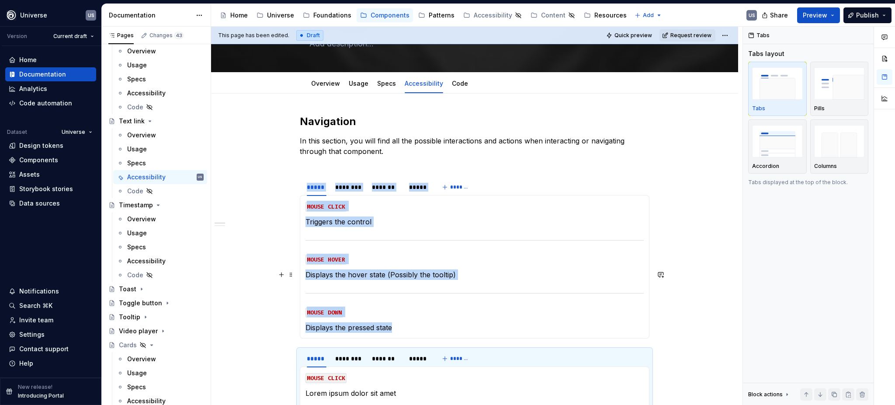
click at [466, 275] on p "Displays the hover state (Possibly the tooltip)" at bounding box center [475, 274] width 338 height 10
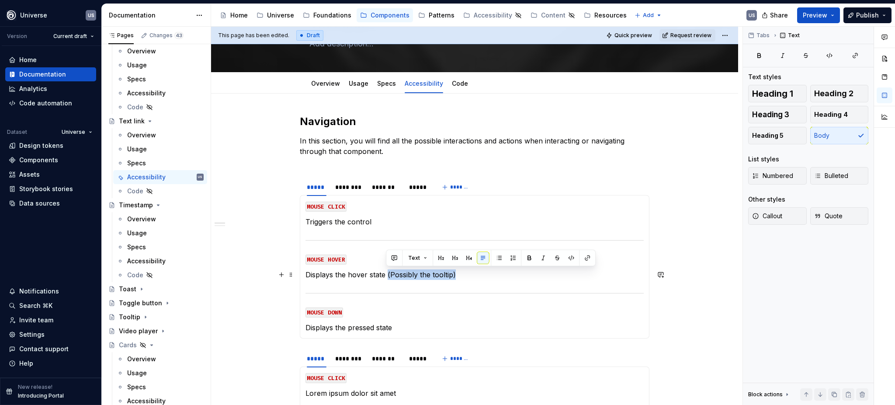
drag, startPoint x: 454, startPoint y: 271, endPoint x: 386, endPoint y: 272, distance: 67.8
click at [386, 272] on p "Displays the hover state (Possibly the tooltip)" at bounding box center [475, 274] width 338 height 10
click at [360, 188] on div "********" at bounding box center [349, 187] width 28 height 9
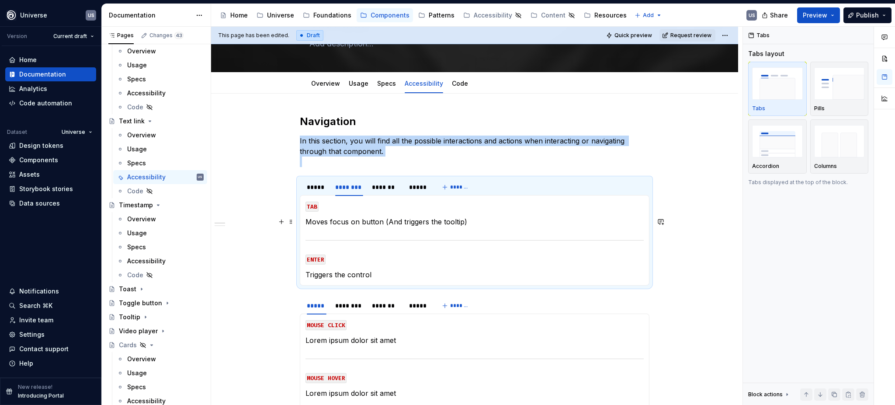
click at [359, 221] on p "Moves focus on button (And triggers the tooltip)" at bounding box center [475, 221] width 338 height 10
click at [379, 221] on p "Moves focus on button (And triggers the tooltip)" at bounding box center [475, 221] width 338 height 10
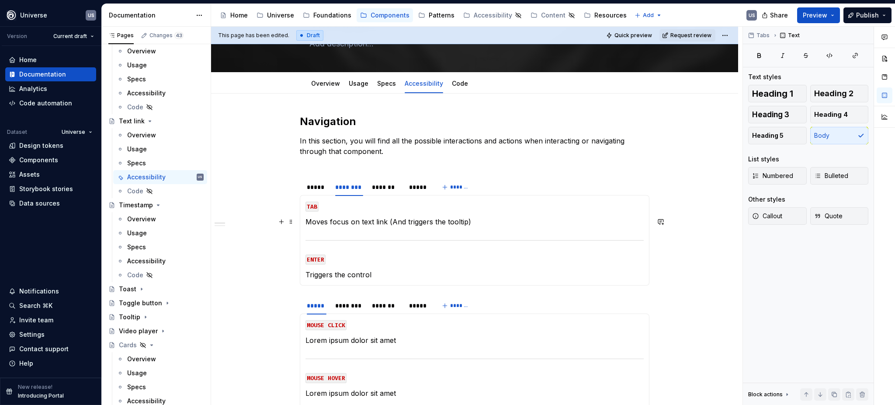
click at [360, 222] on p "Moves focus on text link (And triggers the tooltip)" at bounding box center [475, 221] width 338 height 10
click at [504, 219] on p "Moves focus on the text link (And triggers the tooltip)" at bounding box center [475, 221] width 338 height 10
drag, startPoint x: 486, startPoint y: 222, endPoint x: 401, endPoint y: 217, distance: 85.4
click at [401, 217] on p "Moves focus on the text link (And triggers the tooltip)" at bounding box center [475, 221] width 338 height 10
click at [379, 272] on p "Triggers the control" at bounding box center [475, 274] width 338 height 10
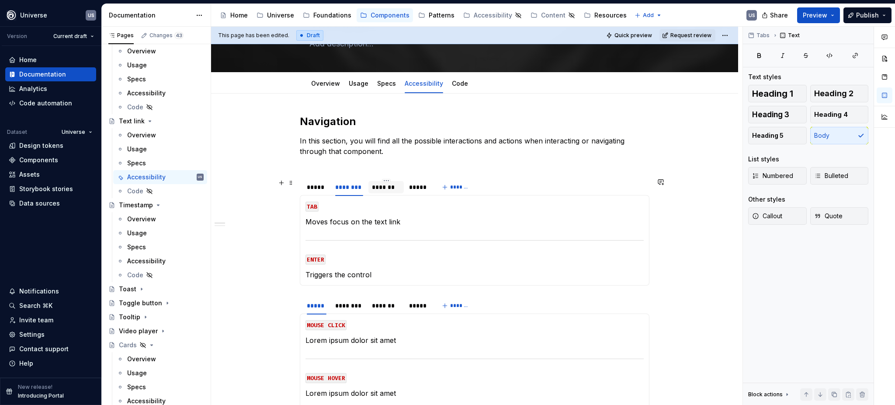
click at [380, 185] on div "*******" at bounding box center [386, 187] width 28 height 9
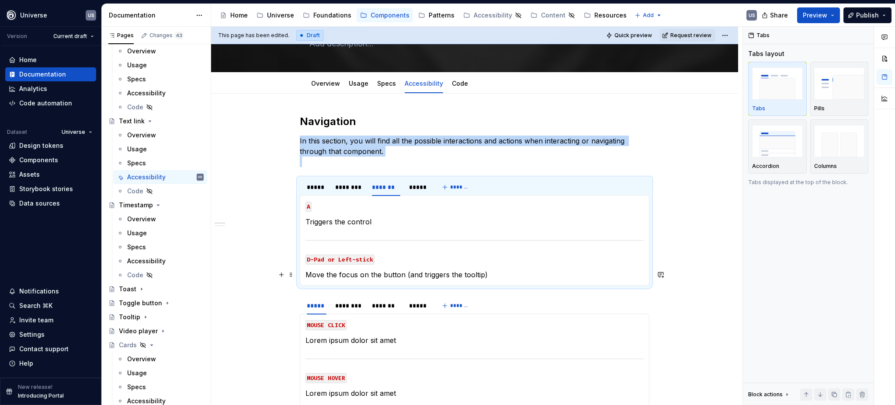
click at [374, 276] on p "Move the focus on the button (and triggers the tooltip)" at bounding box center [475, 274] width 338 height 10
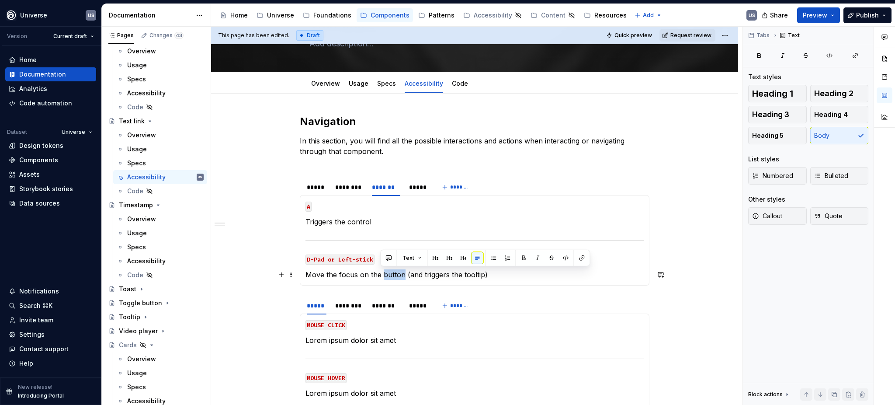
drag, startPoint x: 381, startPoint y: 275, endPoint x: 401, endPoint y: 275, distance: 20.1
click at [401, 275] on p "Move the focus on the button (and triggers the tooltip)" at bounding box center [475, 274] width 338 height 10
click at [511, 272] on p "Move the focus on the text link (and triggers the tooltip)" at bounding box center [475, 274] width 338 height 10
drag, startPoint x: 497, startPoint y: 272, endPoint x: 409, endPoint y: 275, distance: 88.4
click at [409, 275] on p "Move the focus on the text link (and triggers the tooltip)" at bounding box center [475, 274] width 338 height 10
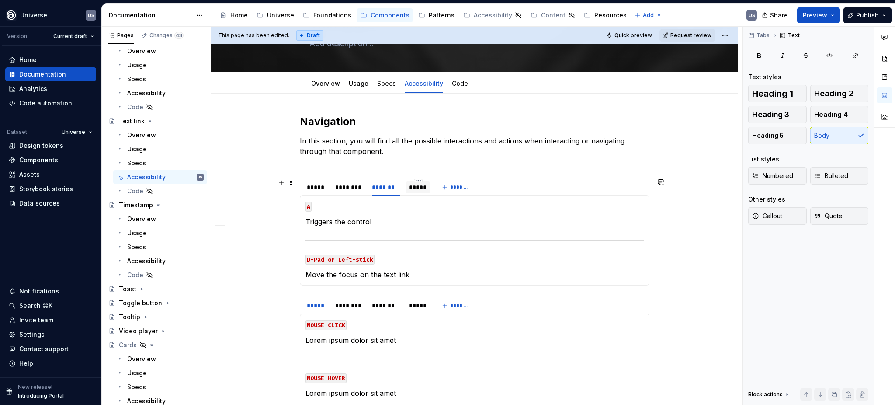
click at [415, 188] on div "*****" at bounding box center [418, 187] width 18 height 9
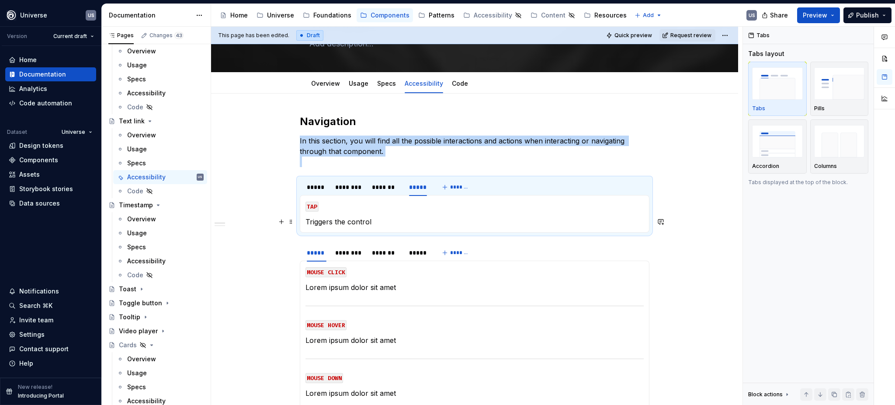
click at [378, 222] on p "Triggers the control" at bounding box center [475, 221] width 338 height 10
click at [289, 252] on span at bounding box center [291, 248] width 7 height 12
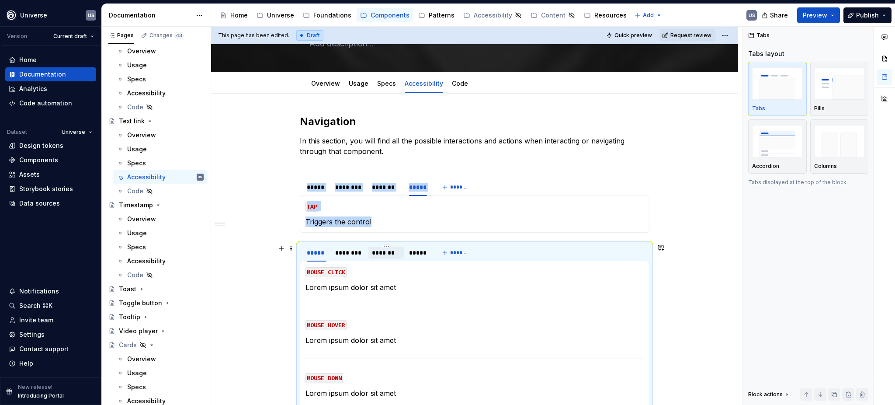
click at [387, 257] on section "***** ******** ******* ***** ******* MOUSE CLICK Lorem ipsum dolor sit amet MOU…" at bounding box center [475, 350] width 350 height 214
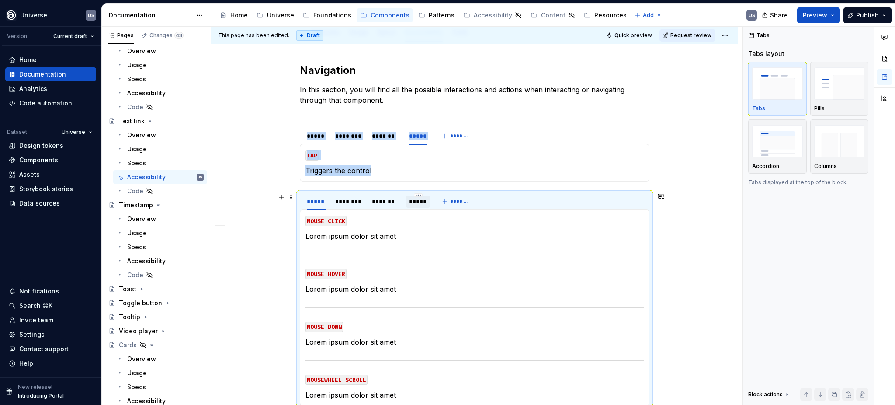
click at [414, 205] on div "*****" at bounding box center [418, 201] width 18 height 9
click at [353, 201] on div "********" at bounding box center [349, 201] width 28 height 9
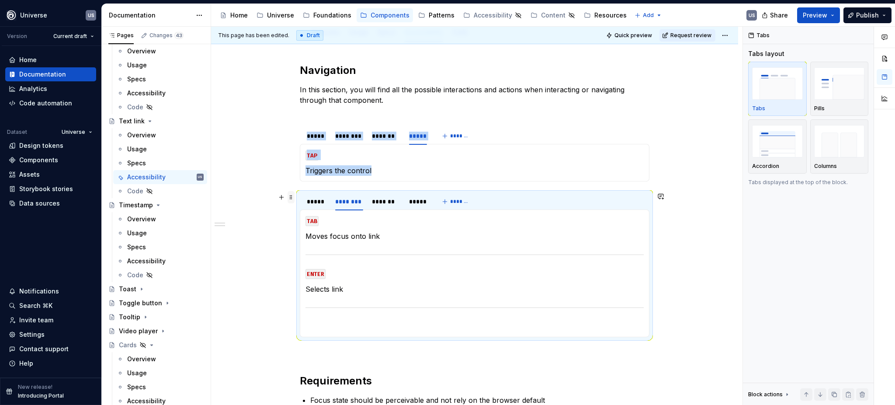
click at [292, 197] on span at bounding box center [291, 197] width 7 height 12
click at [315, 272] on div "Delete" at bounding box center [331, 274] width 57 height 9
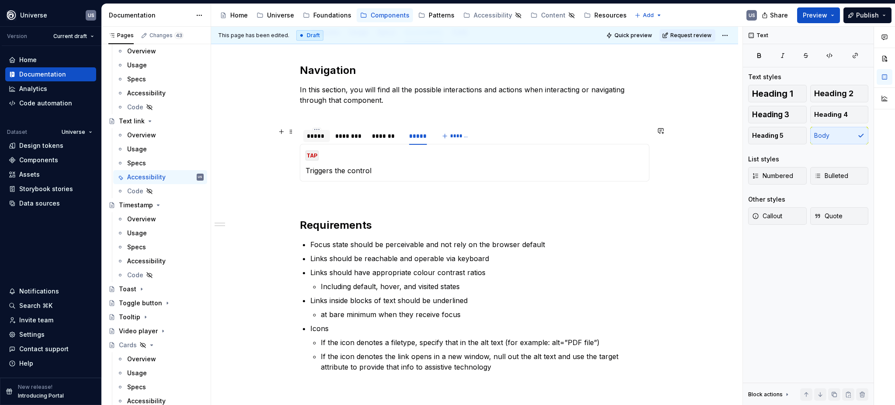
click at [324, 141] on div "*****" at bounding box center [316, 136] width 27 height 12
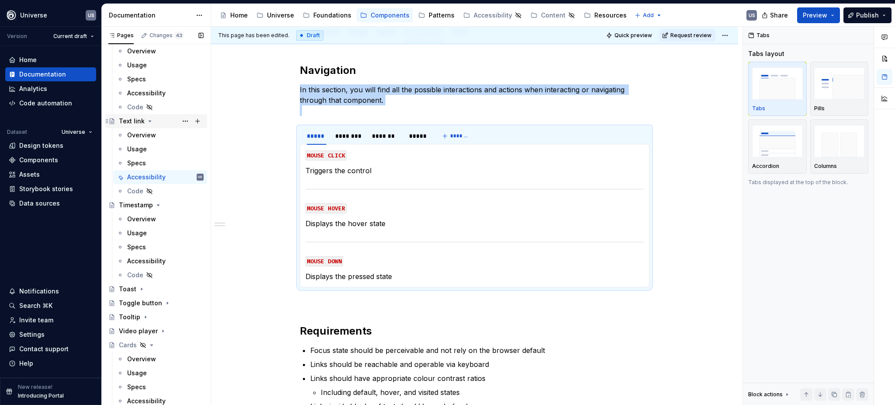
click at [150, 122] on icon "Page tree" at bounding box center [149, 121] width 7 height 7
click at [157, 259] on div "Accessibility" at bounding box center [146, 261] width 38 height 9
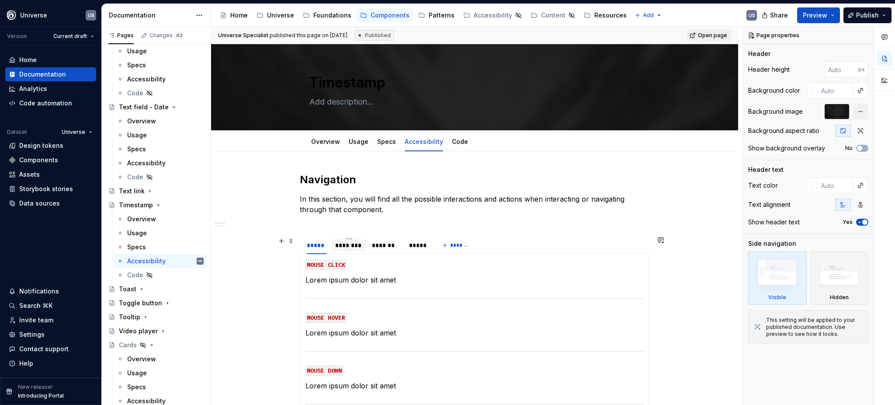
click at [341, 246] on div "********" at bounding box center [349, 245] width 28 height 9
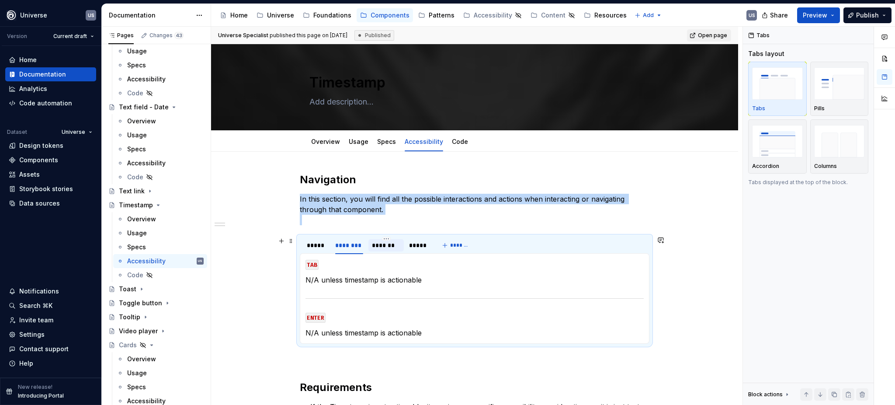
click at [390, 245] on div "*******" at bounding box center [386, 245] width 28 height 9
click at [317, 223] on p "In this section, you will find all the possible interactions and actions when i…" at bounding box center [475, 209] width 350 height 31
type textarea "*"
click at [309, 224] on p "In this section, you will find all the possible interactions and actions when i…" at bounding box center [475, 209] width 350 height 31
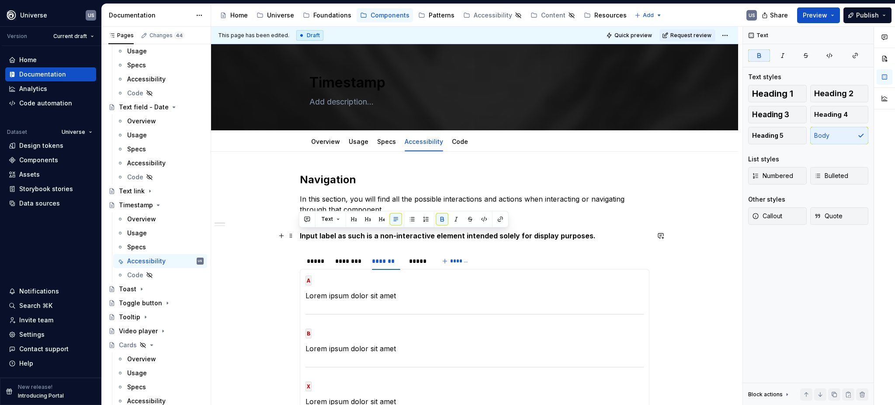
drag, startPoint x: 299, startPoint y: 236, endPoint x: 719, endPoint y: 229, distance: 420.3
click at [628, 236] on p "Input label as such is a non-interactive element intended solely for display pu…" at bounding box center [475, 235] width 350 height 10
click at [784, 214] on button "Callout" at bounding box center [778, 215] width 59 height 17
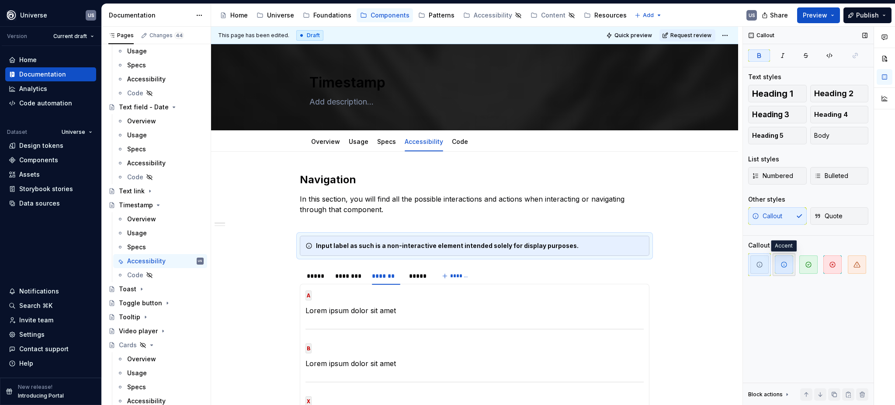
click at [788, 266] on span "button" at bounding box center [784, 264] width 18 height 18
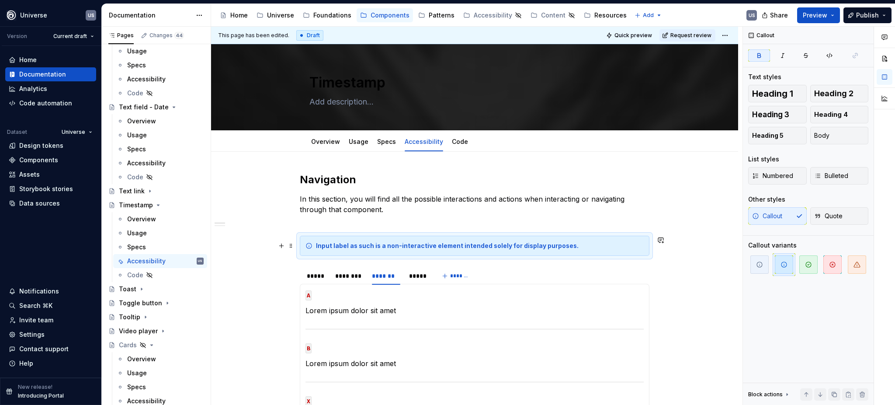
drag, startPoint x: 374, startPoint y: 247, endPoint x: 335, endPoint y: 247, distance: 38.9
click at [373, 247] on strong "Input label as such is a non-interactive element intended solely for display pu…" at bounding box center [447, 245] width 263 height 7
click at [330, 247] on strong "Input label as such is a non-interactive element intended solely for display pu…" at bounding box center [447, 245] width 263 height 7
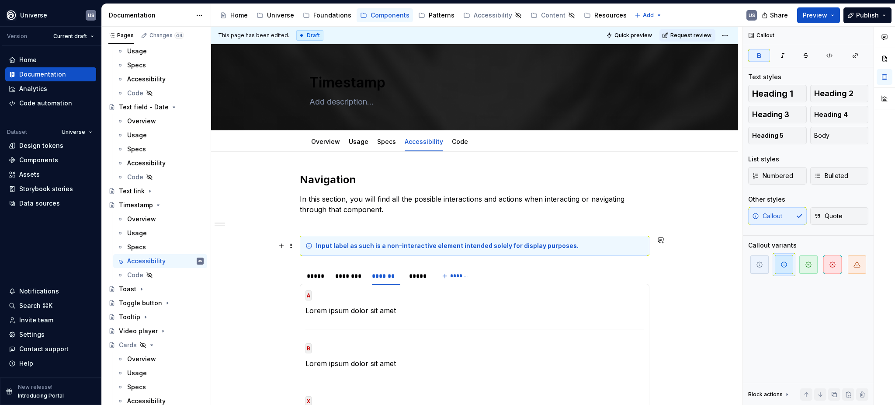
click at [319, 246] on strong "Input label as such is a non-interactive element intended solely for display pu…" at bounding box center [447, 245] width 263 height 7
drag, startPoint x: 346, startPoint y: 247, endPoint x: 314, endPoint y: 244, distance: 32.9
click at [314, 244] on div "Input label as such is a non-interactive element intended solely for display pu…" at bounding box center [475, 246] width 350 height 20
drag, startPoint x: 368, startPoint y: 248, endPoint x: 311, endPoint y: 244, distance: 57.0
click at [311, 244] on div "Input label as such is a non-interactive element intended solely for display pu…" at bounding box center [475, 246] width 350 height 20
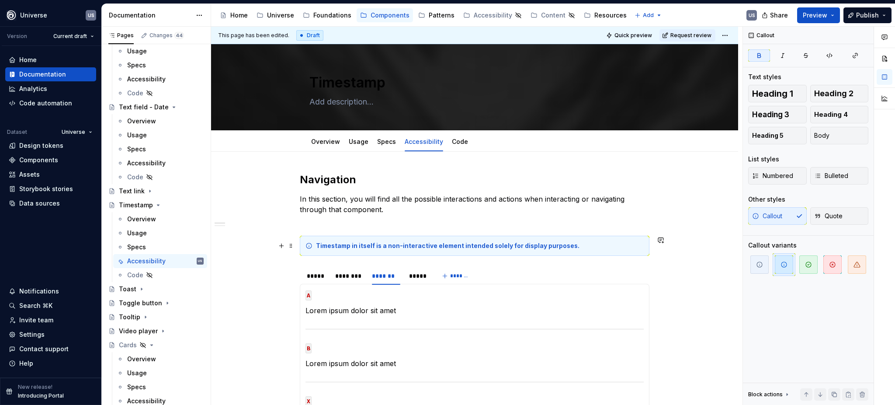
click at [462, 249] on strong "Timestamp in itself is a non-interactive element intended solely for display pu…" at bounding box center [448, 245] width 264 height 7
click at [528, 249] on strong "Timestamp in itself is a non-interactive element intended solely for display pu…" at bounding box center [448, 245] width 264 height 7
click at [290, 273] on span at bounding box center [291, 271] width 7 height 12
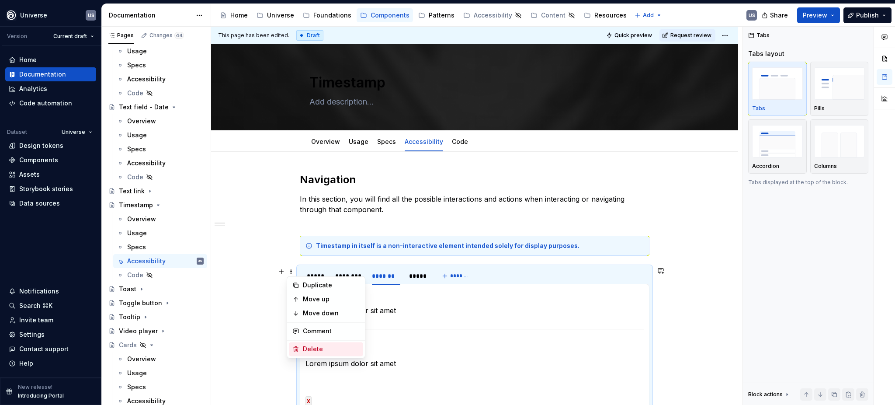
click at [331, 348] on div "Delete" at bounding box center [331, 349] width 57 height 9
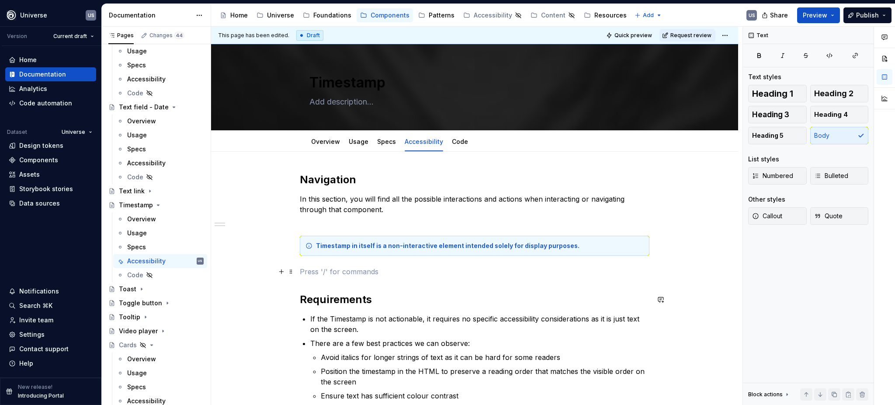
click at [330, 273] on p at bounding box center [475, 271] width 350 height 10
click at [157, 204] on icon "Page tree" at bounding box center [158, 205] width 7 height 7
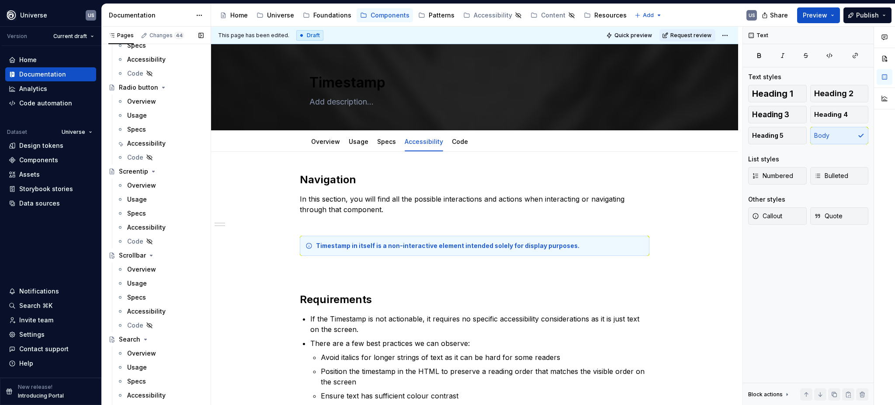
scroll to position [1073, 0]
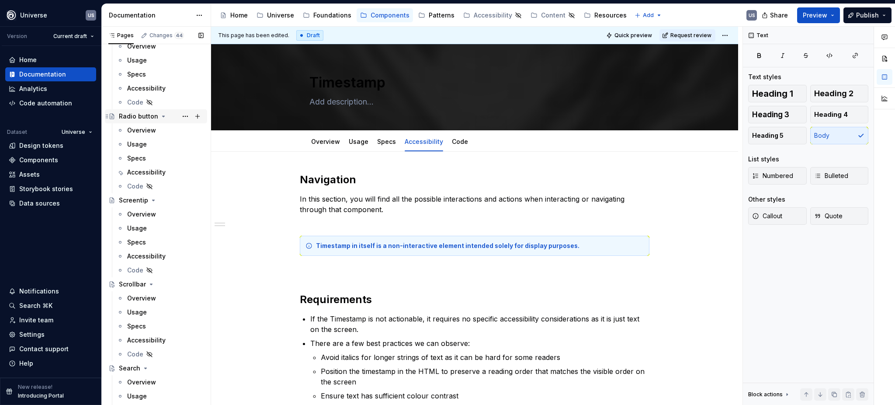
click at [164, 115] on icon "Page tree" at bounding box center [163, 116] width 7 height 7
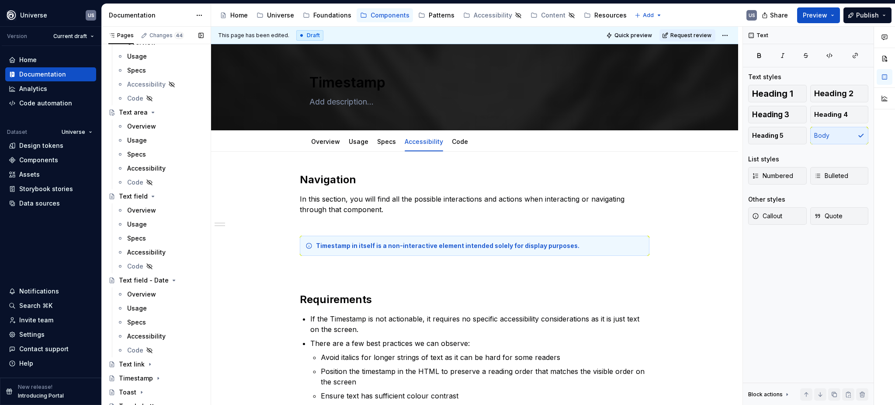
scroll to position [2240, 0]
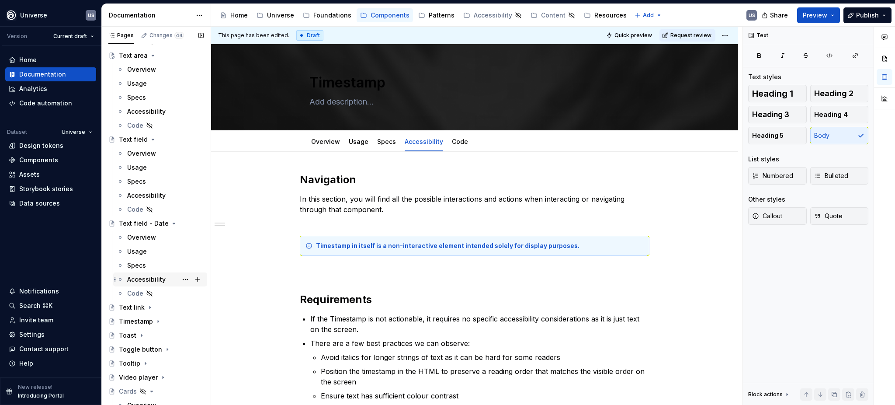
click at [161, 280] on div "Accessibility" at bounding box center [146, 279] width 38 height 9
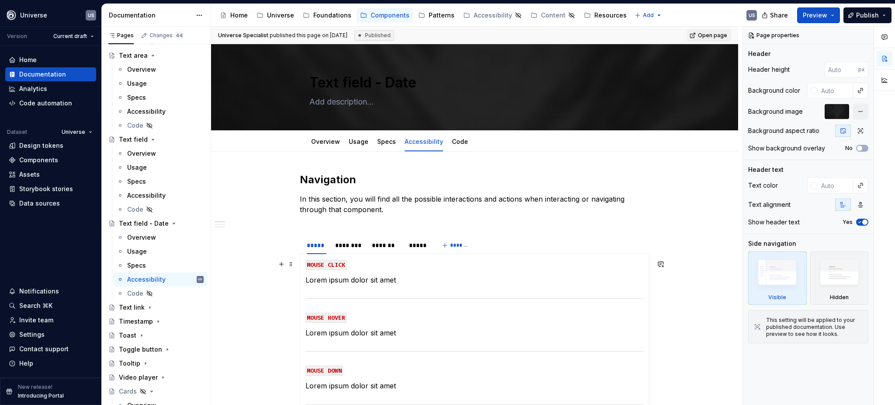
scroll to position [58, 0]
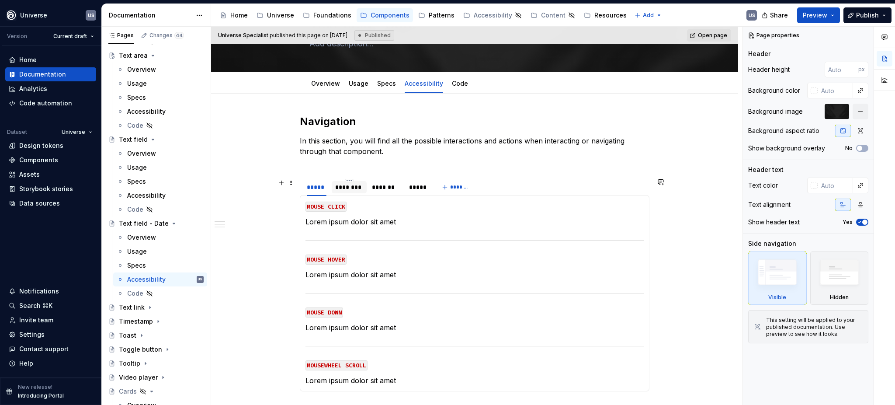
click at [338, 185] on div "********" at bounding box center [349, 187] width 28 height 9
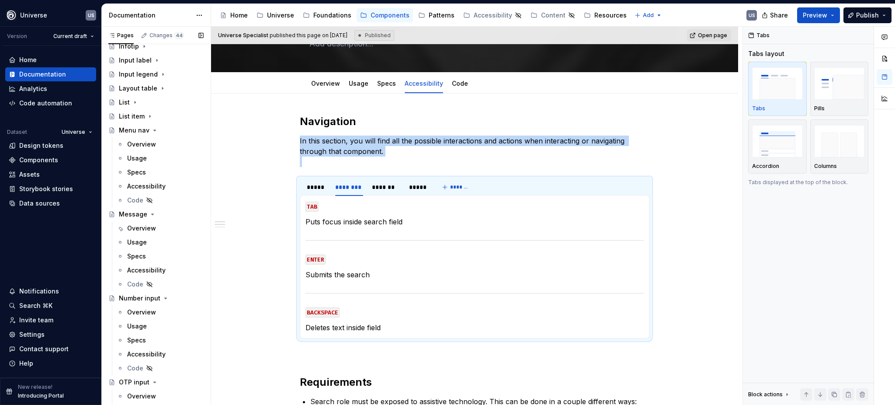
scroll to position [362, 0]
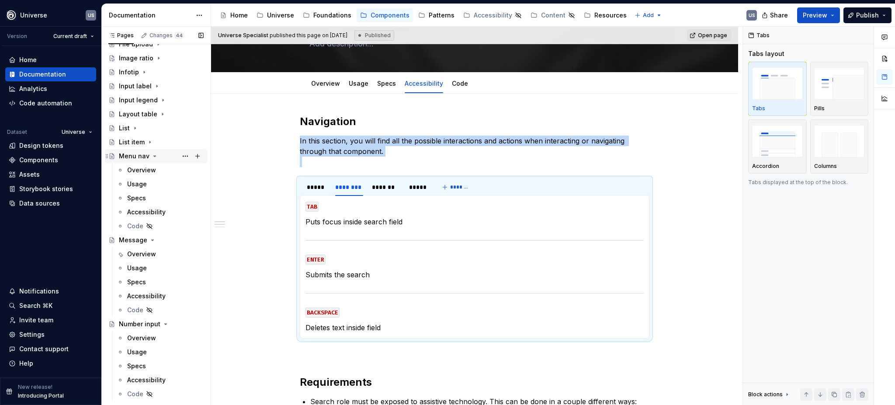
click at [154, 156] on icon "Page tree" at bounding box center [155, 156] width 2 height 1
click at [152, 170] on icon "Page tree" at bounding box center [153, 170] width 2 height 1
click at [166, 186] on icon "Page tree" at bounding box center [165, 184] width 7 height 7
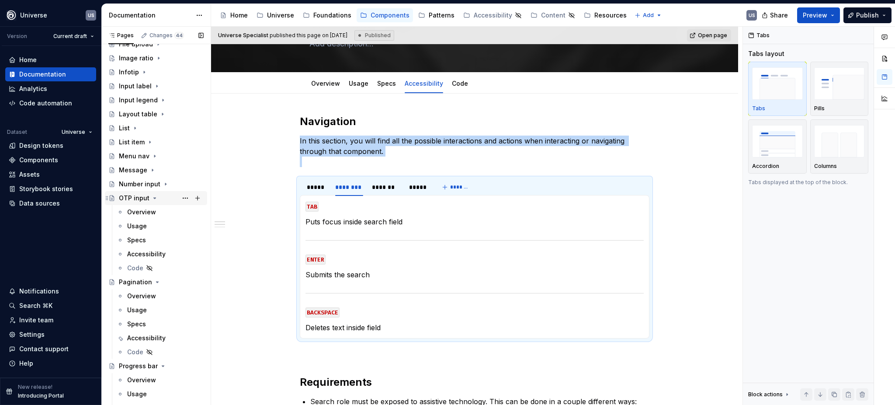
click at [154, 200] on icon "Page tree" at bounding box center [154, 198] width 7 height 7
click at [157, 213] on icon "Page tree" at bounding box center [157, 212] width 7 height 7
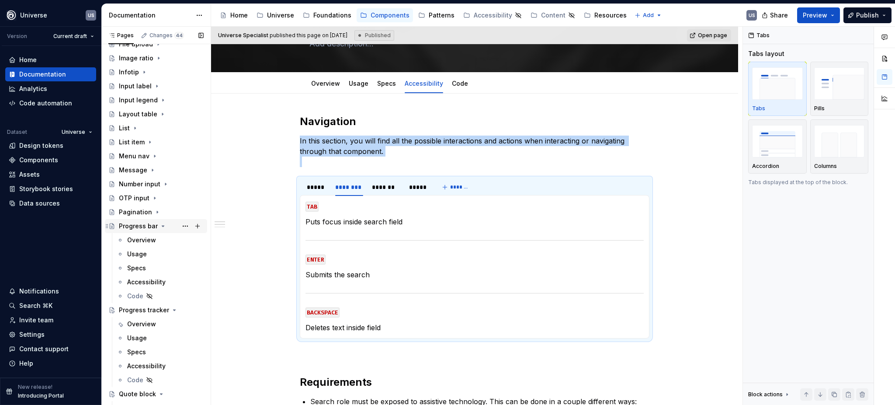
click at [162, 226] on icon "Page tree" at bounding box center [163, 226] width 2 height 1
click at [0, 0] on button "Page tree" at bounding box center [0, 0] width 0 height 0
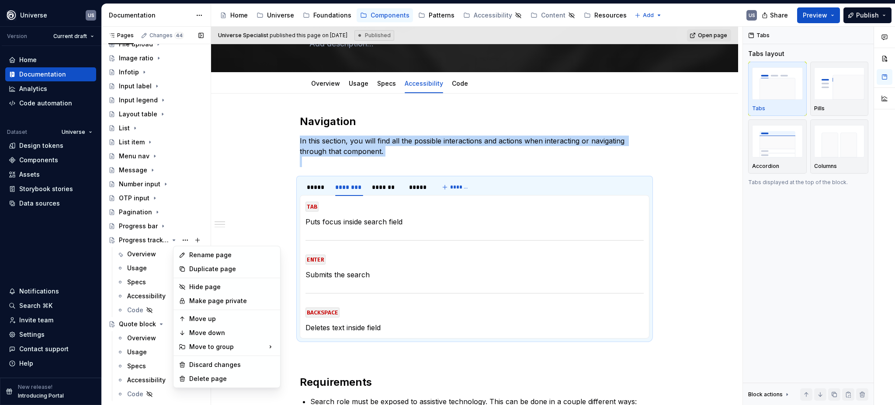
click at [166, 240] on div "Pages Changes 44 Add Accessibility guide for tree Page tree. Navigate the tree …" at bounding box center [155, 218] width 109 height 382
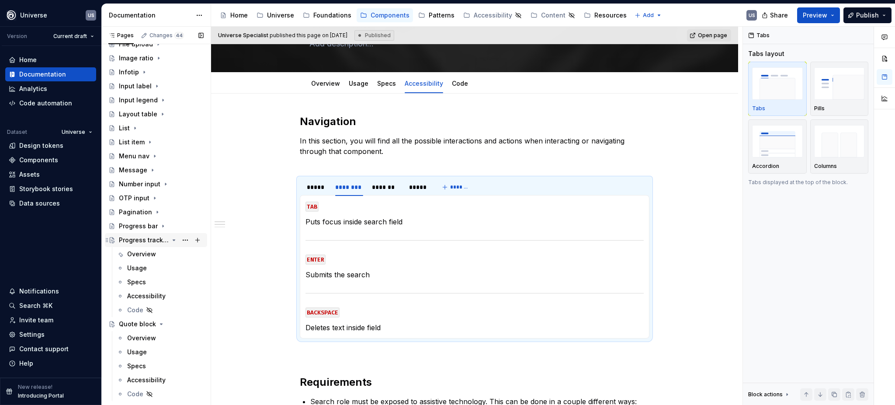
click at [171, 240] on icon "Page tree" at bounding box center [174, 240] width 7 height 7
click at [158, 255] on icon "Page tree" at bounding box center [161, 254] width 7 height 7
click at [151, 279] on icon "Page tree" at bounding box center [153, 282] width 7 height 7
click at [150, 297] on icon "Page tree" at bounding box center [151, 296] width 7 height 7
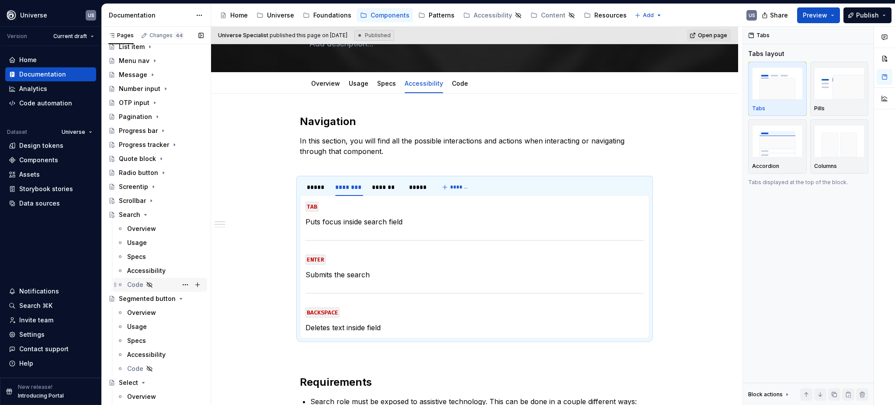
scroll to position [479, 0]
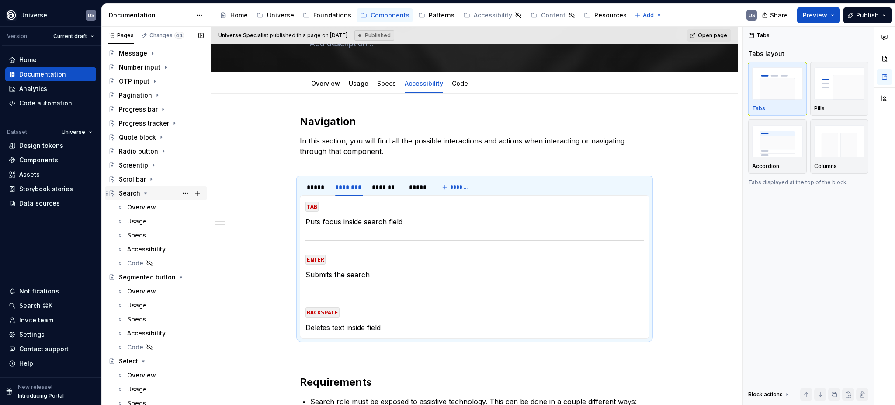
click at [145, 192] on icon "Page tree" at bounding box center [145, 193] width 7 height 7
click at [171, 208] on icon "Page tree" at bounding box center [174, 207] width 7 height 7
click at [141, 222] on icon "Page tree" at bounding box center [143, 221] width 7 height 7
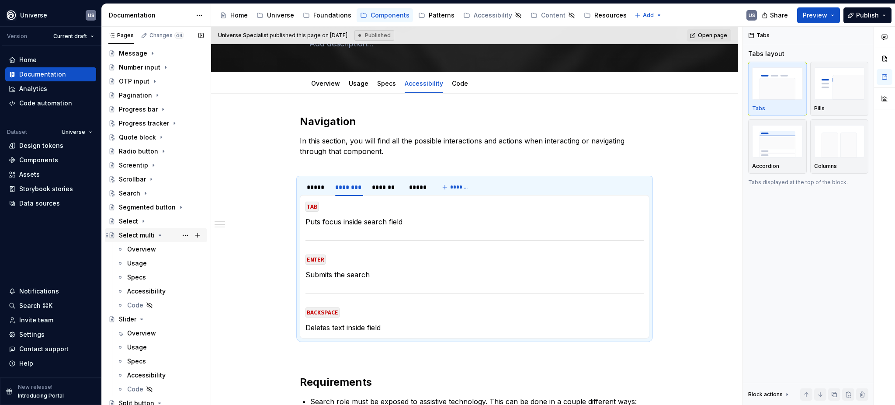
click at [158, 237] on icon "Page tree" at bounding box center [160, 235] width 7 height 7
click at [139, 249] on icon "Page tree" at bounding box center [141, 249] width 7 height 7
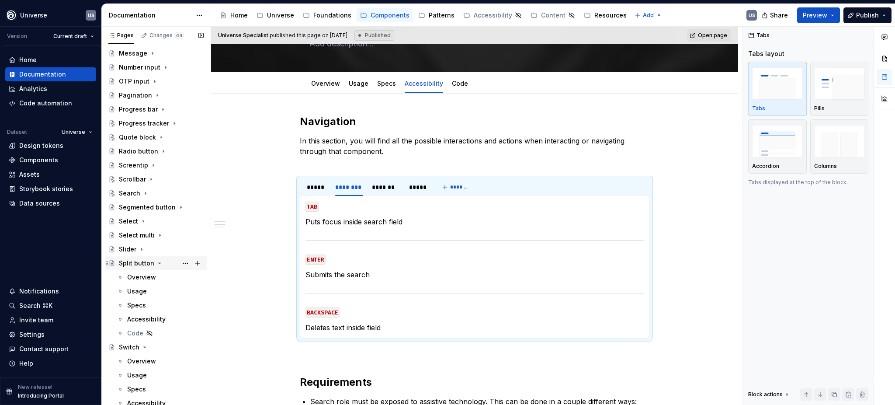
click at [157, 264] on icon "Page tree" at bounding box center [159, 263] width 7 height 7
click at [144, 276] on icon "Page tree" at bounding box center [144, 277] width 7 height 7
click at [133, 289] on icon "Page tree" at bounding box center [135, 291] width 7 height 7
click at [136, 304] on icon "Page tree" at bounding box center [135, 305] width 7 height 7
click at [173, 319] on icon "Page tree" at bounding box center [174, 319] width 2 height 1
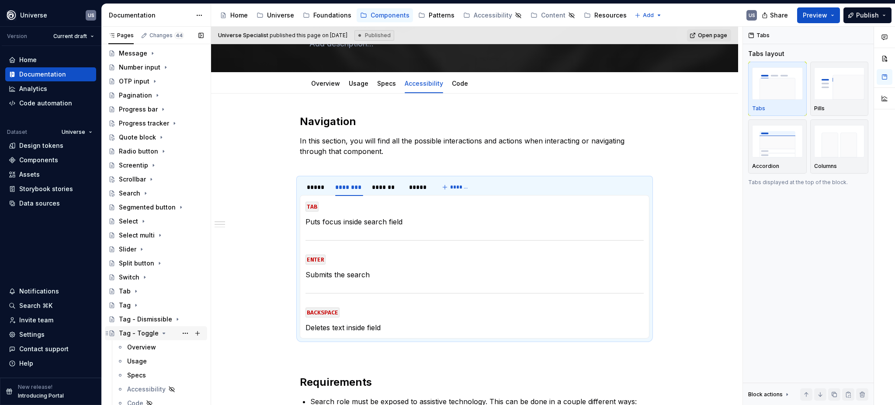
click at [160, 332] on icon "Page tree" at bounding box center [163, 333] width 7 height 7
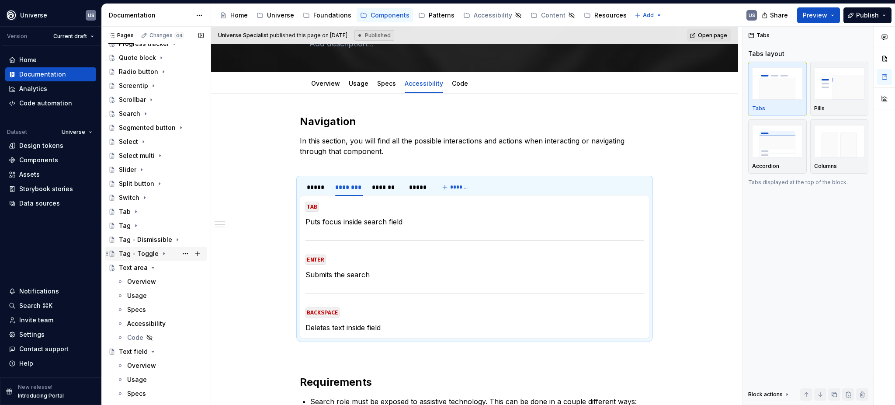
scroll to position [596, 0]
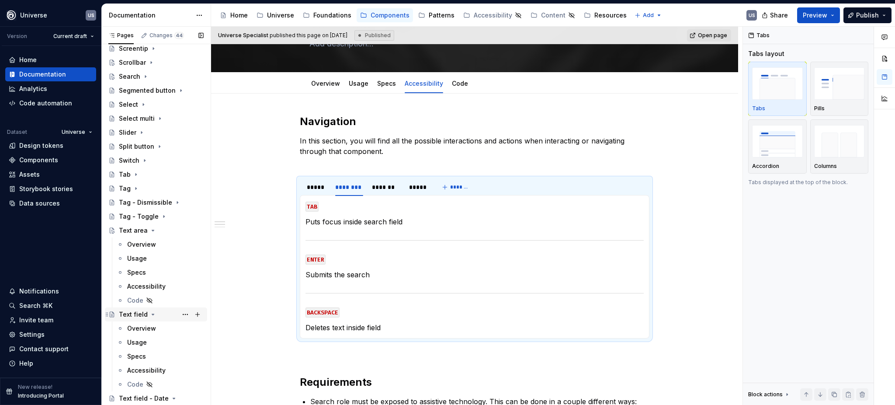
click at [153, 314] on icon "Page tree" at bounding box center [153, 314] width 7 height 7
click at [150, 228] on icon "Page tree" at bounding box center [153, 230] width 7 height 7
click at [171, 258] on icon "Page tree" at bounding box center [174, 258] width 7 height 7
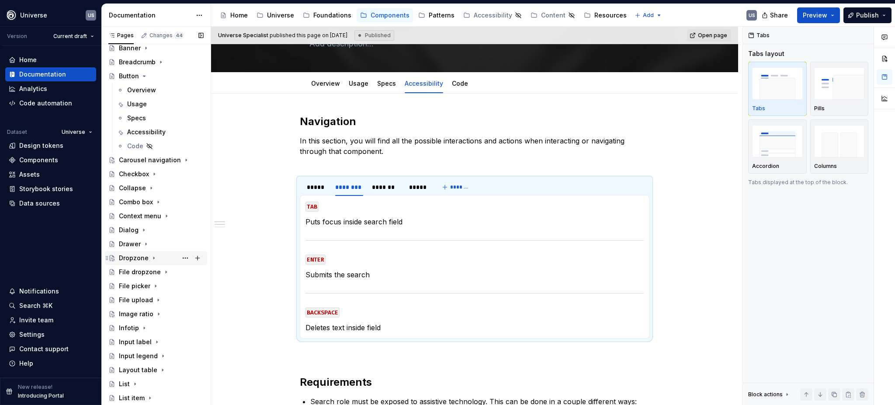
scroll to position [71, 0]
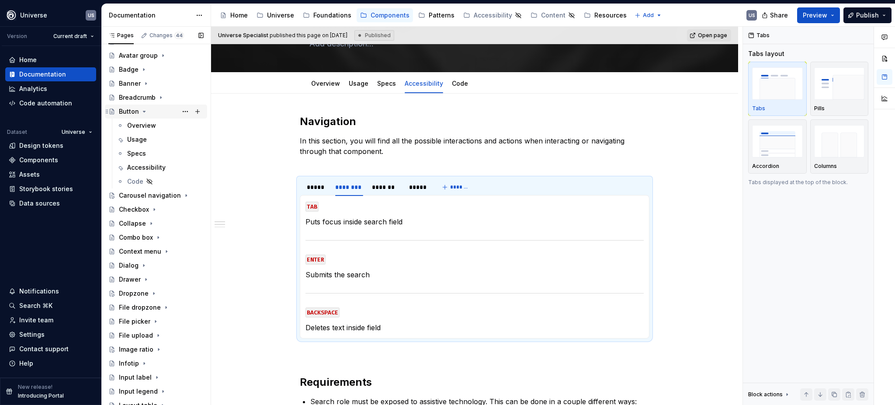
click at [143, 112] on icon "Page tree" at bounding box center [144, 111] width 7 height 7
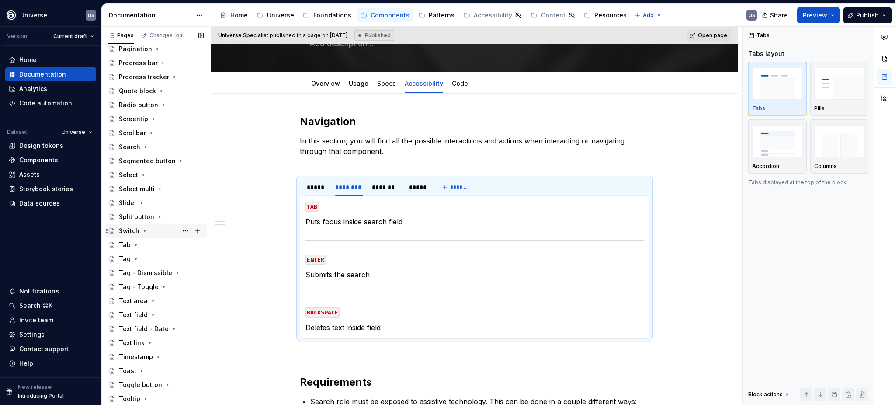
scroll to position [421, 0]
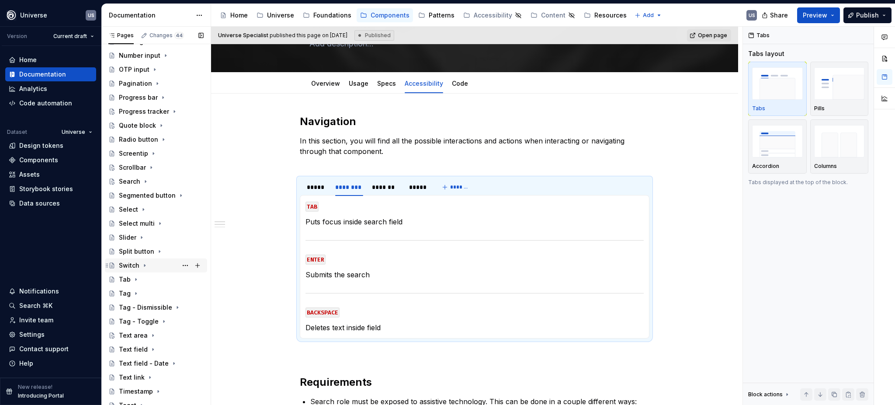
click at [144, 266] on icon "Page tree" at bounding box center [144, 265] width 7 height 7
click at [147, 323] on div "Accessibility" at bounding box center [146, 321] width 38 height 9
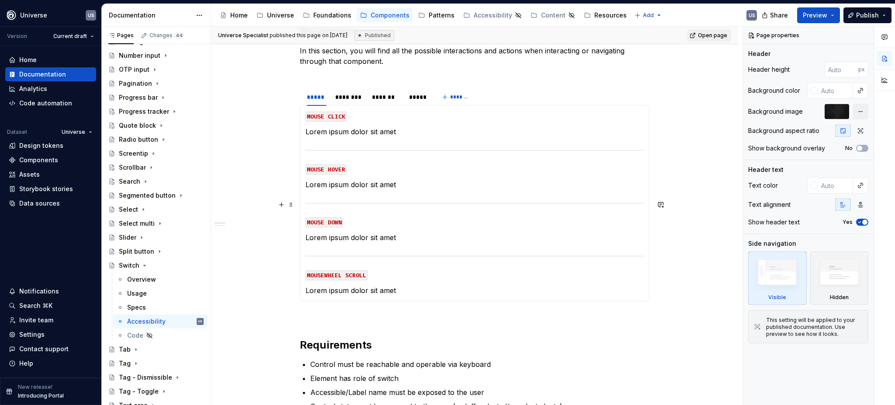
scroll to position [175, 0]
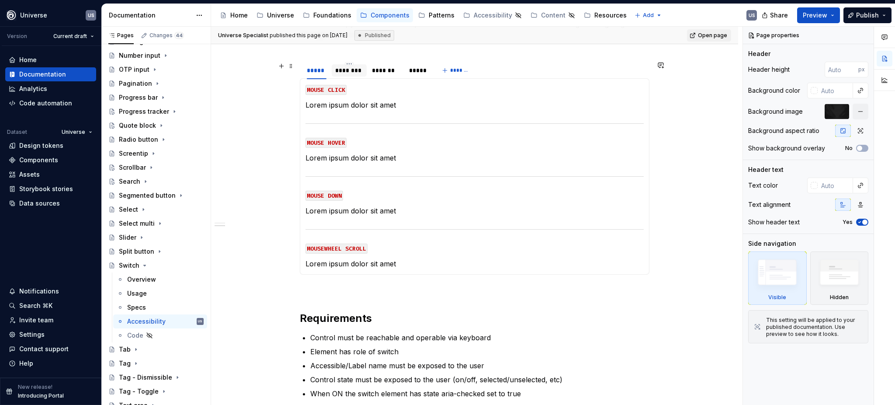
type textarea "*"
click at [352, 73] on div "********" at bounding box center [349, 70] width 28 height 9
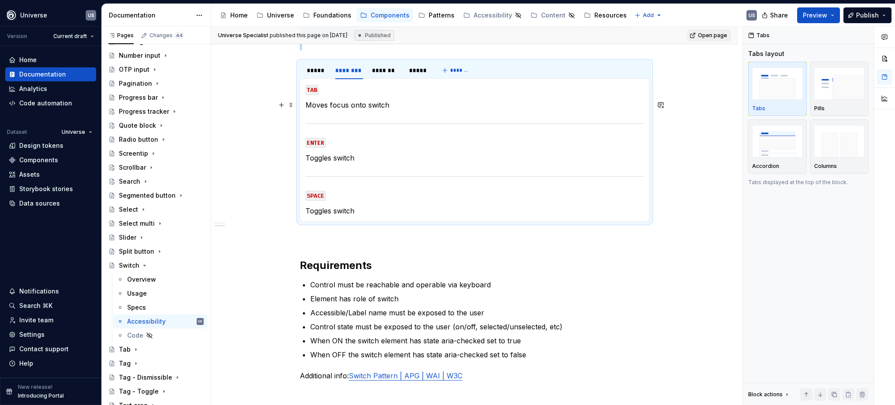
click at [365, 101] on p "Moves focus onto switch" at bounding box center [475, 105] width 338 height 10
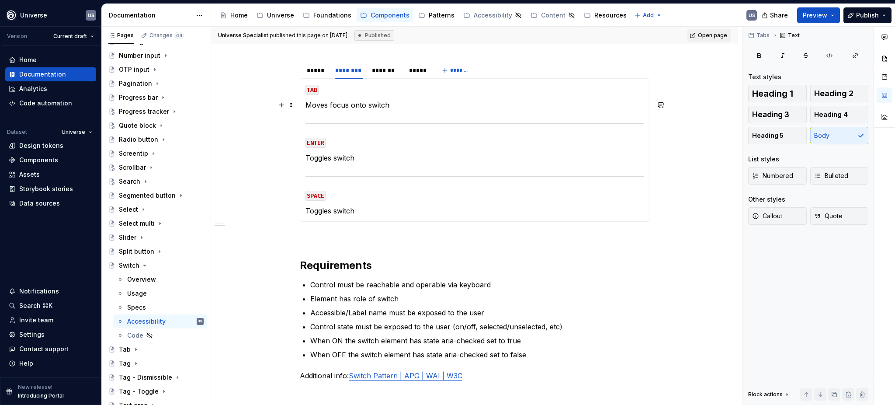
click at [394, 107] on p "Moves focus onto switch" at bounding box center [475, 105] width 338 height 10
drag, startPoint x: 390, startPoint y: 105, endPoint x: 305, endPoint y: 108, distance: 85.3
click at [306, 108] on p "Moves focus onto switch" at bounding box center [475, 105] width 338 height 10
click at [373, 71] on div "*******" at bounding box center [386, 70] width 28 height 9
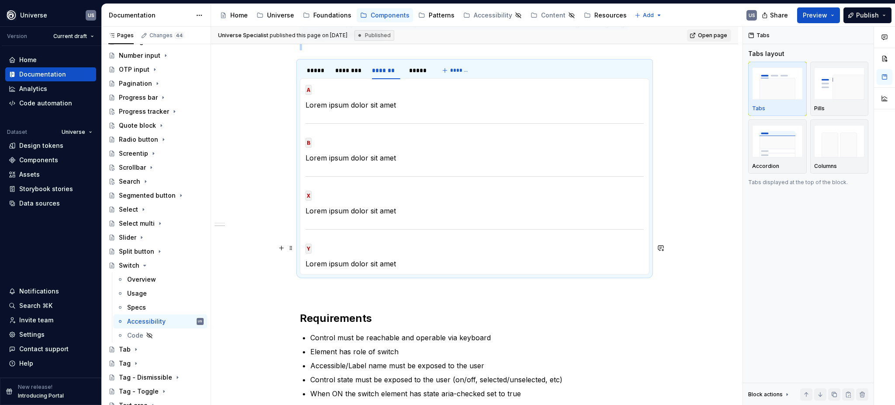
click at [310, 248] on code "Y" at bounding box center [309, 249] width 6 height 10
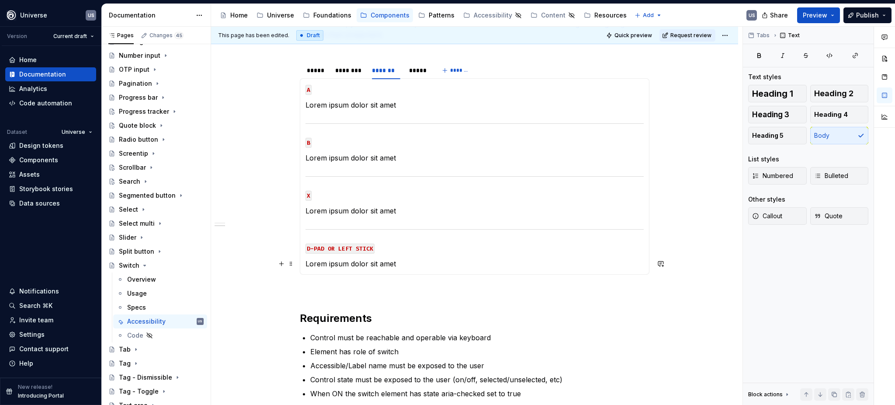
click at [318, 263] on p "Lorem ipsum dolor sit amet" at bounding box center [475, 263] width 338 height 10
drag, startPoint x: 304, startPoint y: 262, endPoint x: 427, endPoint y: 262, distance: 122.4
click at [427, 262] on p "Lorem ipsum dolor sit amet" at bounding box center [475, 263] width 338 height 10
click at [344, 76] on div "********" at bounding box center [349, 70] width 35 height 12
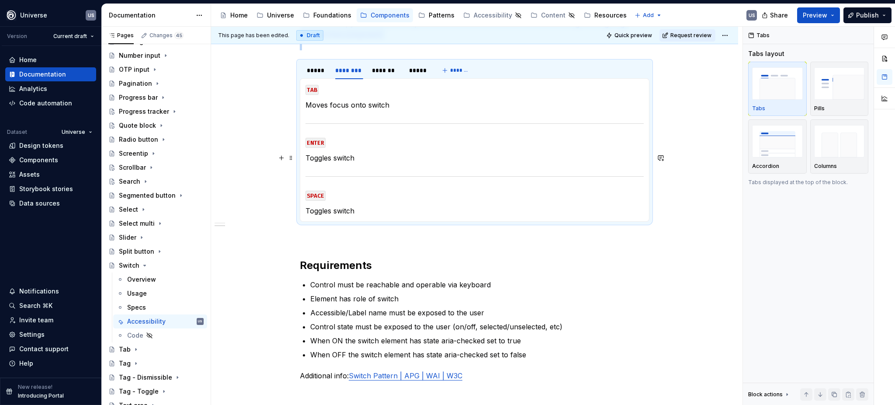
click at [360, 153] on p "Toggles switch" at bounding box center [475, 158] width 338 height 10
drag, startPoint x: 324, startPoint y: 157, endPoint x: 307, endPoint y: 160, distance: 17.8
click at [324, 158] on p "Toggles switch" at bounding box center [475, 158] width 338 height 10
click at [306, 159] on p "Toggles switch" at bounding box center [475, 158] width 338 height 10
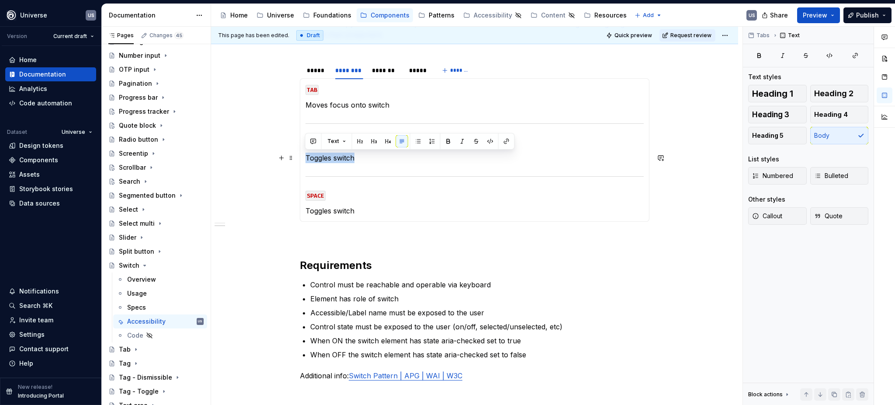
drag, startPoint x: 306, startPoint y: 157, endPoint x: 362, endPoint y: 159, distance: 56.0
click at [362, 159] on p "Toggles switch" at bounding box center [475, 158] width 338 height 10
click at [383, 70] on div "*******" at bounding box center [386, 70] width 28 height 9
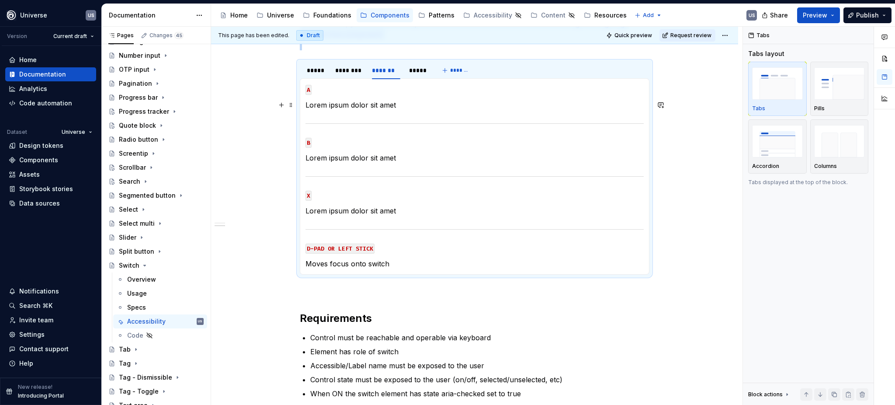
click at [365, 101] on p "Lorem ipsum dolor sit amet" at bounding box center [475, 105] width 338 height 10
click at [397, 107] on p "Lorem ipsum dolor sit amet" at bounding box center [475, 105] width 338 height 10
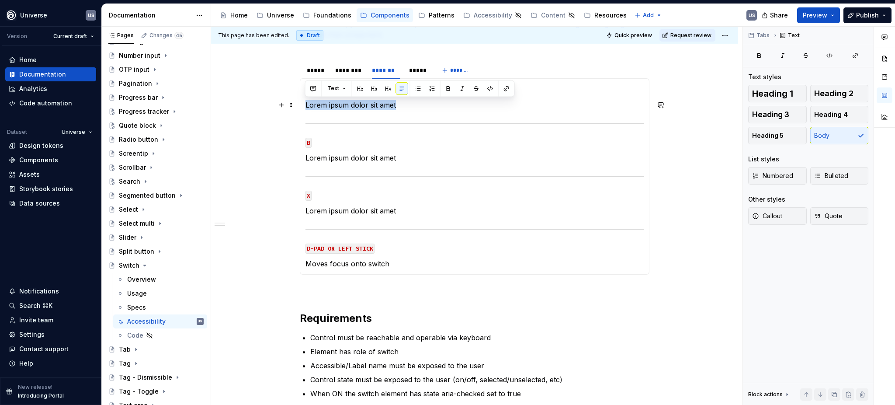
drag, startPoint x: 397, startPoint y: 107, endPoint x: 304, endPoint y: 103, distance: 92.8
click at [304, 103] on div "MOUSE CLICK Lorem ipsum dolor sit amet MOUSE HOVER Lorem ipsum dolor sit amet M…" at bounding box center [475, 176] width 350 height 196
click at [418, 208] on p "Lorem ipsum dolor sit amet" at bounding box center [475, 211] width 338 height 10
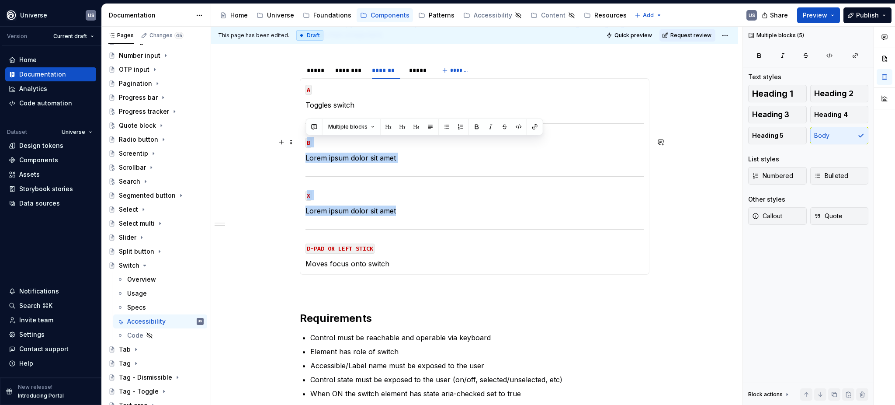
drag, startPoint x: 401, startPoint y: 210, endPoint x: 304, endPoint y: 131, distance: 125.5
click at [304, 131] on div "MOUSE CLICK Lorem ipsum dolor sit amet MOUSE HOVER Lorem ipsum dolor sit amet M…" at bounding box center [475, 176] width 350 height 196
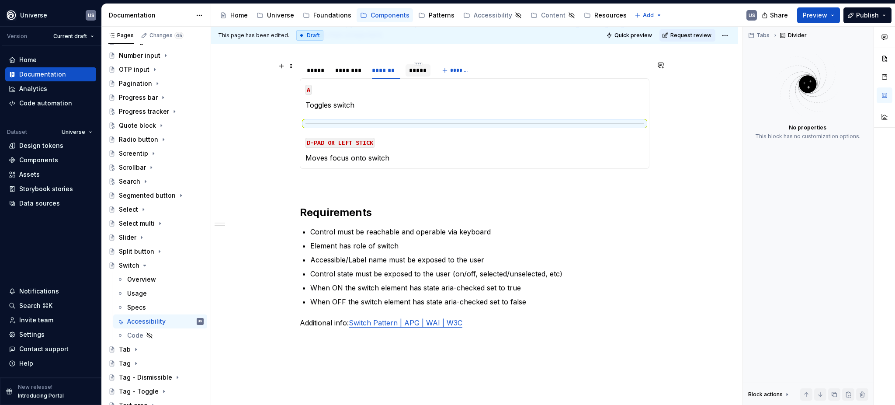
click at [421, 70] on div "*****" at bounding box center [418, 70] width 18 height 9
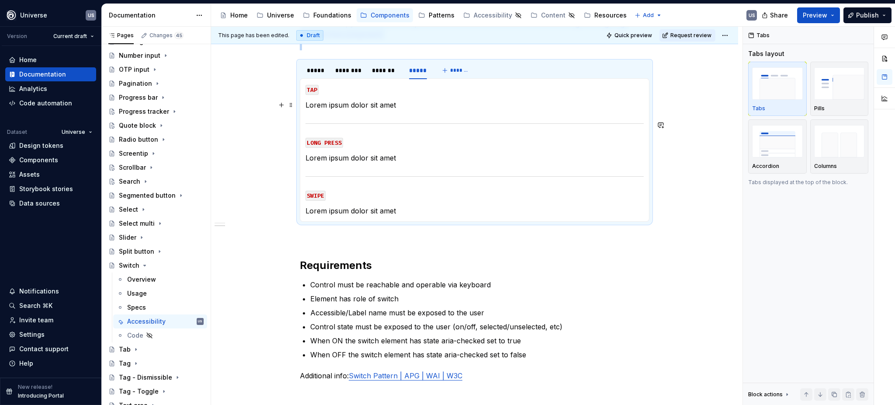
click at [369, 107] on p "Lorem ipsum dolor sit amet" at bounding box center [475, 105] width 338 height 10
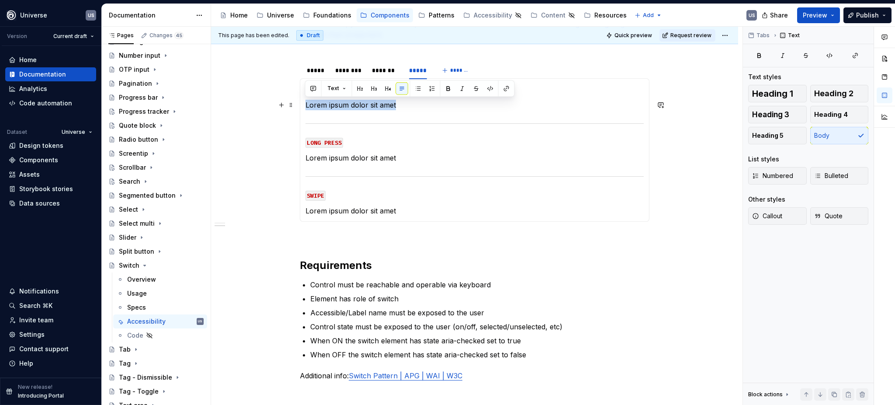
drag, startPoint x: 402, startPoint y: 105, endPoint x: 306, endPoint y: 105, distance: 96.6
click at [306, 105] on p "Lorem ipsum dolor sit amet" at bounding box center [475, 105] width 338 height 10
click at [371, 167] on section-item-column "TAP Toggles switch LONG PRESS Lorem ipsum dolor sit amet SWIPE Lorem ipsum dolo…" at bounding box center [475, 150] width 338 height 132
click at [402, 210] on p "Lorem ipsum dolor sit amet" at bounding box center [475, 211] width 338 height 10
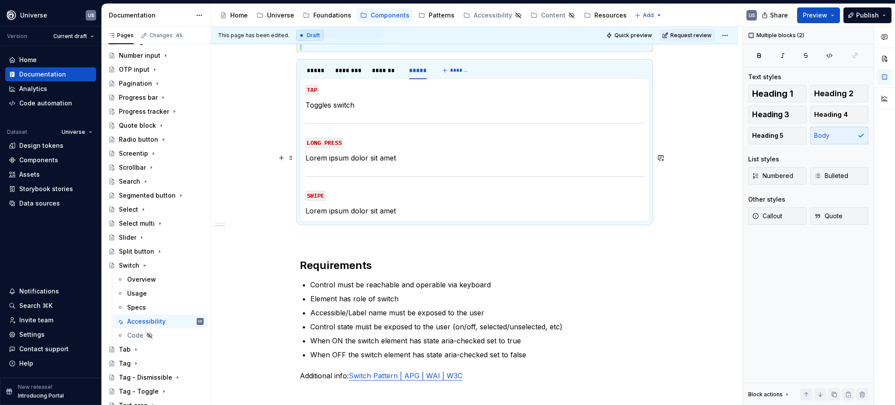
drag, startPoint x: 401, startPoint y: 211, endPoint x: 315, endPoint y: 158, distance: 101.1
click at [315, 156] on section-item-column "TAP Toggles switch LONG PRESS Lorem ipsum dolor sit amet SWIPE Lorem ipsum dolo…" at bounding box center [475, 150] width 338 height 132
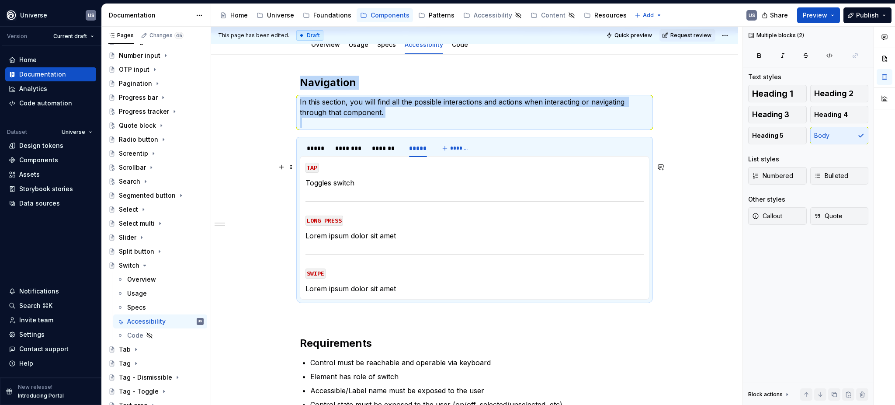
scroll to position [116, 0]
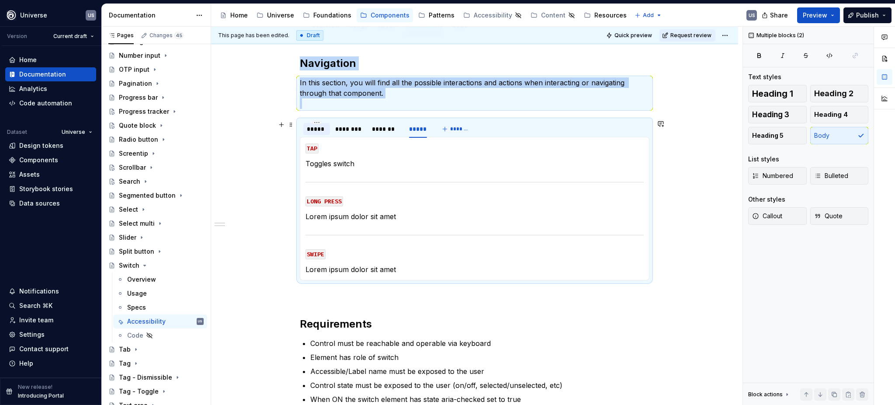
click at [319, 129] on div "*****" at bounding box center [317, 129] width 20 height 9
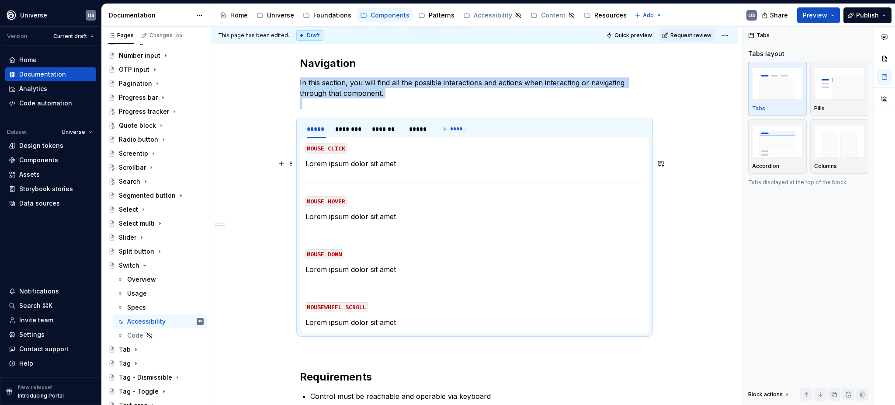
click at [341, 164] on p "Lorem ipsum dolor sit amet" at bounding box center [475, 163] width 338 height 10
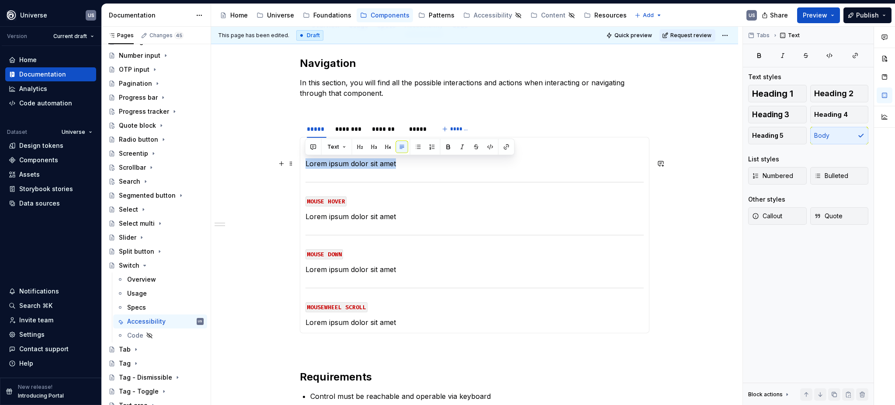
drag, startPoint x: 396, startPoint y: 163, endPoint x: 303, endPoint y: 158, distance: 92.8
click at [303, 158] on div "MOUSE CLICK Lorem ipsum dolor sit amet MOUSE HOVER Lorem ipsum dolor sit amet M…" at bounding box center [475, 235] width 350 height 196
click at [386, 216] on p "Lorem ipsum dolor sit amet" at bounding box center [475, 216] width 338 height 10
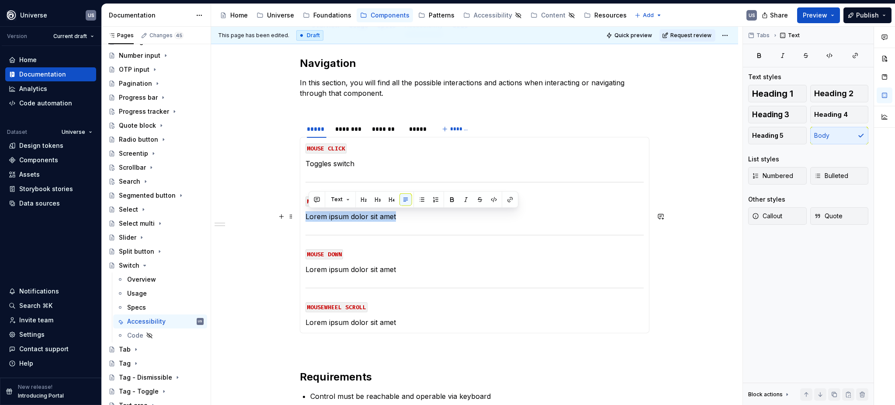
drag, startPoint x: 399, startPoint y: 216, endPoint x: 305, endPoint y: 216, distance: 93.6
click at [306, 216] on p "Lorem ipsum dolor sit amet" at bounding box center [475, 216] width 338 height 10
click at [370, 272] on p "Lorem ipsum dolor sit amet" at bounding box center [475, 269] width 338 height 10
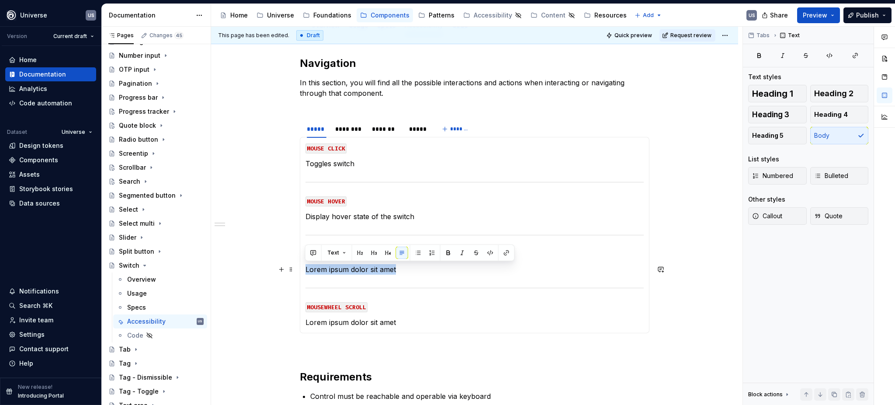
drag, startPoint x: 401, startPoint y: 269, endPoint x: 301, endPoint y: 270, distance: 100.1
click at [301, 270] on div "MOUSE CLICK Toggles switch MOUSE HOVER Display hover state of the switch MOUSE …" at bounding box center [475, 235] width 350 height 196
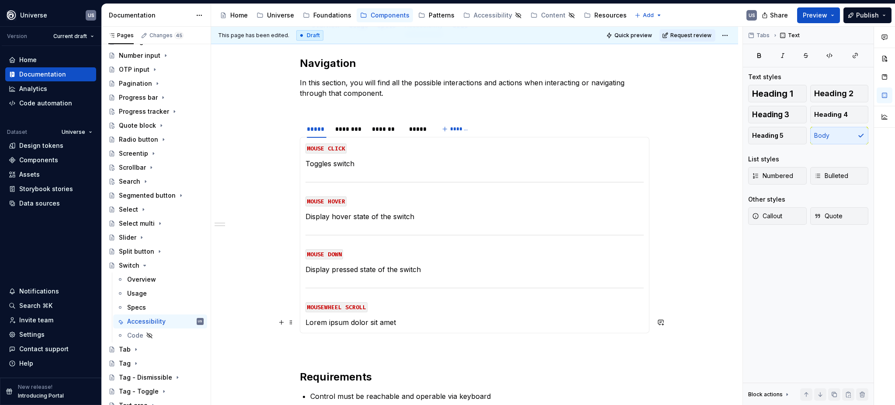
click at [430, 320] on p "Lorem ipsum dolor sit amet" at bounding box center [475, 322] width 338 height 10
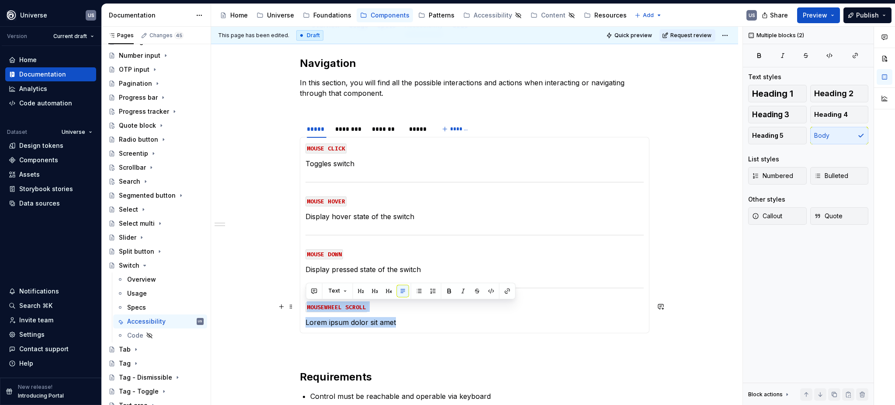
drag, startPoint x: 414, startPoint y: 320, endPoint x: 303, endPoint y: 303, distance: 112.3
click at [303, 303] on div "MOUSE CLICK Toggles switch MOUSE HOVER Display hover state of the switch MOUSE …" at bounding box center [475, 235] width 350 height 196
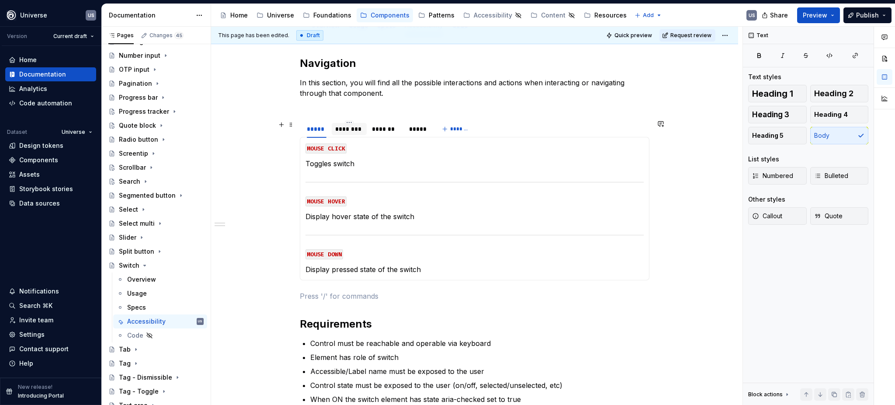
click at [357, 128] on div "********" at bounding box center [349, 129] width 28 height 9
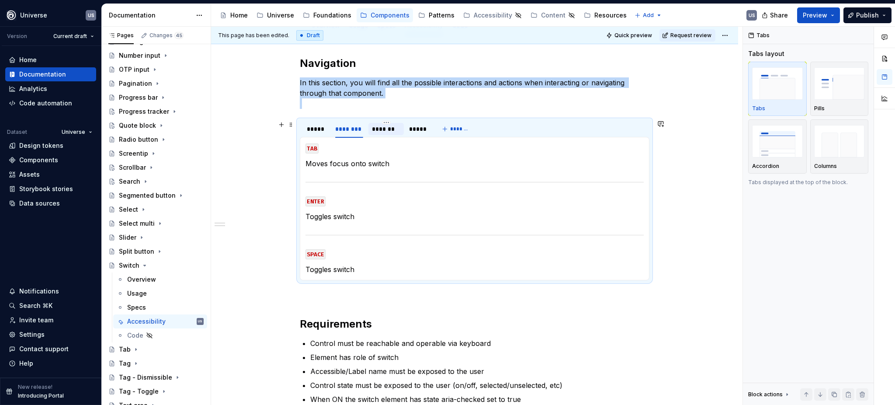
click at [383, 130] on div "*******" at bounding box center [386, 129] width 28 height 9
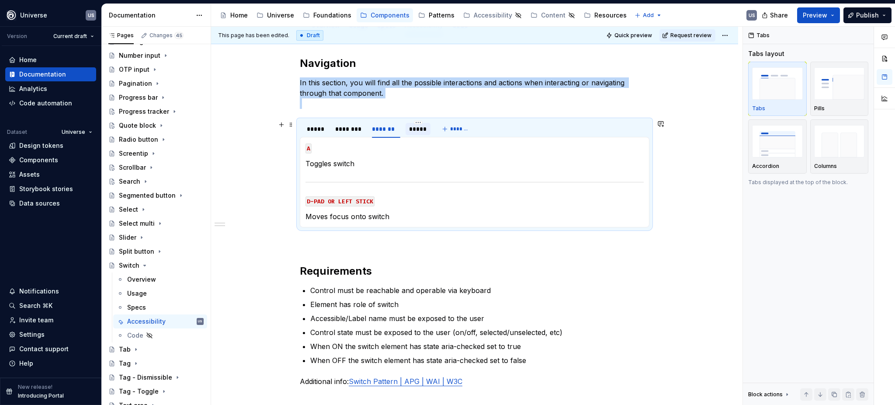
click at [421, 130] on div "*****" at bounding box center [418, 129] width 18 height 9
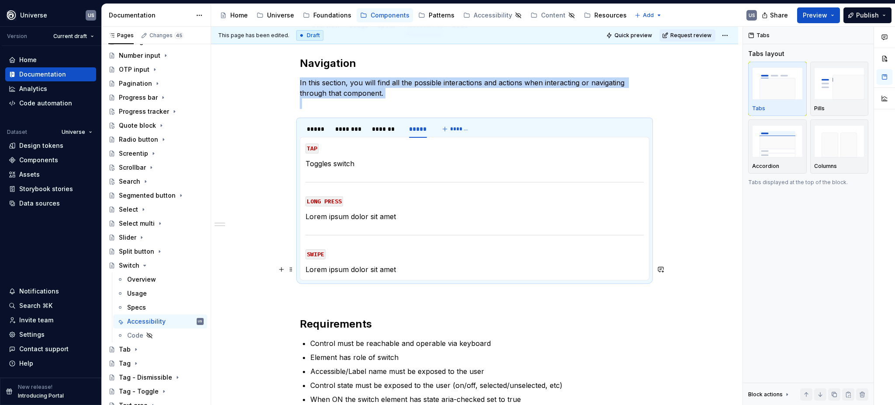
click at [402, 270] on p "Lorem ipsum dolor sit amet" at bounding box center [475, 269] width 338 height 10
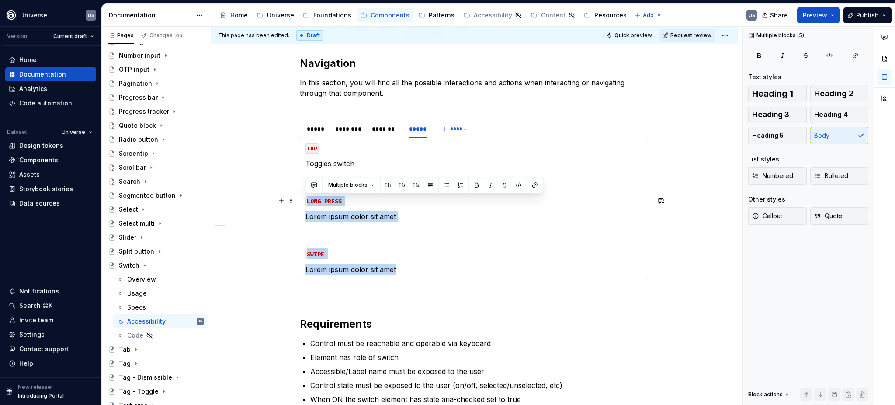
drag, startPoint x: 402, startPoint y: 268, endPoint x: 304, endPoint y: 202, distance: 117.5
click at [306, 202] on section-item-column "TAP Toggles switch LONG PRESS Lorem ipsum dolor sit amet SWIPE Lorem ipsum dolo…" at bounding box center [475, 209] width 338 height 132
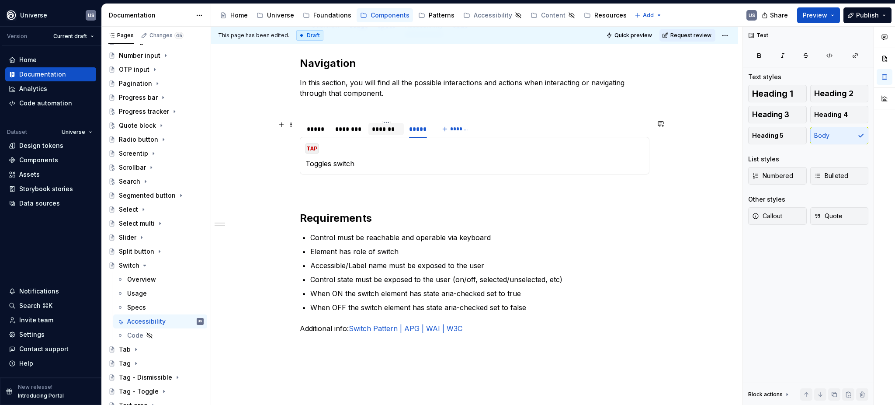
click at [380, 130] on div "*******" at bounding box center [386, 129] width 28 height 9
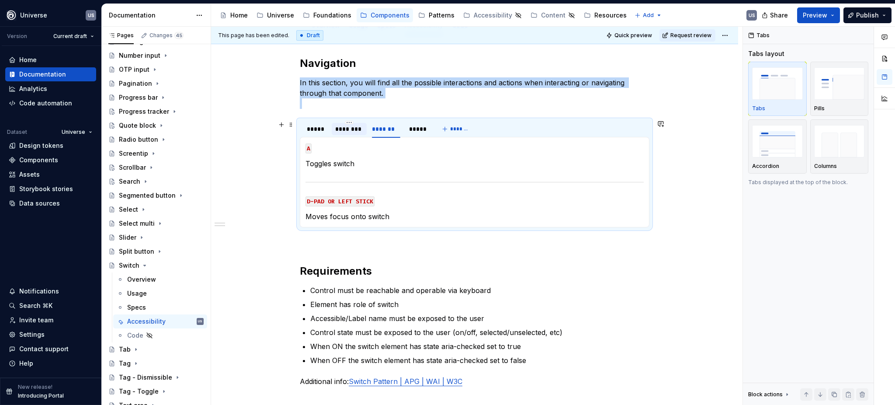
click at [352, 129] on div "********" at bounding box center [349, 129] width 28 height 9
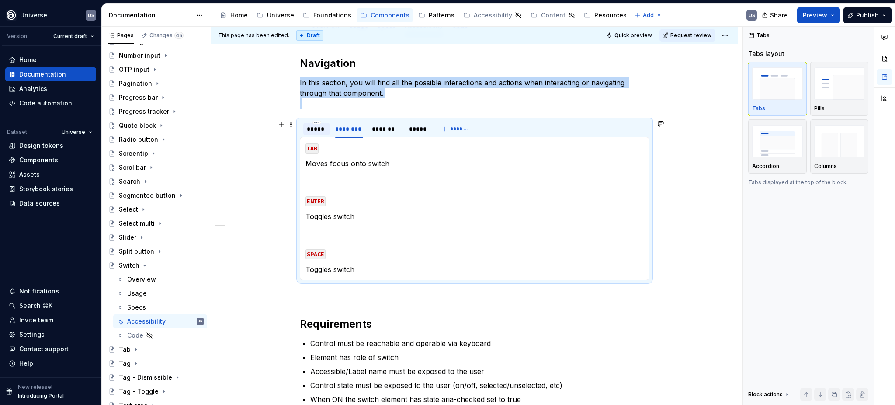
click at [326, 127] on div "*****" at bounding box center [316, 129] width 27 height 12
click at [374, 256] on p "MOUSE DOWN" at bounding box center [475, 253] width 338 height 10
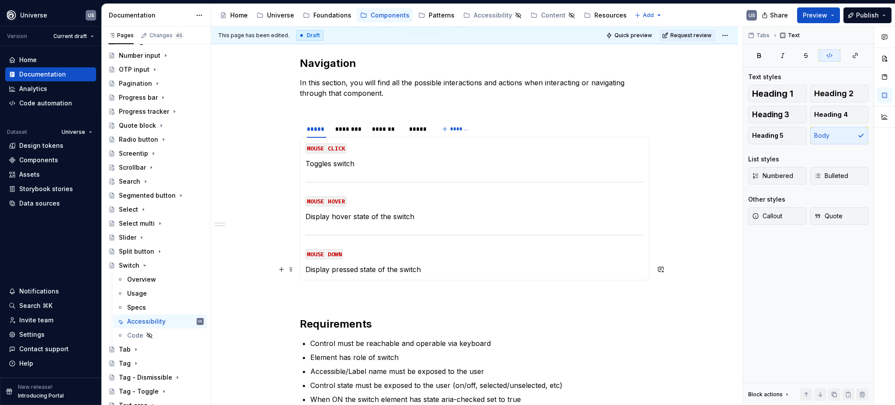
click at [368, 268] on p "Display pressed state of the switch" at bounding box center [475, 269] width 338 height 10
click at [143, 264] on icon "Page tree" at bounding box center [144, 265] width 7 height 7
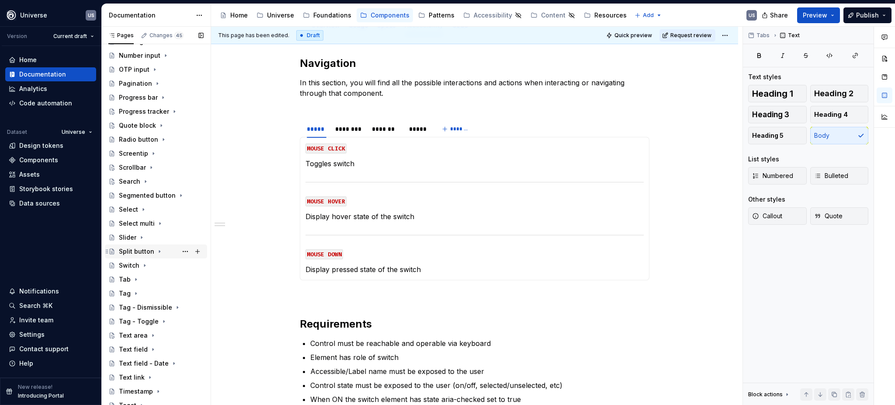
click at [156, 249] on icon "Page tree" at bounding box center [159, 251] width 7 height 7
click at [140, 235] on icon "Page tree" at bounding box center [141, 237] width 7 height 7
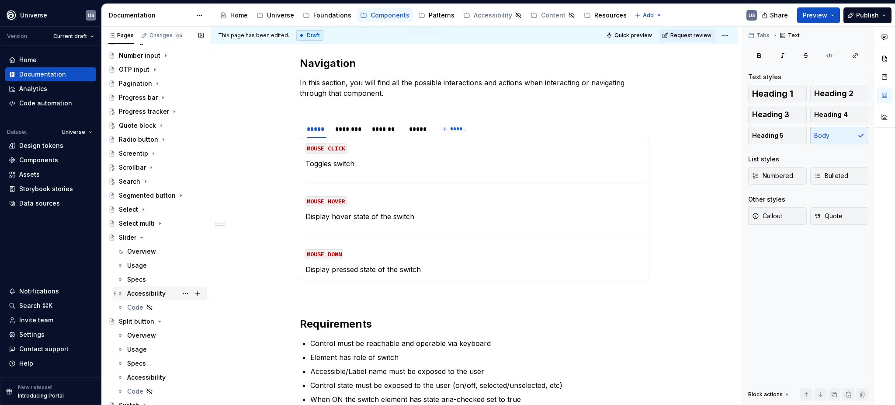
click at [149, 292] on div "Accessibility" at bounding box center [146, 293] width 38 height 9
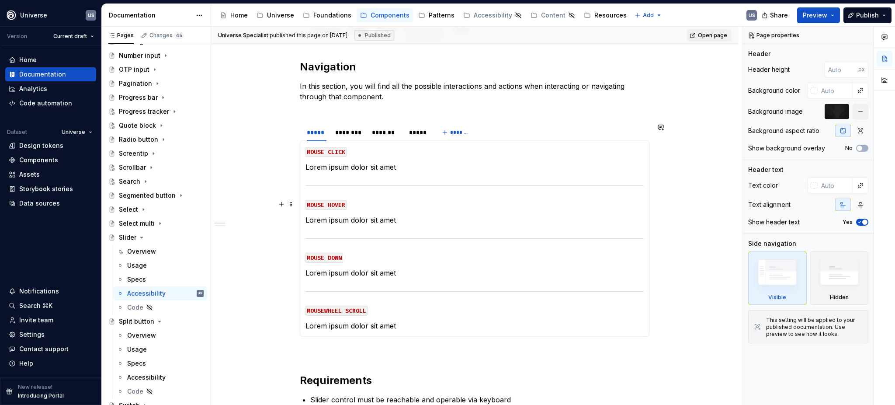
scroll to position [116, 0]
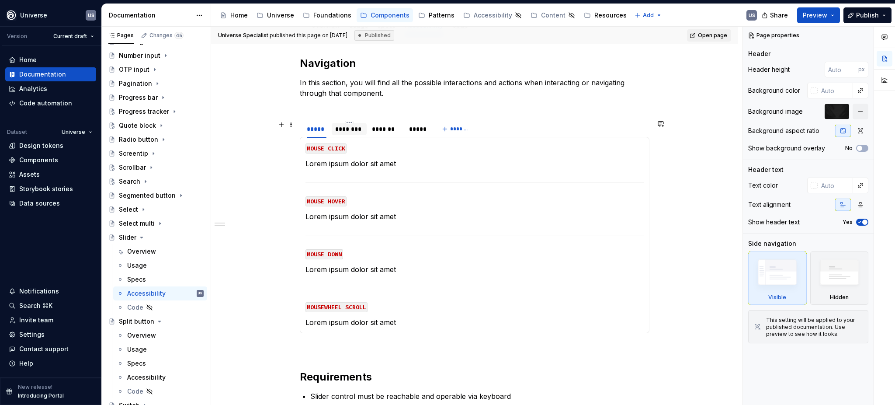
click at [358, 130] on div "********" at bounding box center [349, 129] width 28 height 9
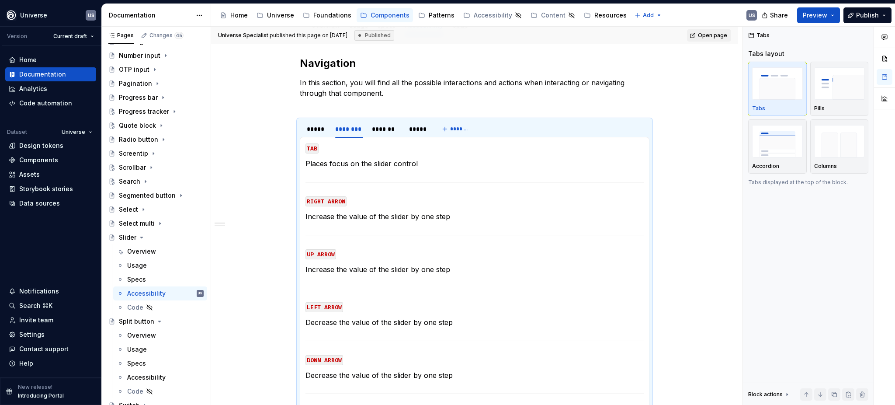
type textarea "*"
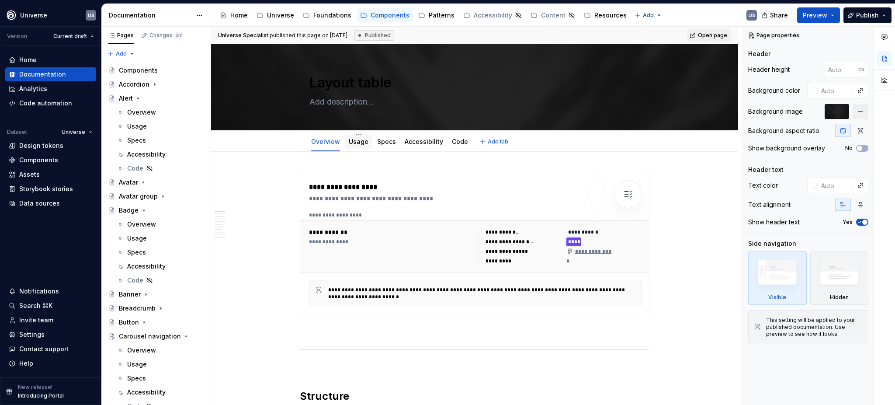
click at [360, 142] on link "Usage" at bounding box center [359, 141] width 20 height 7
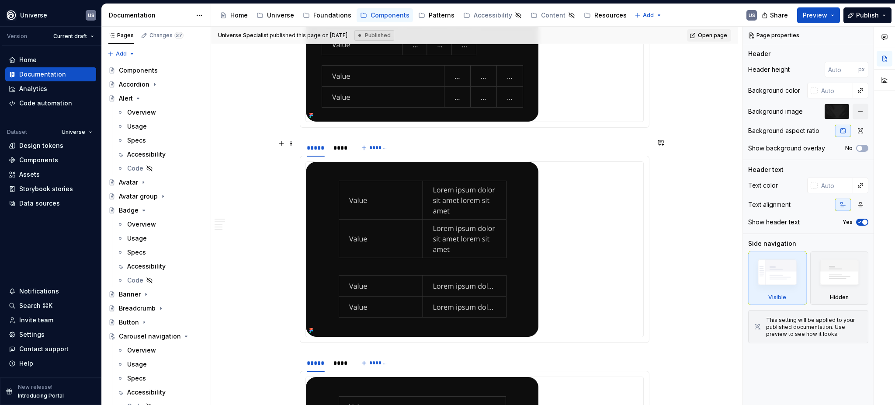
scroll to position [201, 0]
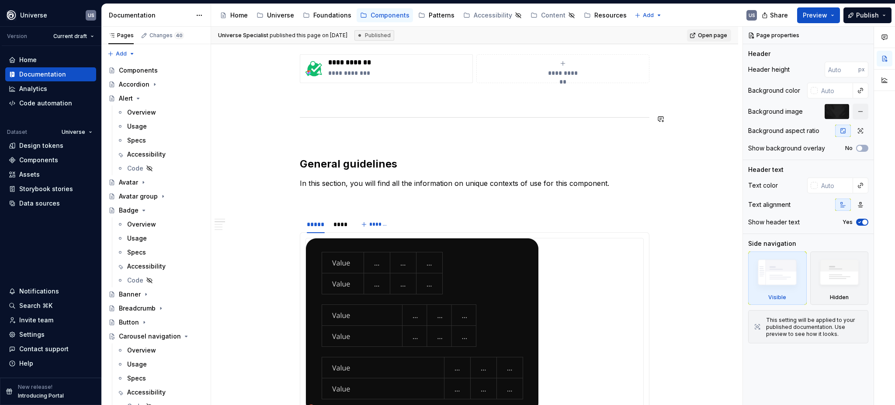
type textarea "*"
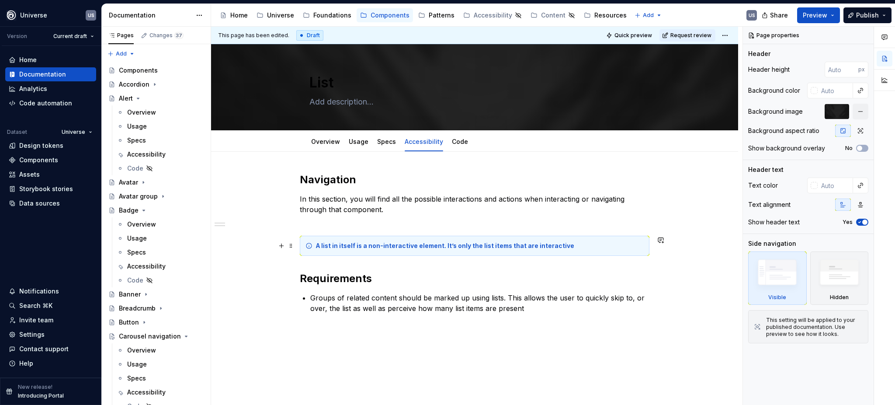
click at [344, 247] on strong "A list in itself is a non-interactive element. It’s only the list items that ar…" at bounding box center [445, 245] width 258 height 7
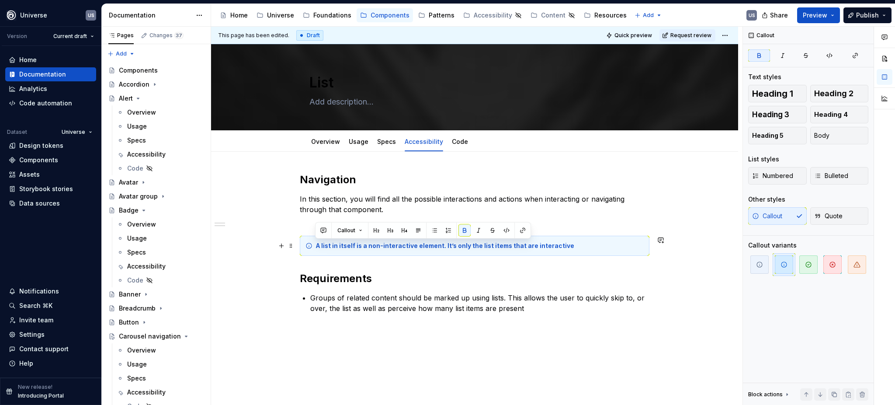
drag, startPoint x: 315, startPoint y: 247, endPoint x: 564, endPoint y: 244, distance: 249.2
click at [564, 244] on div "A list in itself is a non-interactive element. It’s only the list items that ar…" at bounding box center [480, 245] width 328 height 9
copy strong "A list in itself is a non-interactive element. It’s only the list items that ar…"
type textarea "*"
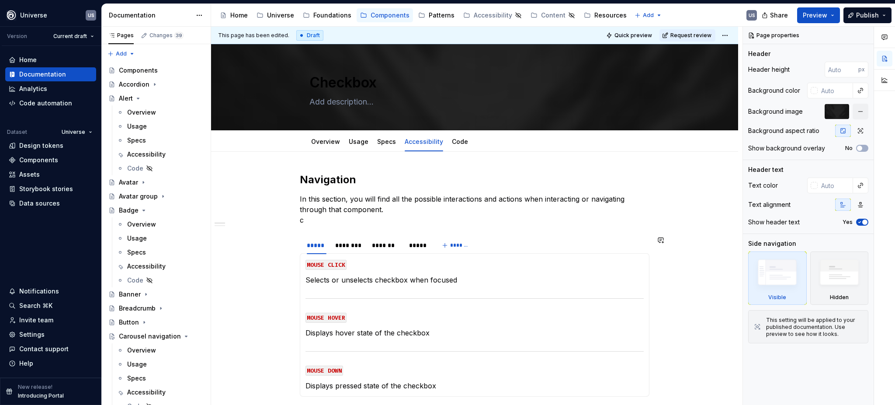
type textarea "*"
click at [310, 221] on p "In this section, you will find all the possible interactions and actions when i…" at bounding box center [475, 209] width 350 height 31
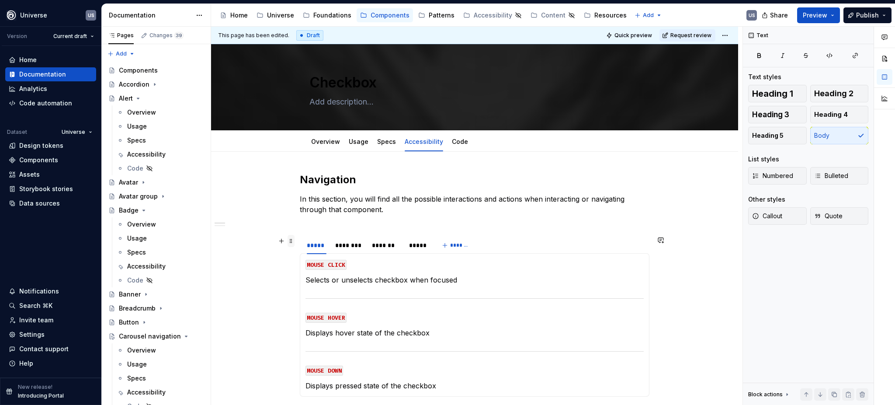
click at [291, 240] on span at bounding box center [291, 241] width 7 height 12
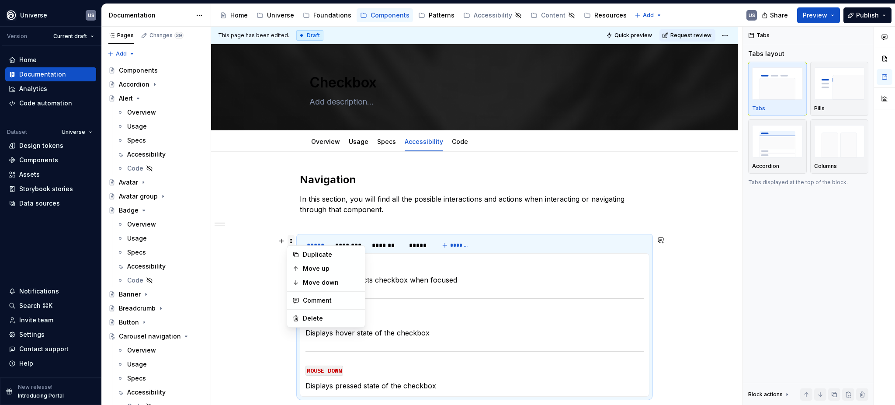
click at [293, 240] on span at bounding box center [291, 241] width 7 height 12
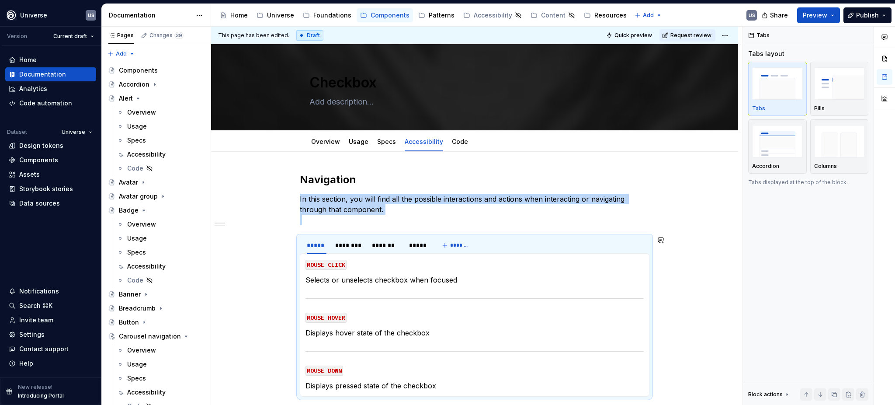
copy p "In this section, you will find all the possible interactions and actions when i…"
click at [355, 247] on div "********" at bounding box center [349, 245] width 28 height 9
click at [390, 245] on div "*******" at bounding box center [386, 245] width 28 height 9
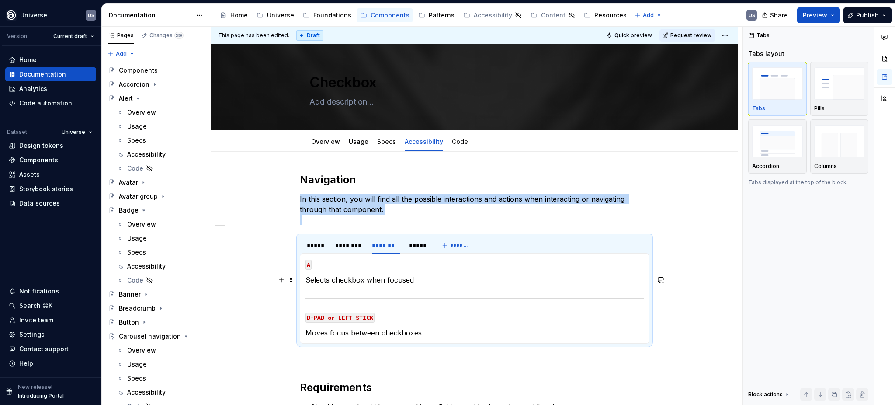
click at [328, 280] on p "Selects checkbox when focused" at bounding box center [475, 280] width 338 height 10
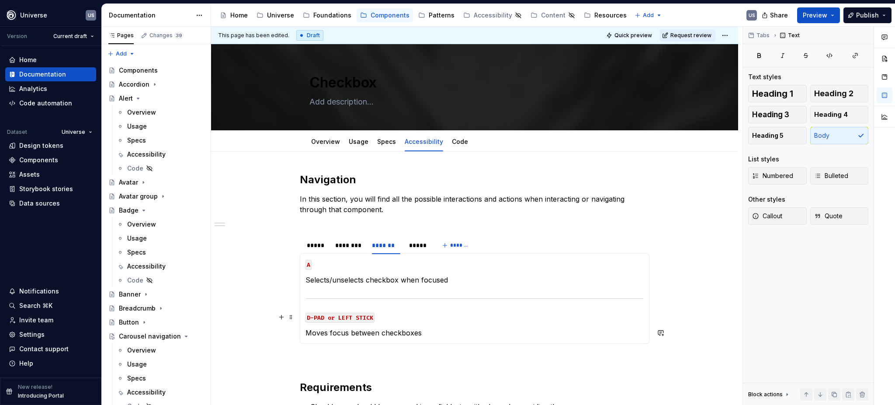
click at [449, 321] on p "D-PAD or LEFT STICK" at bounding box center [475, 317] width 338 height 10
click at [415, 247] on div "*****" at bounding box center [418, 245] width 18 height 9
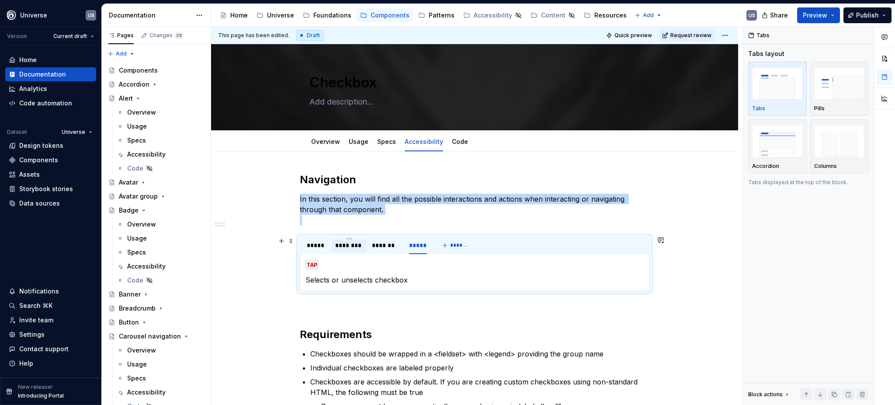
click at [348, 243] on div "********" at bounding box center [349, 245] width 28 height 9
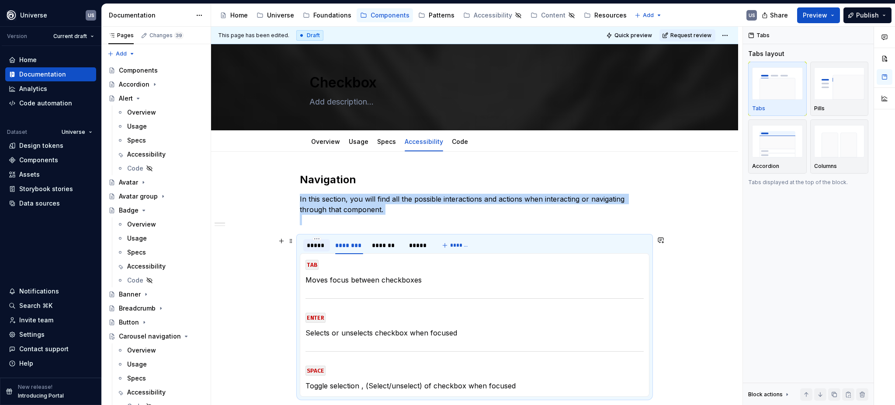
click at [320, 251] on div "*****" at bounding box center [316, 245] width 27 height 12
click at [387, 250] on div "*******" at bounding box center [386, 245] width 35 height 12
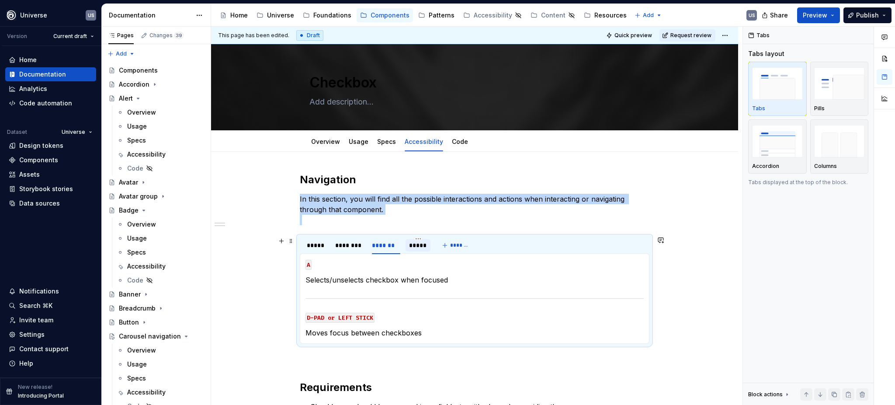
click at [415, 245] on div "*****" at bounding box center [418, 245] width 18 height 9
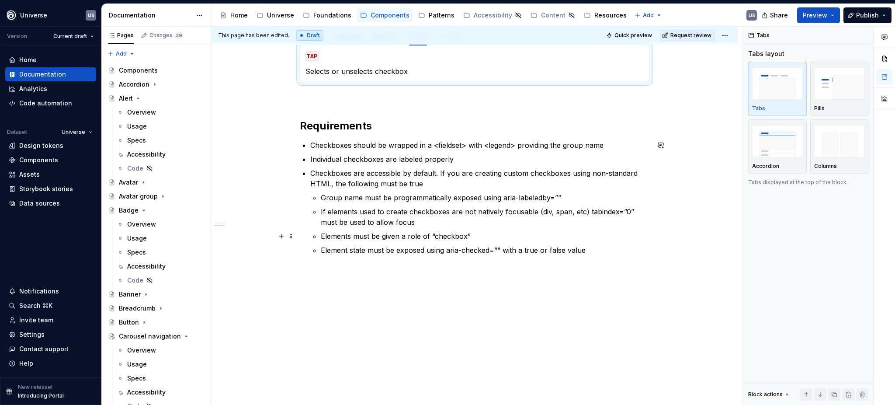
scroll to position [211, 0]
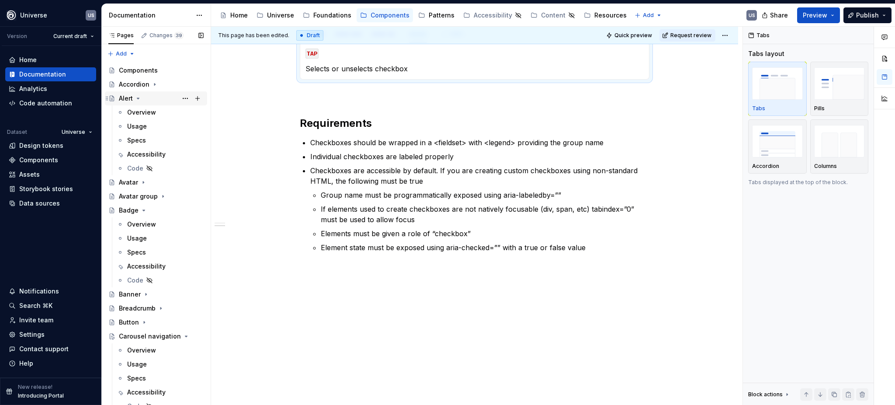
drag, startPoint x: 138, startPoint y: 97, endPoint x: 154, endPoint y: 238, distance: 142.2
click at [138, 98] on icon "Page tree" at bounding box center [138, 98] width 7 height 7
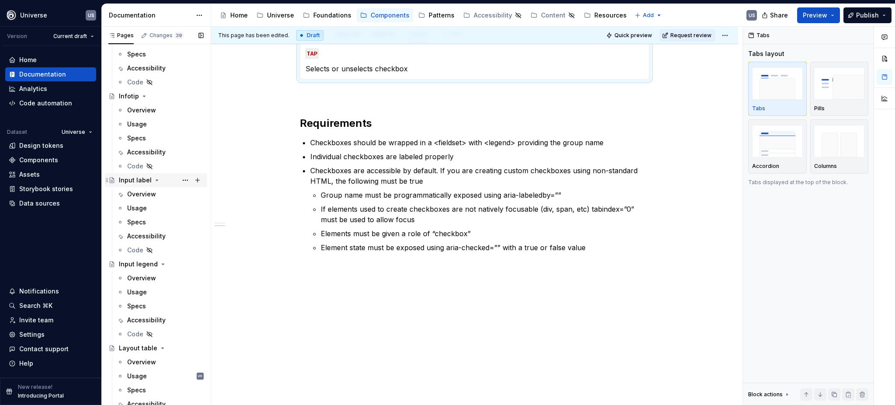
scroll to position [1049, 0]
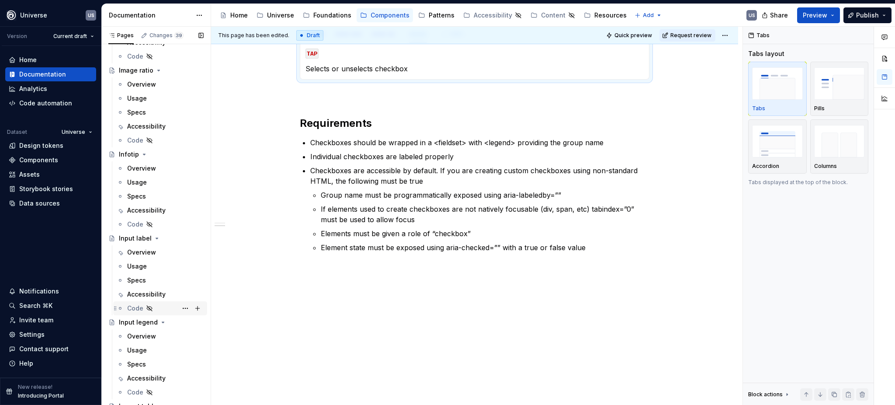
click at [143, 155] on icon "Page tree" at bounding box center [144, 154] width 2 height 1
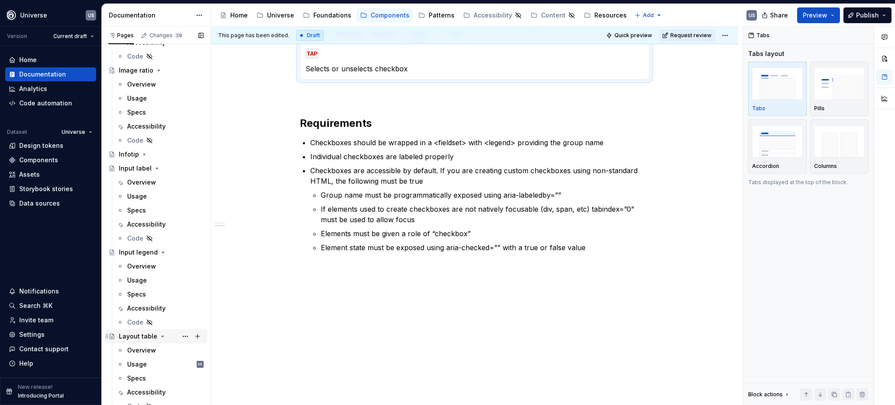
click at [159, 337] on icon "Page tree" at bounding box center [162, 336] width 7 height 7
click at [160, 251] on icon "Page tree" at bounding box center [163, 252] width 7 height 7
click at [154, 167] on icon "Page tree" at bounding box center [156, 168] width 7 height 7
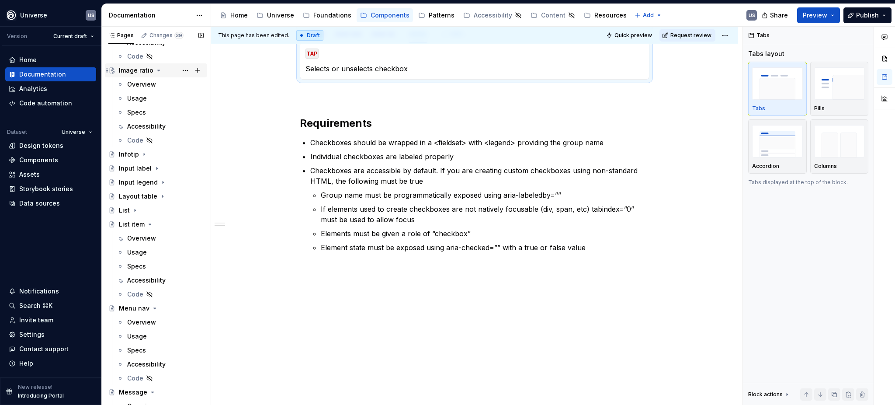
click at [158, 70] on icon "Page tree" at bounding box center [159, 70] width 2 height 1
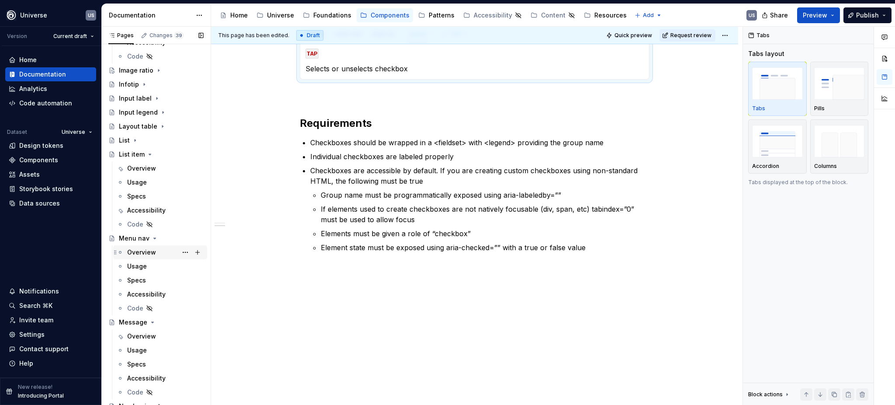
drag, startPoint x: 149, startPoint y: 155, endPoint x: 161, endPoint y: 187, distance: 34.3
click at [149, 155] on icon "Page tree" at bounding box center [150, 154] width 2 height 1
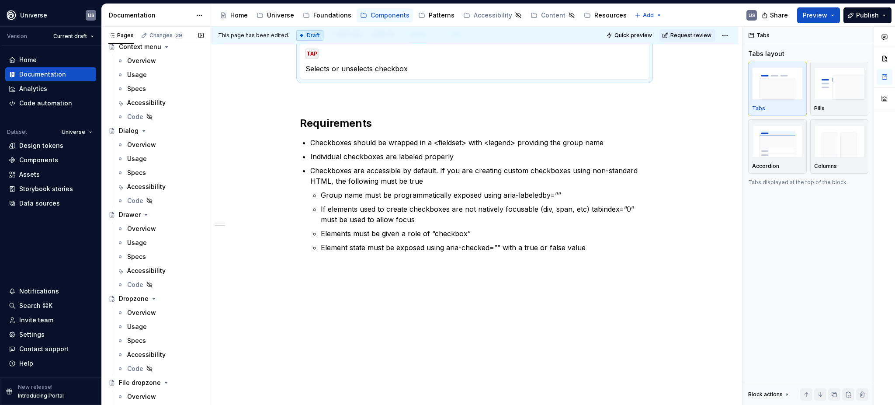
scroll to position [466, 0]
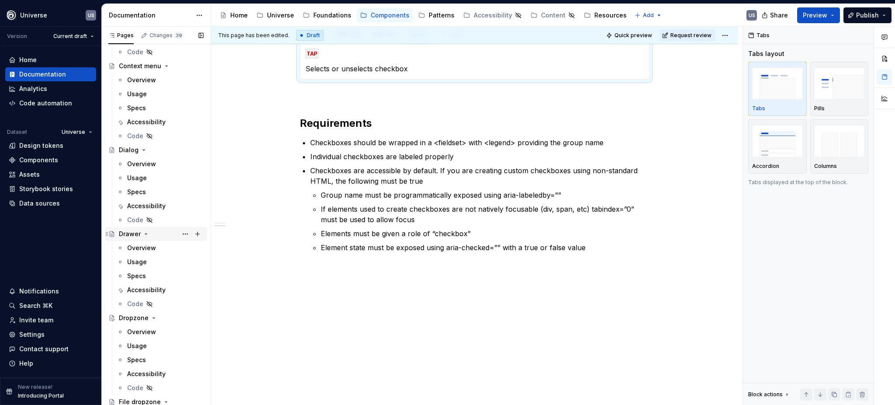
click at [145, 233] on icon "Page tree" at bounding box center [146, 233] width 7 height 7
click at [141, 149] on icon "Page tree" at bounding box center [143, 149] width 7 height 7
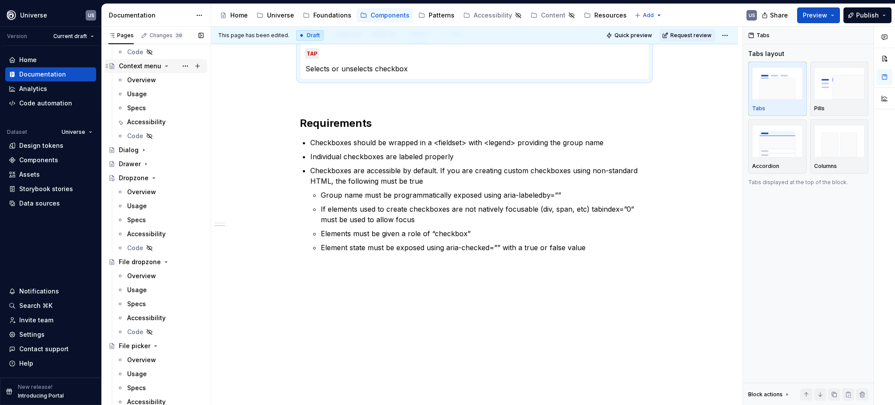
click at [166, 66] on icon "Page tree" at bounding box center [167, 66] width 2 height 1
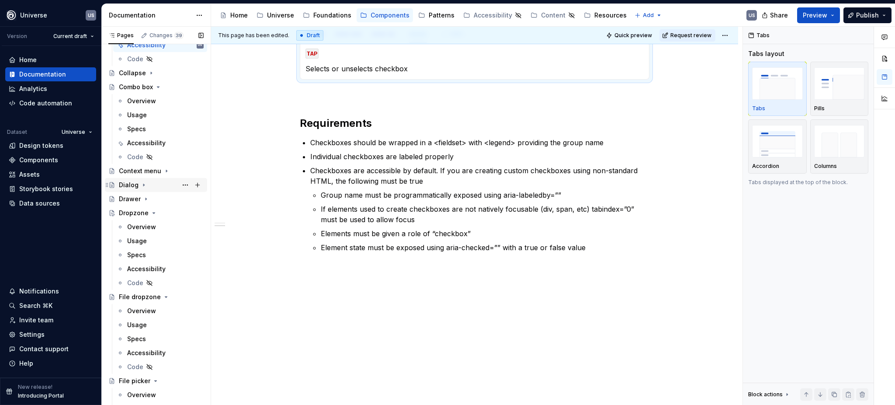
scroll to position [350, 0]
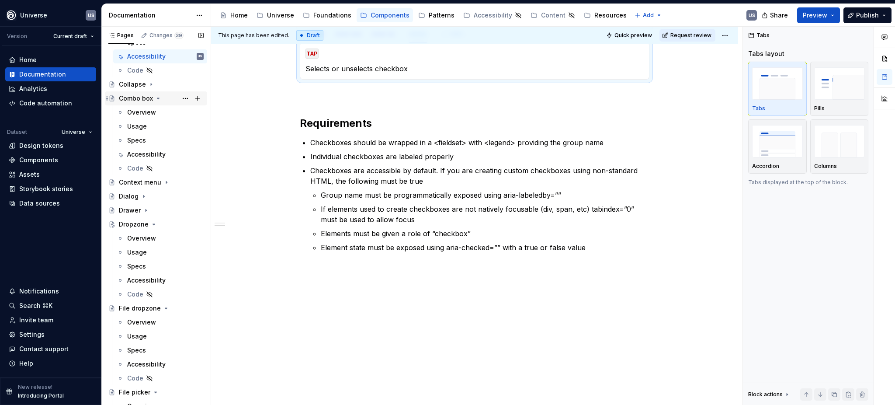
drag, startPoint x: 155, startPoint y: 100, endPoint x: 146, endPoint y: 133, distance: 34.6
click at [156, 100] on icon "Page tree" at bounding box center [158, 98] width 7 height 7
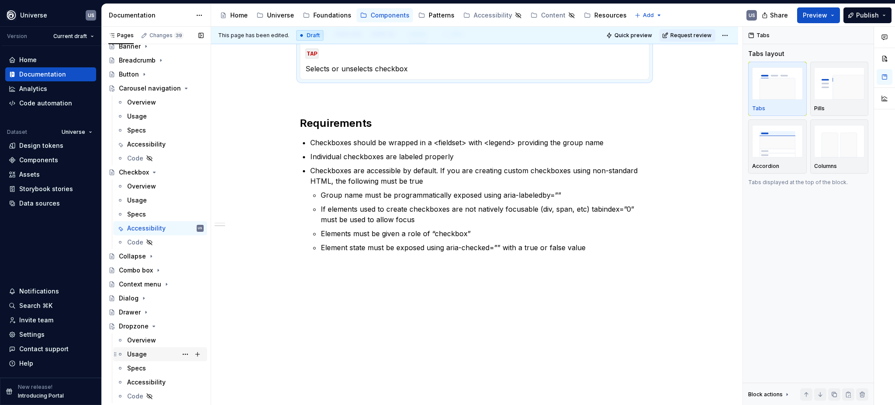
scroll to position [175, 0]
click at [173, 92] on icon "Page tree" at bounding box center [174, 91] width 2 height 1
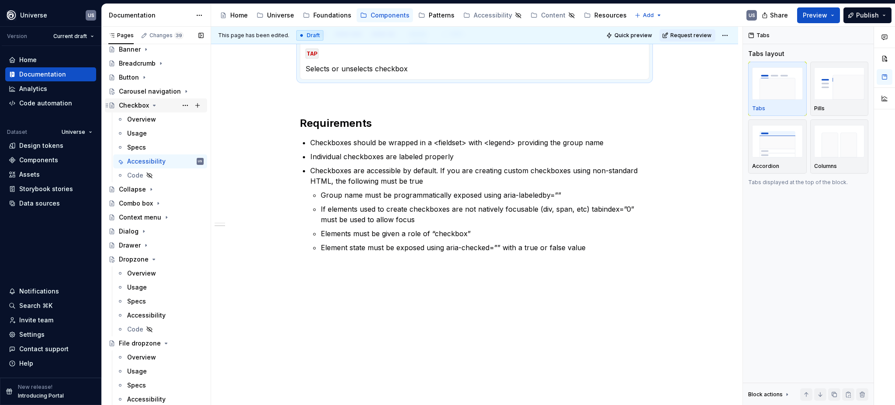
click at [151, 105] on icon "Page tree" at bounding box center [154, 105] width 7 height 7
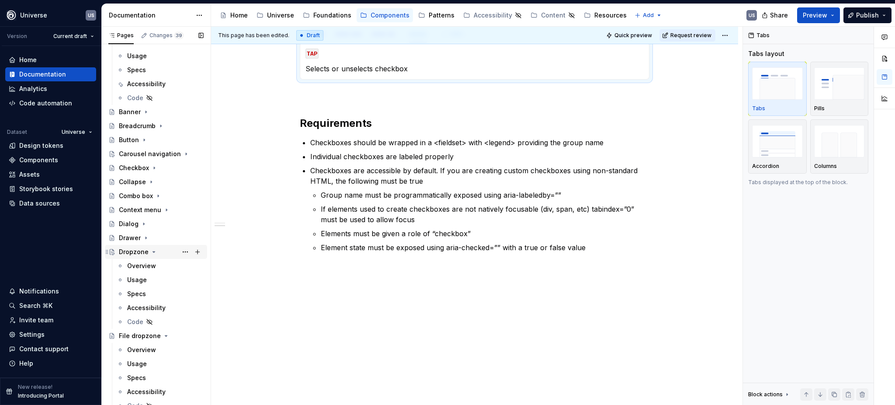
scroll to position [0, 0]
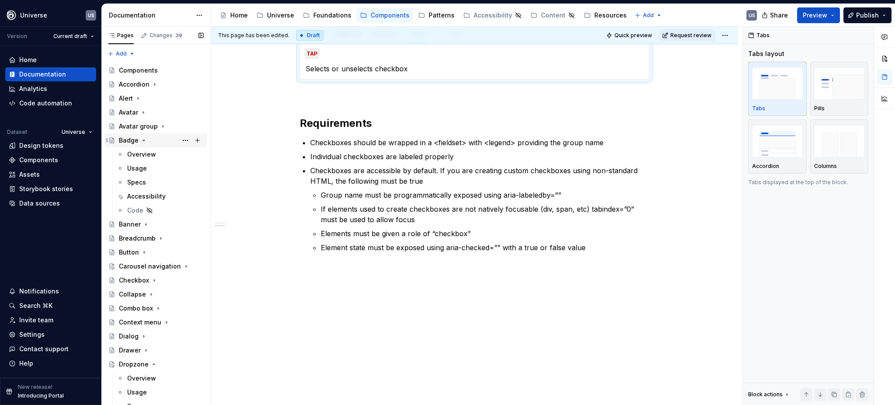
click at [143, 137] on icon "Page tree" at bounding box center [143, 140] width 7 height 7
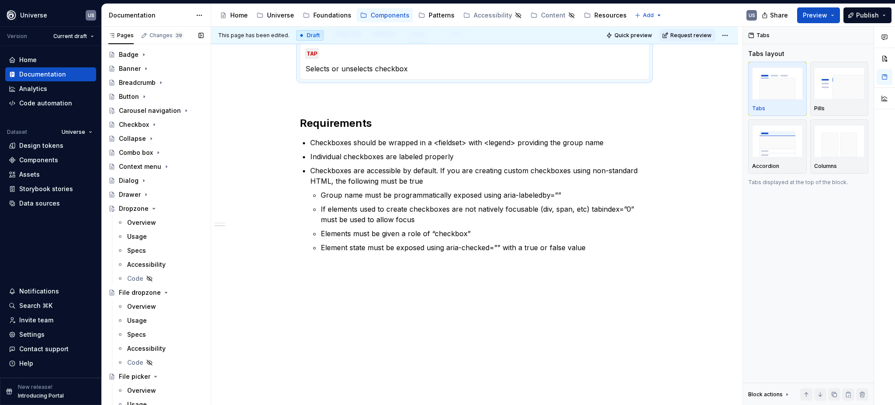
scroll to position [58, 0]
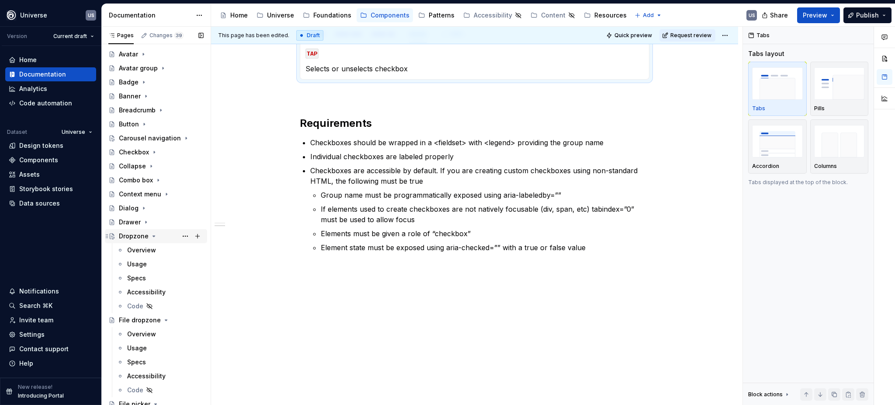
click at [153, 236] on icon "Page tree" at bounding box center [154, 236] width 2 height 1
click at [163, 250] on icon "Page tree" at bounding box center [166, 250] width 7 height 7
click at [152, 265] on icon "Page tree" at bounding box center [155, 264] width 7 height 7
click at [152, 278] on div "File upload" at bounding box center [161, 278] width 85 height 12
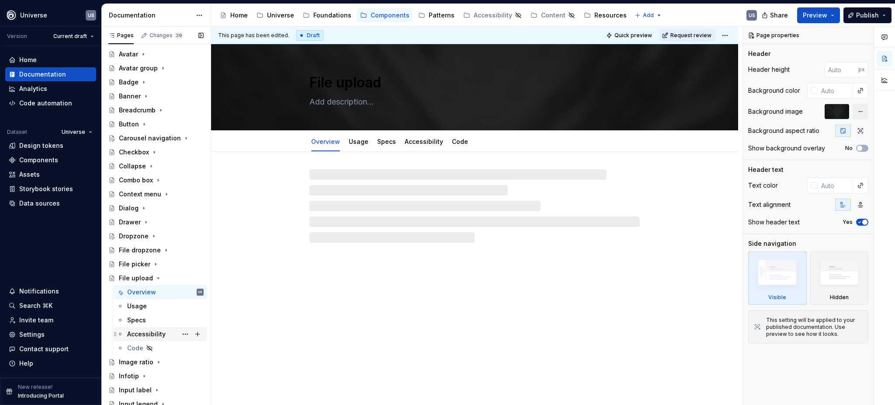
click at [147, 331] on div "Accessibility" at bounding box center [146, 334] width 38 height 9
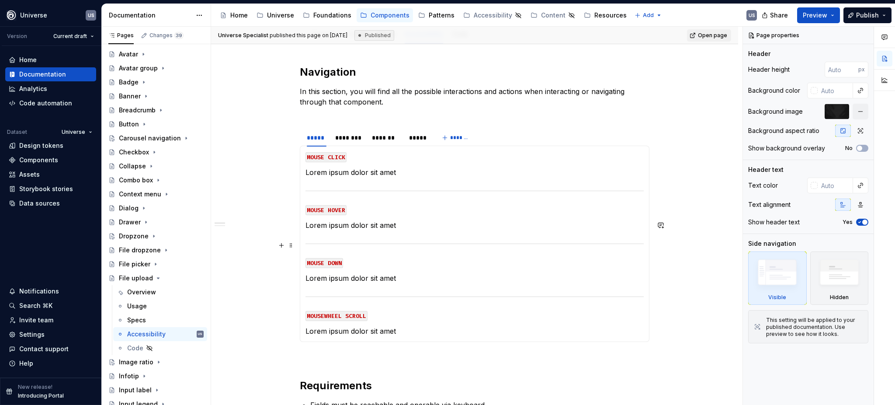
scroll to position [116, 0]
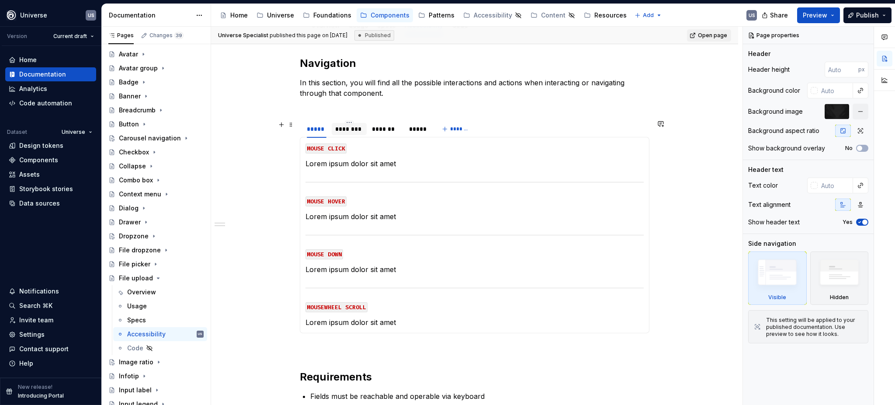
click at [340, 126] on div "********" at bounding box center [349, 129] width 28 height 9
type textarea "*"
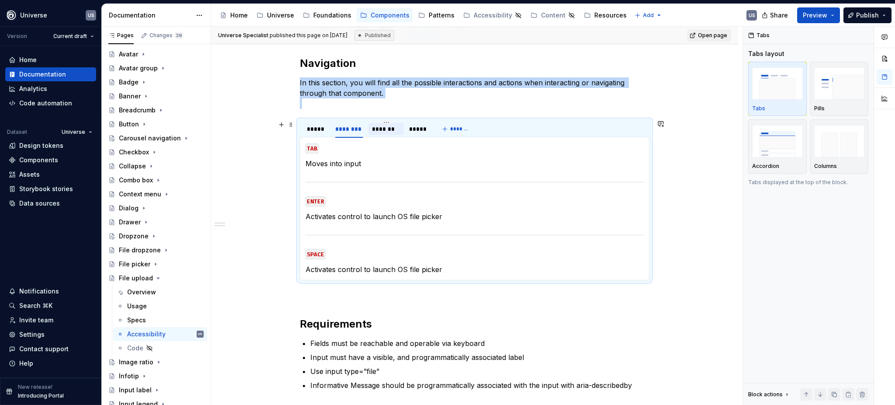
click at [387, 130] on div "*******" at bounding box center [386, 129] width 28 height 9
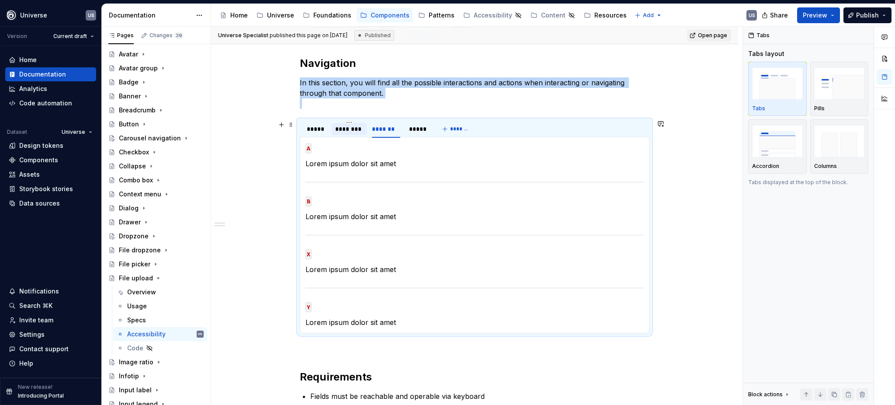
click at [344, 131] on div "********" at bounding box center [349, 129] width 28 height 9
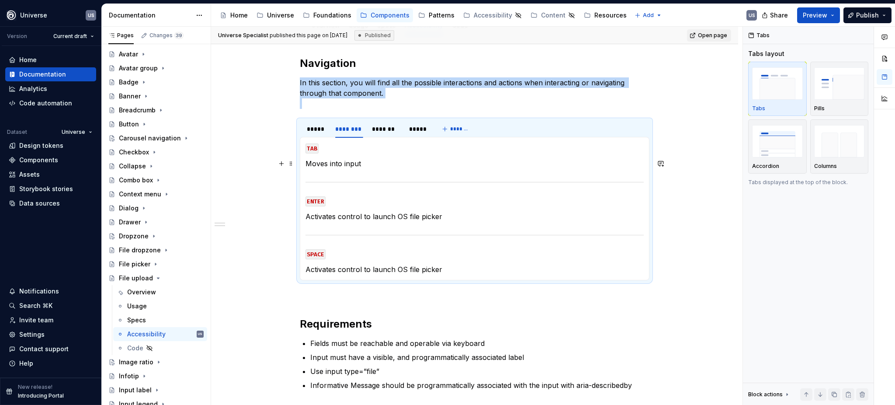
click at [349, 162] on p "Moves into input" at bounding box center [475, 163] width 338 height 10
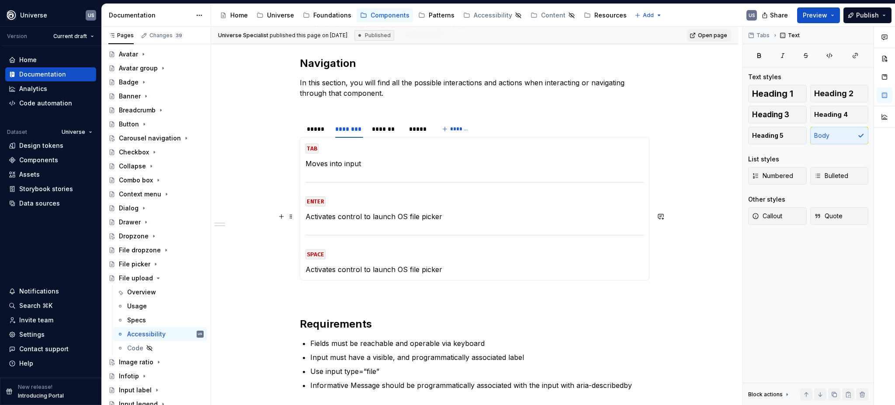
click at [444, 214] on p "Activates control to launch OS file picker" at bounding box center [475, 216] width 338 height 10
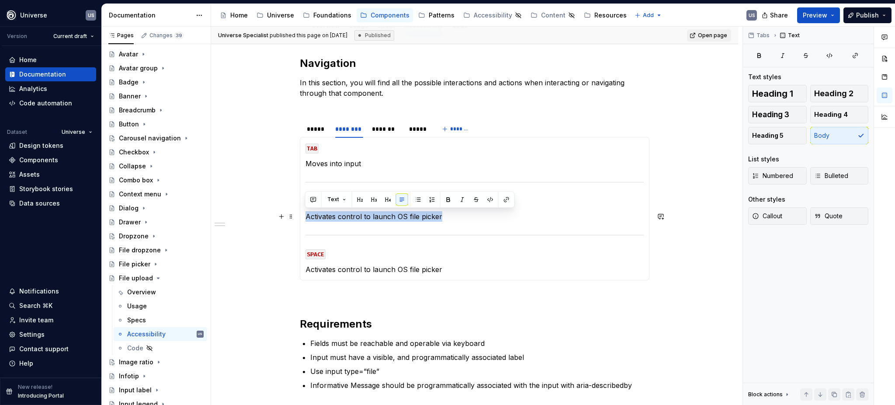
drag, startPoint x: 442, startPoint y: 215, endPoint x: 305, endPoint y: 217, distance: 137.3
click at [306, 217] on p "Activates control to launch OS file picker" at bounding box center [475, 216] width 338 height 10
copy p "Activates control to launch OS file picker"
click at [376, 132] on div "*******" at bounding box center [386, 129] width 28 height 9
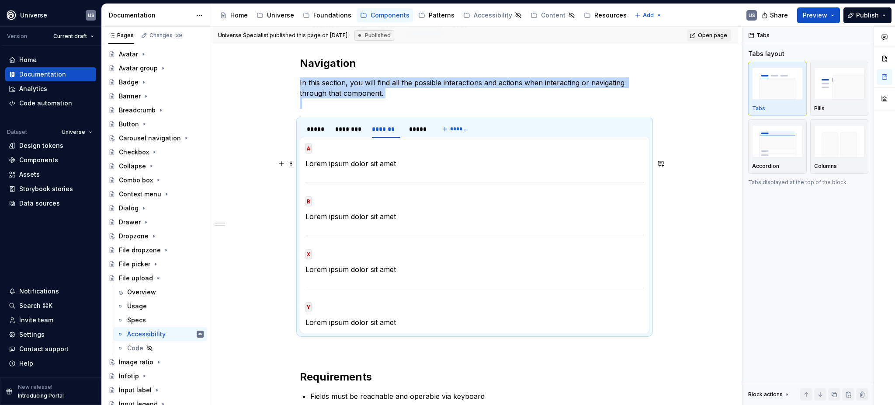
click at [361, 166] on p "Lorem ipsum dolor sit amet" at bounding box center [475, 163] width 338 height 10
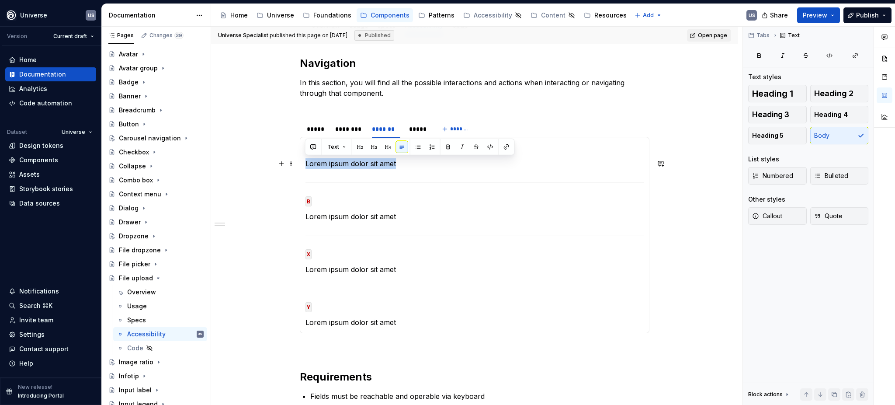
drag, startPoint x: 398, startPoint y: 162, endPoint x: 306, endPoint y: 161, distance: 92.3
click at [306, 161] on p "Lorem ipsum dolor sit amet" at bounding box center [475, 163] width 338 height 10
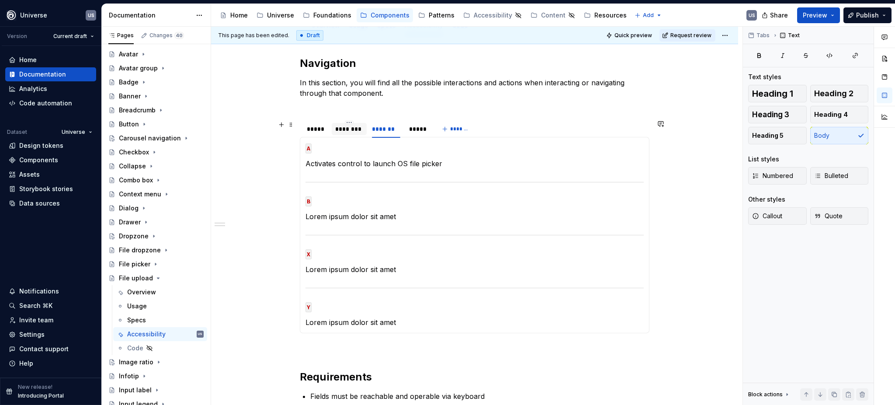
click at [353, 130] on div "********" at bounding box center [349, 129] width 28 height 9
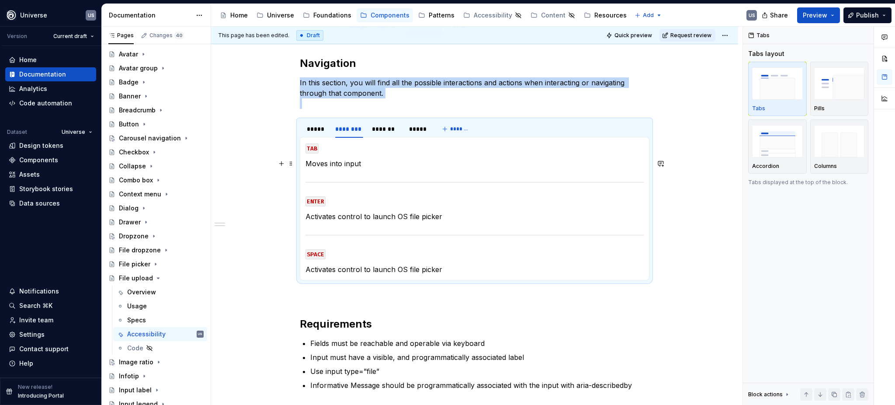
click at [363, 164] on p "Moves into input" at bounding box center [475, 163] width 338 height 10
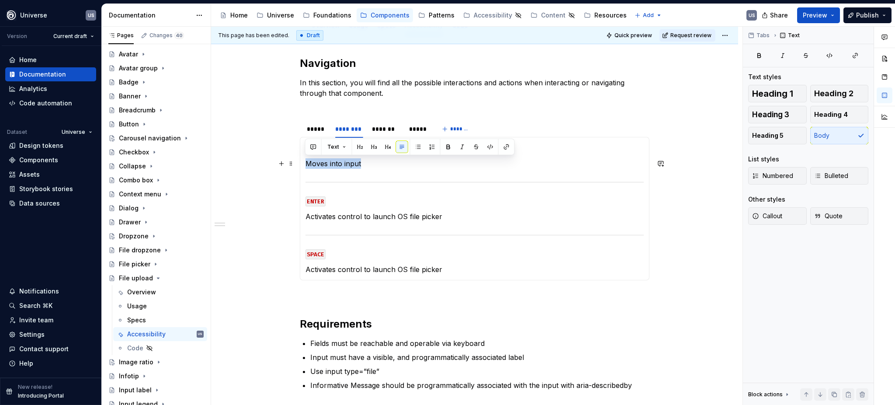
drag, startPoint x: 366, startPoint y: 163, endPoint x: 305, endPoint y: 166, distance: 61.3
click at [306, 166] on p "Moves into input" at bounding box center [475, 163] width 338 height 10
copy p "Moves into input"
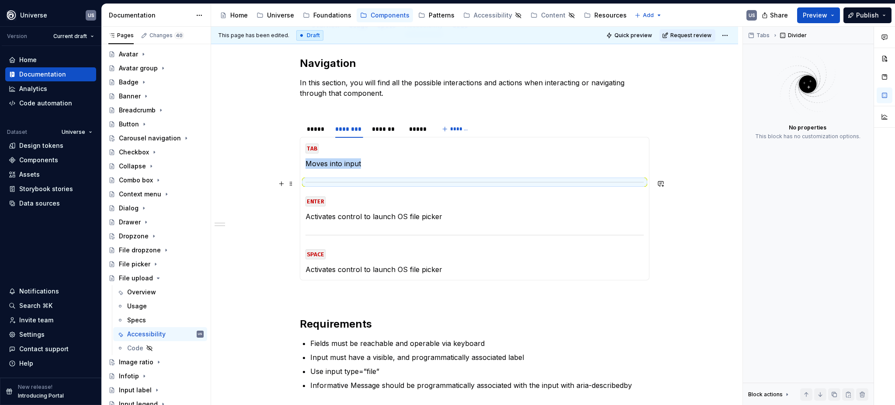
click at [381, 182] on hr at bounding box center [475, 182] width 338 height 0
click at [386, 129] on div "*******" at bounding box center [386, 129] width 28 height 9
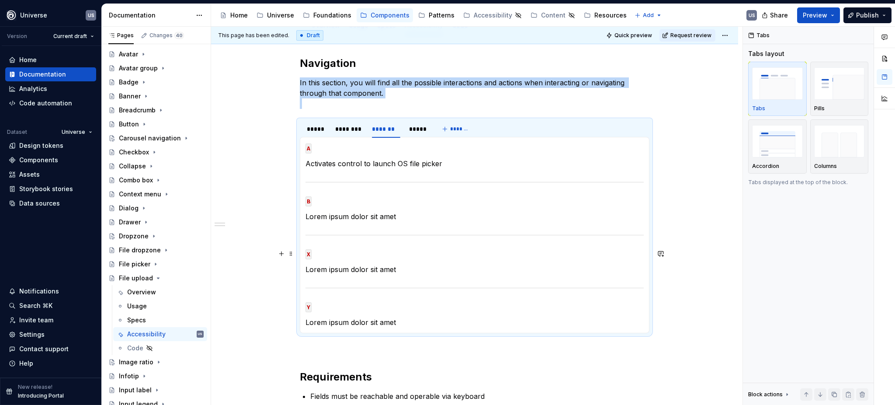
click at [308, 252] on code "X" at bounding box center [309, 254] width 6 height 10
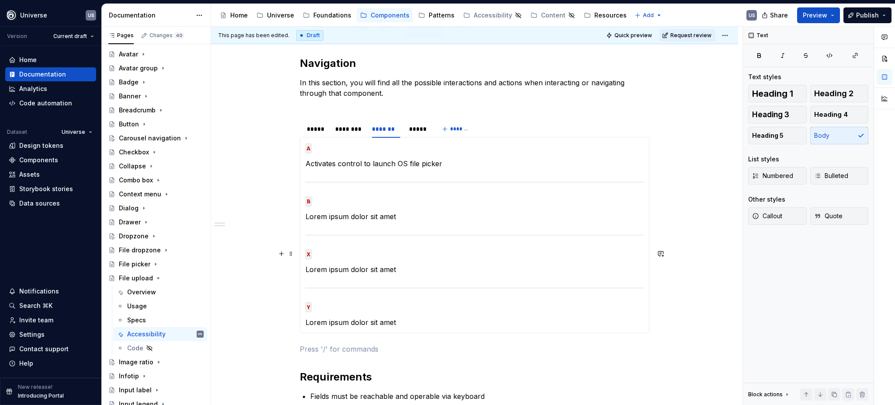
click at [317, 253] on p "X" at bounding box center [475, 253] width 338 height 10
click at [309, 251] on code "SPAD OR LEFT STICK" at bounding box center [339, 254] width 66 height 10
click at [409, 268] on p "Lorem ipsum dolor sit amet" at bounding box center [475, 269] width 338 height 10
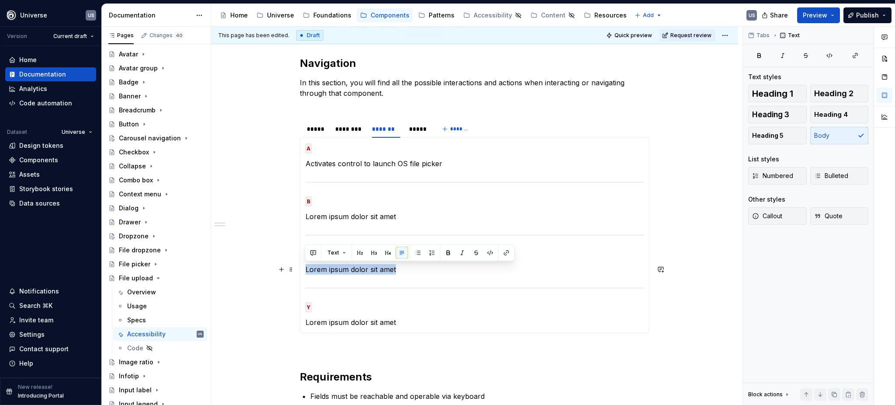
drag, startPoint x: 399, startPoint y: 269, endPoint x: 305, endPoint y: 266, distance: 94.0
click at [306, 266] on p "Lorem ipsum dolor sit amet" at bounding box center [475, 269] width 338 height 10
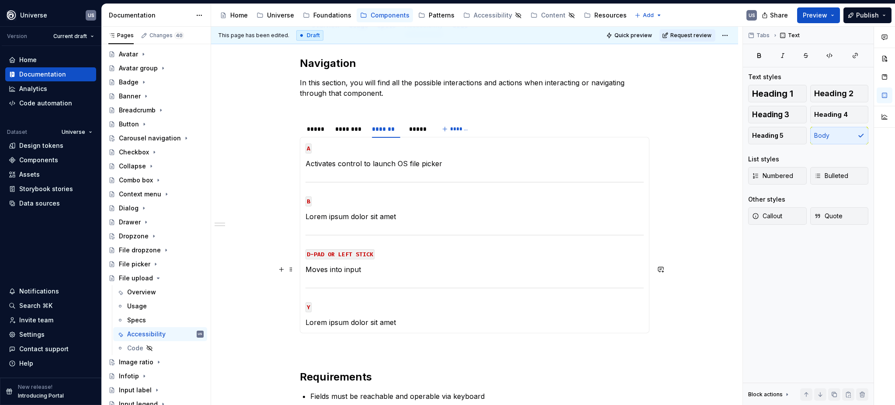
click at [329, 266] on p "Moves into input" at bounding box center [475, 269] width 338 height 10
click at [346, 128] on div "********" at bounding box center [349, 129] width 28 height 9
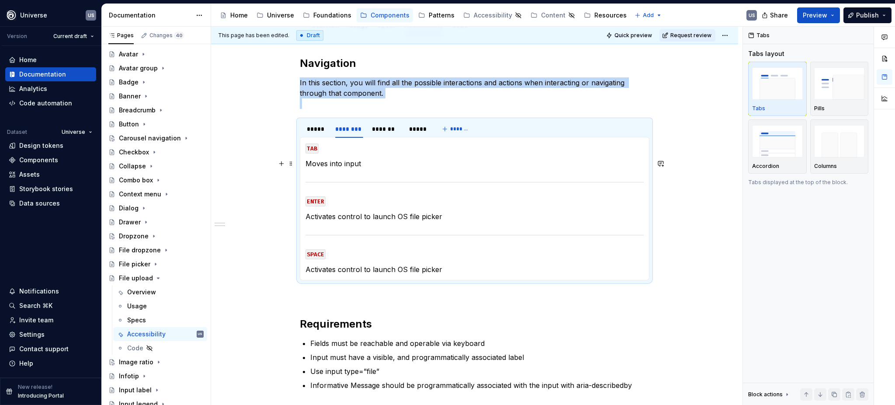
click at [325, 164] on p "Moves into input" at bounding box center [475, 163] width 338 height 10
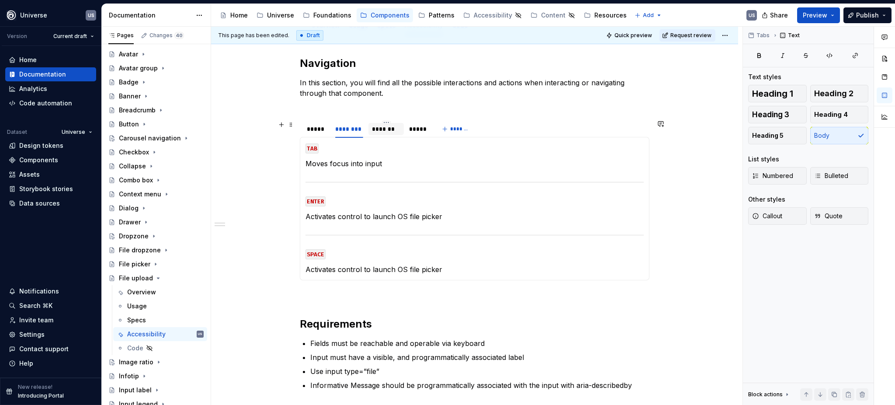
click at [395, 128] on div "*******" at bounding box center [386, 129] width 28 height 9
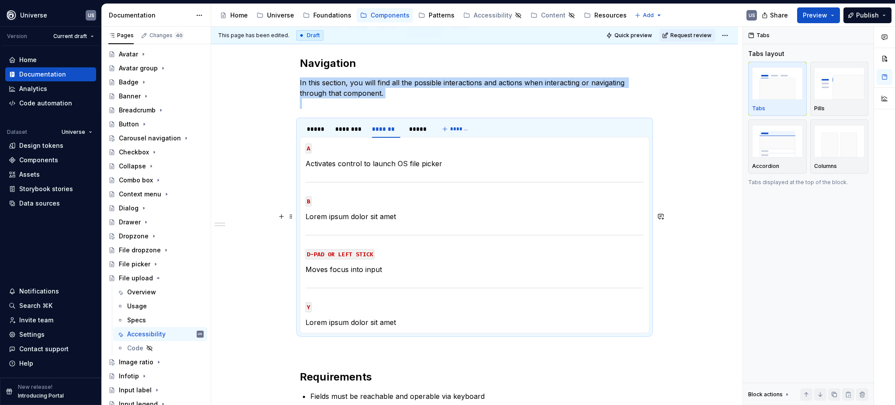
click at [384, 217] on p "Lorem ipsum dolor sit amet" at bounding box center [475, 216] width 338 height 10
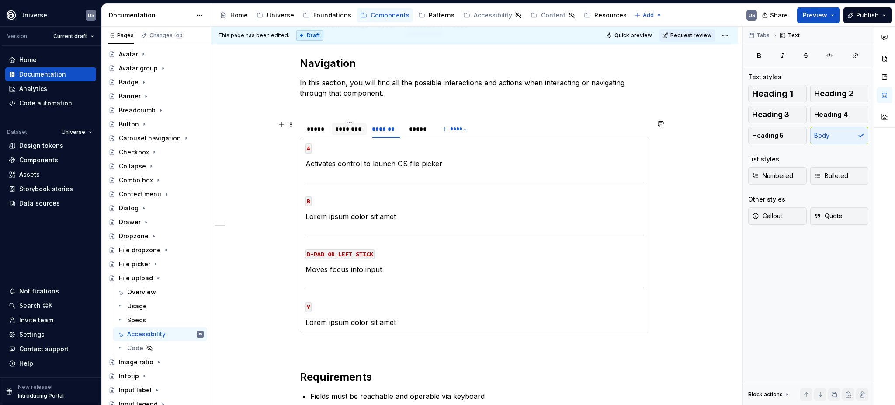
click at [350, 132] on div "********" at bounding box center [349, 129] width 28 height 9
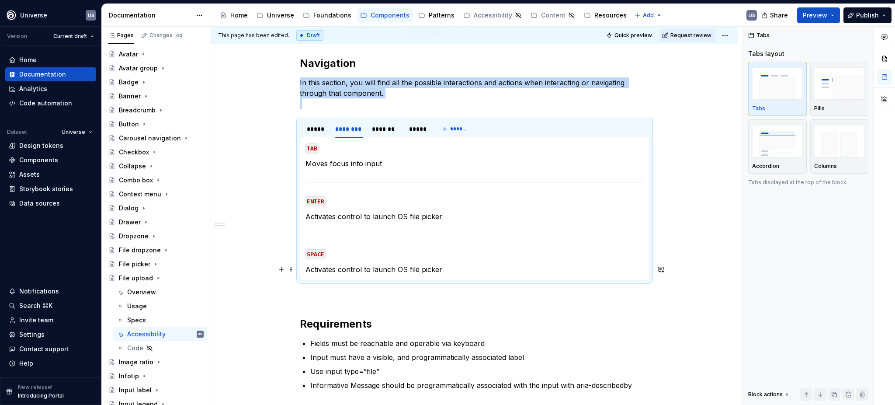
click at [458, 265] on p "Activates control to launch OS file picker" at bounding box center [475, 269] width 338 height 10
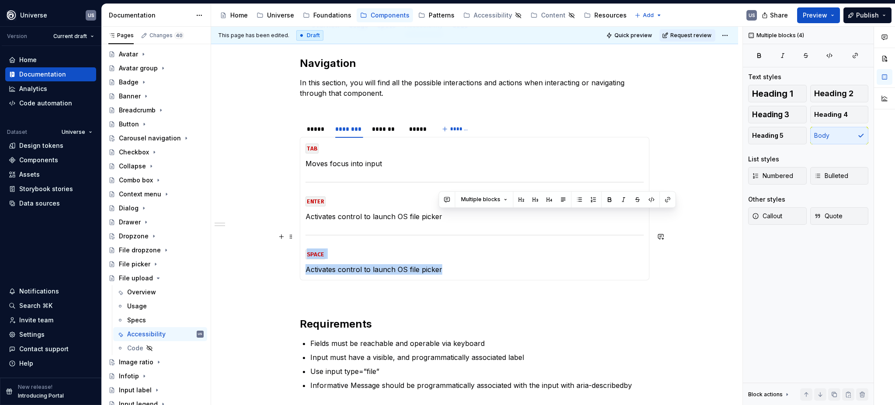
drag, startPoint x: 458, startPoint y: 265, endPoint x: 303, endPoint y: 232, distance: 158.8
click at [303, 232] on div "MOUSE CLICK Lorem ipsum dolor sit amet MOUSE HOVER Lorem ipsum dolor sit amet M…" at bounding box center [475, 208] width 350 height 143
copy section-item-column "SPACE Activates control to launch OS file picker"
click at [472, 267] on p "Activates control to launch OS file picker" at bounding box center [475, 269] width 338 height 10
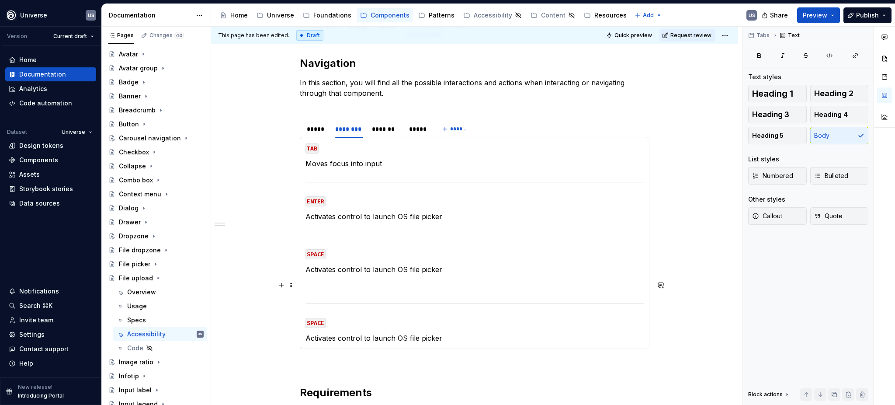
click at [344, 290] on section-item-column "TAB Moves focus into input ENTER Activates control to launch OS file picker SPA…" at bounding box center [475, 243] width 338 height 201
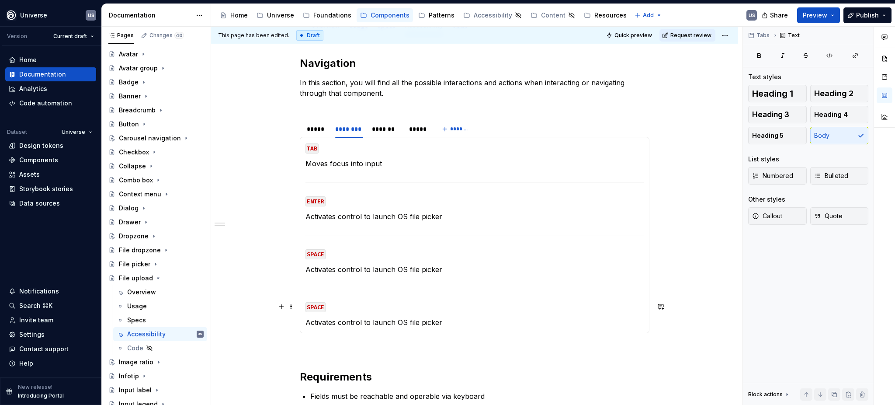
click at [320, 307] on code "SPACE" at bounding box center [316, 307] width 20 height 10
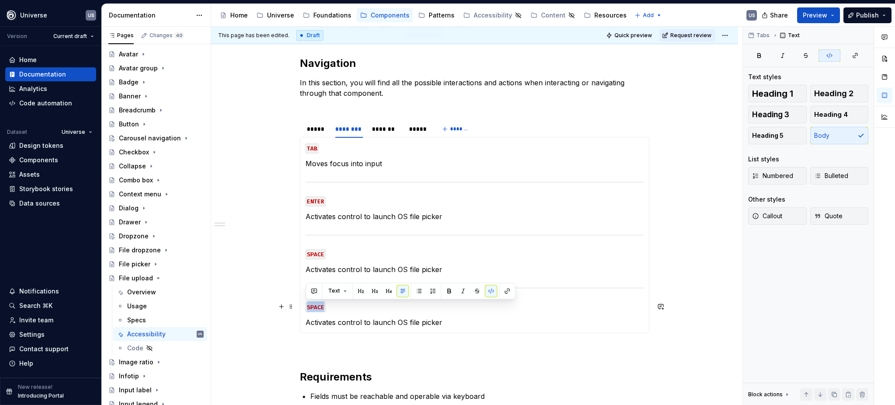
drag, startPoint x: 322, startPoint y: 308, endPoint x: 306, endPoint y: 307, distance: 15.7
click at [306, 307] on code "SPACE" at bounding box center [316, 307] width 20 height 10
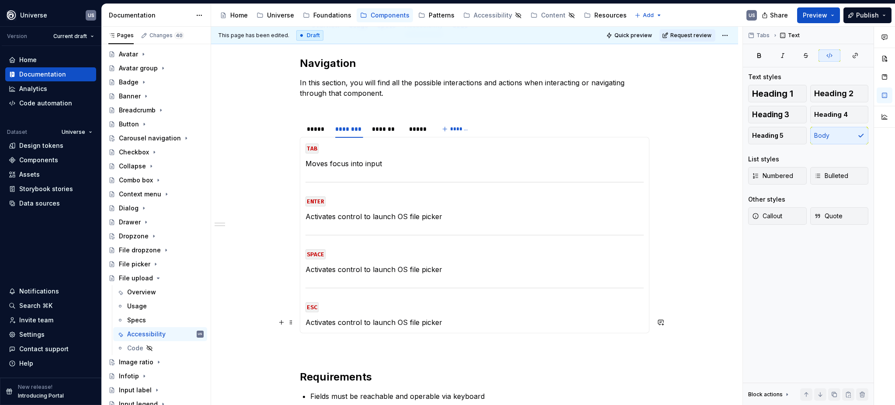
click at [377, 325] on p "Activates control to launch OS file picker" at bounding box center [475, 322] width 338 height 10
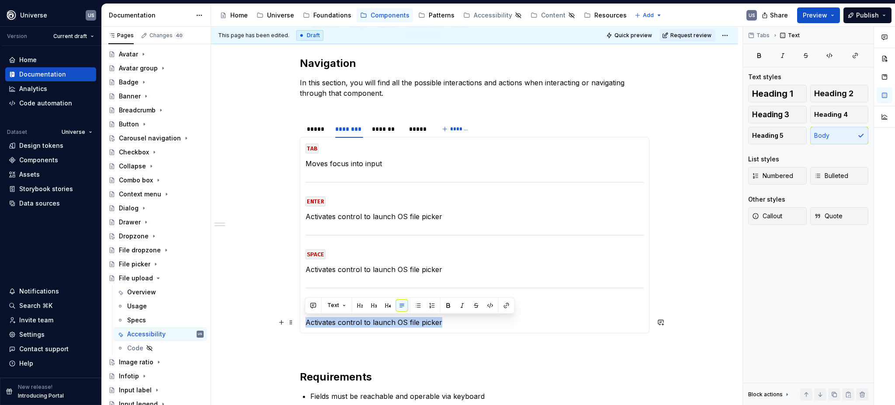
drag, startPoint x: 443, startPoint y: 323, endPoint x: 305, endPoint y: 321, distance: 137.7
click at [306, 321] on p "Activates control to launch OS file picker" at bounding box center [475, 322] width 338 height 10
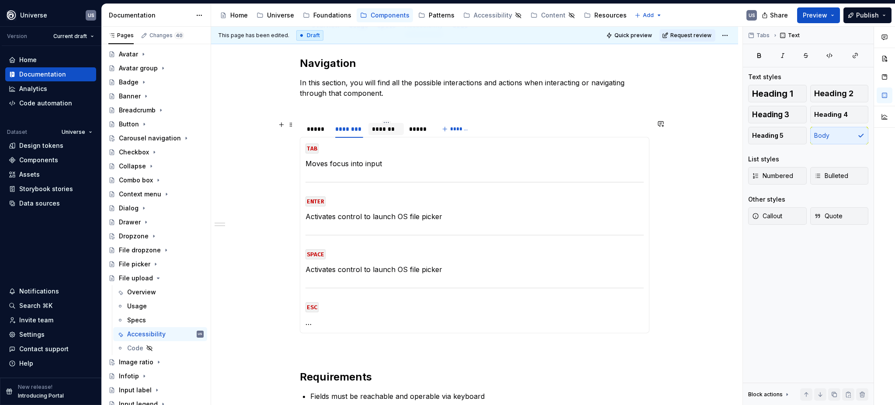
click at [395, 130] on div "*******" at bounding box center [386, 129] width 28 height 9
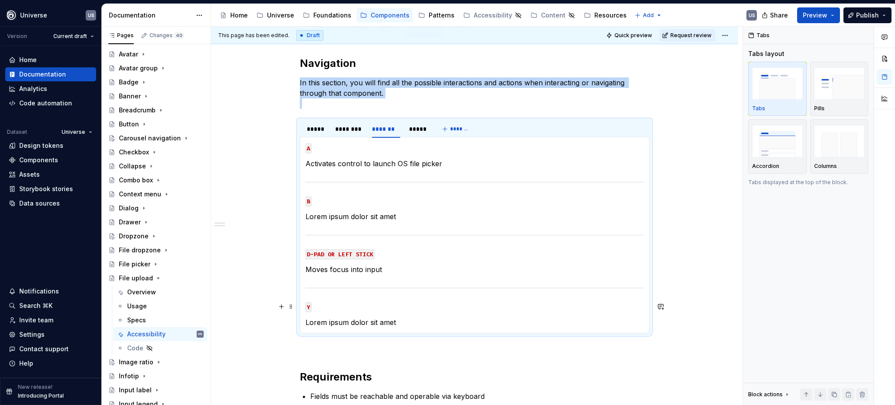
click at [309, 307] on code "Y" at bounding box center [309, 307] width 6 height 10
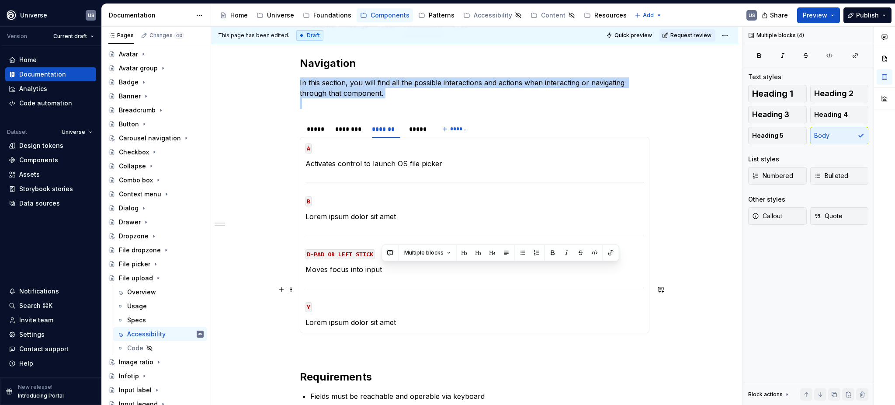
drag, startPoint x: 399, startPoint y: 322, endPoint x: 302, endPoint y: 289, distance: 102.6
click at [302, 289] on div "MOUSE CLICK Lorem ipsum dolor sit amet MOUSE HOVER Lorem ipsum dolor sit amet M…" at bounding box center [475, 235] width 350 height 196
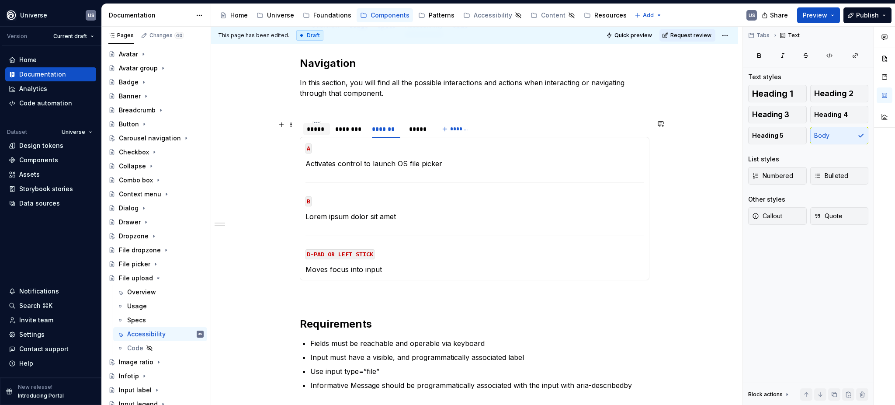
click at [316, 130] on div "*****" at bounding box center [317, 129] width 20 height 9
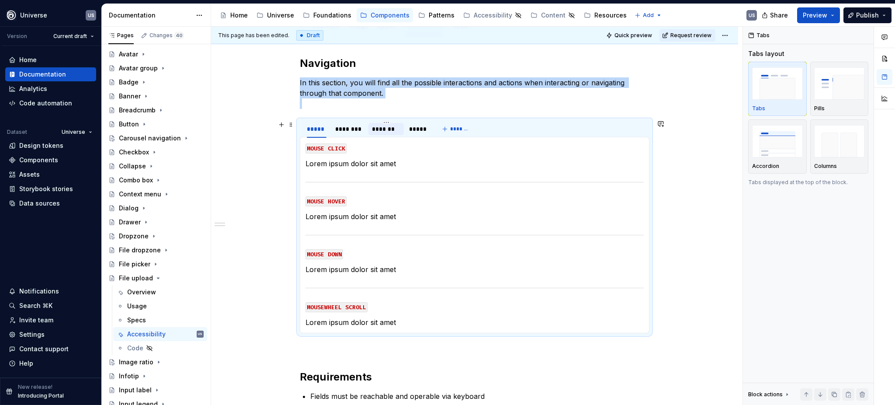
click at [381, 130] on div "*******" at bounding box center [386, 129] width 28 height 9
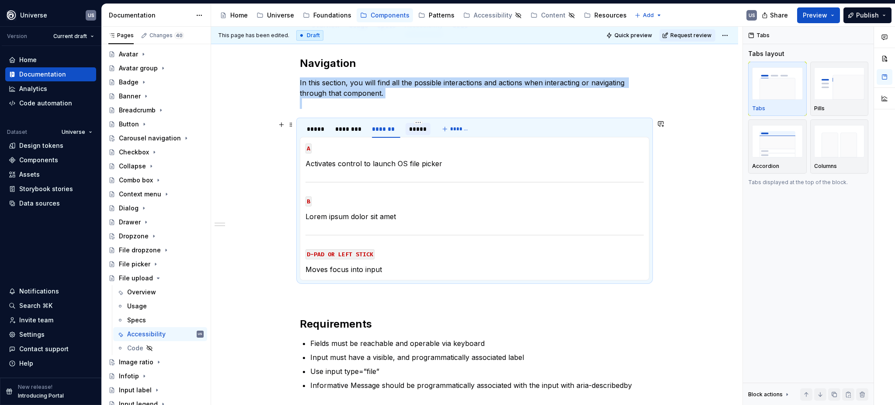
click at [414, 130] on div "*****" at bounding box center [418, 129] width 18 height 9
click at [352, 132] on div "********" at bounding box center [349, 129] width 28 height 9
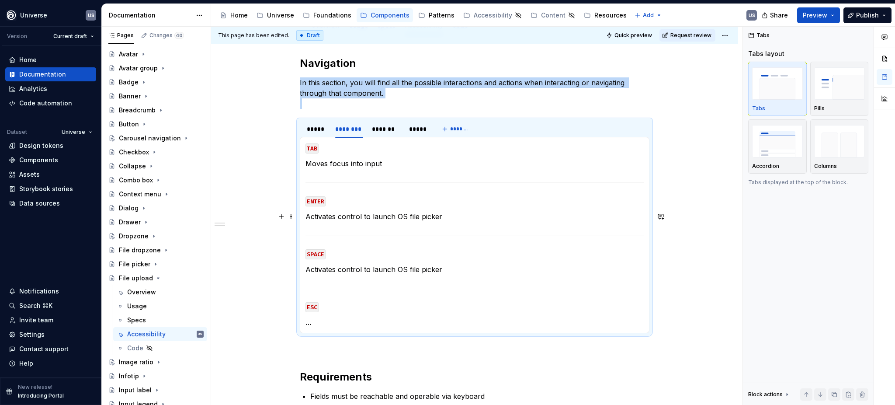
click at [394, 209] on section-item-column "TAB Moves focus into input ENTER Activates control to launch OS file picker SPA…" at bounding box center [475, 235] width 338 height 185
drag, startPoint x: 380, startPoint y: 216, endPoint x: 354, endPoint y: 213, distance: 26.4
click at [379, 216] on p "Activates control to launch OS file picker" at bounding box center [475, 216] width 338 height 10
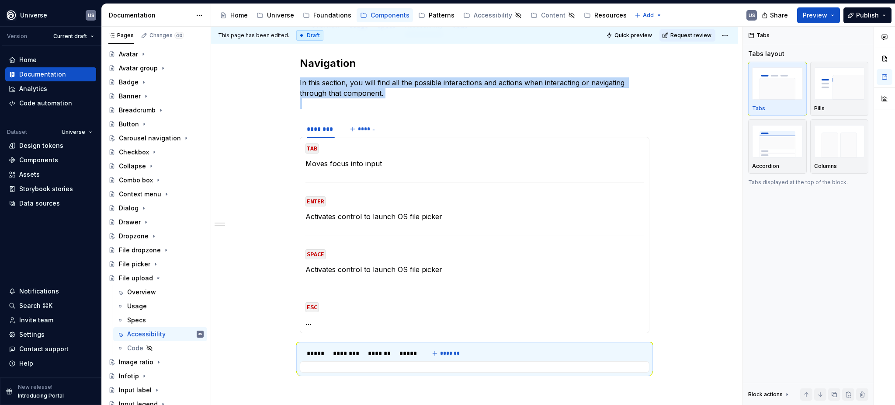
click at [325, 215] on p "Activates control to launch OS file picker" at bounding box center [475, 216] width 338 height 10
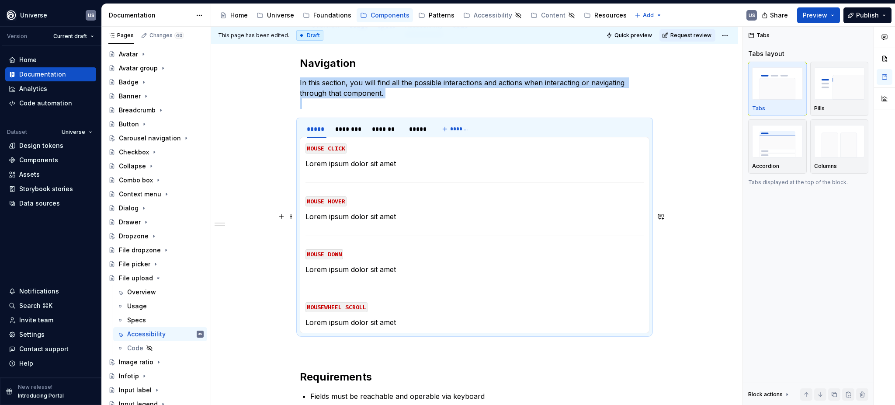
click at [317, 215] on p "Lorem ipsum dolor sit amet" at bounding box center [475, 216] width 338 height 10
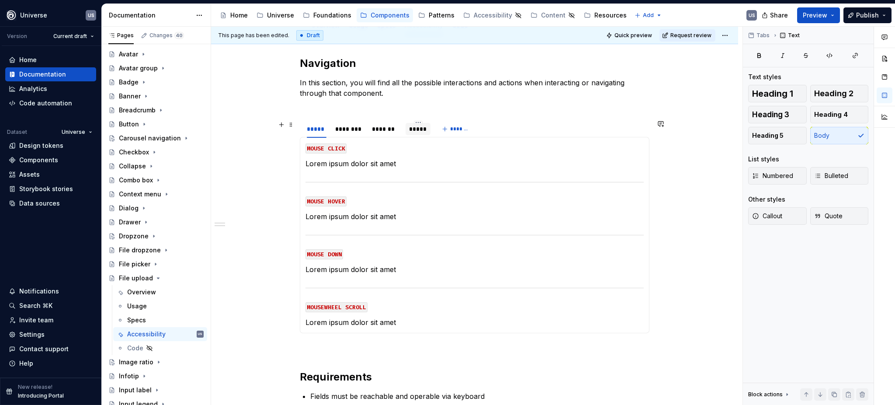
click at [413, 129] on div "*****" at bounding box center [418, 129] width 18 height 9
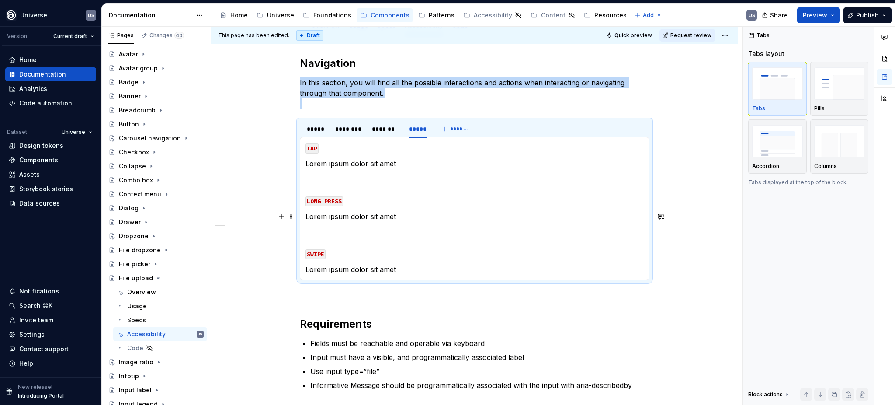
click at [313, 218] on p "Lorem ipsum dolor sit amet" at bounding box center [475, 216] width 338 height 10
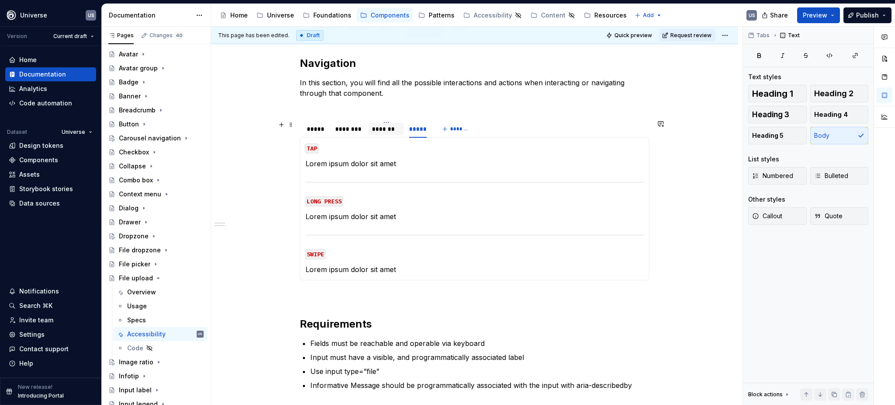
click at [387, 132] on div "*******" at bounding box center [386, 129] width 28 height 9
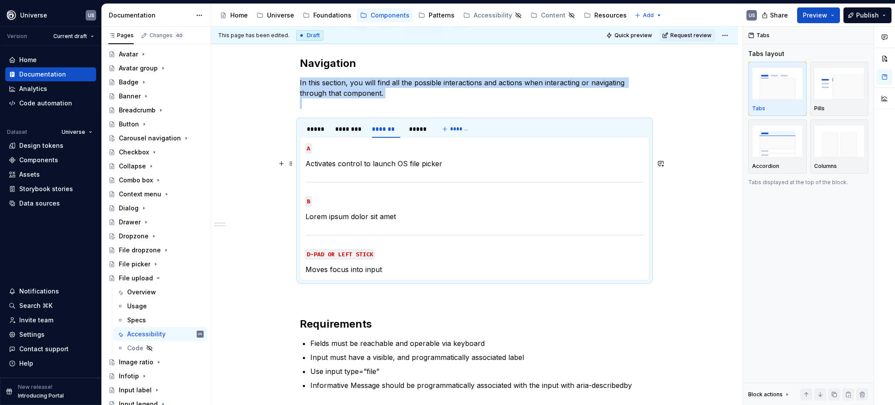
click at [316, 161] on p "Activates control to launch OS file picker" at bounding box center [475, 163] width 338 height 10
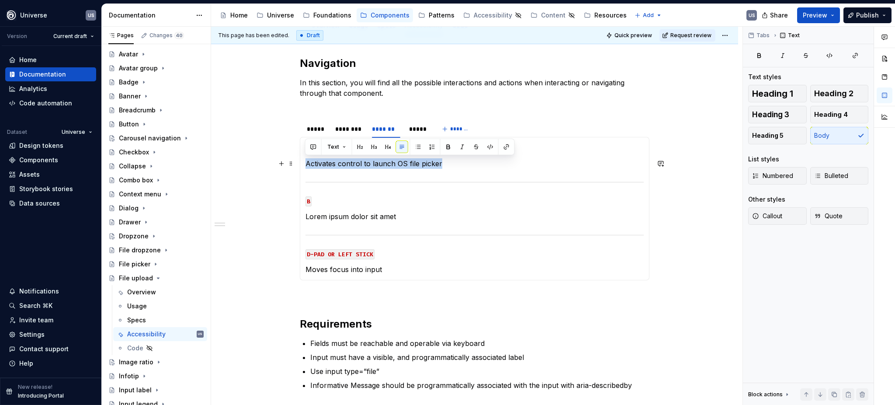
drag, startPoint x: 307, startPoint y: 163, endPoint x: 450, endPoint y: 164, distance: 143.4
click at [450, 164] on p "Activates control to launch OS file picker" at bounding box center [475, 163] width 338 height 10
copy p "Activates control to launch OS file picker"
click at [416, 130] on div "*****" at bounding box center [418, 129] width 18 height 9
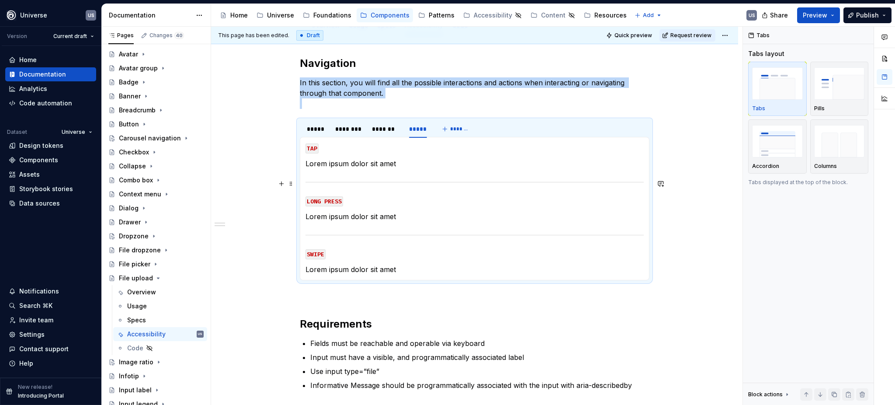
click at [360, 162] on p "Lorem ipsum dolor sit amet" at bounding box center [475, 163] width 338 height 10
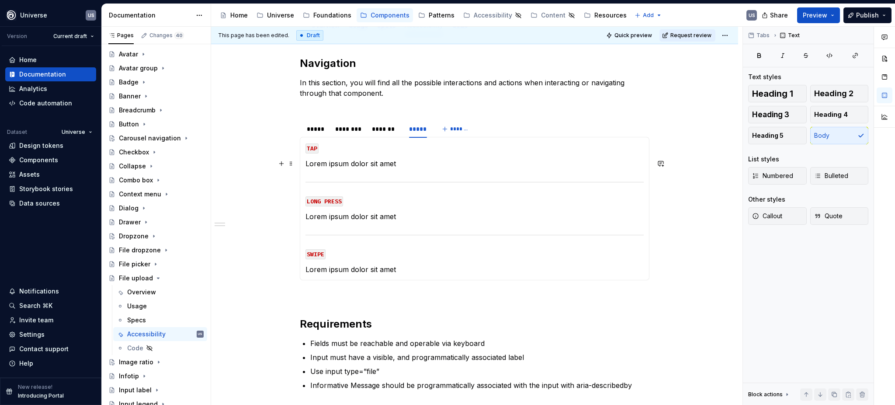
click at [306, 164] on p "Lorem ipsum dolor sit amet" at bounding box center [475, 163] width 338 height 10
drag, startPoint x: 305, startPoint y: 164, endPoint x: 411, endPoint y: 164, distance: 106.3
click at [411, 164] on p "Lorem ipsum dolor sit amet" at bounding box center [475, 163] width 338 height 10
click at [427, 175] on section-item-column "TAP Activates control to launch OS file picker LONG PRESS Lorem ipsum dolor sit…" at bounding box center [475, 209] width 338 height 132
click at [290, 126] on span at bounding box center [291, 124] width 7 height 12
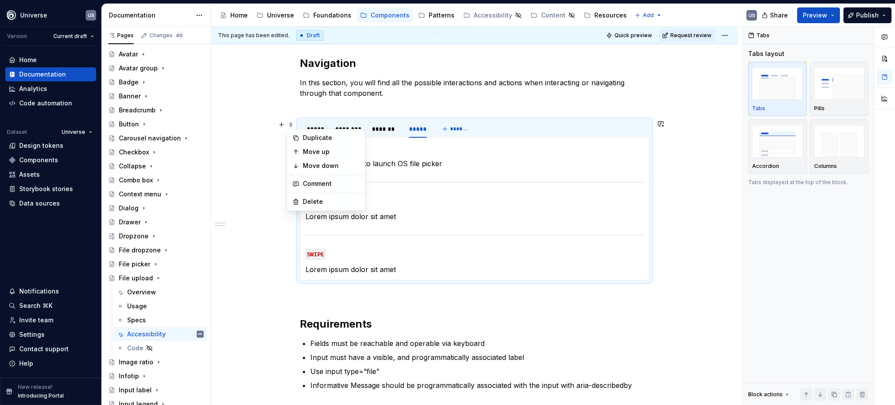
click at [301, 122] on div "***** ******** ******* *****" at bounding box center [367, 131] width 134 height 22
click at [291, 123] on span at bounding box center [291, 124] width 7 height 12
click at [500, 126] on div "***** ******** ******* ***** *******" at bounding box center [475, 128] width 350 height 17
click at [311, 130] on div "*****" at bounding box center [317, 129] width 20 height 9
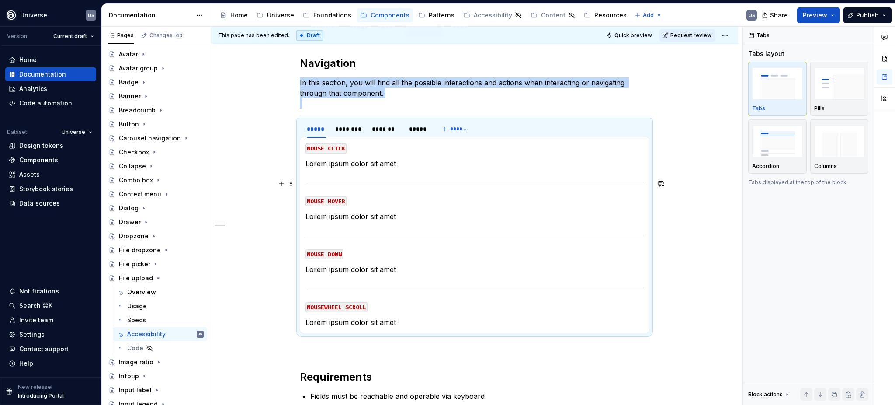
click at [368, 172] on section-item-column "MOUSE CLICK Lorem ipsum dolor sit amet MOUSE HOVER Lorem ipsum dolor sit amet M…" at bounding box center [475, 235] width 338 height 185
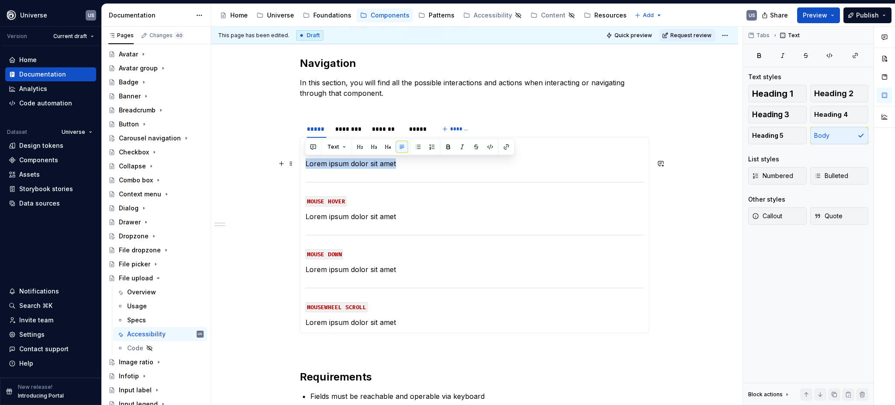
drag, startPoint x: 402, startPoint y: 164, endPoint x: 311, endPoint y: 174, distance: 91.5
click at [304, 167] on div "MOUSE CLICK Lorem ipsum dolor sit amet MOUSE HOVER Lorem ipsum dolor sit amet M…" at bounding box center [475, 235] width 350 height 196
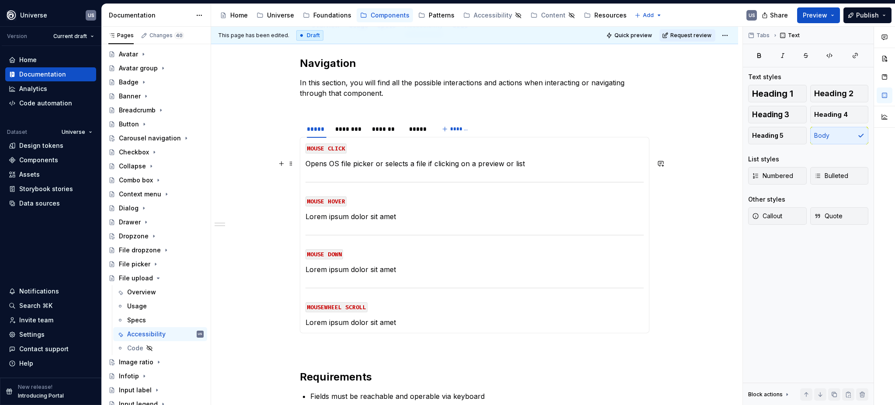
click at [533, 164] on p "Opens OS file picker or selects a file if clicking on a preview or list" at bounding box center [475, 163] width 338 height 10
click at [465, 163] on p "Opens OS file picker or selects a file if clicking on a preview or list" at bounding box center [475, 163] width 338 height 10
drag, startPoint x: 427, startPoint y: 161, endPoint x: 553, endPoint y: 165, distance: 125.5
click at [553, 165] on p "Opens OS file picker or selects a file if clicking on a preview or list" at bounding box center [475, 163] width 338 height 10
click at [388, 219] on p "Lorem ipsum dolor sit amet" at bounding box center [475, 216] width 338 height 10
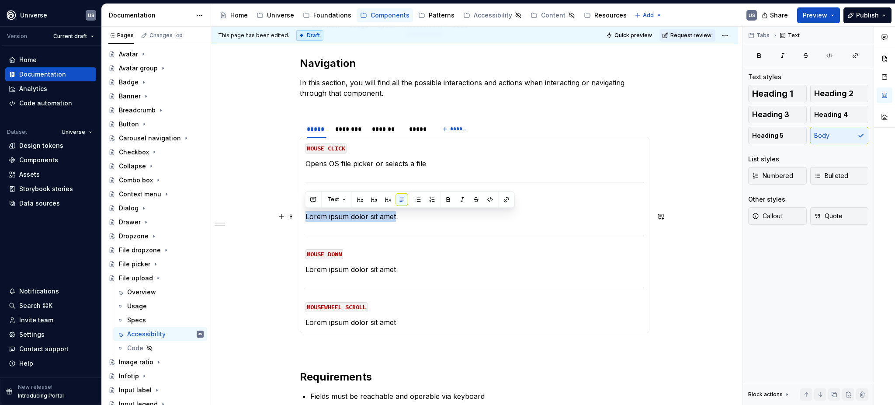
drag, startPoint x: 369, startPoint y: 216, endPoint x: 304, endPoint y: 219, distance: 65.2
click at [306, 219] on p "Lorem ipsum dolor sit amet" at bounding box center [475, 216] width 338 height 10
click at [309, 270] on p "Lorem ipsum dolor sit amet" at bounding box center [475, 269] width 338 height 10
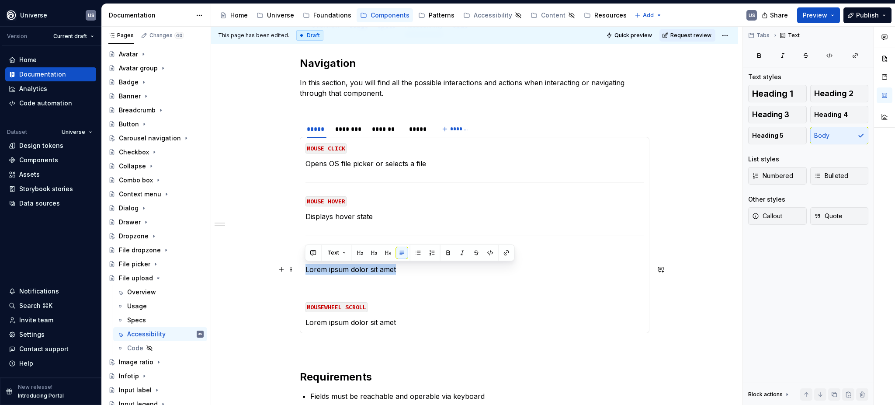
drag, startPoint x: 304, startPoint y: 270, endPoint x: 439, endPoint y: 269, distance: 134.7
click at [439, 269] on p "Lorem ipsum dolor sit amet" at bounding box center [475, 269] width 338 height 10
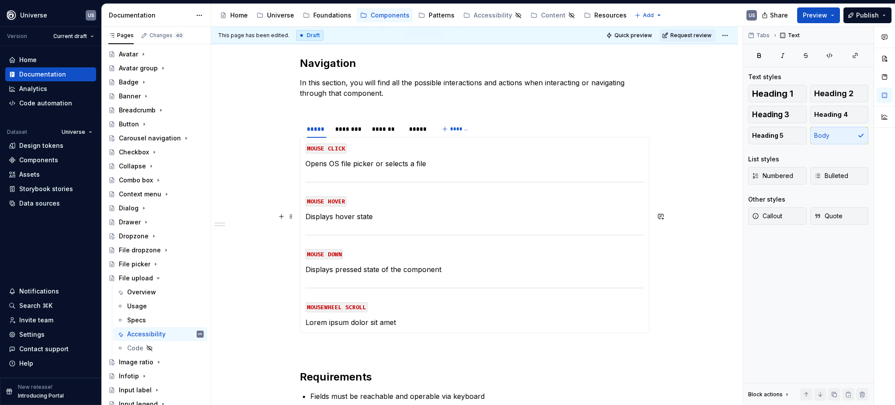
click at [387, 216] on p "Displays hover state" at bounding box center [475, 216] width 338 height 10
click at [355, 320] on p "Lorem ipsum dolor sit amet" at bounding box center [475, 322] width 338 height 10
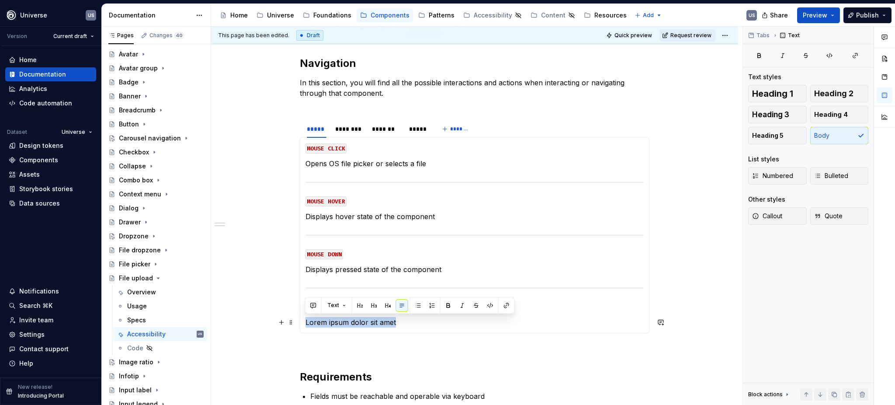
drag, startPoint x: 306, startPoint y: 320, endPoint x: 415, endPoint y: 325, distance: 109.8
click at [415, 325] on p "Lorem ipsum dolor sit amet" at bounding box center [475, 322] width 338 height 10
click at [354, 129] on div "********" at bounding box center [349, 129] width 28 height 9
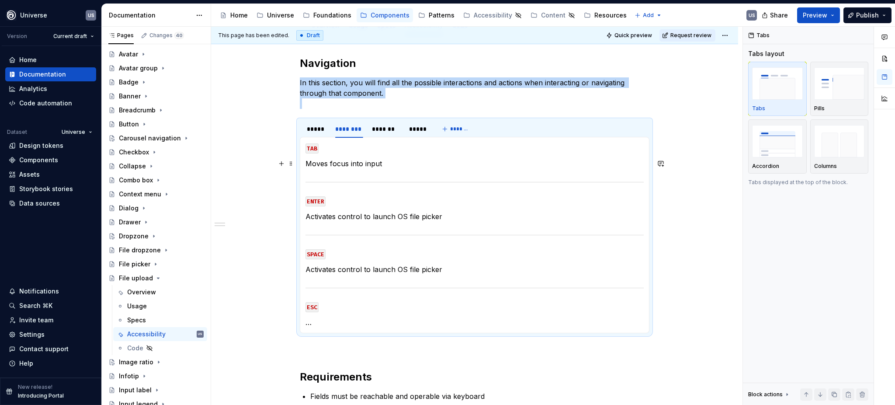
click at [357, 161] on p "Moves focus into input" at bounding box center [475, 163] width 338 height 10
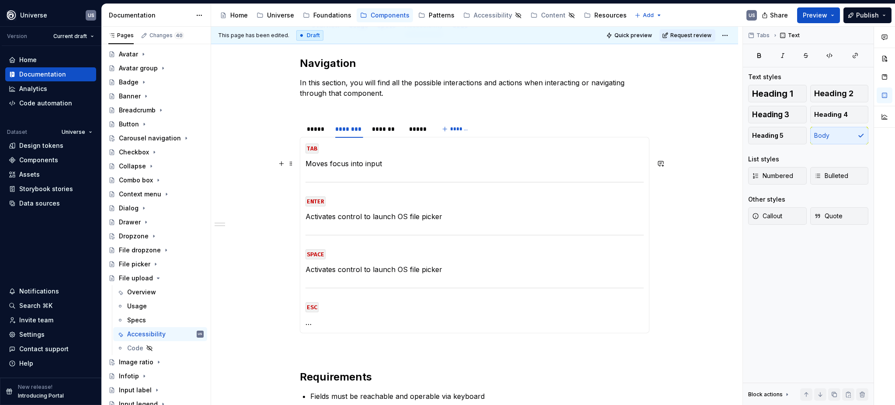
click at [390, 164] on p "Moves focus into input" at bounding box center [475, 163] width 338 height 10
click at [348, 163] on p "Moves focus into input" at bounding box center [475, 163] width 338 height 10
click at [316, 324] on p "…" at bounding box center [475, 322] width 338 height 10
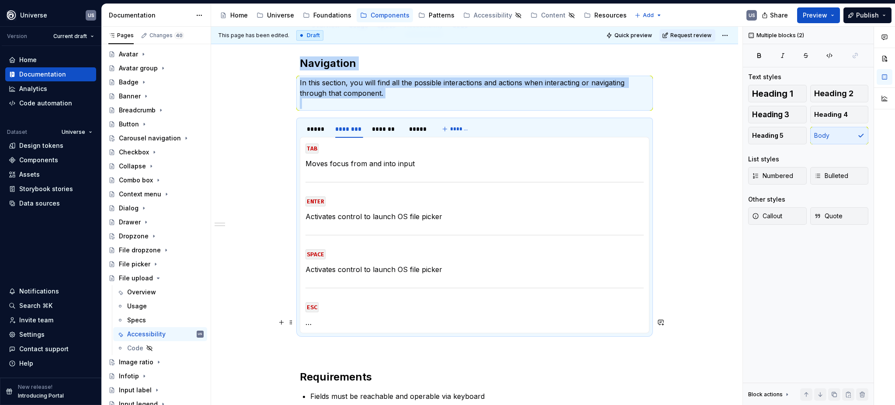
drag, startPoint x: 316, startPoint y: 324, endPoint x: 309, endPoint y: 324, distance: 6.6
click at [309, 324] on p "…" at bounding box center [475, 322] width 338 height 10
click at [314, 323] on p "…" at bounding box center [475, 322] width 338 height 10
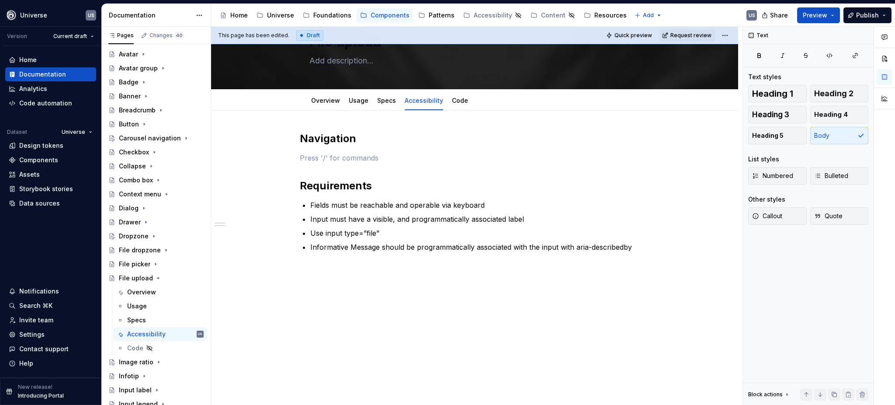
scroll to position [40, 0]
click at [338, 314] on div "Navigation Requirements Fields must be reachable and operable via keyboard Inpu…" at bounding box center [474, 258] width 527 height 295
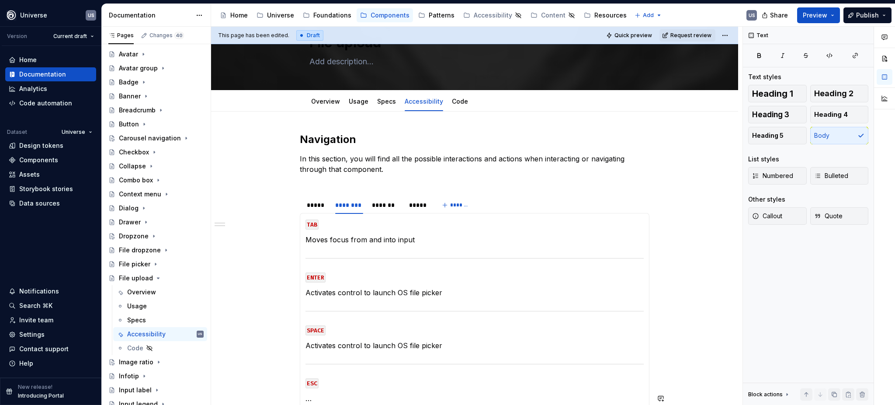
scroll to position [176, 0]
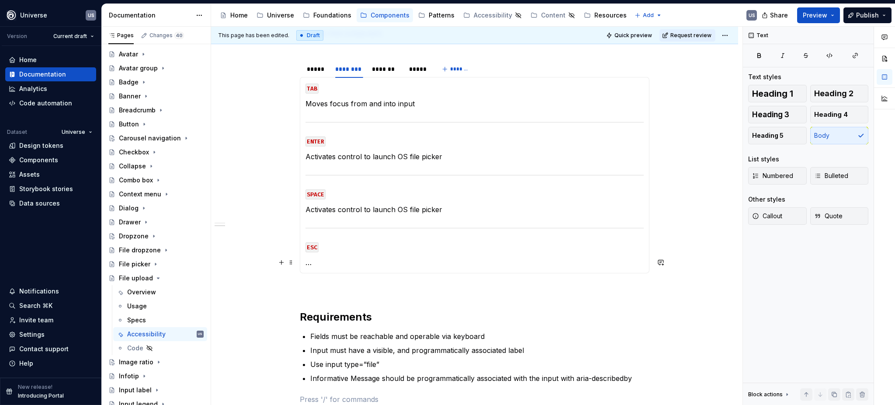
click at [317, 264] on p "…" at bounding box center [475, 262] width 338 height 10
click at [379, 235] on section-item-column "TAB Moves focus from and into input ENTER Activates control to launch OS file p…" at bounding box center [475, 175] width 338 height 185
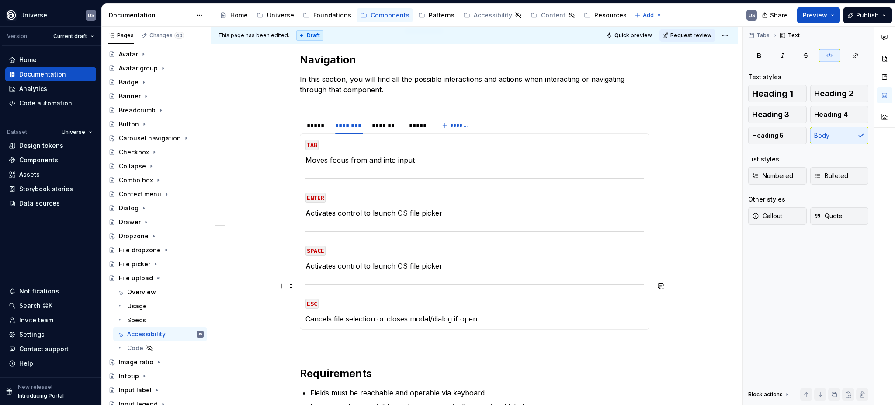
scroll to position [118, 0]
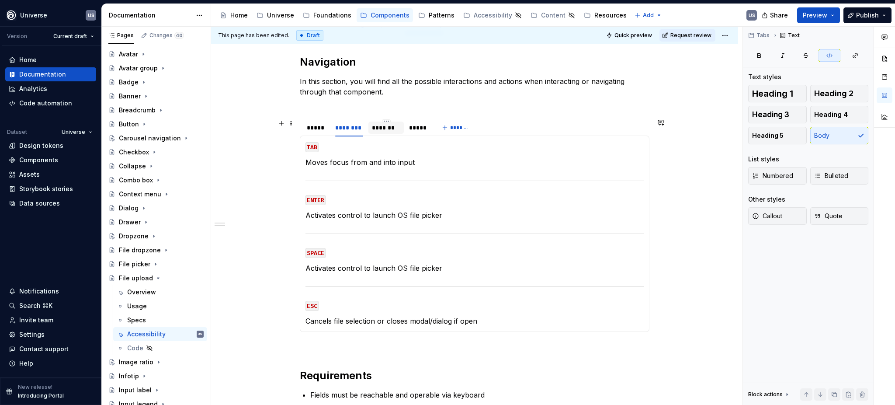
click at [390, 128] on div "*******" at bounding box center [386, 127] width 28 height 9
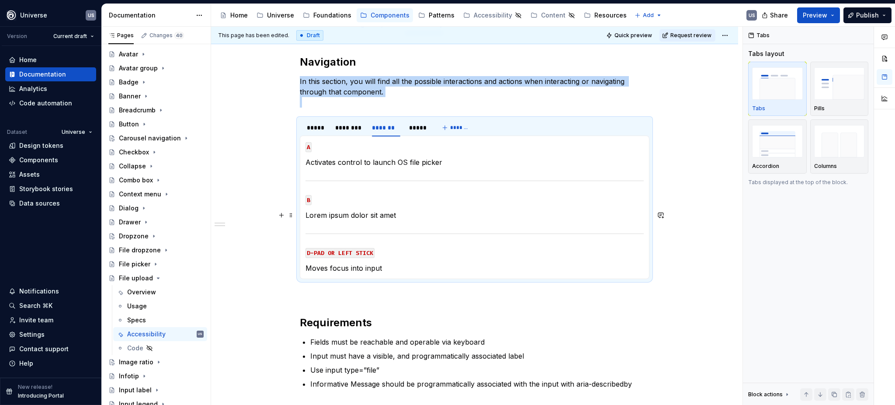
click at [360, 209] on section-item-column "A Activates control to launch OS file picker B Lorem ipsum dolor sit amet D-PAD…" at bounding box center [475, 207] width 338 height 132
click at [394, 215] on p "Lorem ipsum dolor sit amet" at bounding box center [475, 215] width 338 height 10
click at [396, 215] on p "Lorem ipsum dolor sit amet" at bounding box center [475, 215] width 338 height 10
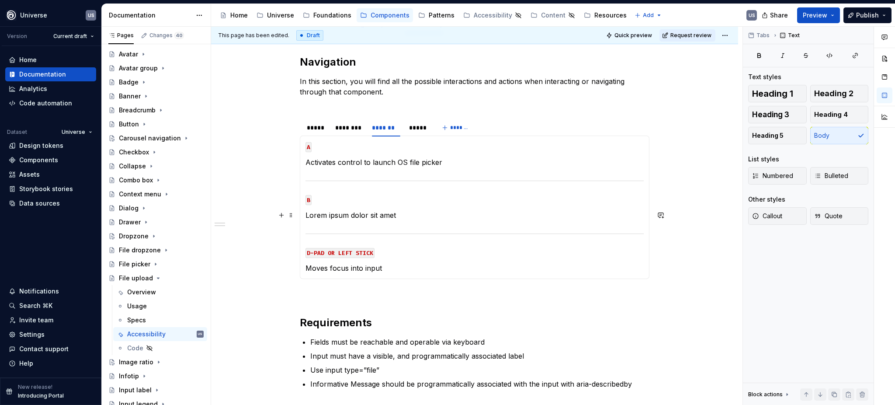
click at [313, 216] on p "Lorem ipsum dolor sit amet" at bounding box center [475, 215] width 338 height 10
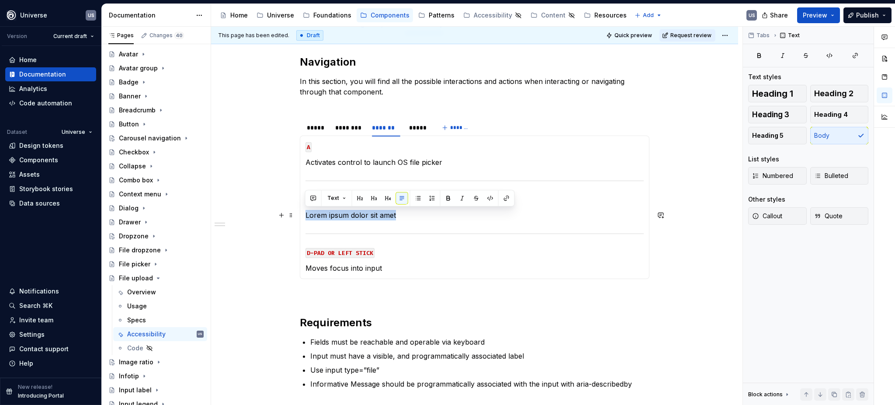
drag, startPoint x: 304, startPoint y: 214, endPoint x: 411, endPoint y: 217, distance: 106.3
click at [411, 217] on p "Lorem ipsum dolor sit amet" at bounding box center [475, 215] width 338 height 10
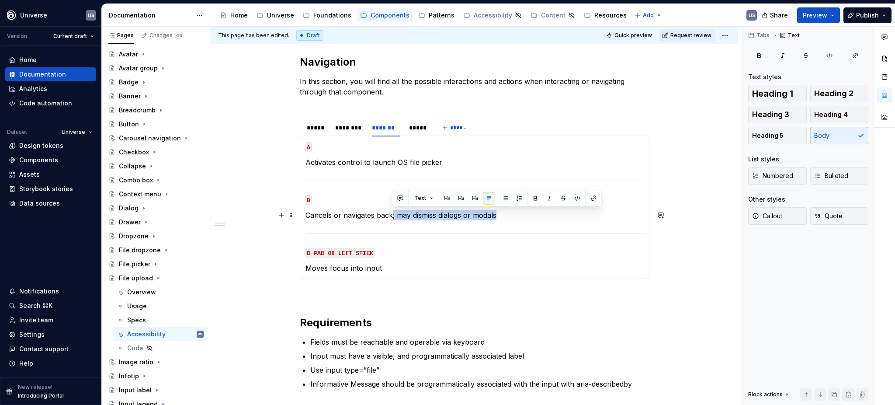
drag, startPoint x: 518, startPoint y: 213, endPoint x: 392, endPoint y: 214, distance: 125.9
click at [392, 214] on p "Cancels or navigates back; may dismiss dialogs or modals" at bounding box center [475, 215] width 338 height 10
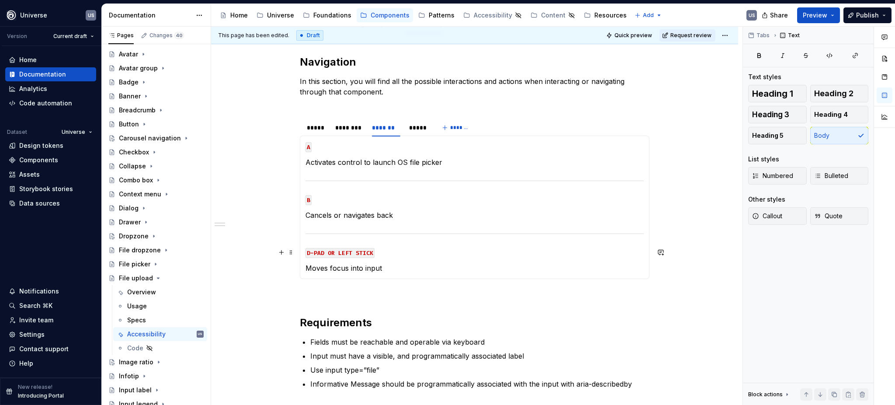
drag, startPoint x: 417, startPoint y: 251, endPoint x: 386, endPoint y: 142, distance: 113.6
click at [417, 251] on p "D-PAD OR LEFT STICK" at bounding box center [475, 252] width 338 height 10
click at [421, 130] on div "*****" at bounding box center [418, 127] width 18 height 9
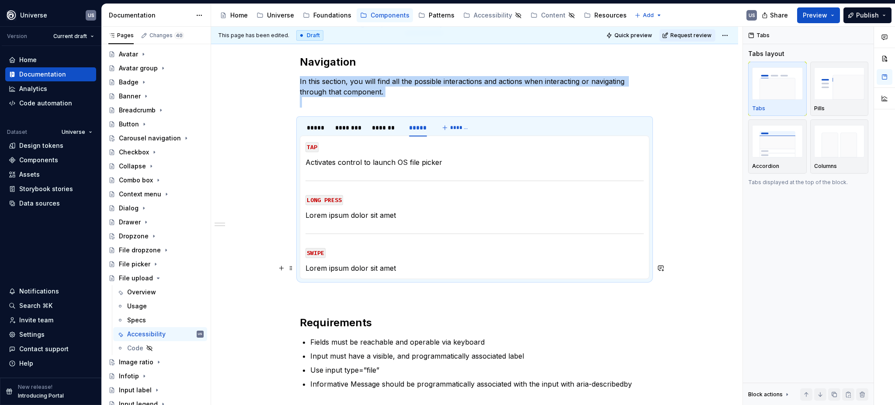
click at [403, 268] on p "Lorem ipsum dolor sit amet" at bounding box center [475, 268] width 338 height 10
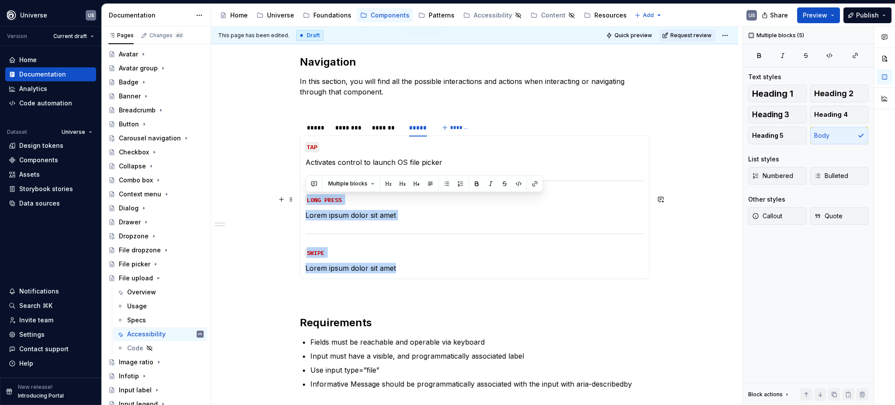
drag, startPoint x: 403, startPoint y: 268, endPoint x: 306, endPoint y: 199, distance: 119.0
click at [306, 199] on section-item-column "TAP Activates control to launch OS file picker LONG PRESS Lorem ipsum dolor sit…" at bounding box center [475, 207] width 338 height 132
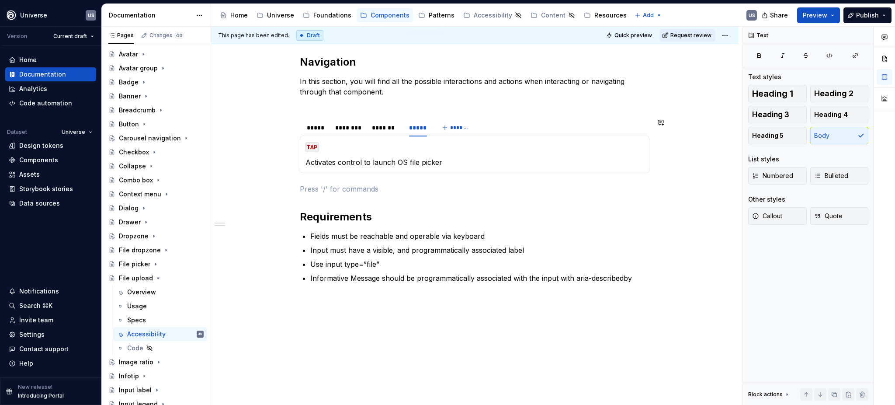
click at [423, 200] on div "Navigation In this section, you will find all the possible interactions and act…" at bounding box center [475, 179] width 350 height 249
click at [319, 131] on div "*****" at bounding box center [317, 127] width 20 height 9
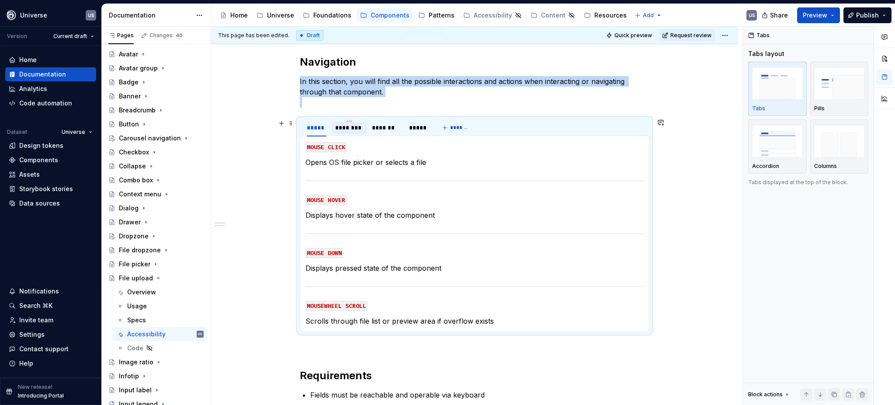
click at [349, 128] on div "********" at bounding box center [349, 127] width 28 height 9
click at [390, 130] on div "*******" at bounding box center [386, 127] width 28 height 9
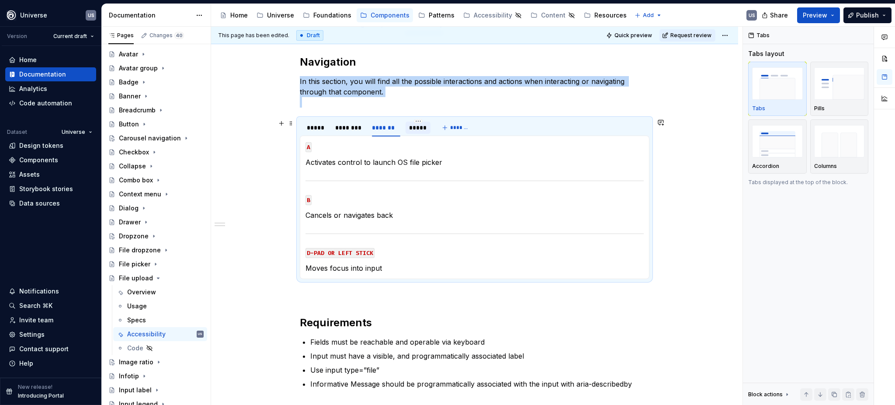
click at [416, 127] on div "*****" at bounding box center [418, 127] width 18 height 9
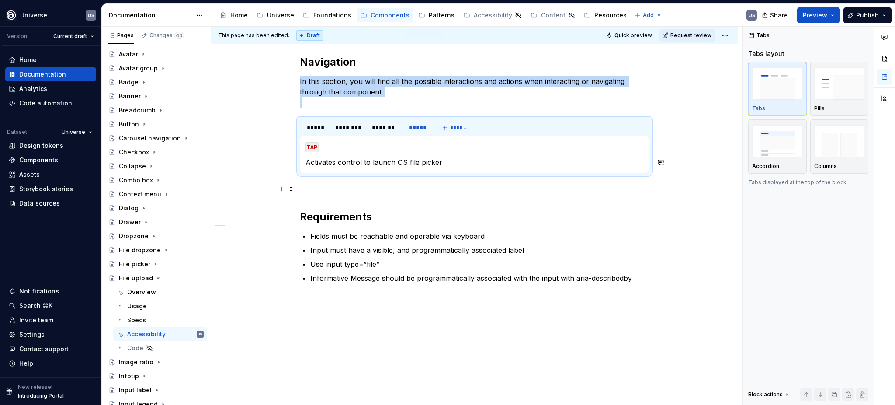
click at [263, 235] on div "Navigation In this section, you will find all the possible interactions and act…" at bounding box center [474, 235] width 527 height 402
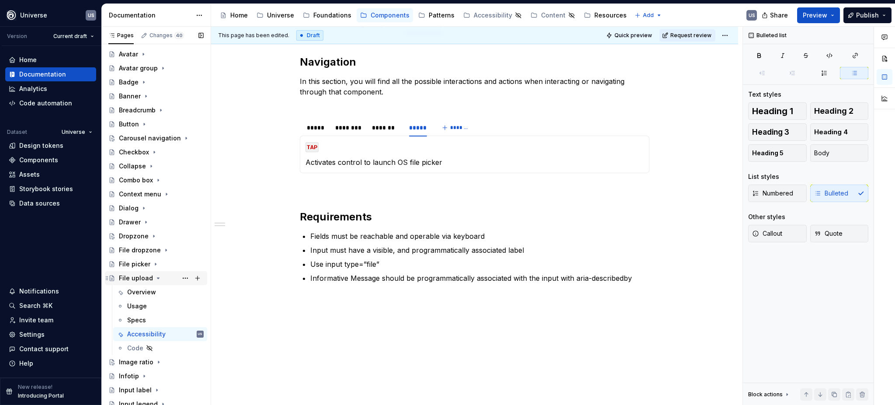
click at [155, 279] on icon "Page tree" at bounding box center [158, 278] width 7 height 7
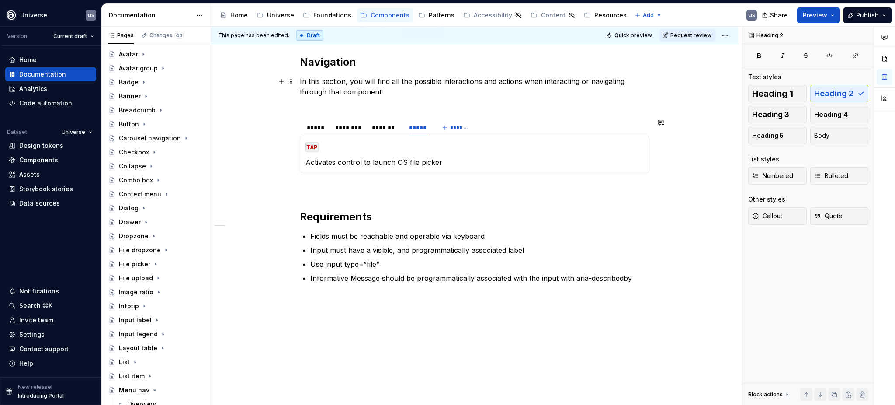
scroll to position [0, 0]
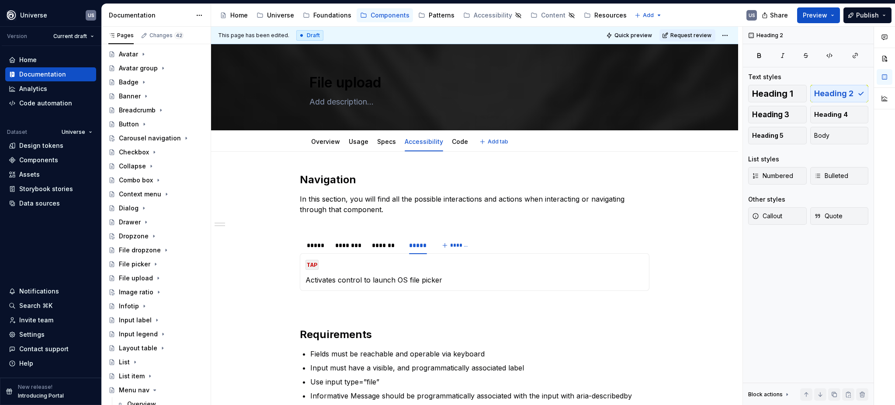
type textarea "*"
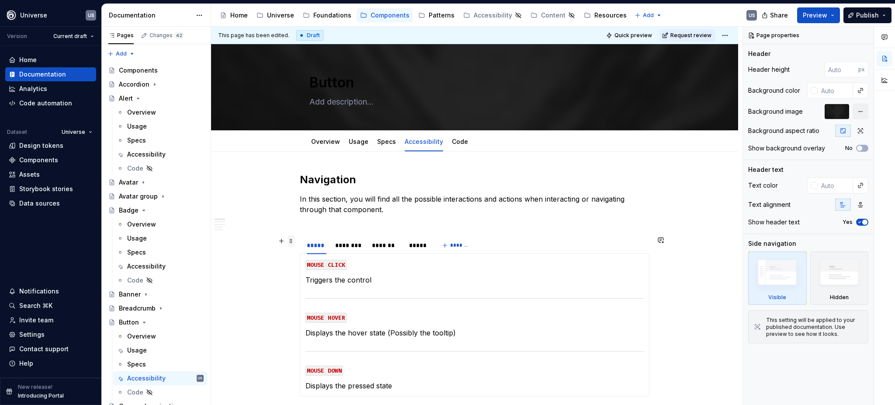
click at [291, 241] on span at bounding box center [291, 241] width 7 height 12
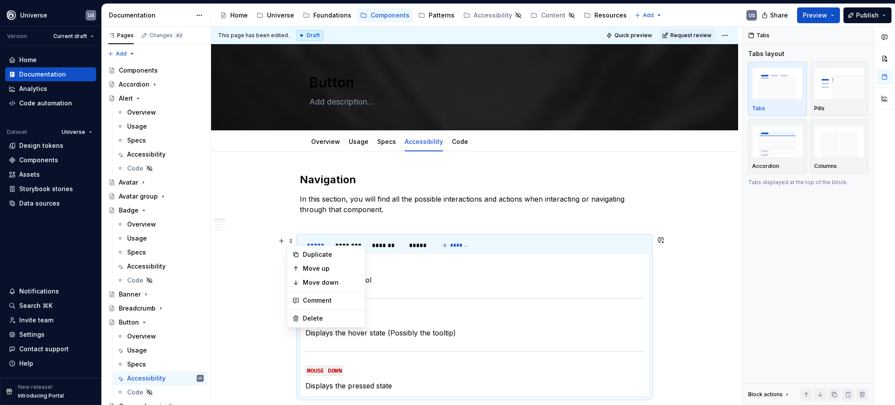
click at [487, 223] on p "In this section, you will find all the possible interactions and actions when i…" at bounding box center [475, 209] width 350 height 31
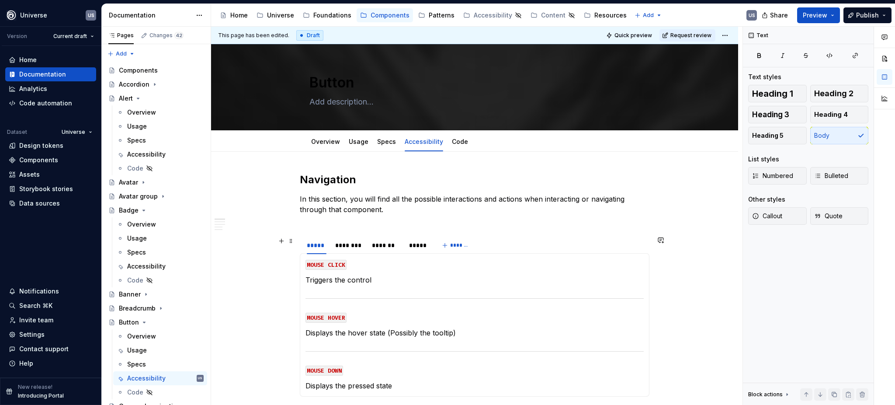
click at [300, 251] on div "***** ******** ******* *****" at bounding box center [367, 248] width 134 height 22
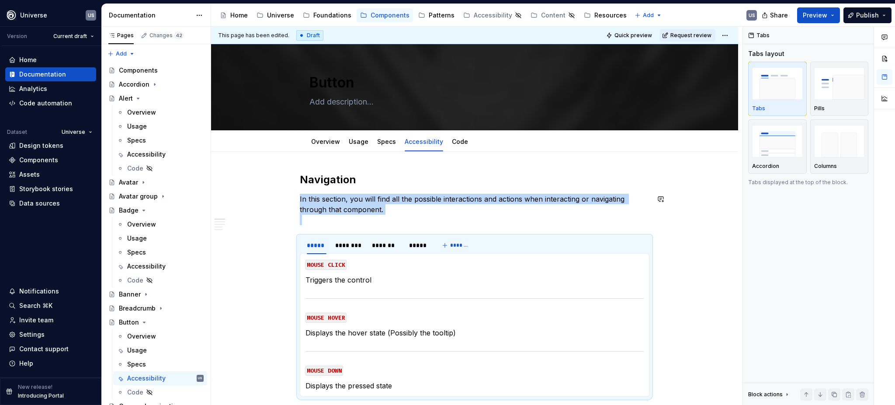
copy p "In this section, you will find all the possible interactions and actions when i…"
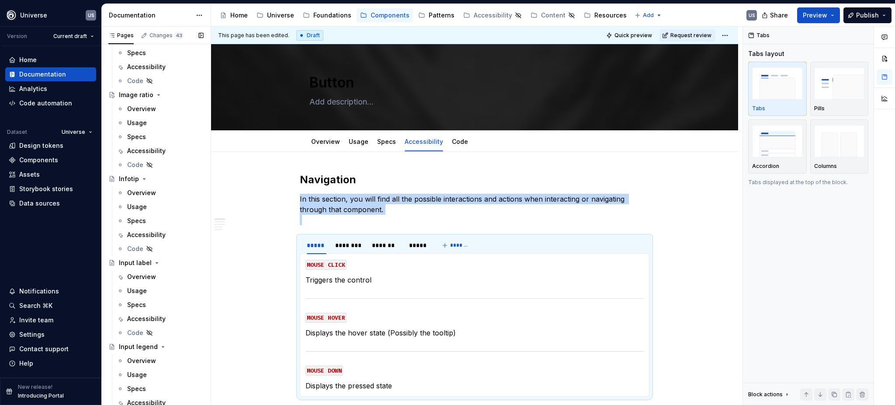
scroll to position [1166, 0]
click at [152, 317] on div "Accessibility" at bounding box center [146, 318] width 38 height 9
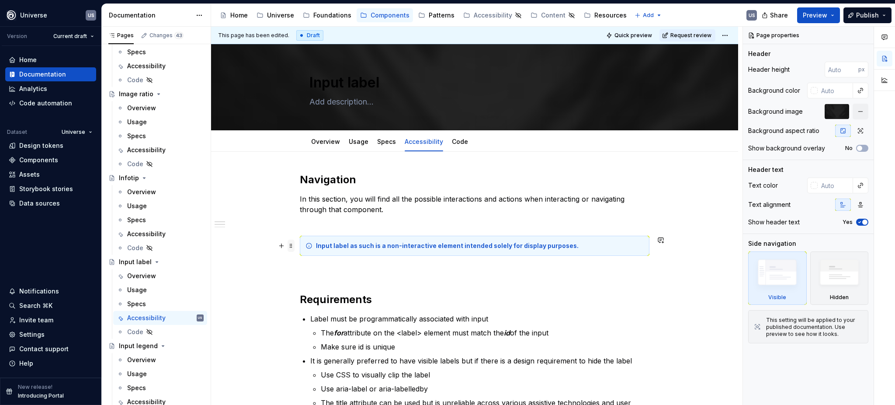
click at [290, 247] on span at bounding box center [291, 246] width 7 height 12
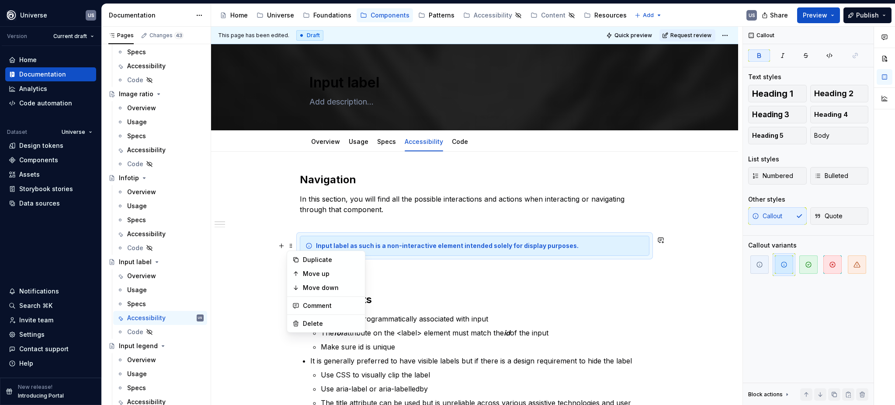
click at [303, 236] on div "Input label as such is a non-interactive element intended solely for display pu…" at bounding box center [475, 246] width 350 height 20
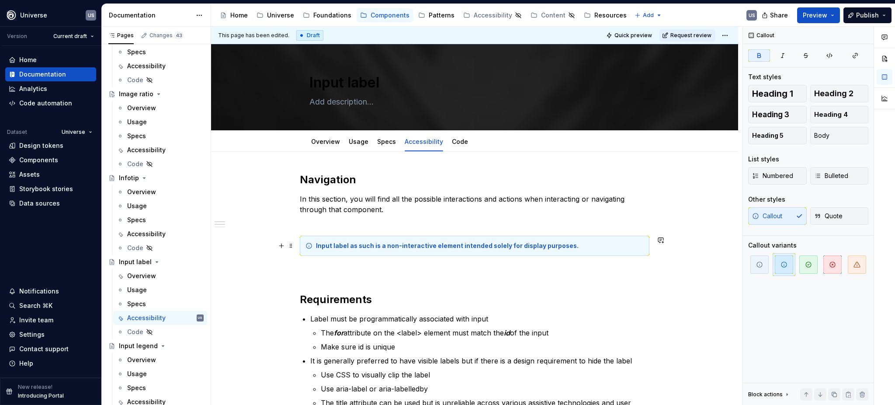
click at [607, 249] on div "Input label as such is a non-interactive element intended solely for display pu…" at bounding box center [480, 245] width 328 height 9
drag, startPoint x: 600, startPoint y: 249, endPoint x: 280, endPoint y: 240, distance: 320.2
click at [300, 243] on div "Navigation In this section, you will find all the possible interactions and act…" at bounding box center [475, 343] width 350 height 340
copy strong "Input label as such is a non-interactive element intended solely for display pu…"
type textarea "*"
